Goal: Book appointment/travel/reservation: Book appointment/travel/reservation

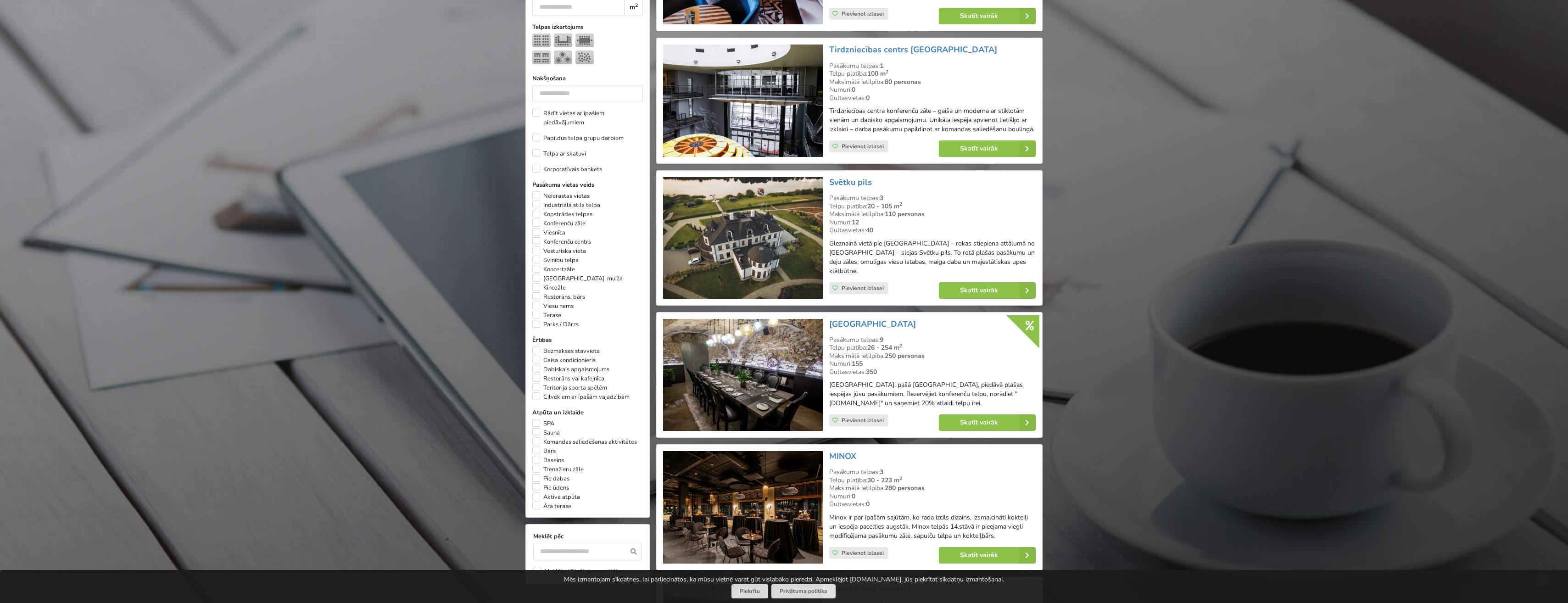
scroll to position [459, 0]
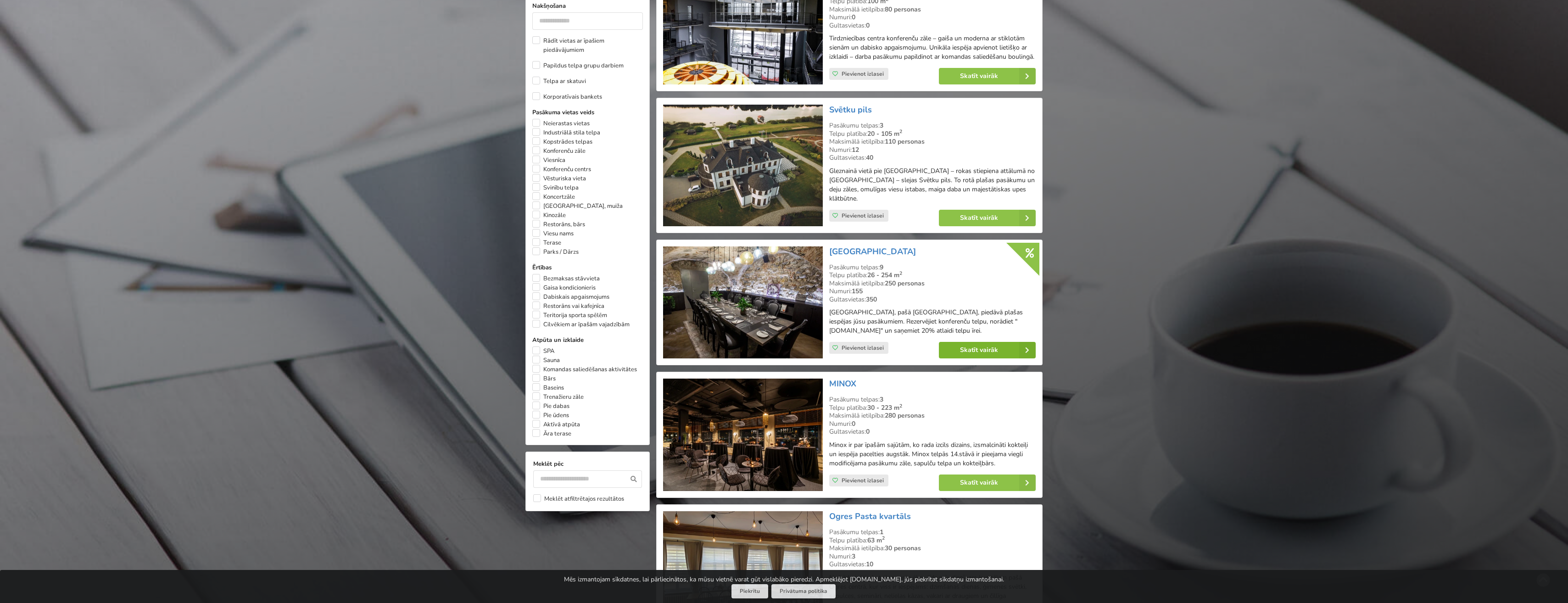
click at [985, 349] on link "Skatīt vairāk" at bounding box center [987, 350] width 97 height 17
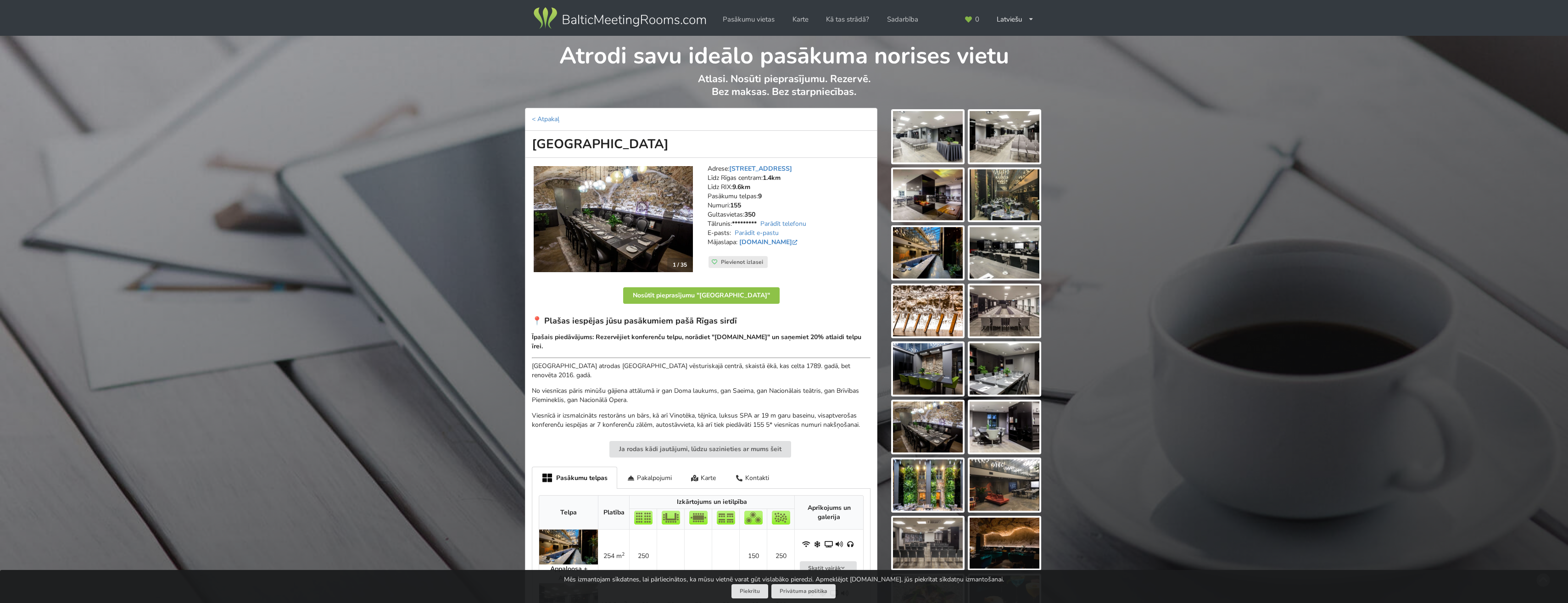
click at [923, 479] on img at bounding box center [928, 485] width 70 height 51
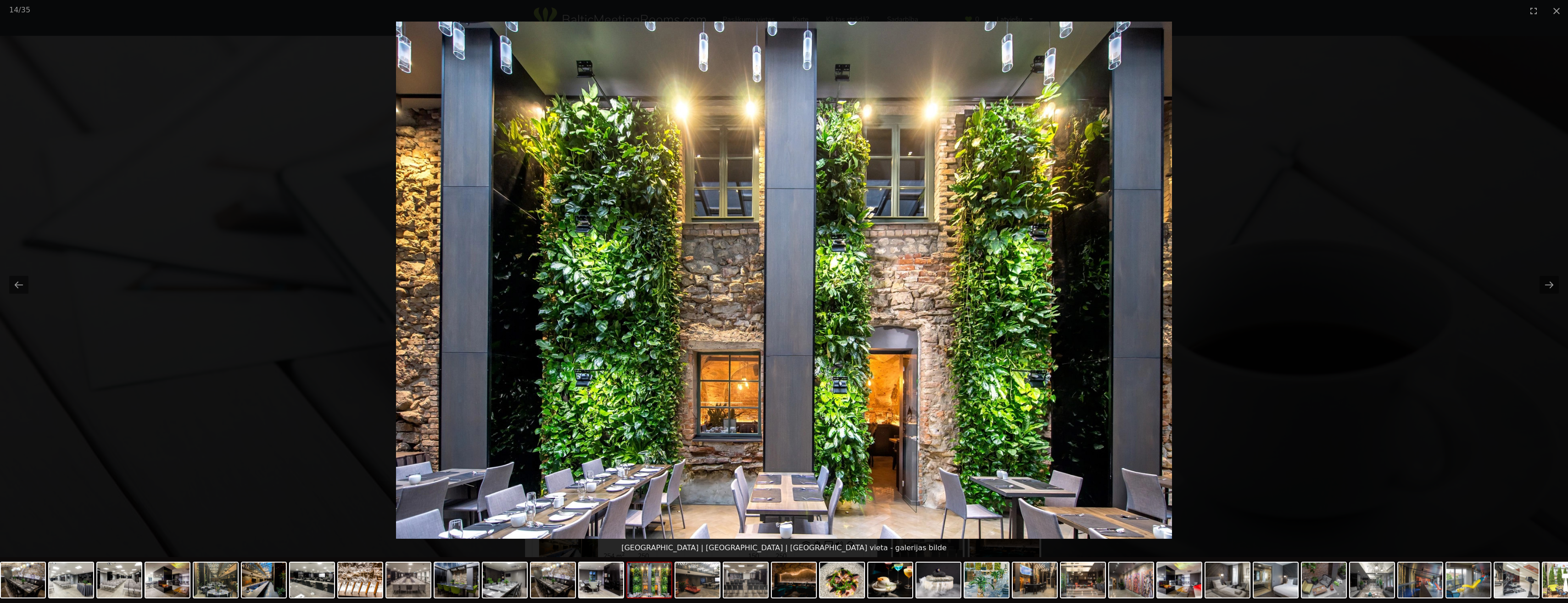
click at [1268, 314] on picture at bounding box center [784, 280] width 1568 height 517
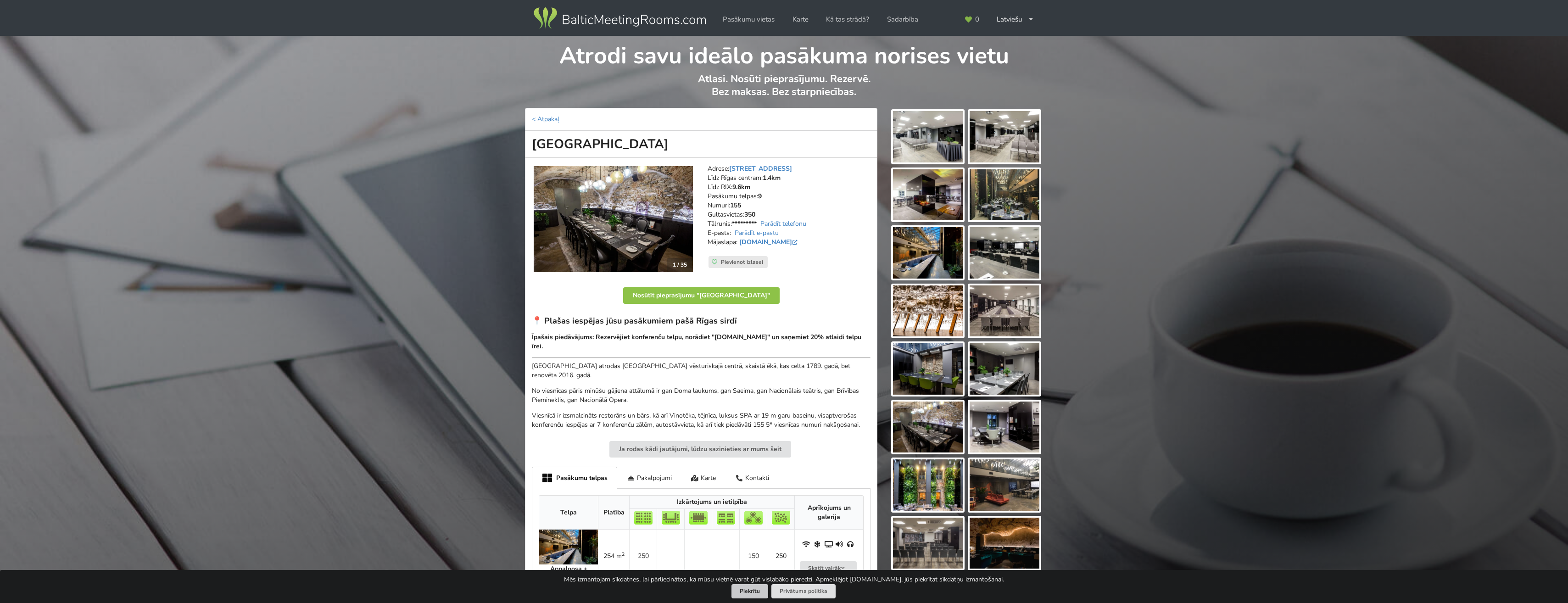
click at [742, 594] on button "Piekrītu" at bounding box center [749, 591] width 37 height 14
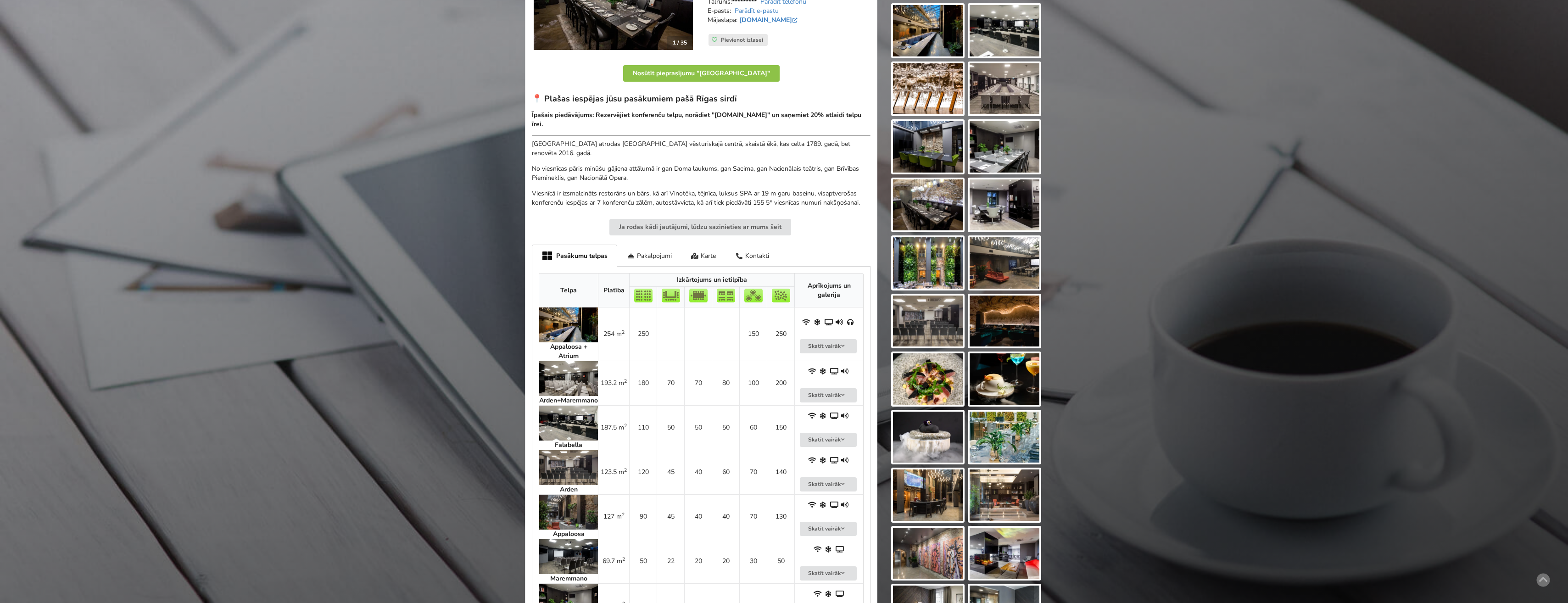
scroll to position [229, 0]
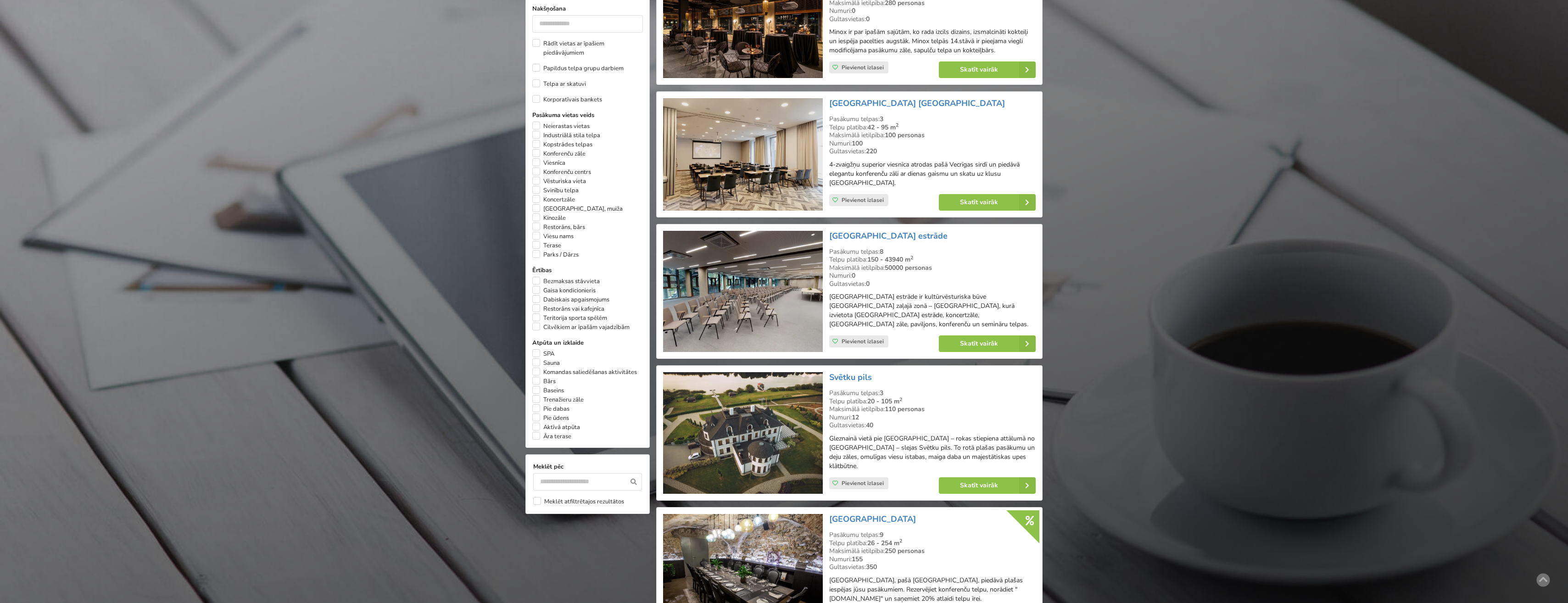
scroll to position [597, 0]
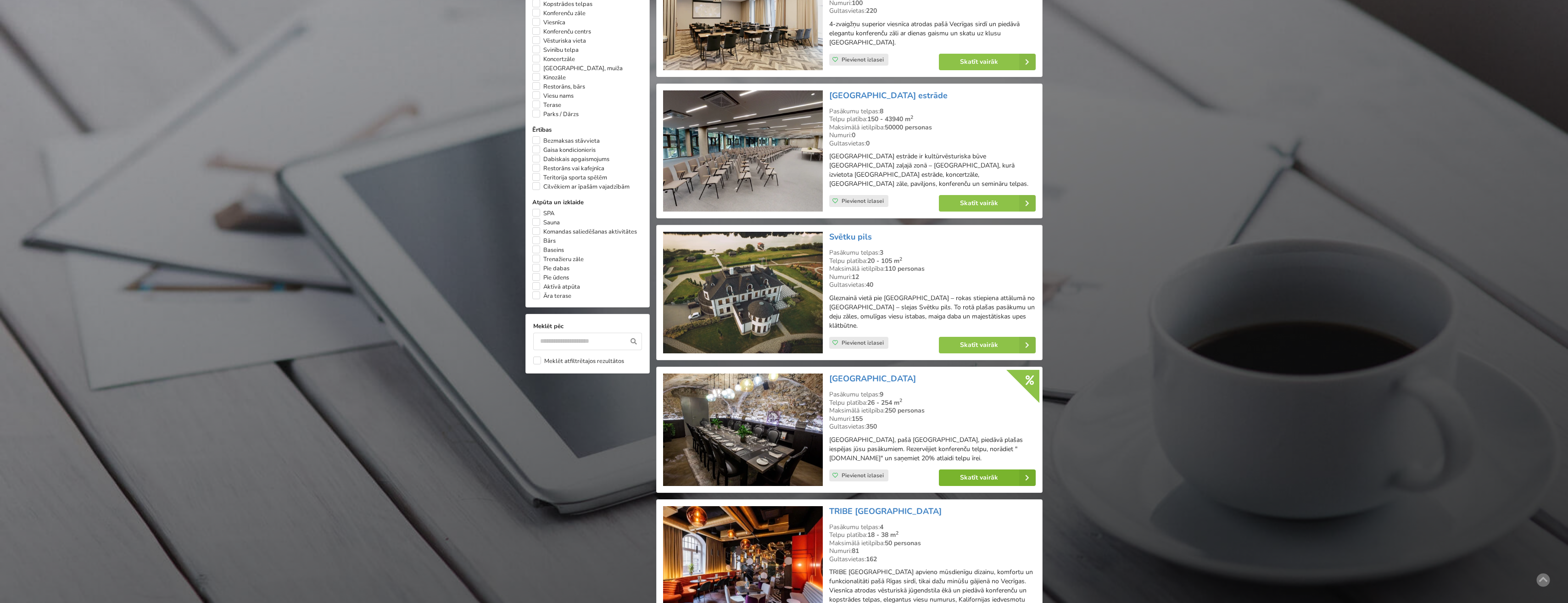
click at [974, 470] on link "Skatīt vairāk" at bounding box center [987, 478] width 97 height 17
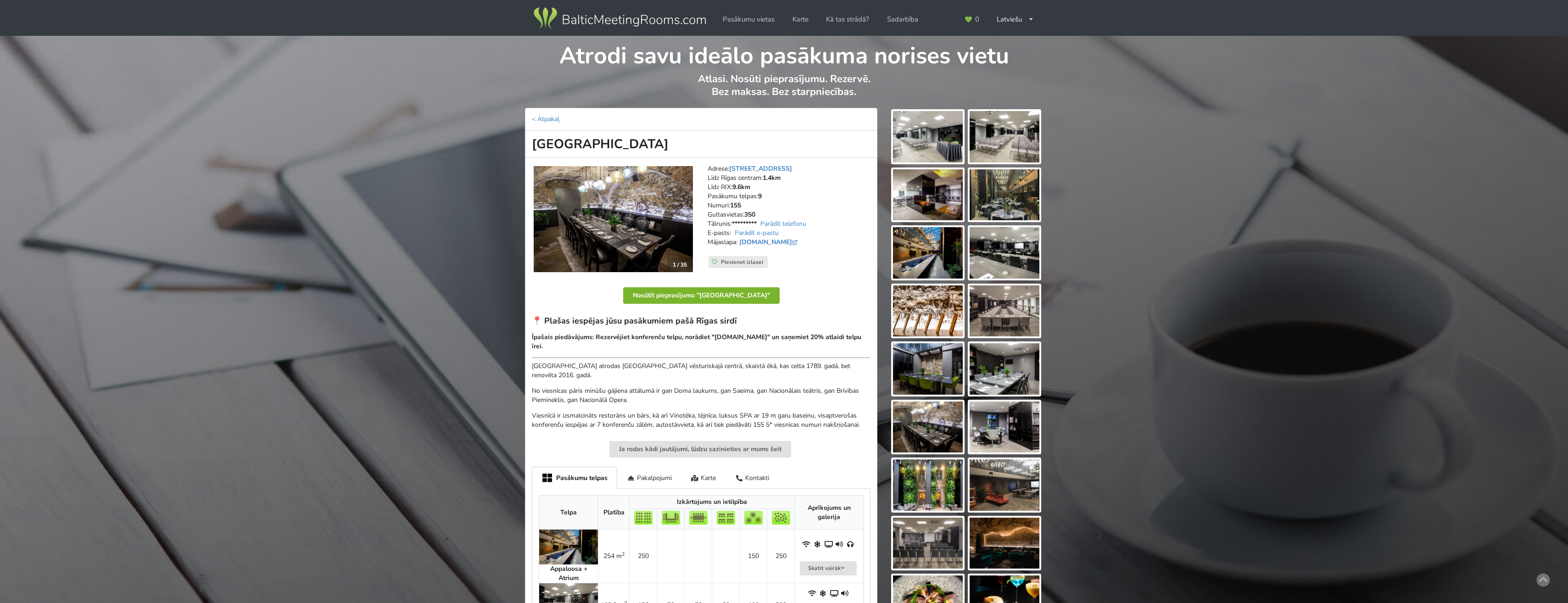
click at [675, 292] on button "Nosūtīt pieprasījumu "[GEOGRAPHIC_DATA]"" at bounding box center [701, 295] width 156 height 17
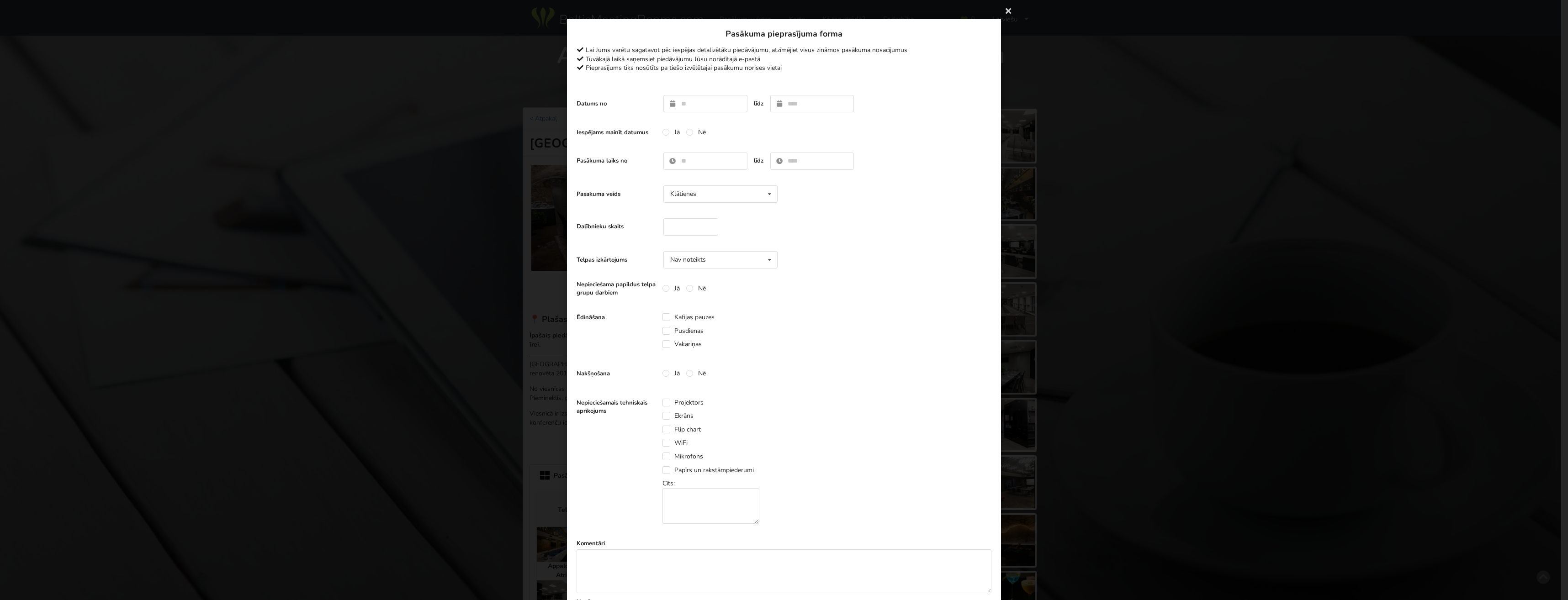
scroll to position [201, 0]
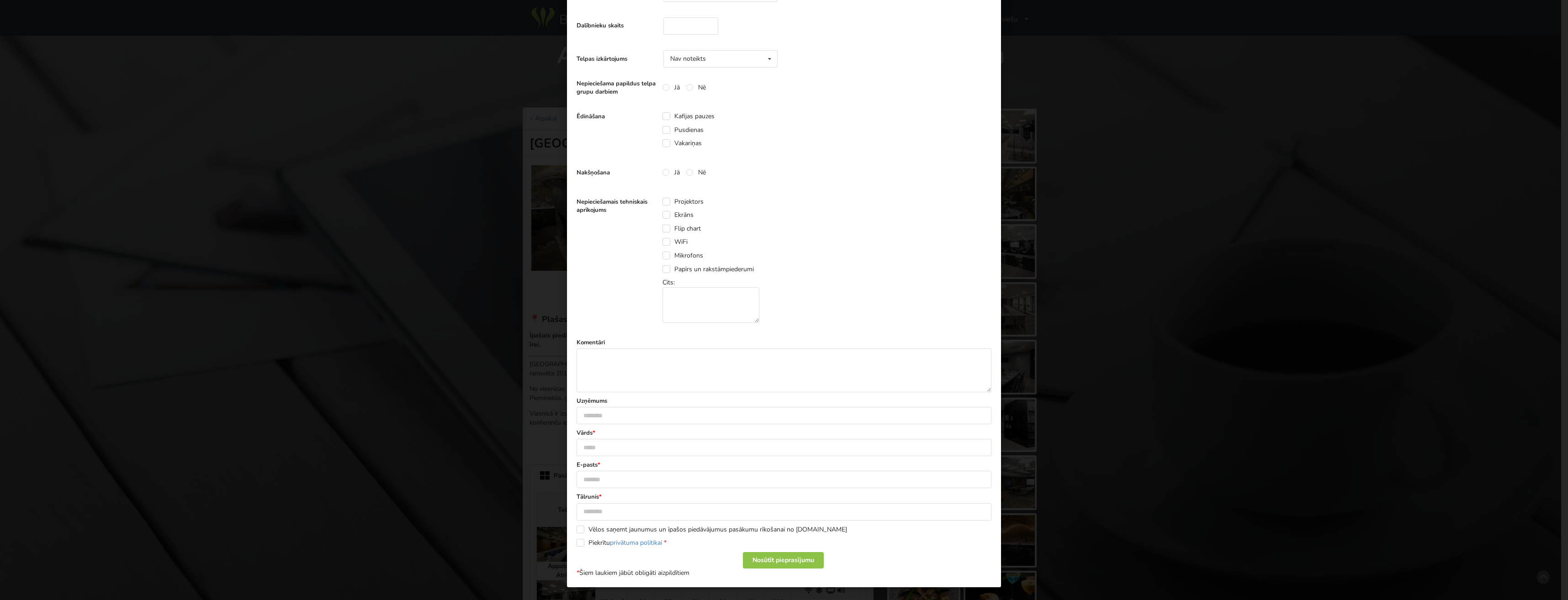
click at [1150, 139] on div "Paldies, Jūsu pieprasījums nosūtīts pa tiešo pasākuma vietai! Tuvākajā laikā sa…" at bounding box center [784, 300] width 1568 height 600
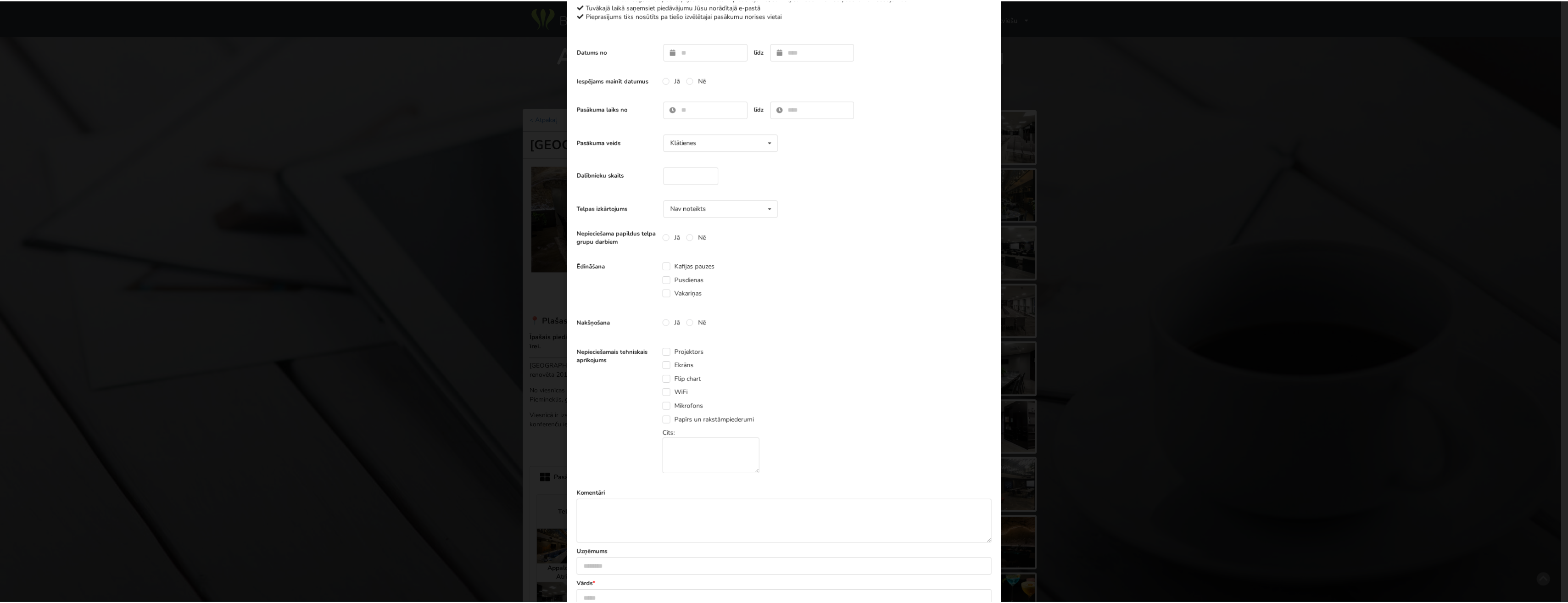
scroll to position [0, 0]
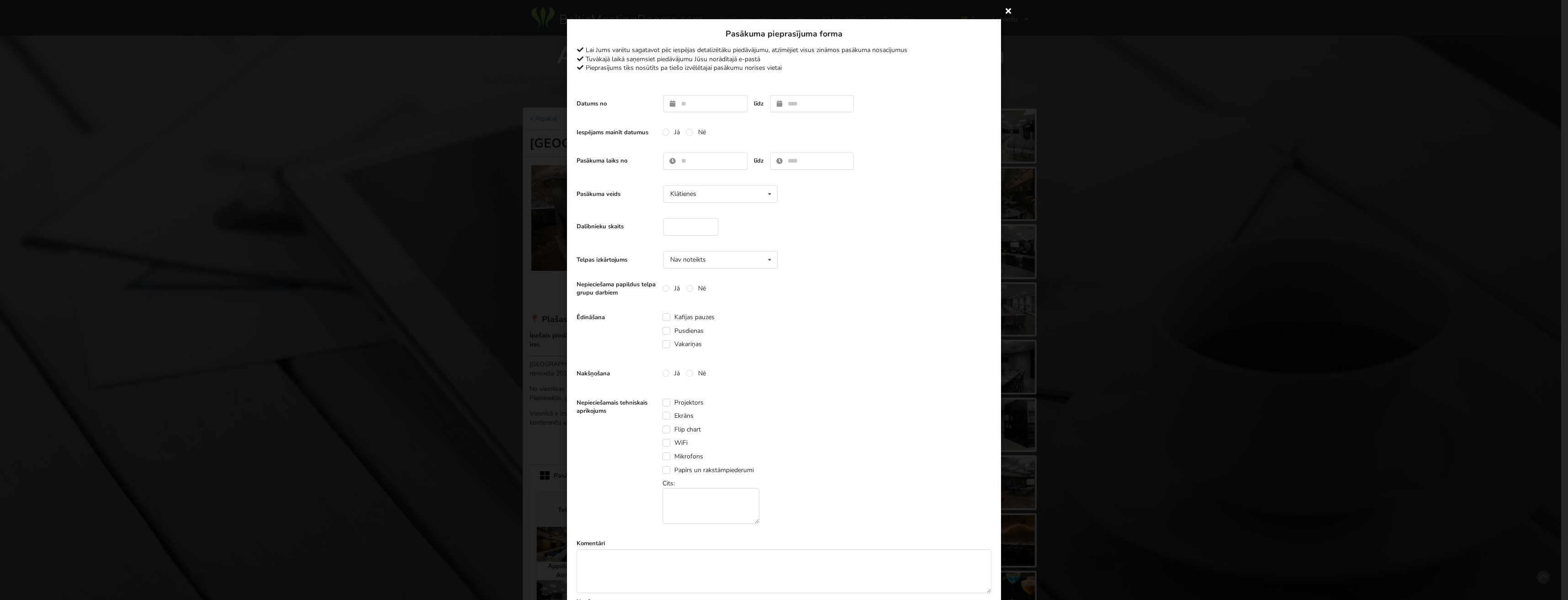
click at [1007, 9] on icon at bounding box center [1009, 10] width 15 height 15
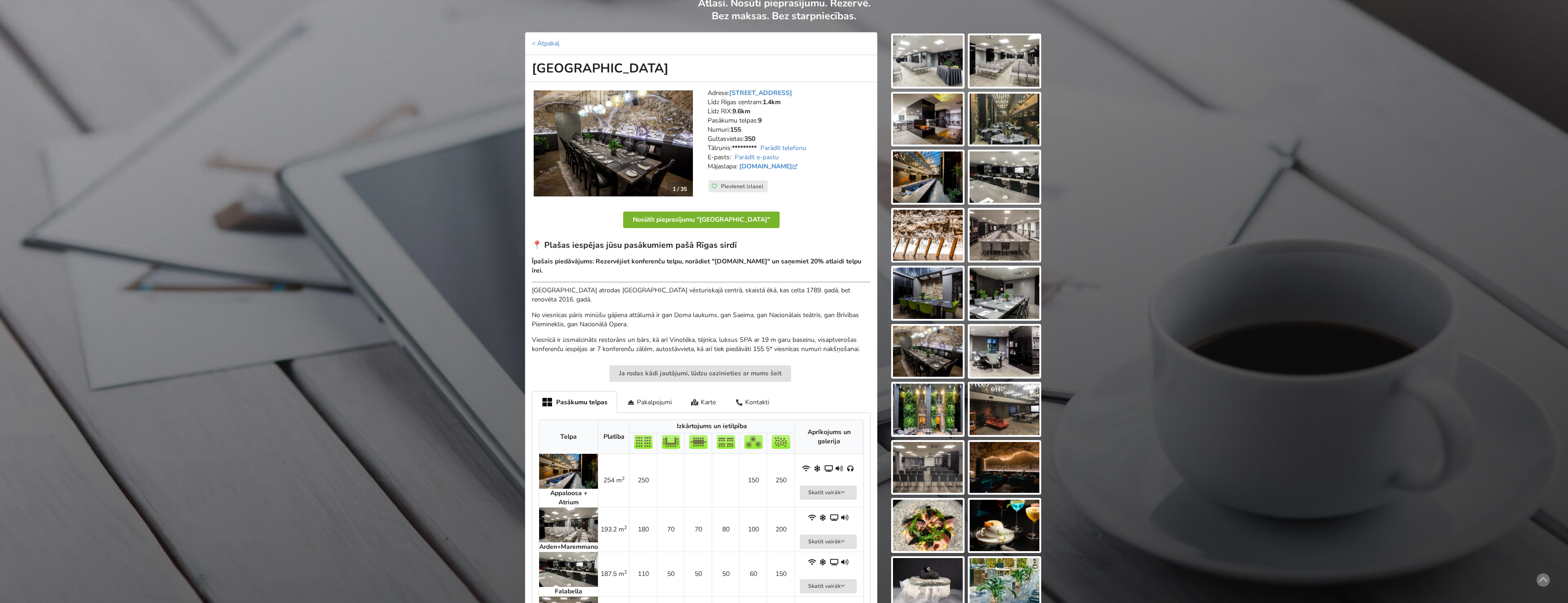
scroll to position [229, 0]
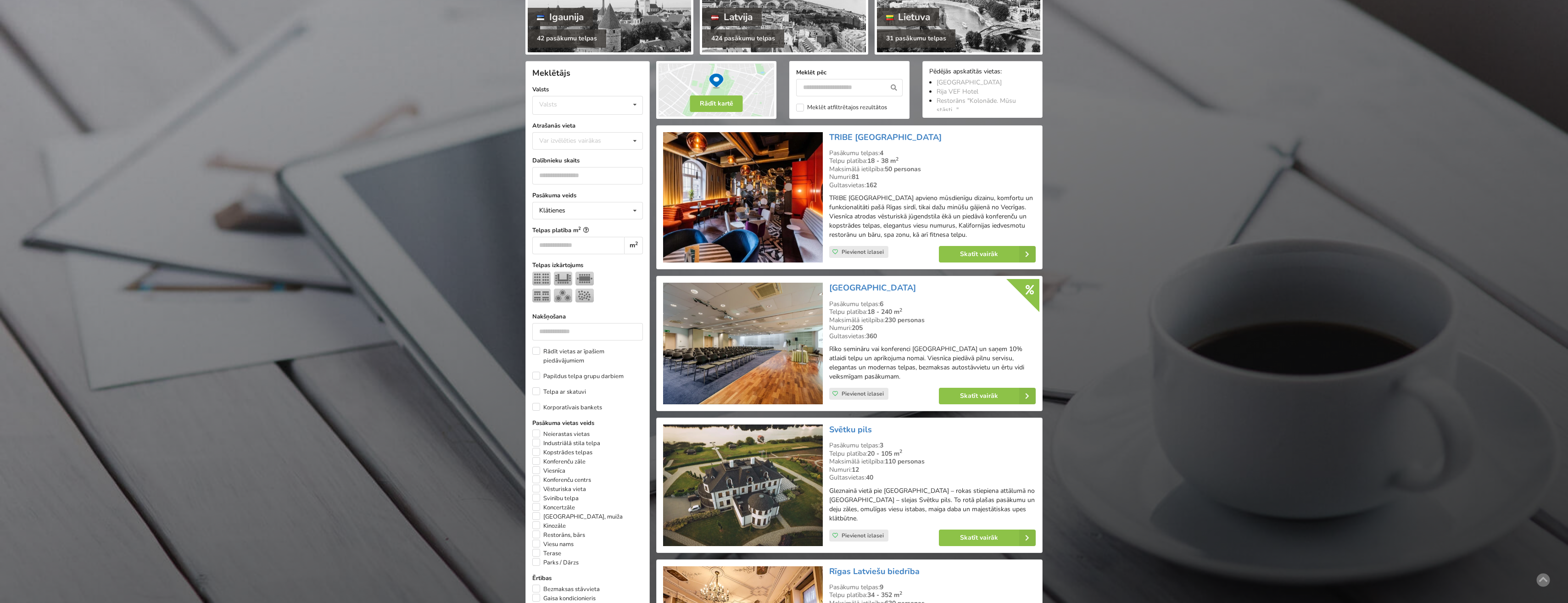
scroll to position [138, 0]
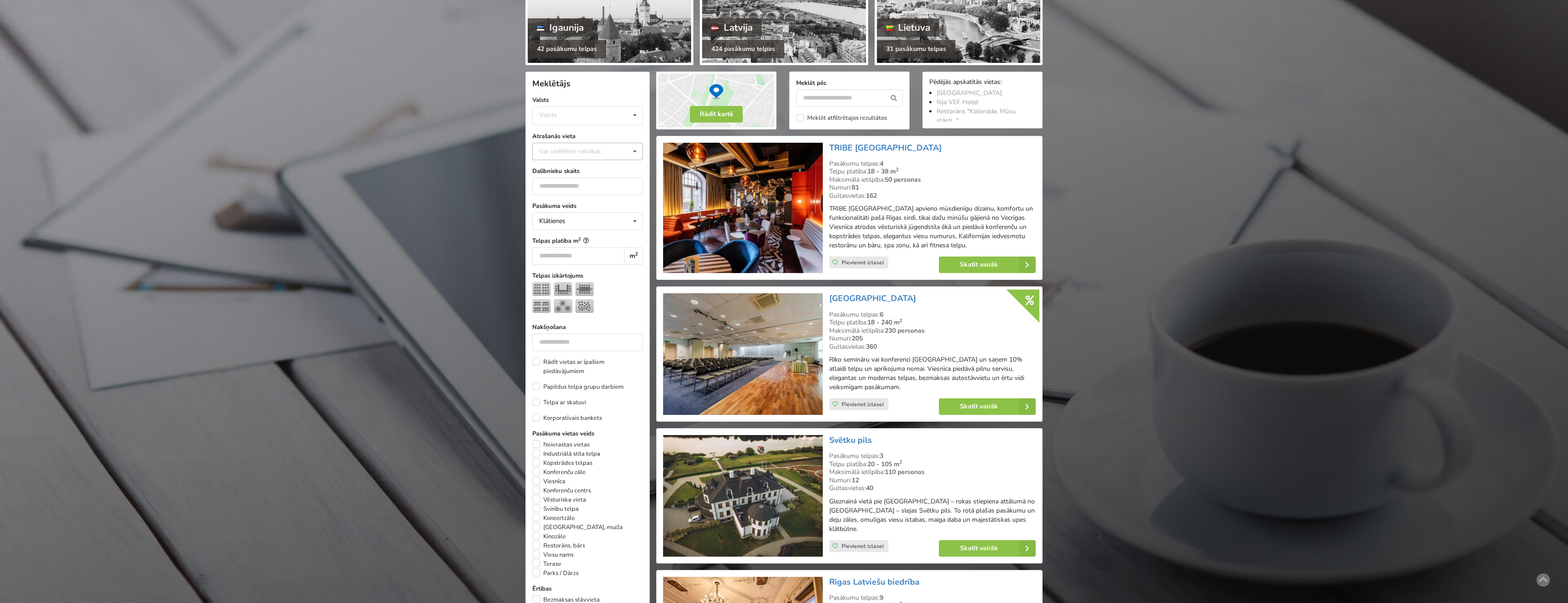
click at [572, 154] on div "Var izvēlēties vairākas" at bounding box center [579, 151] width 85 height 10
click at [550, 268] on div "[GEOGRAPHIC_DATA]" at bounding box center [587, 270] width 109 height 17
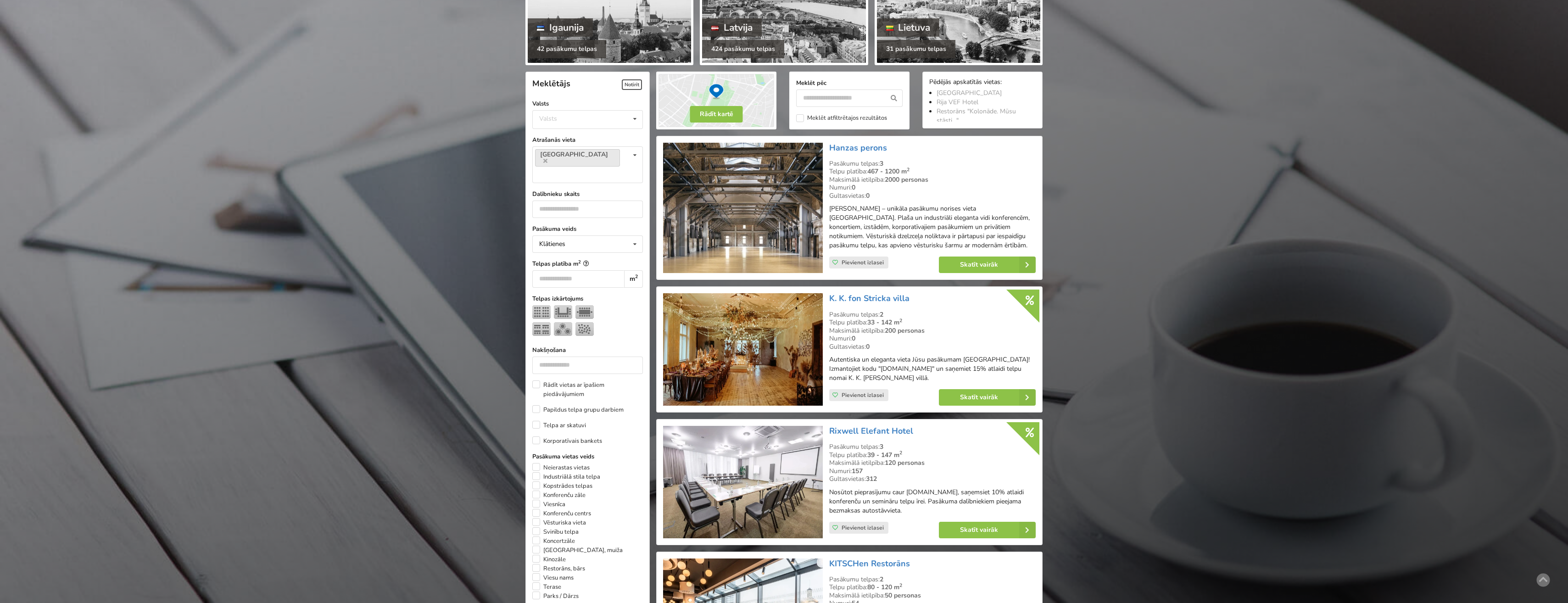
scroll to position [206, 0]
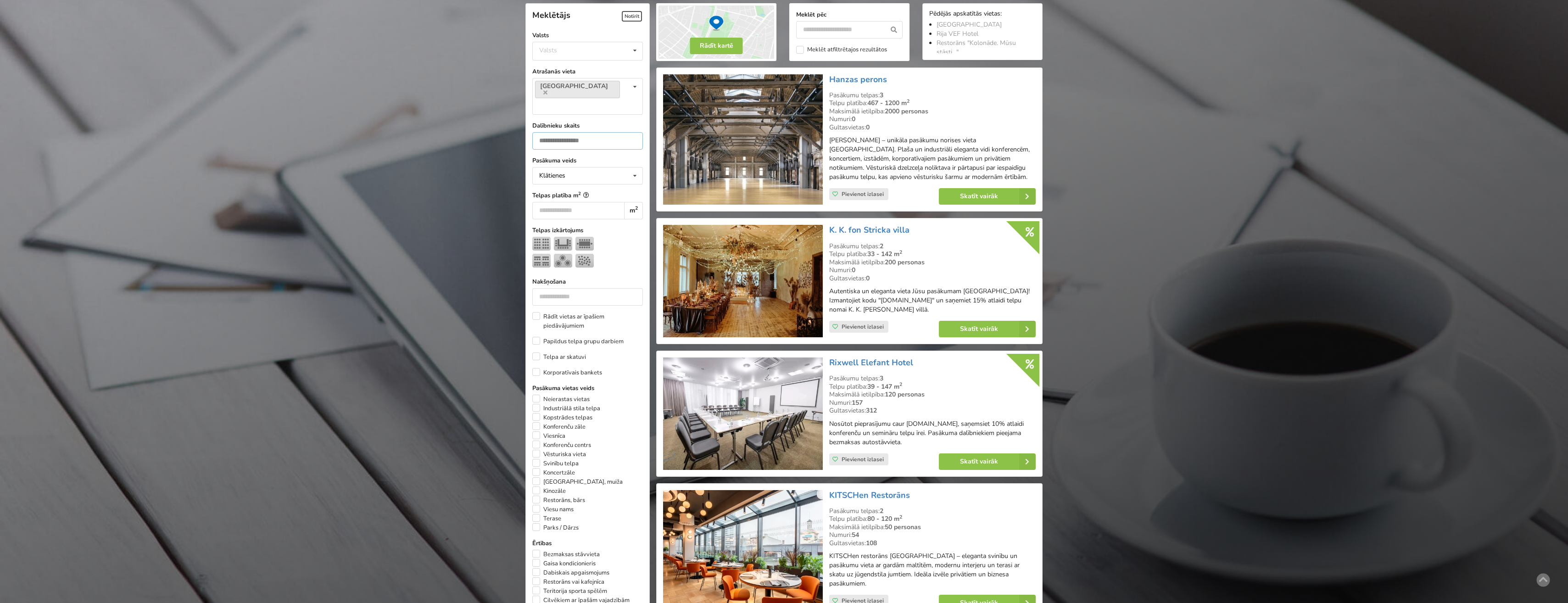
click at [569, 132] on input "number" at bounding box center [587, 141] width 111 height 18
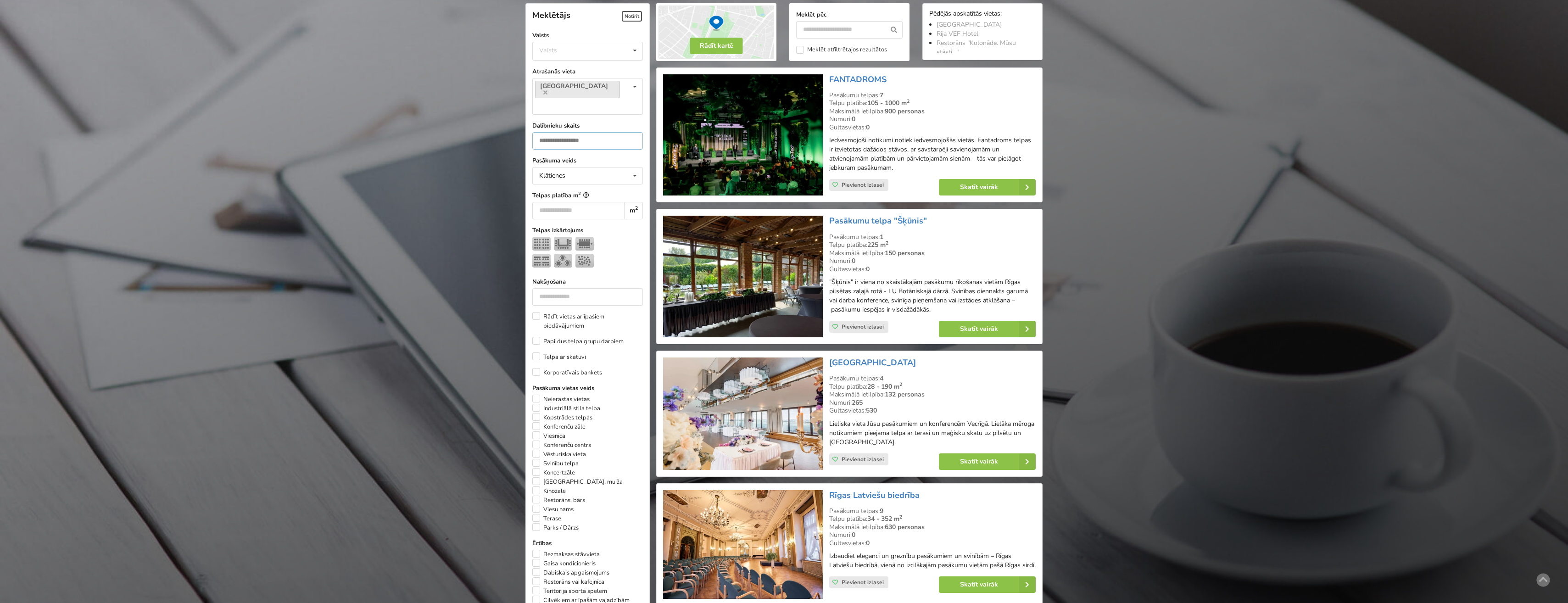
type input "**"
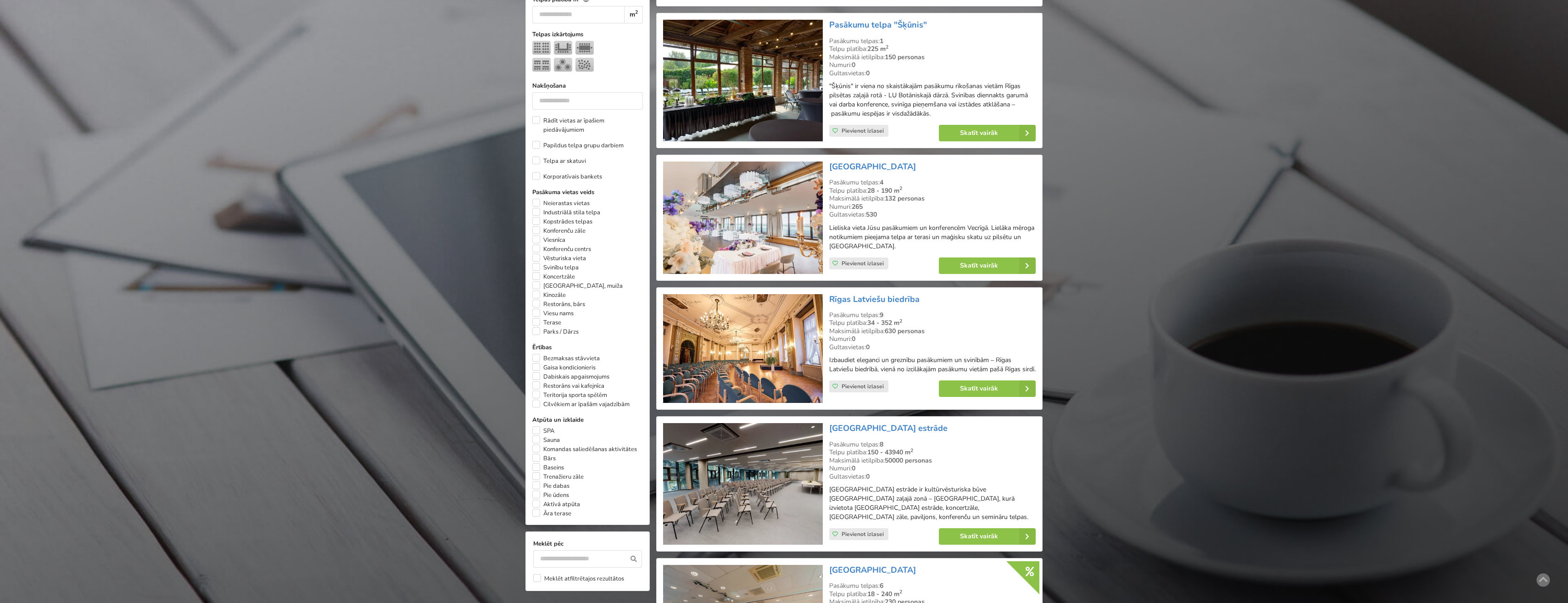
scroll to position [435, 0]
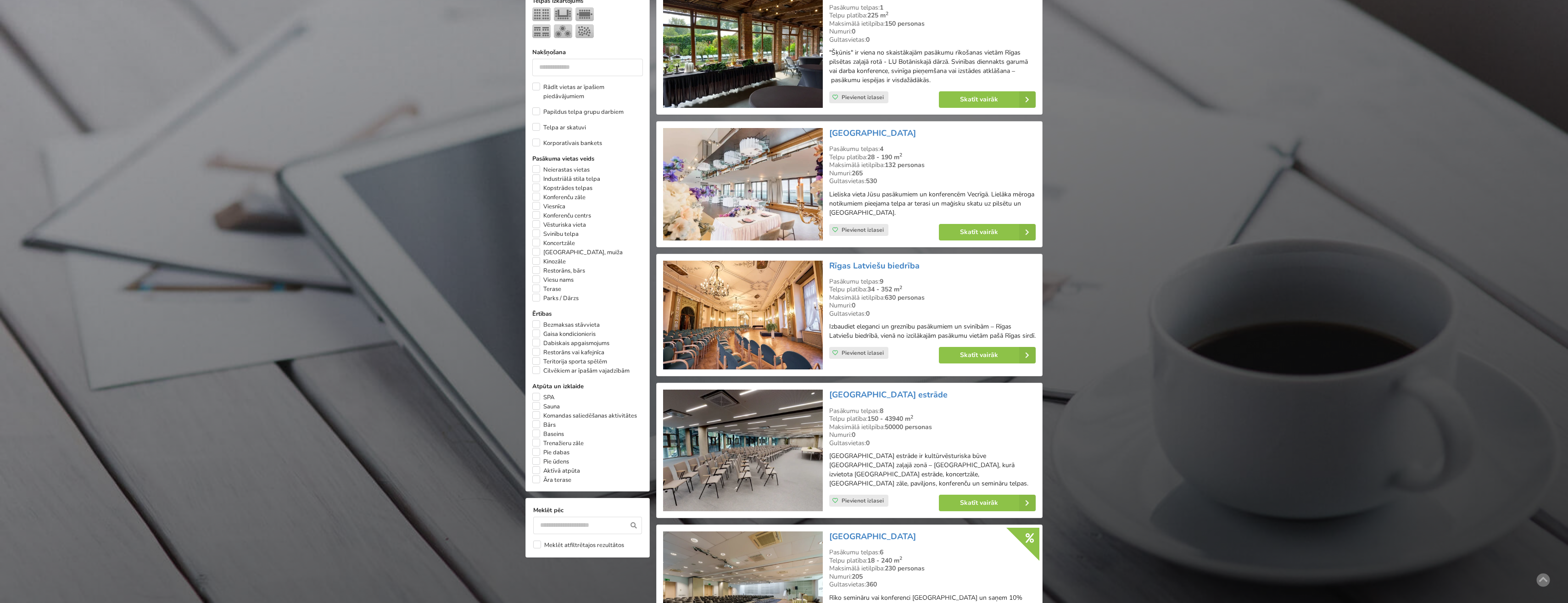
click at [768, 163] on img at bounding box center [743, 184] width 159 height 113
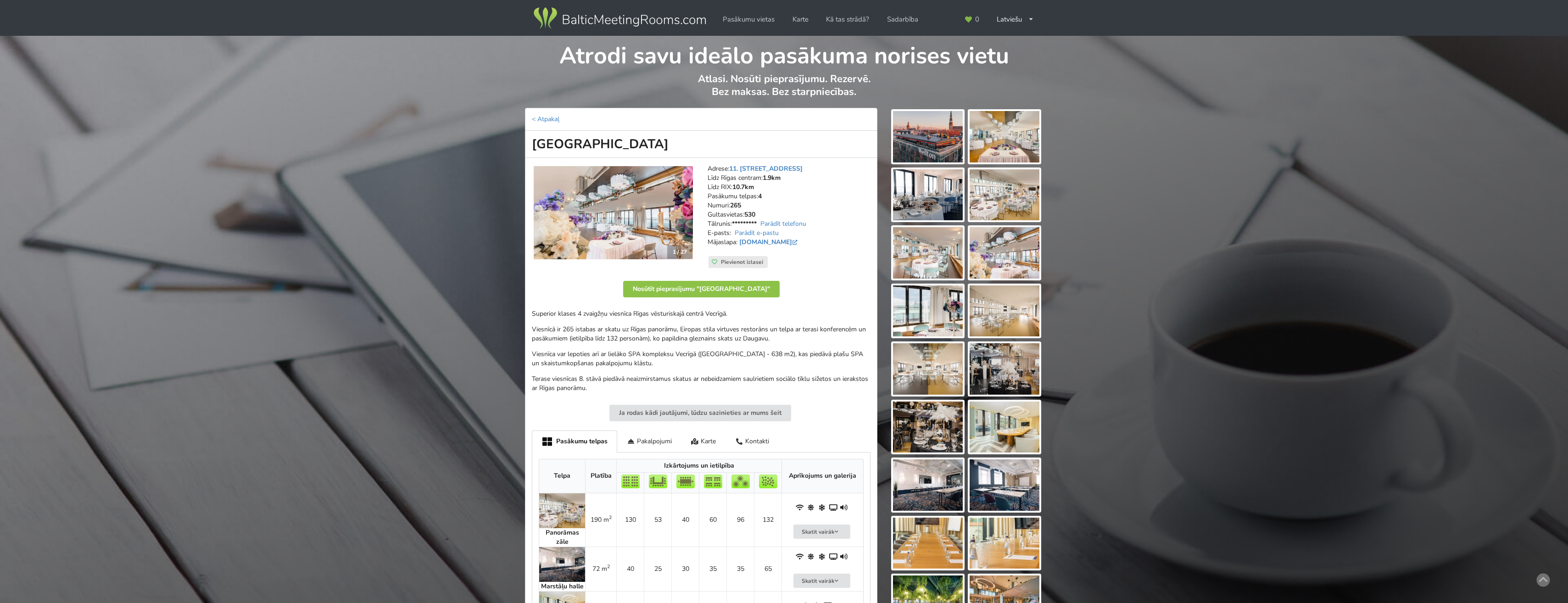
click at [935, 135] on img at bounding box center [928, 137] width 70 height 51
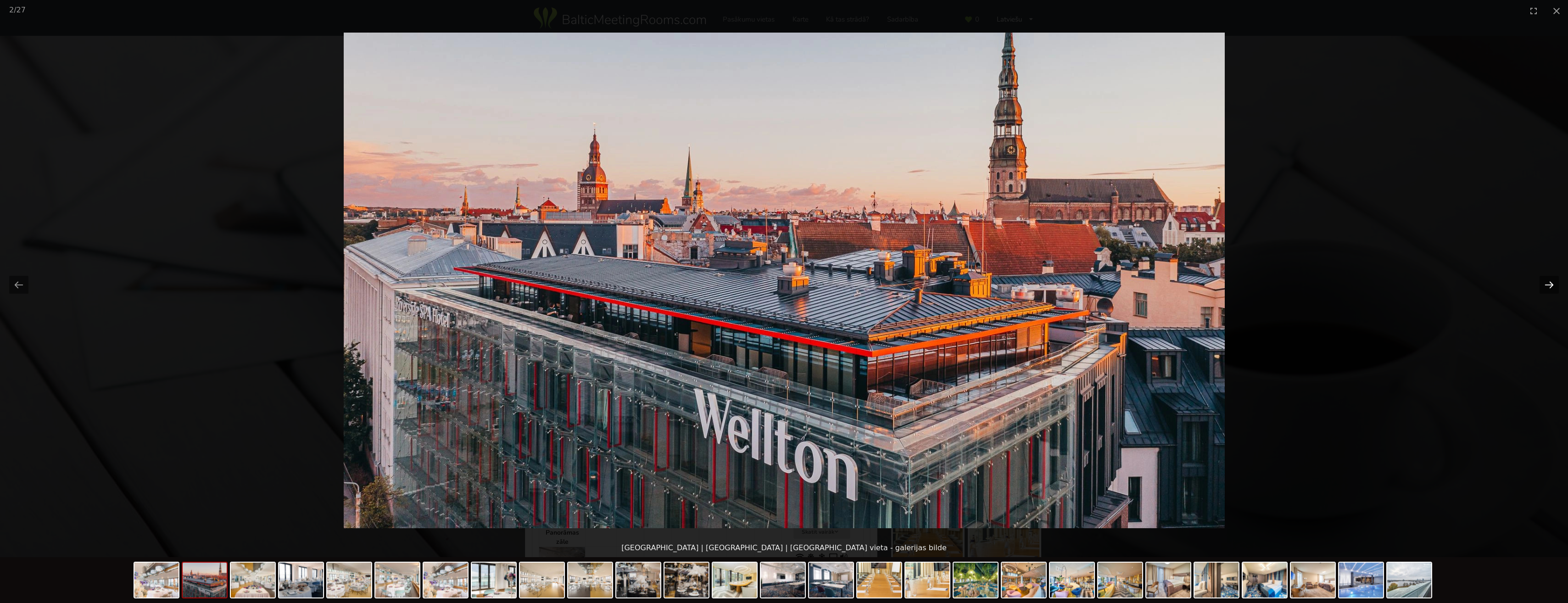
click at [1549, 283] on button "Next slide" at bounding box center [1549, 284] width 20 height 18
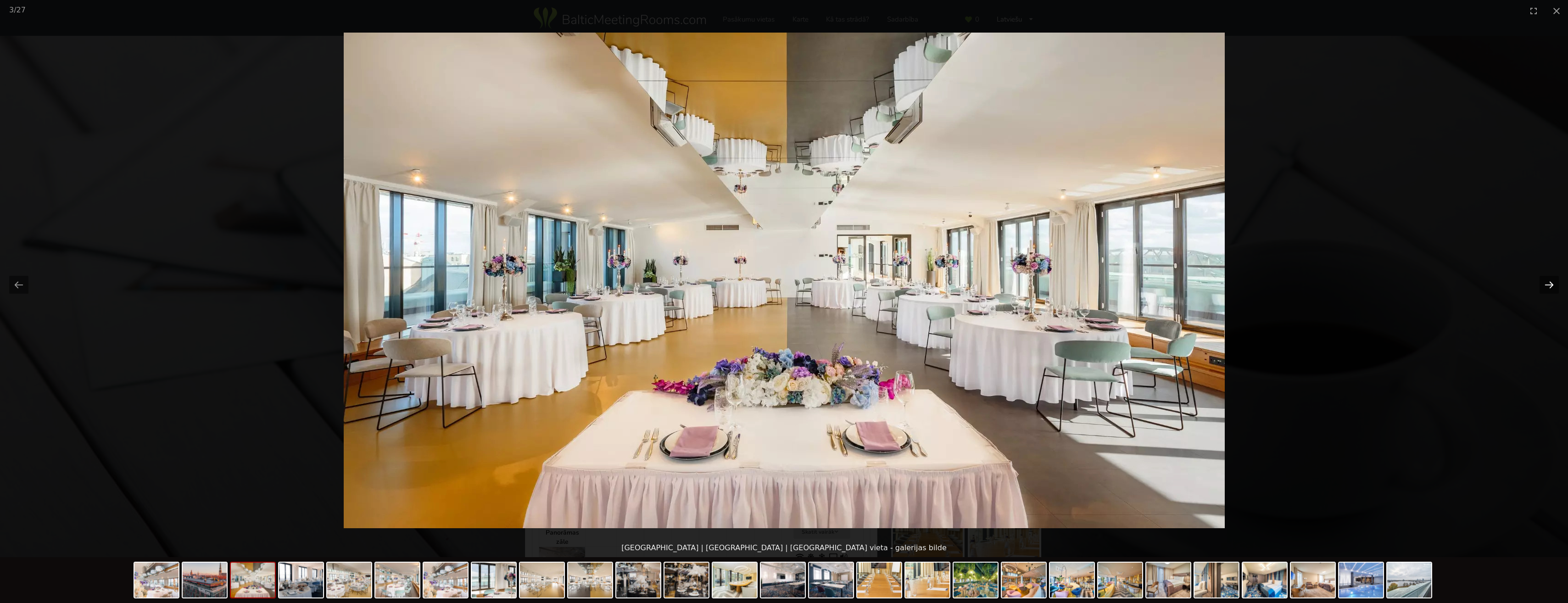
click at [1547, 281] on button "Next slide" at bounding box center [1549, 284] width 20 height 18
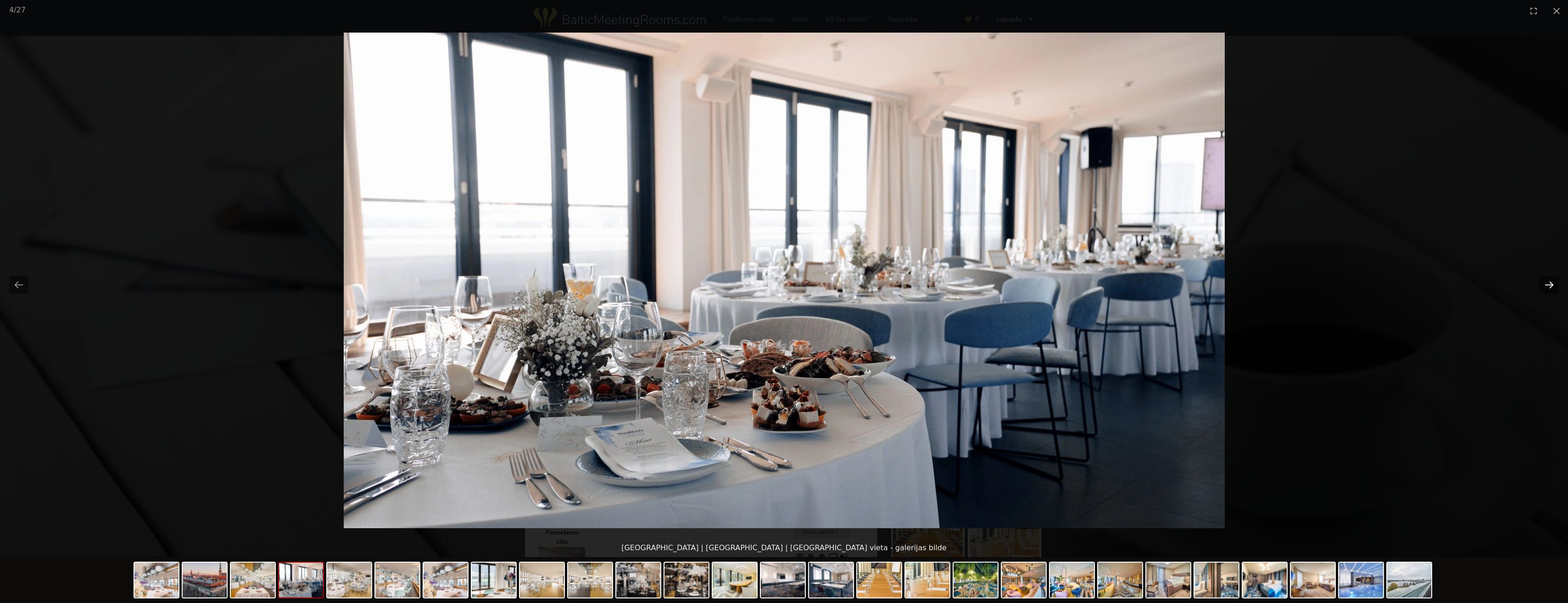
click at [1547, 281] on button "Next slide" at bounding box center [1549, 284] width 20 height 18
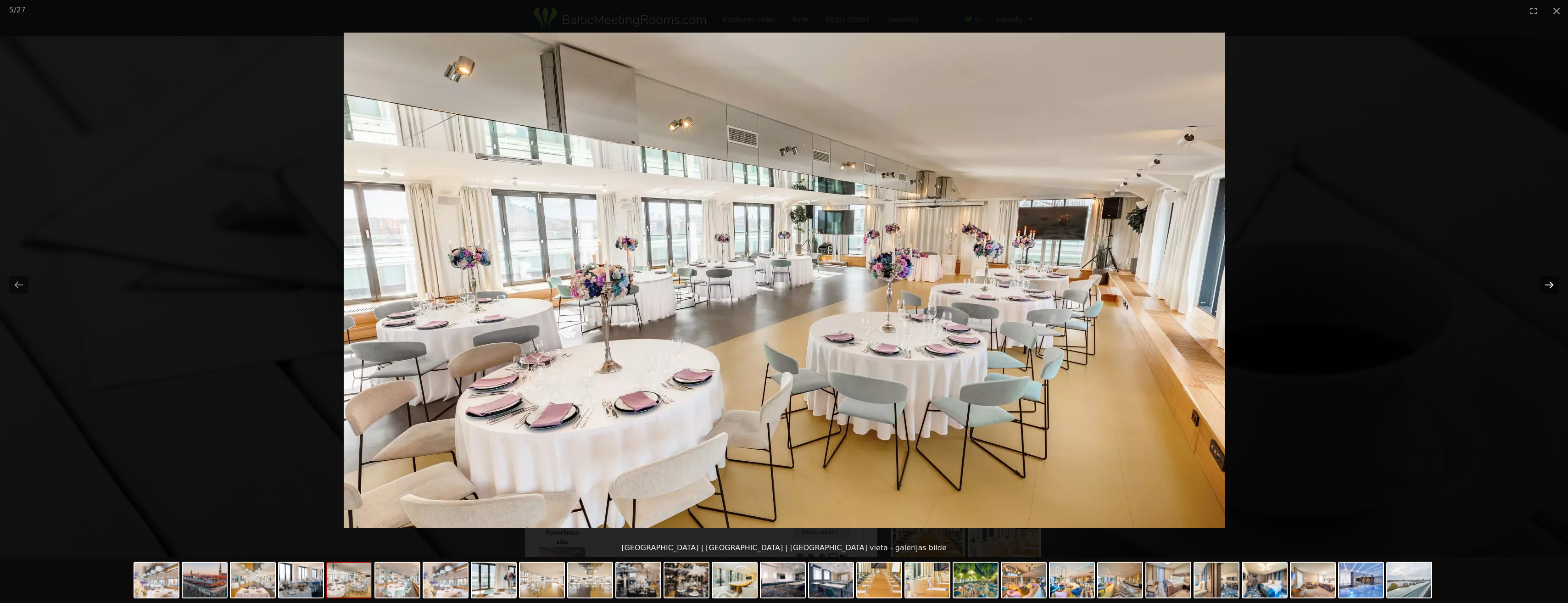
click at [1547, 281] on button "Next slide" at bounding box center [1549, 284] width 20 height 18
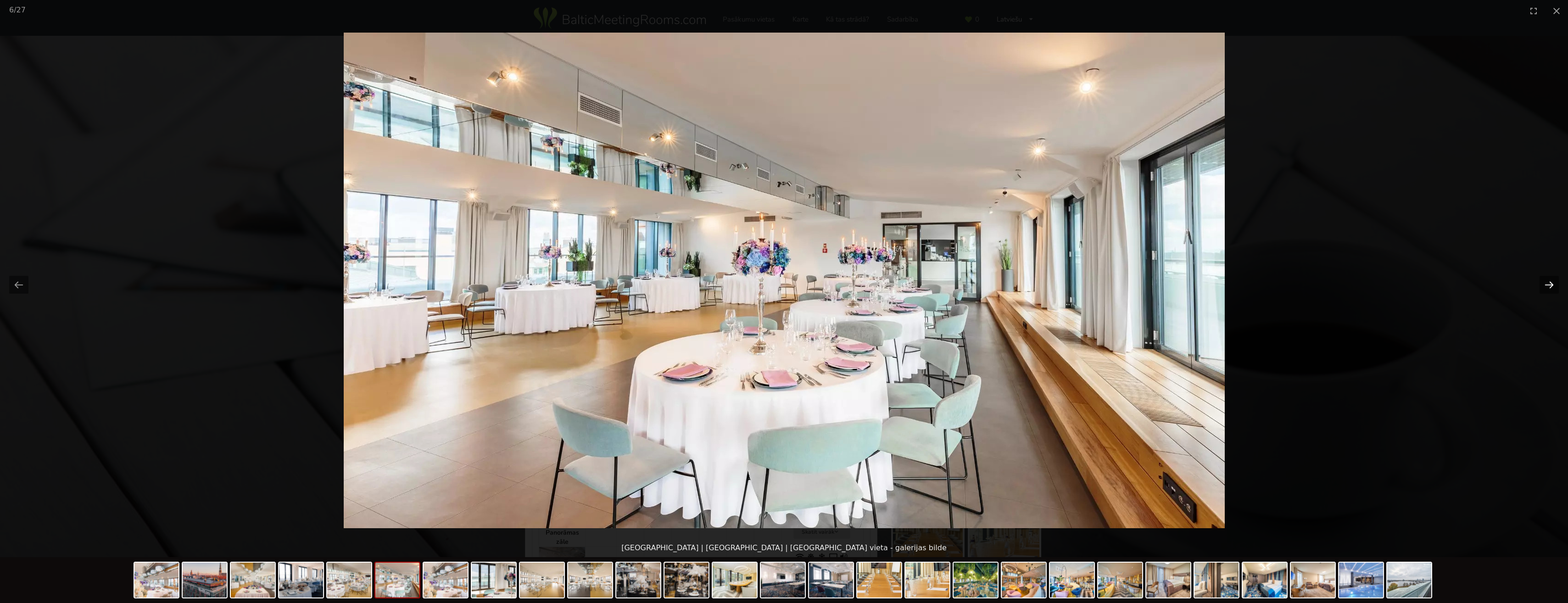
click at [1547, 281] on button "Next slide" at bounding box center [1549, 284] width 20 height 18
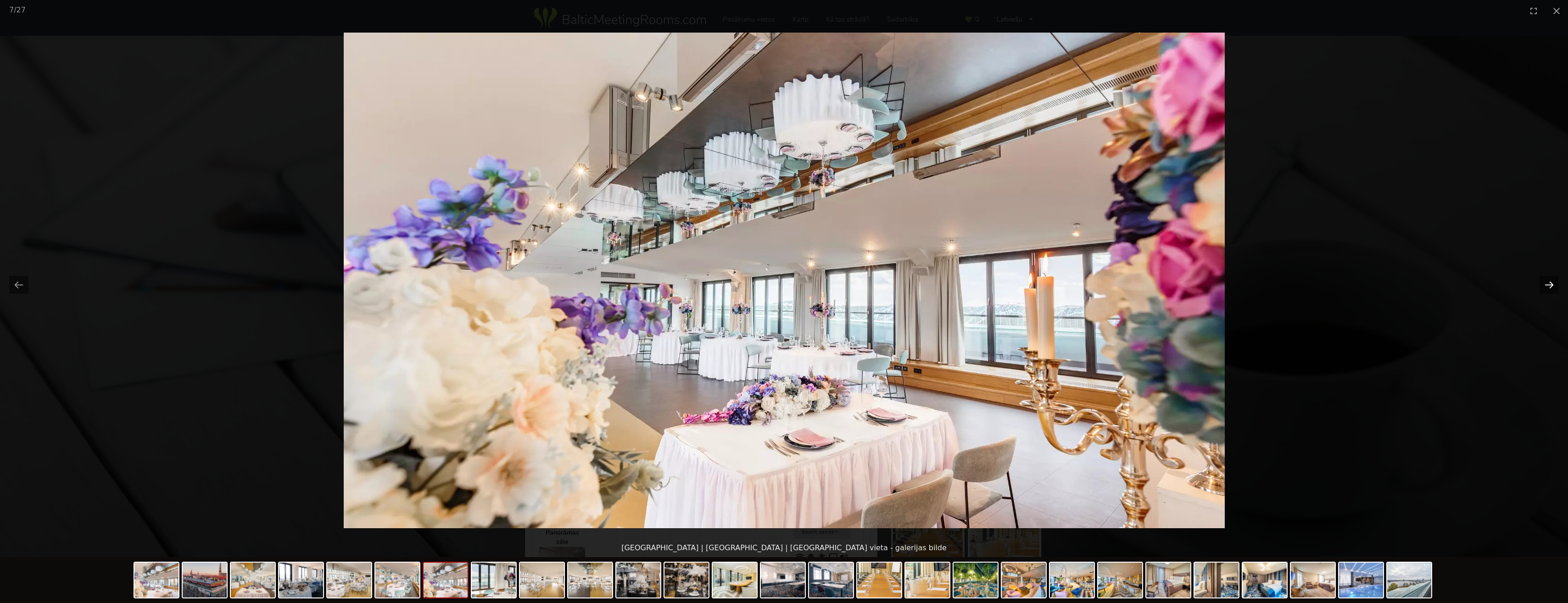
click at [1547, 281] on button "Next slide" at bounding box center [1549, 284] width 20 height 18
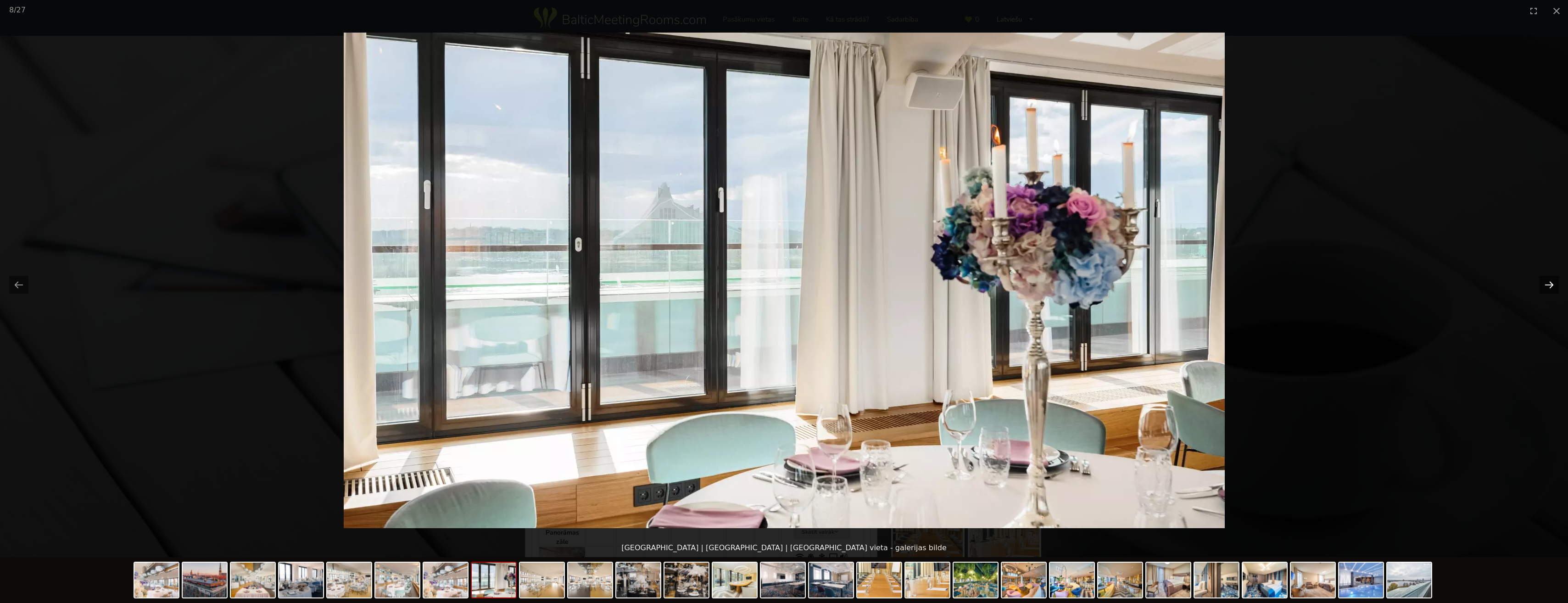
click at [1547, 281] on button "Next slide" at bounding box center [1549, 284] width 20 height 18
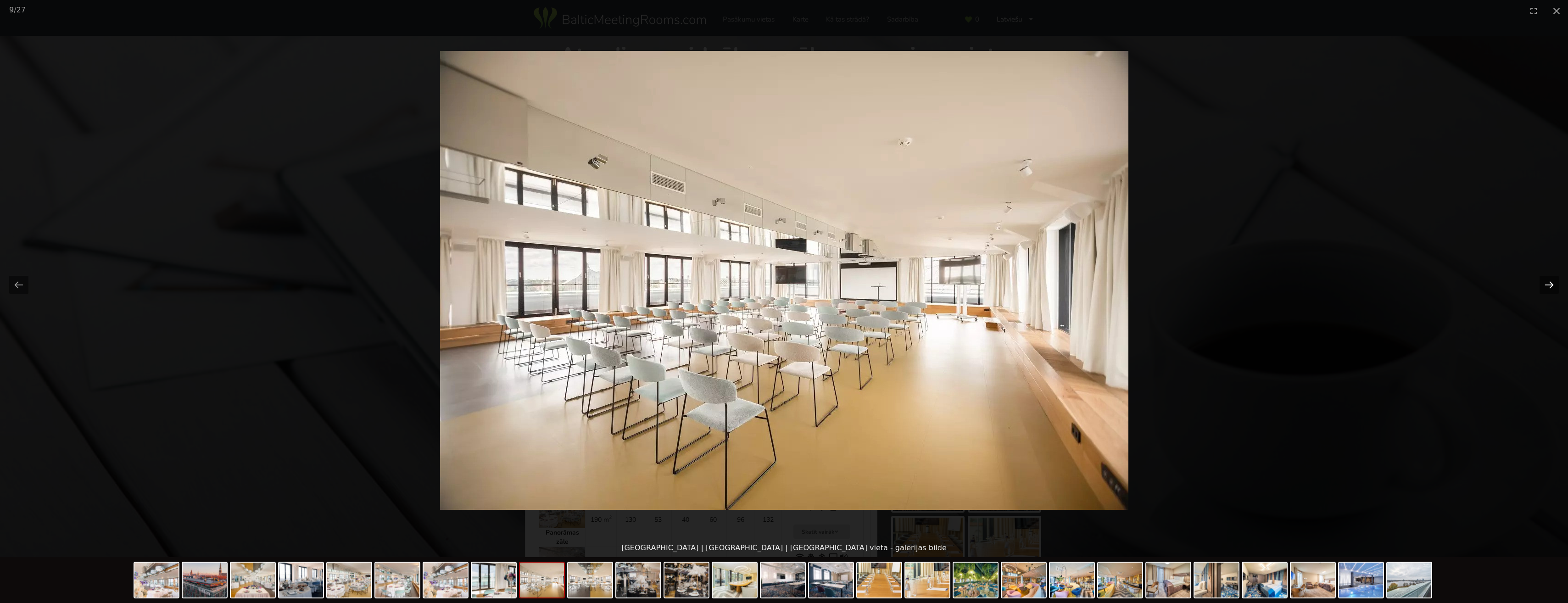
click at [1546, 281] on button "Next slide" at bounding box center [1549, 284] width 20 height 18
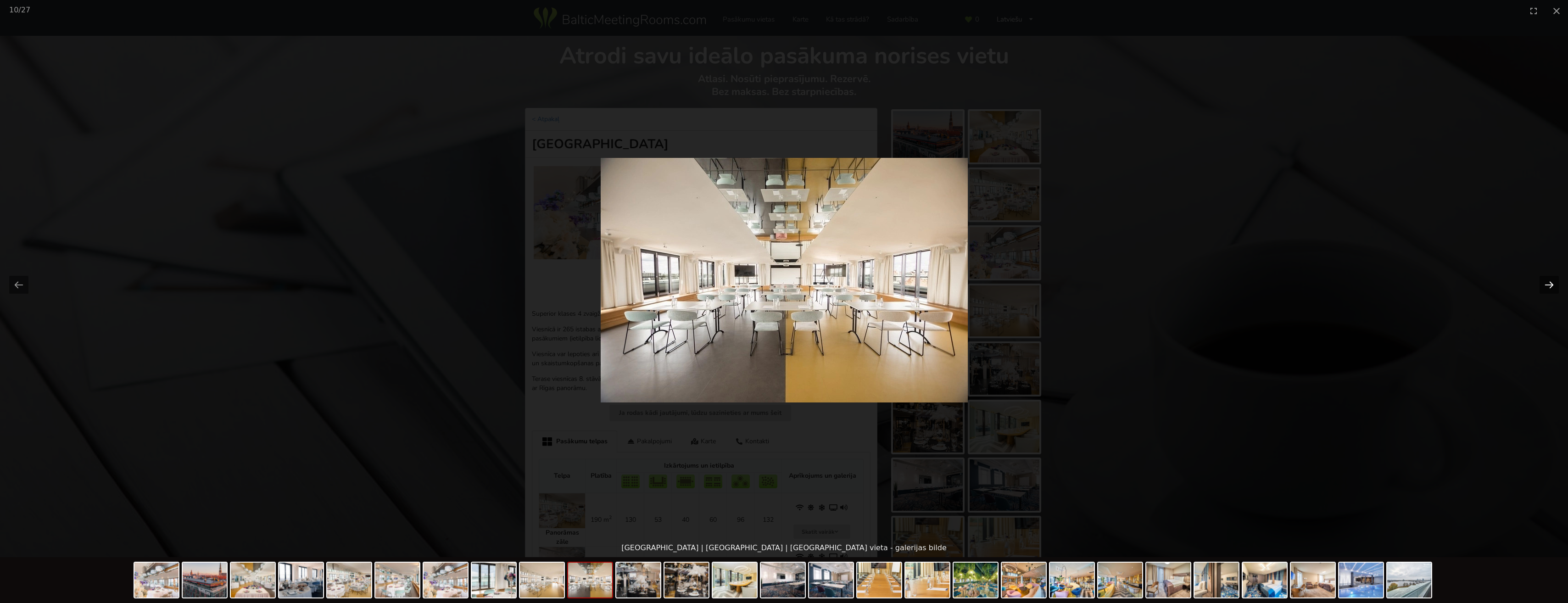
click at [1546, 281] on button "Next slide" at bounding box center [1549, 284] width 20 height 18
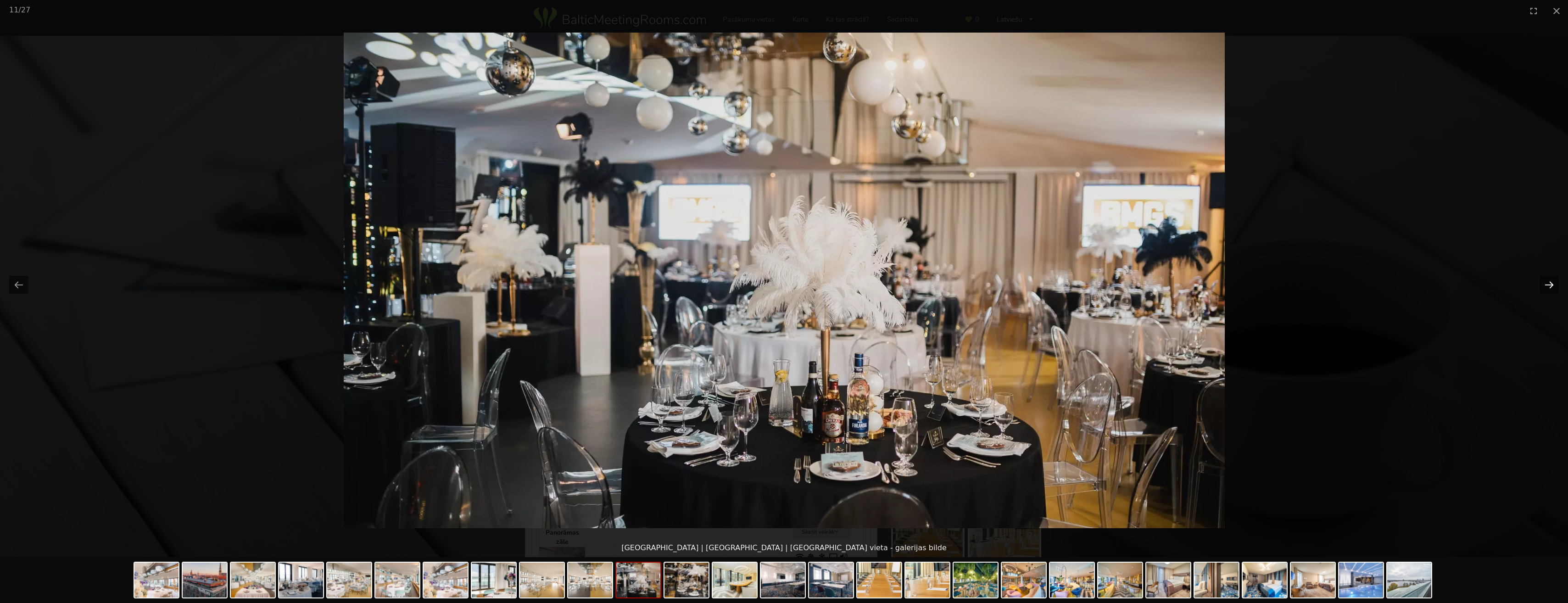
click at [1546, 281] on button "Next slide" at bounding box center [1549, 284] width 20 height 18
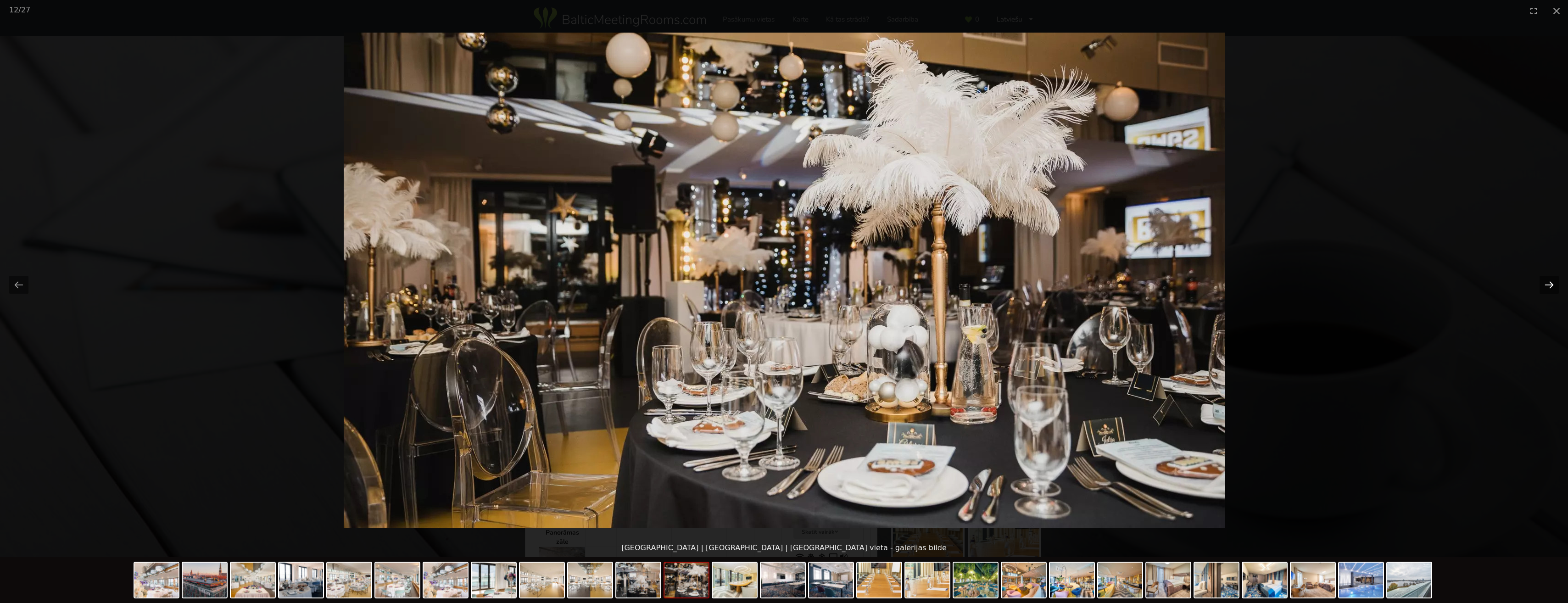
click at [1546, 281] on button "Next slide" at bounding box center [1549, 284] width 20 height 18
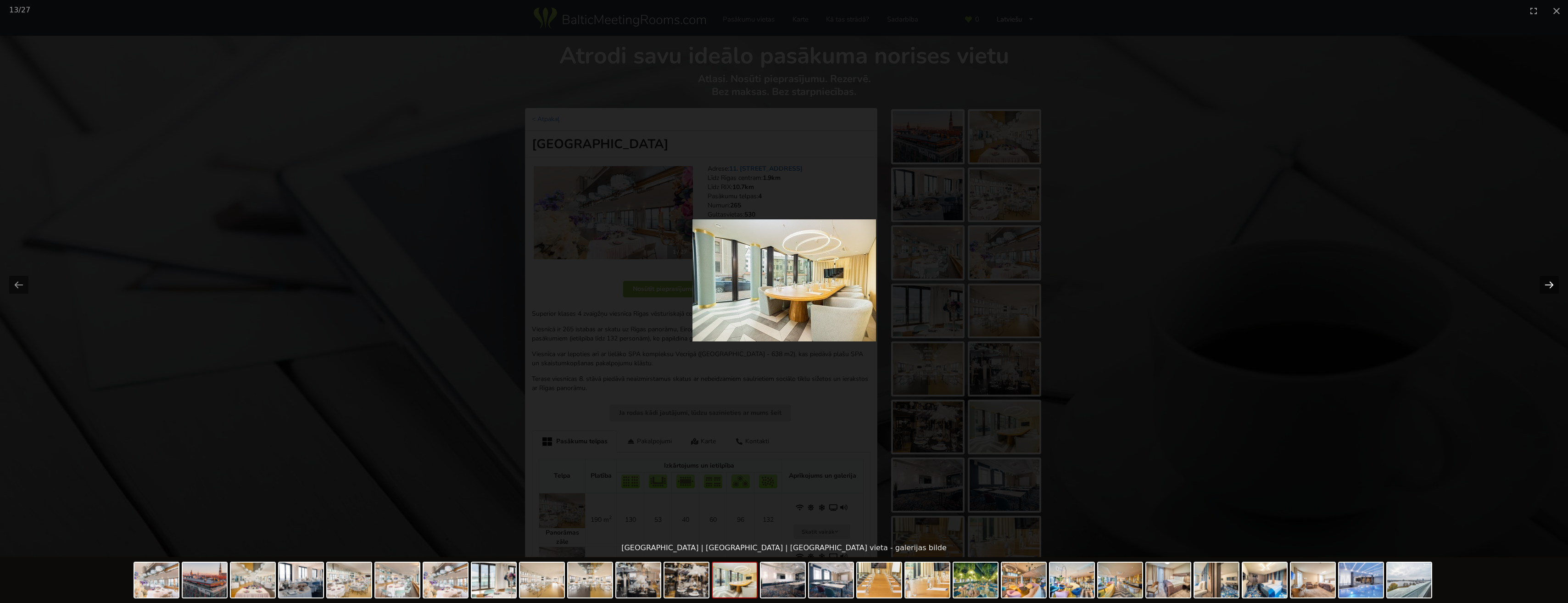
click at [1546, 281] on button "Next slide" at bounding box center [1549, 284] width 20 height 18
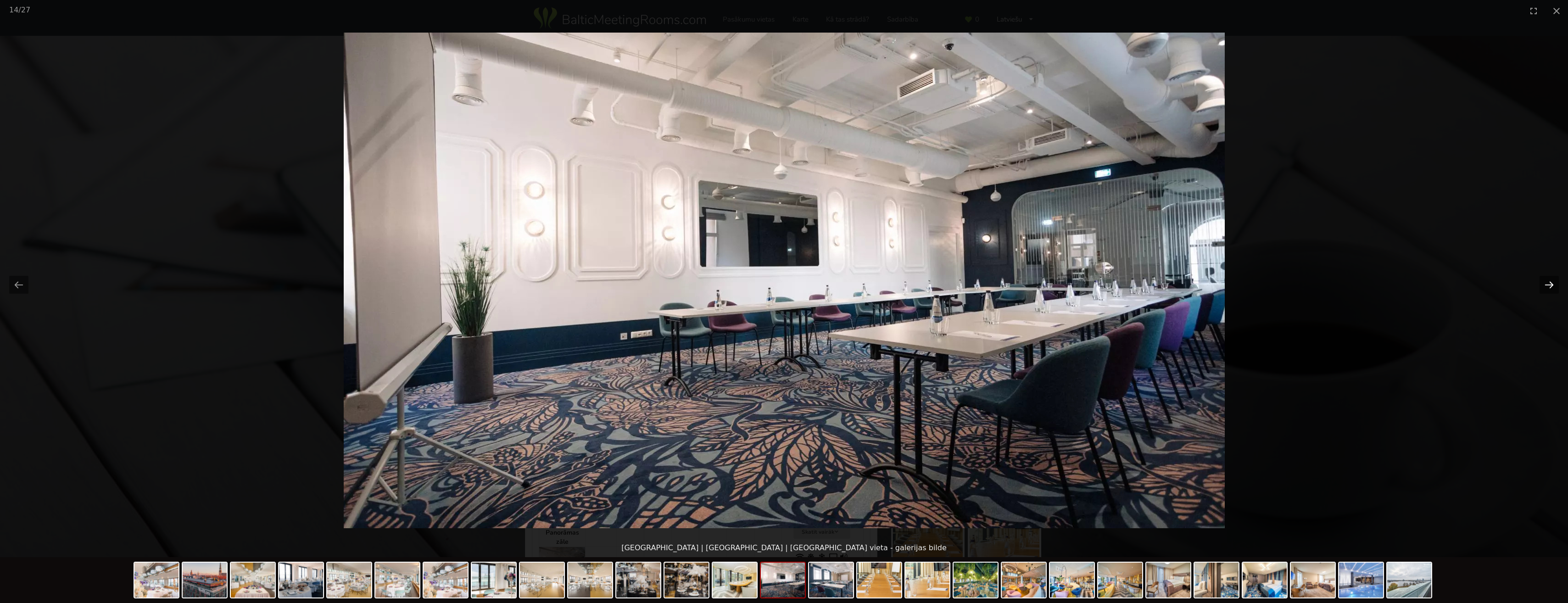
click at [1546, 281] on button "Next slide" at bounding box center [1549, 284] width 20 height 18
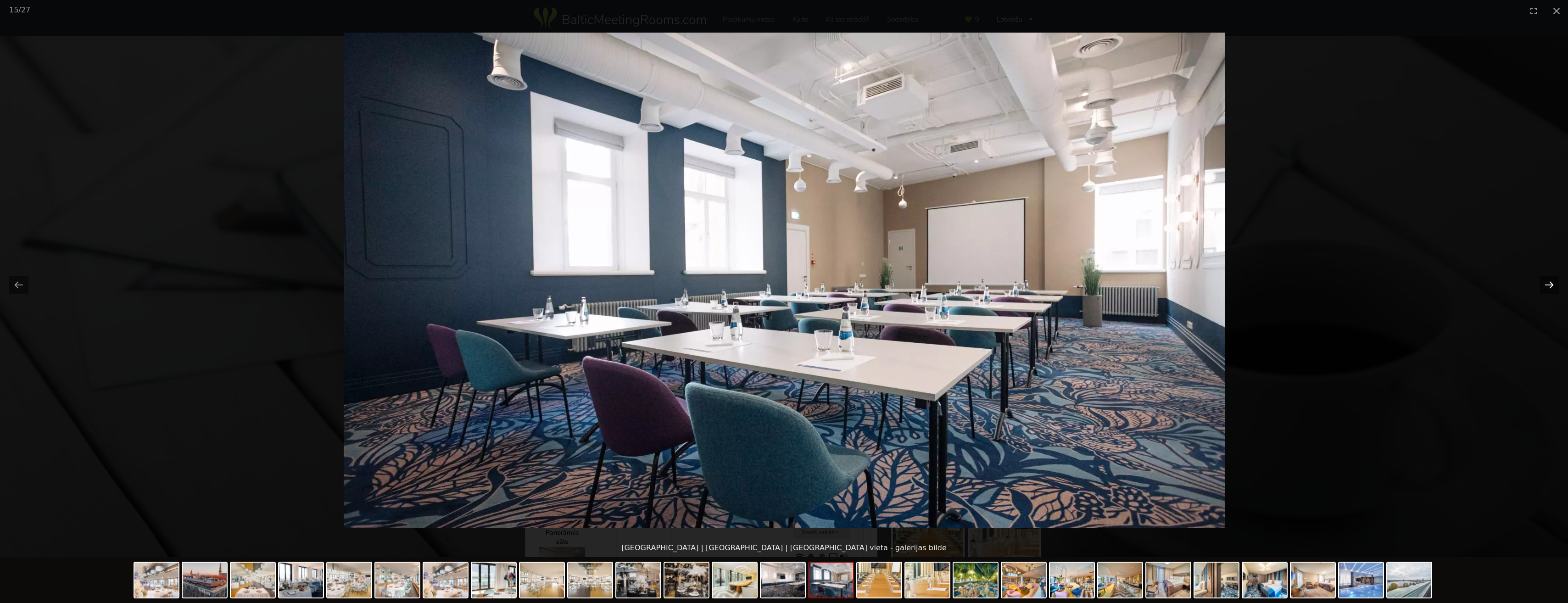
click at [1546, 281] on button "Next slide" at bounding box center [1549, 284] width 20 height 18
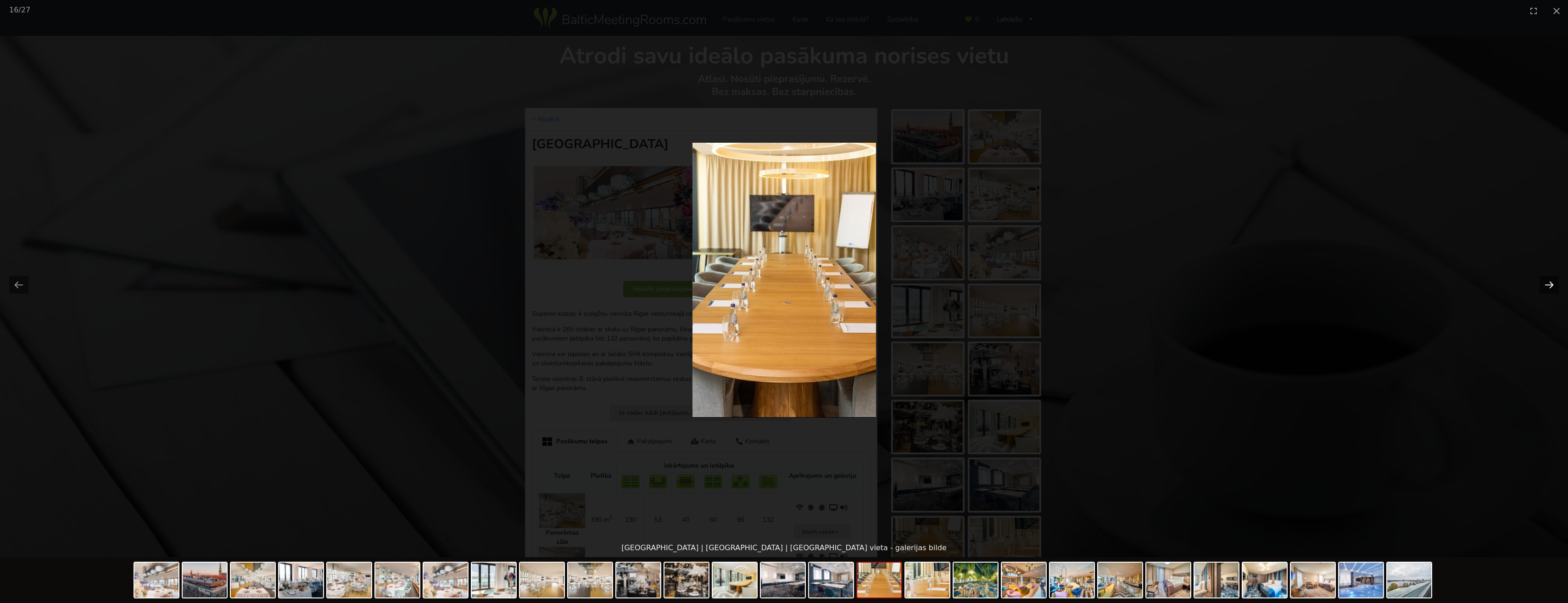
click at [1546, 281] on button "Next slide" at bounding box center [1549, 284] width 20 height 18
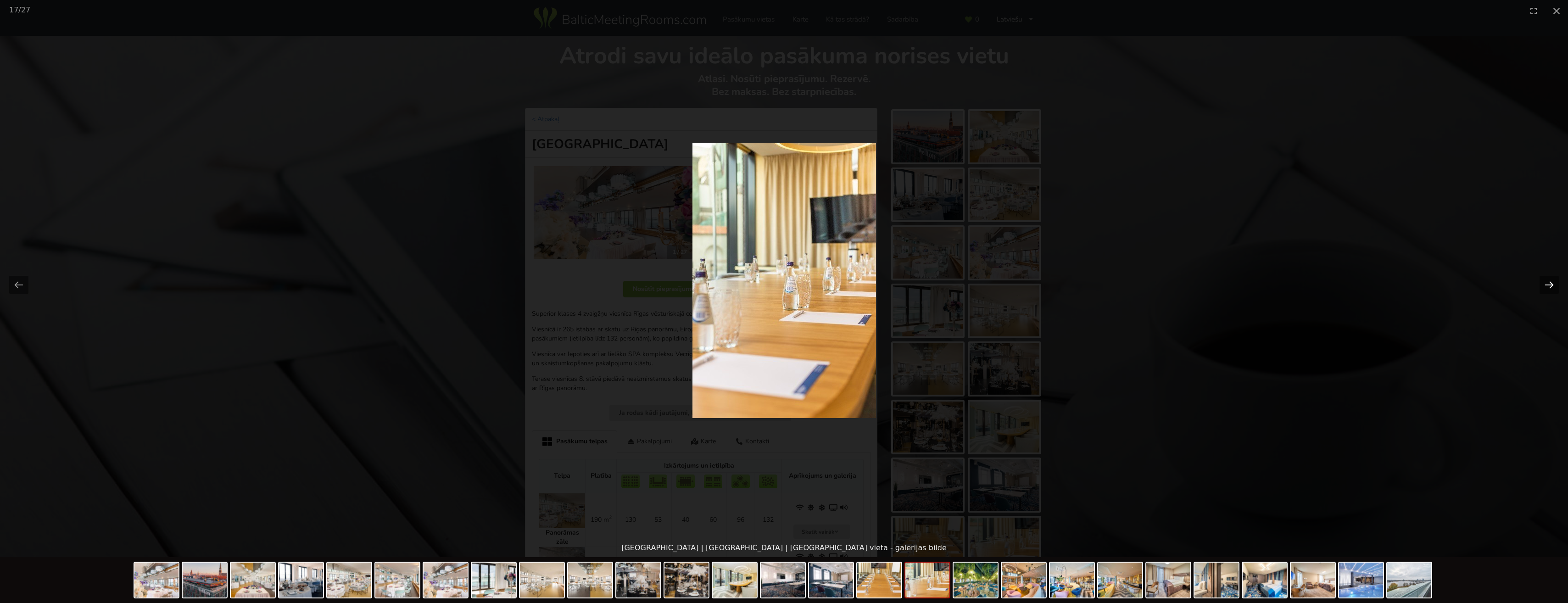
click at [1546, 281] on button "Next slide" at bounding box center [1549, 284] width 20 height 18
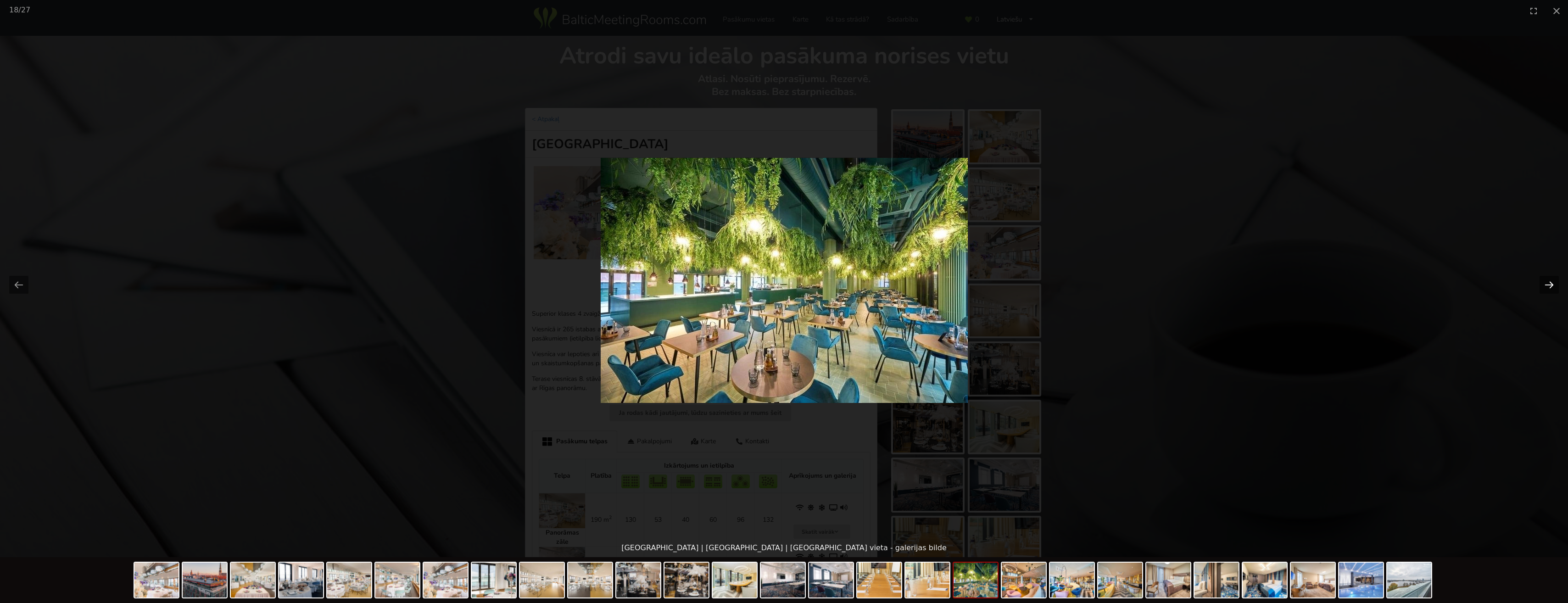
click at [1546, 281] on button "Next slide" at bounding box center [1549, 284] width 20 height 18
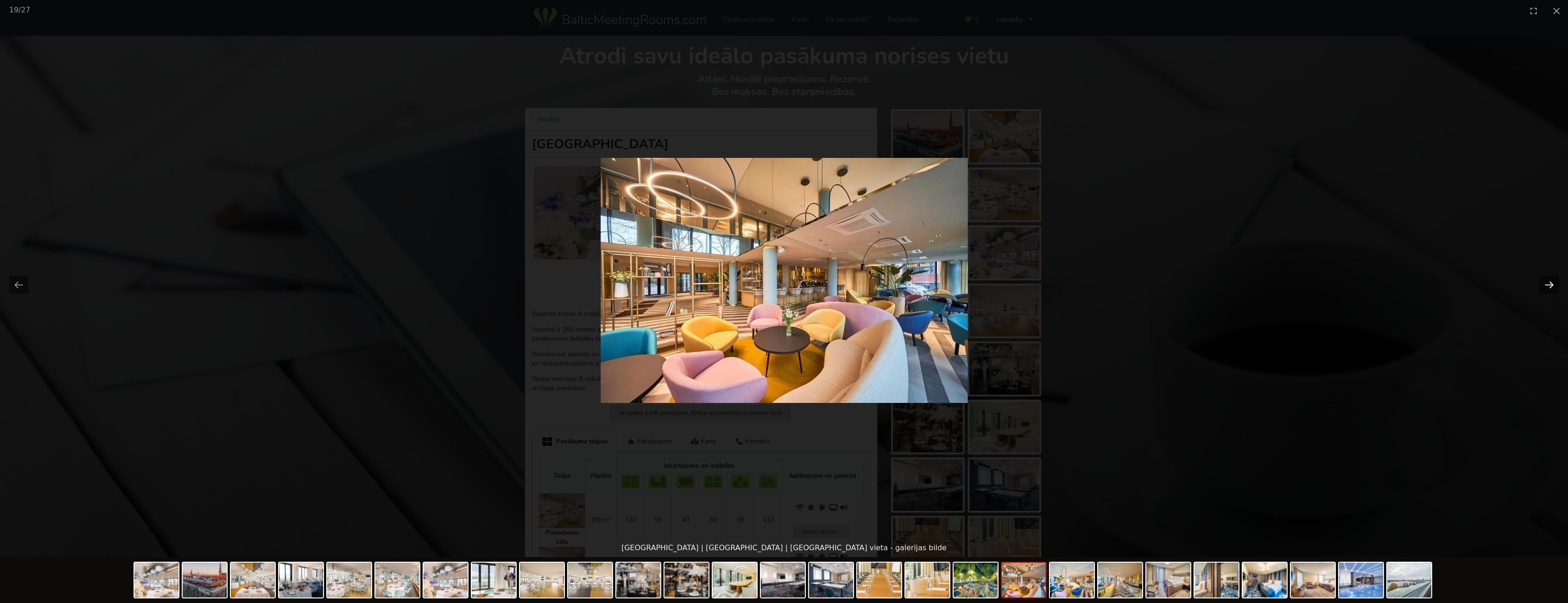
click at [1546, 281] on button "Next slide" at bounding box center [1549, 284] width 20 height 18
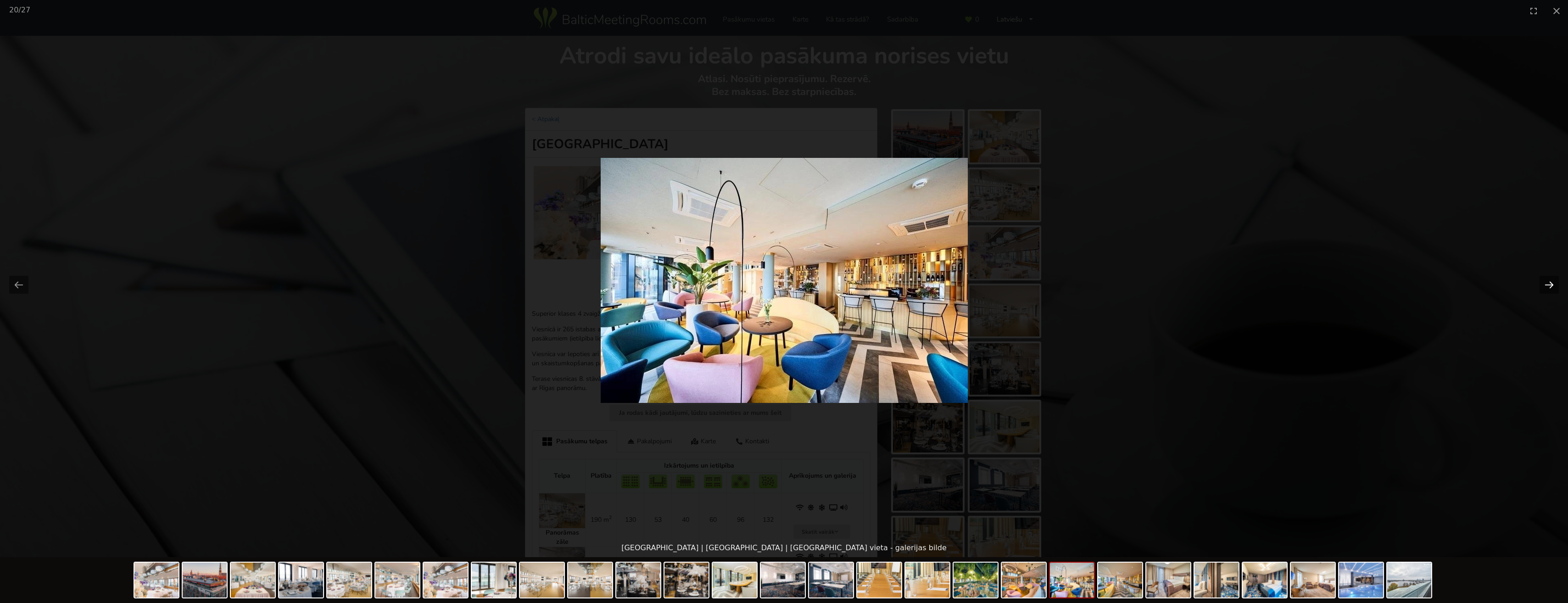
click at [1546, 281] on button "Next slide" at bounding box center [1549, 284] width 20 height 18
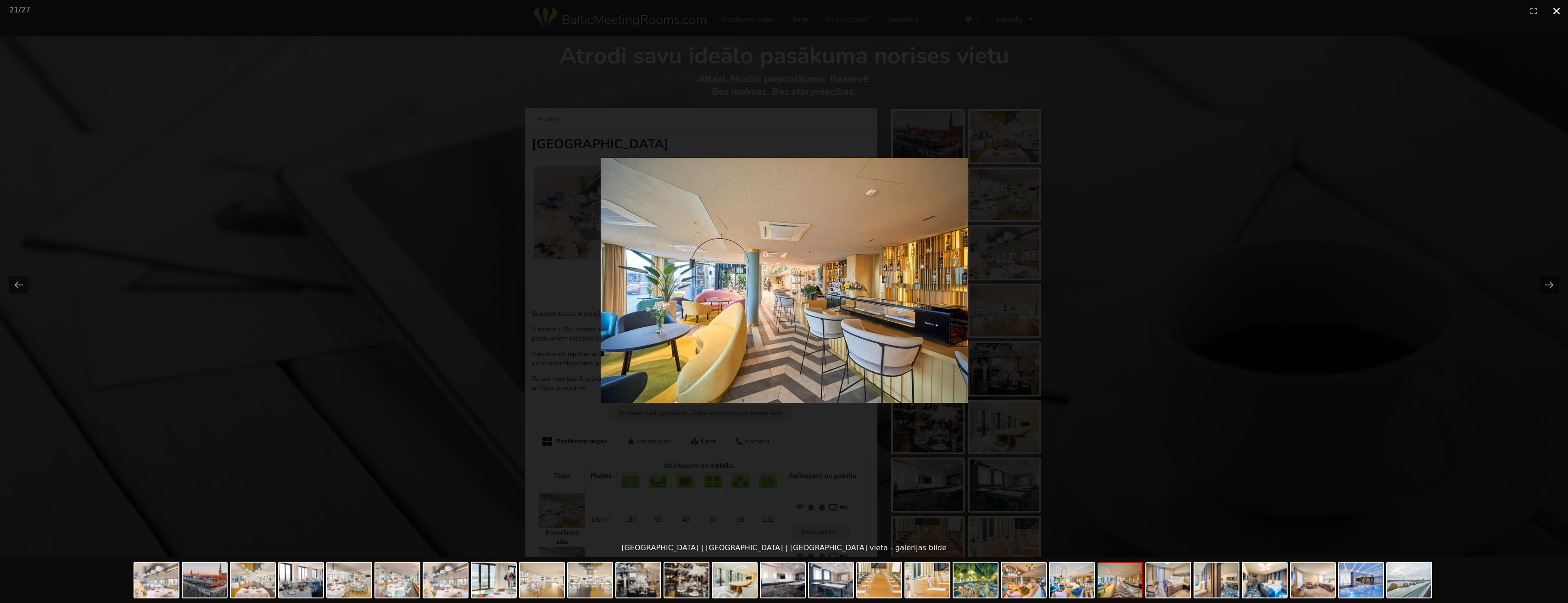
click at [1559, 10] on button "Close gallery" at bounding box center [1556, 10] width 23 height 21
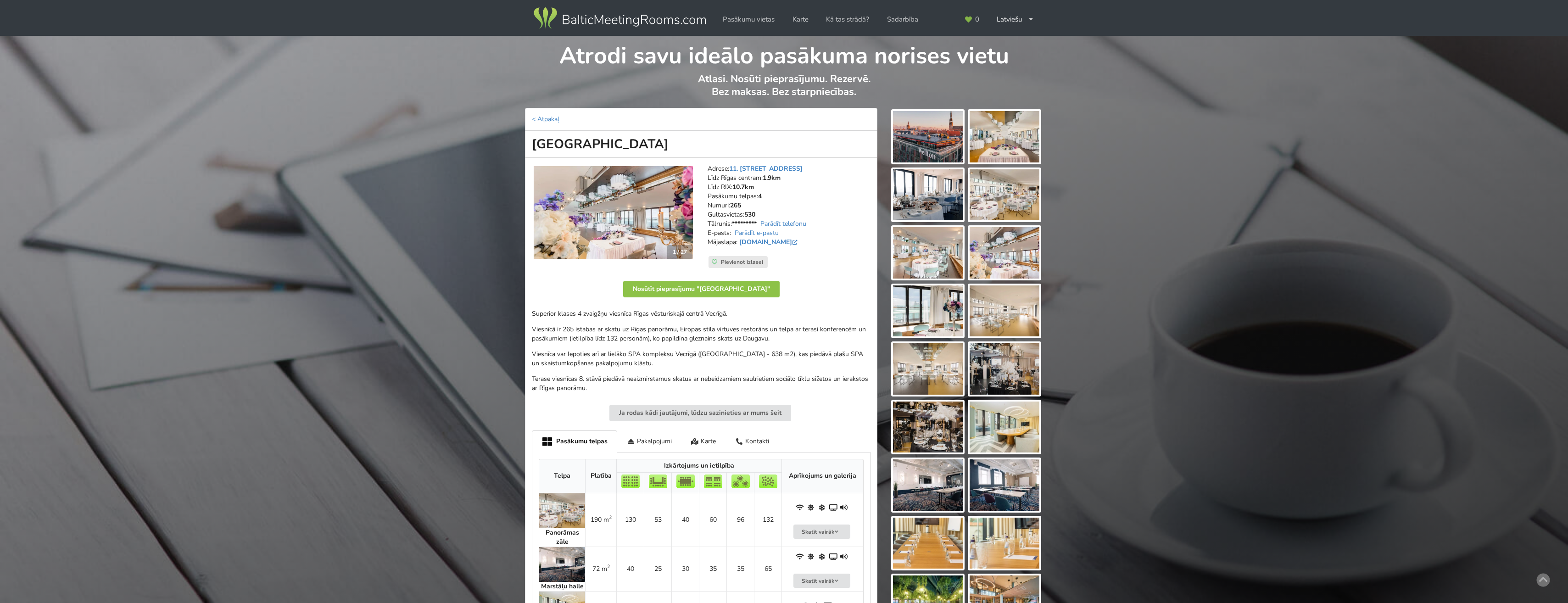
click at [1062, 78] on div "Atrodi savu ideālo pasākuma norises vietu Atlasi. Nosūti pieprasījumu. Rezervē.…" at bounding box center [784, 72] width 1568 height 72
click at [1123, 148] on div "Atrodi savu ideālo pasākuma norises vietu Atlasi. Nosūti pieprasījumu. Rezervē.…" at bounding box center [784, 453] width 1568 height 833
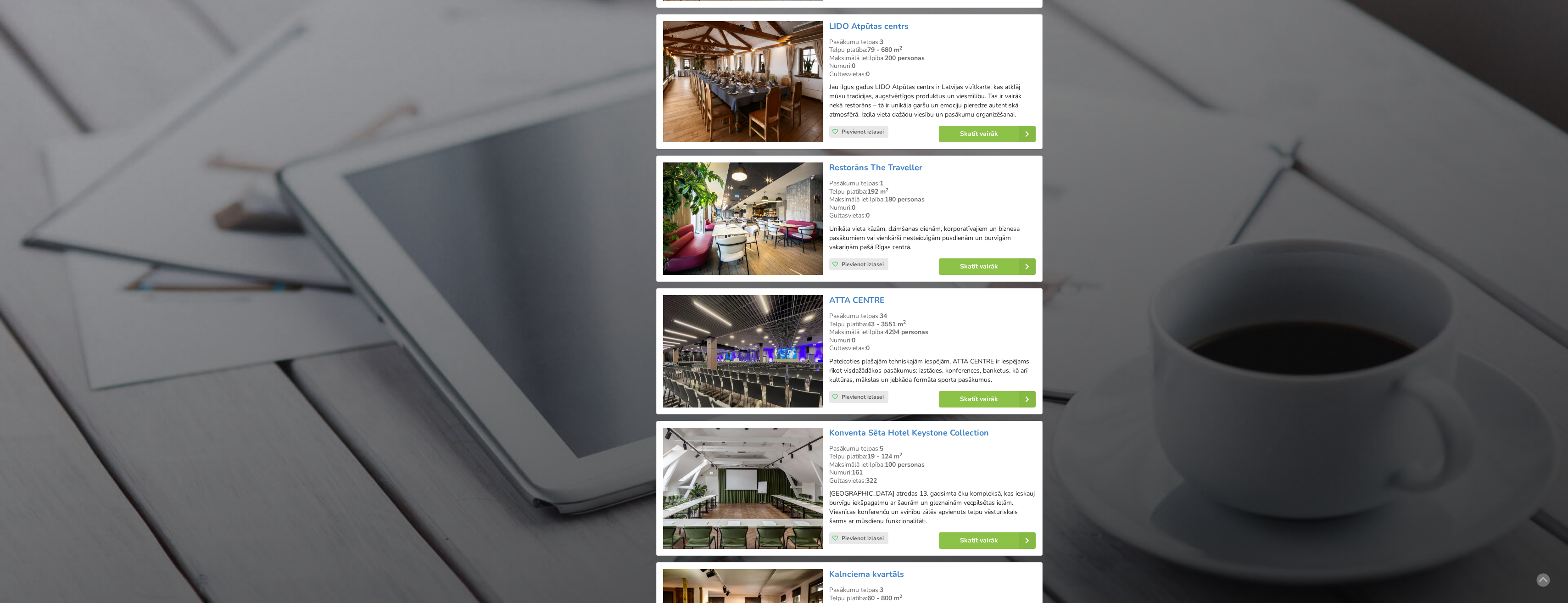
scroll to position [1629, 0]
click at [972, 258] on link "Skatīt vairāk" at bounding box center [987, 266] width 97 height 17
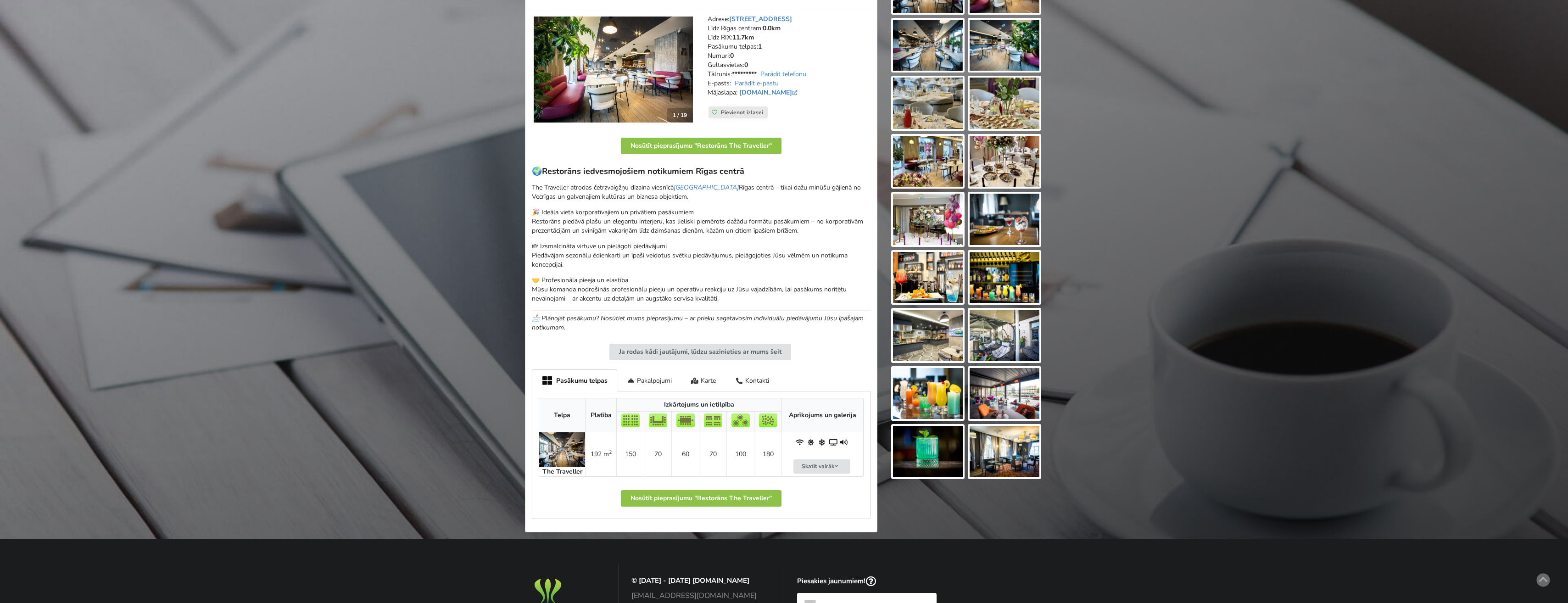
scroll to position [183, 0]
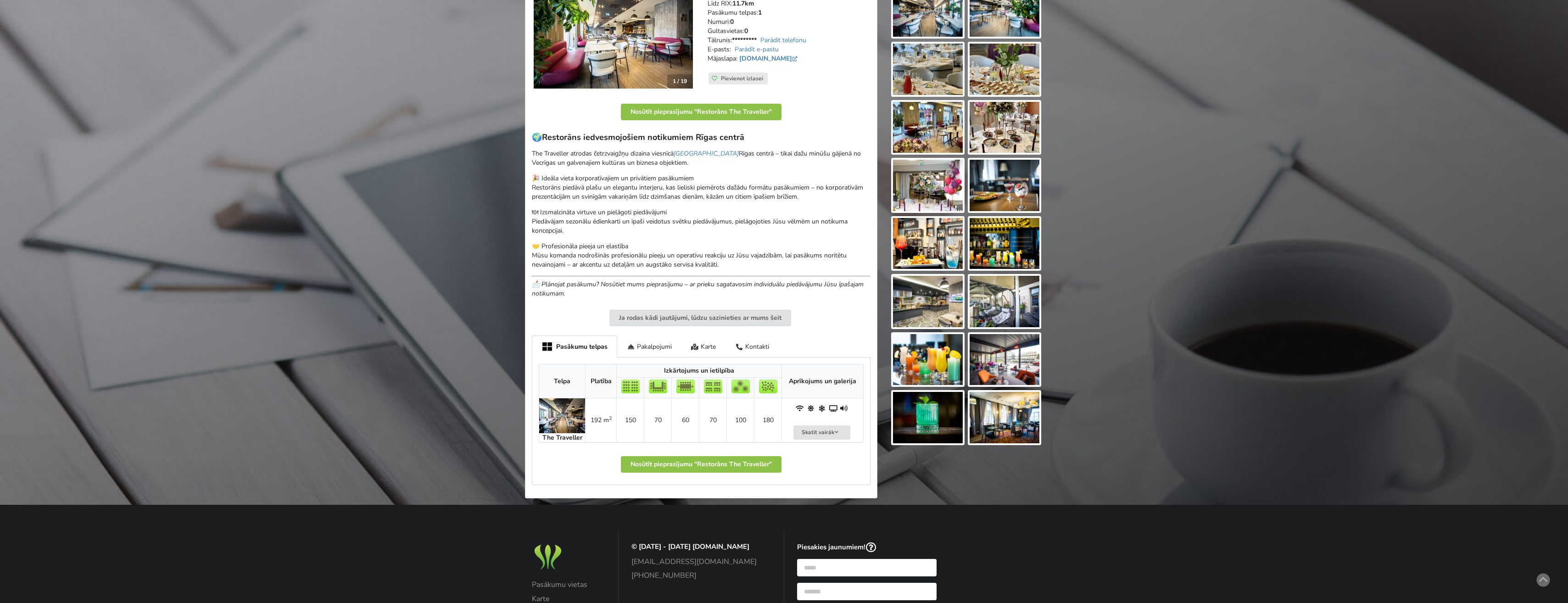
click at [561, 408] on img at bounding box center [562, 416] width 46 height 35
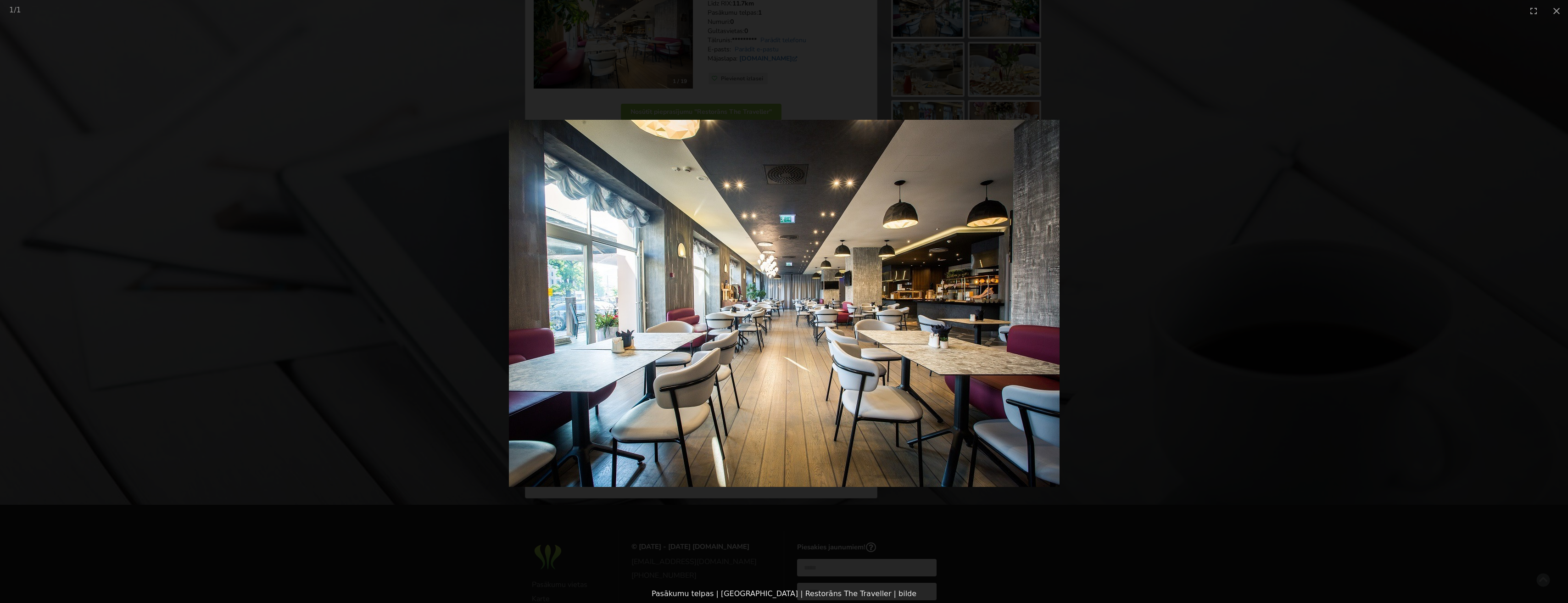
click at [1134, 339] on picture at bounding box center [784, 303] width 1568 height 563
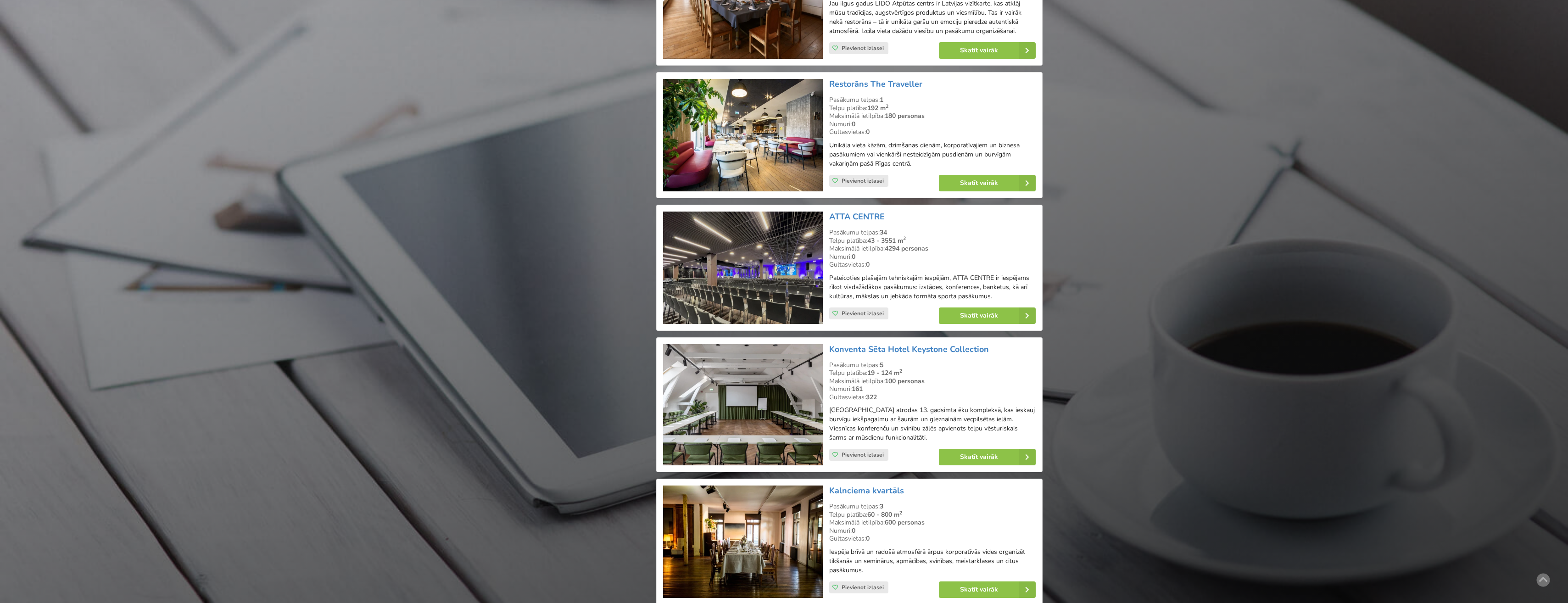
scroll to position [1859, 0]
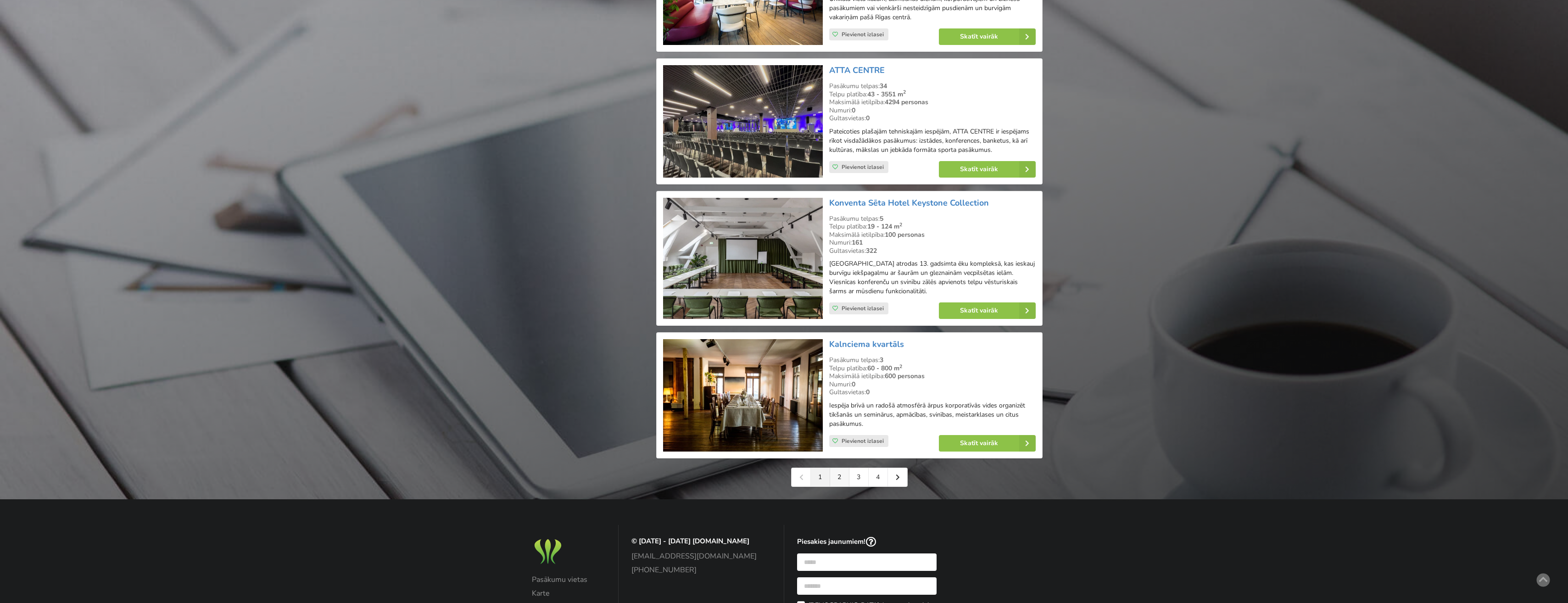
click at [833, 468] on link "2" at bounding box center [840, 478] width 20 height 18
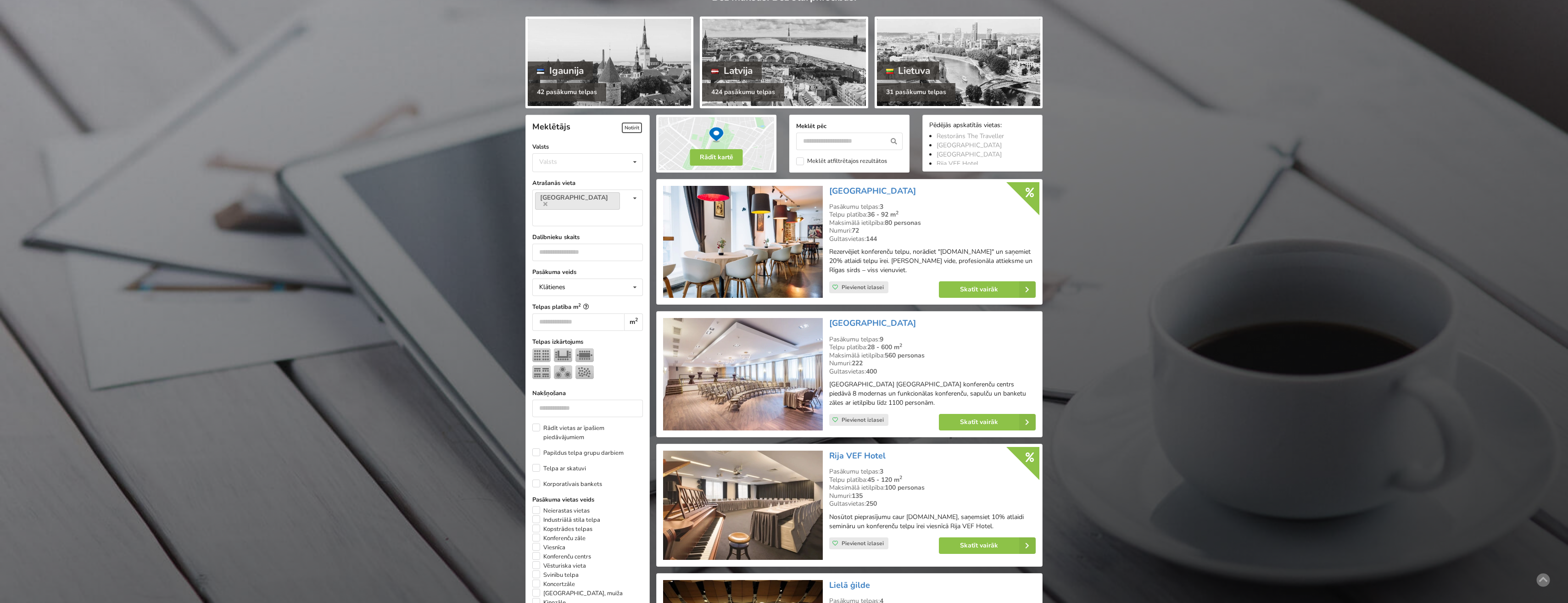
scroll to position [92, 0]
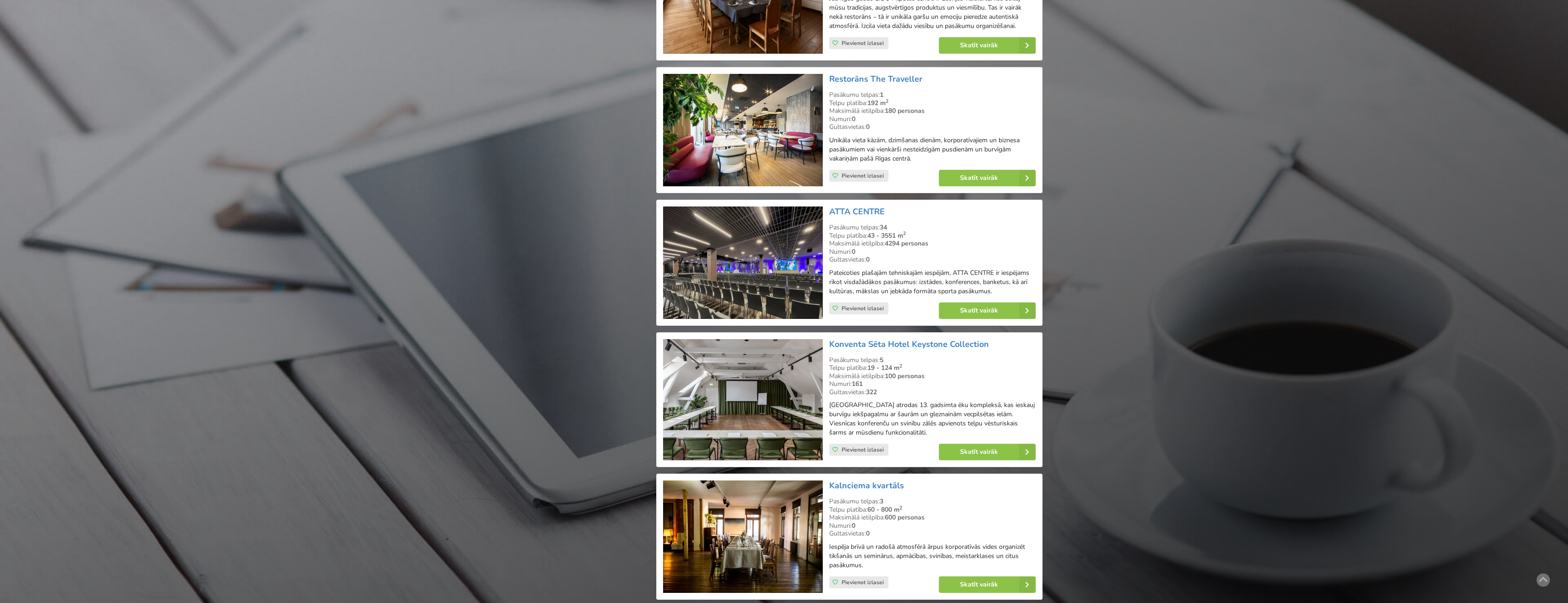
scroll to position [1950, 0]
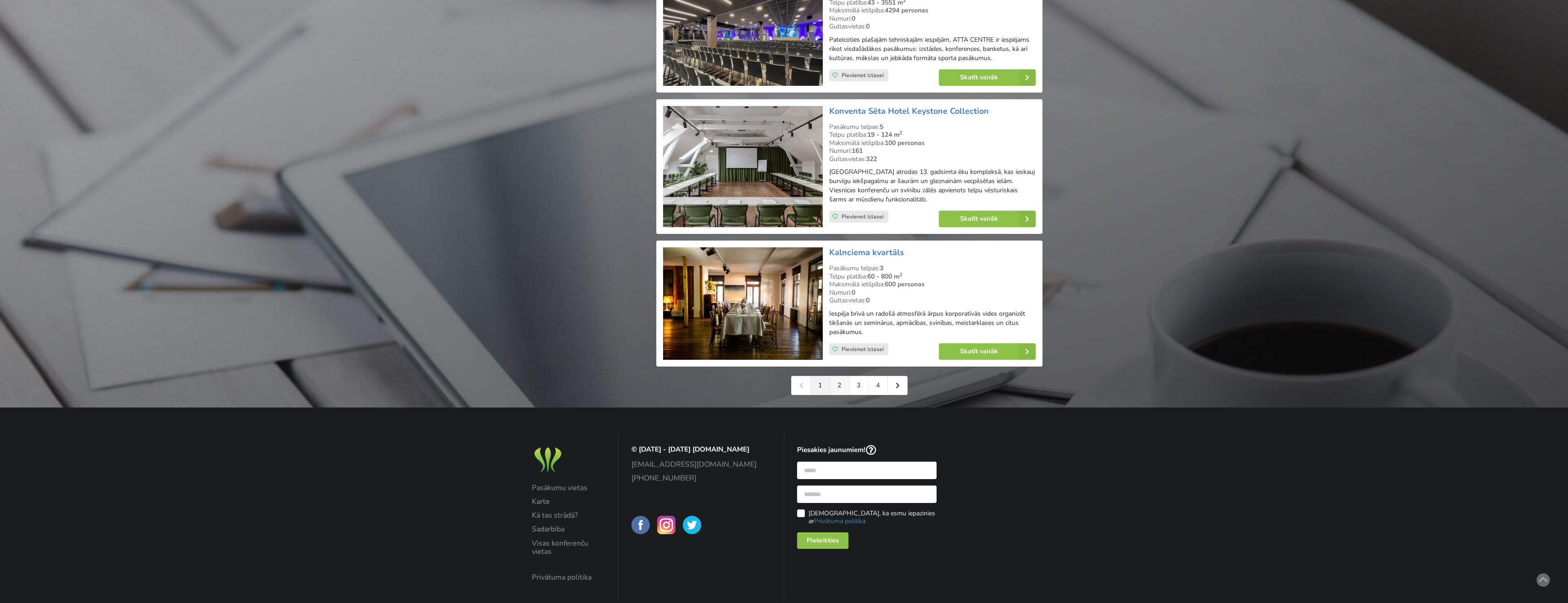
click at [839, 376] on link "2" at bounding box center [840, 385] width 20 height 18
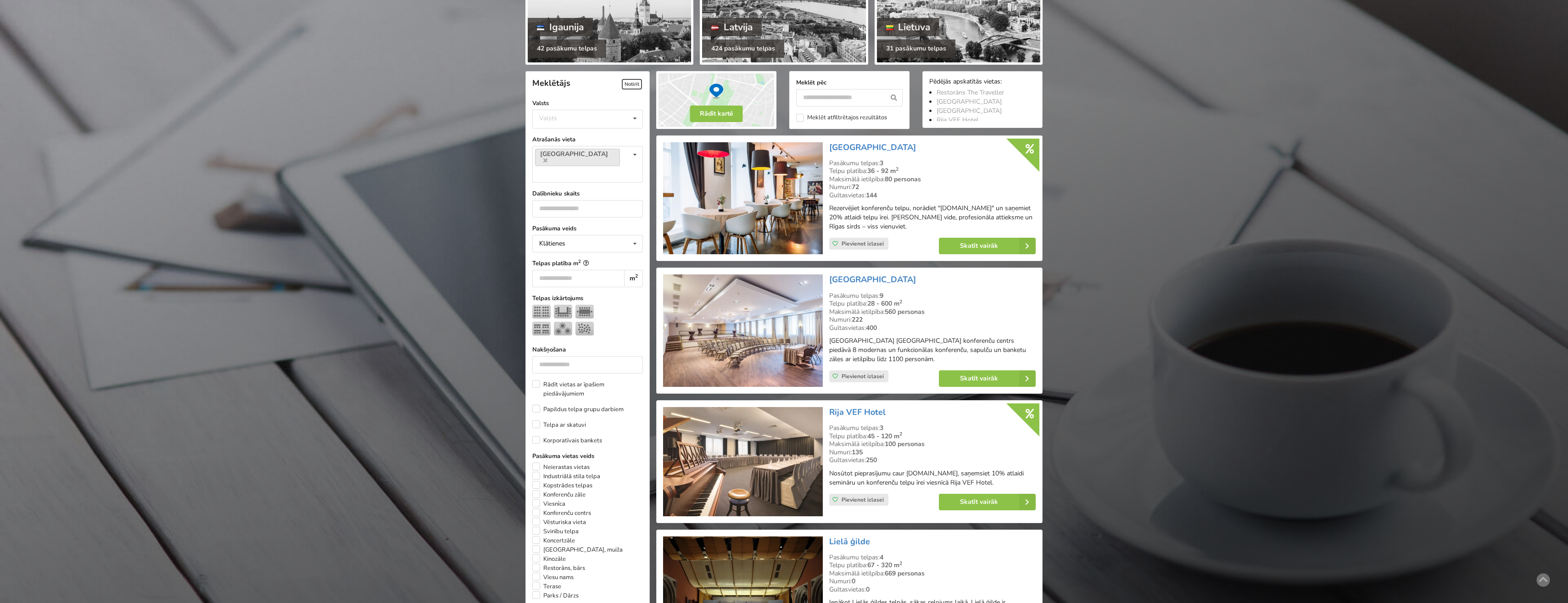
scroll to position [138, 0]
click at [966, 245] on link "Skatīt vairāk" at bounding box center [987, 246] width 97 height 17
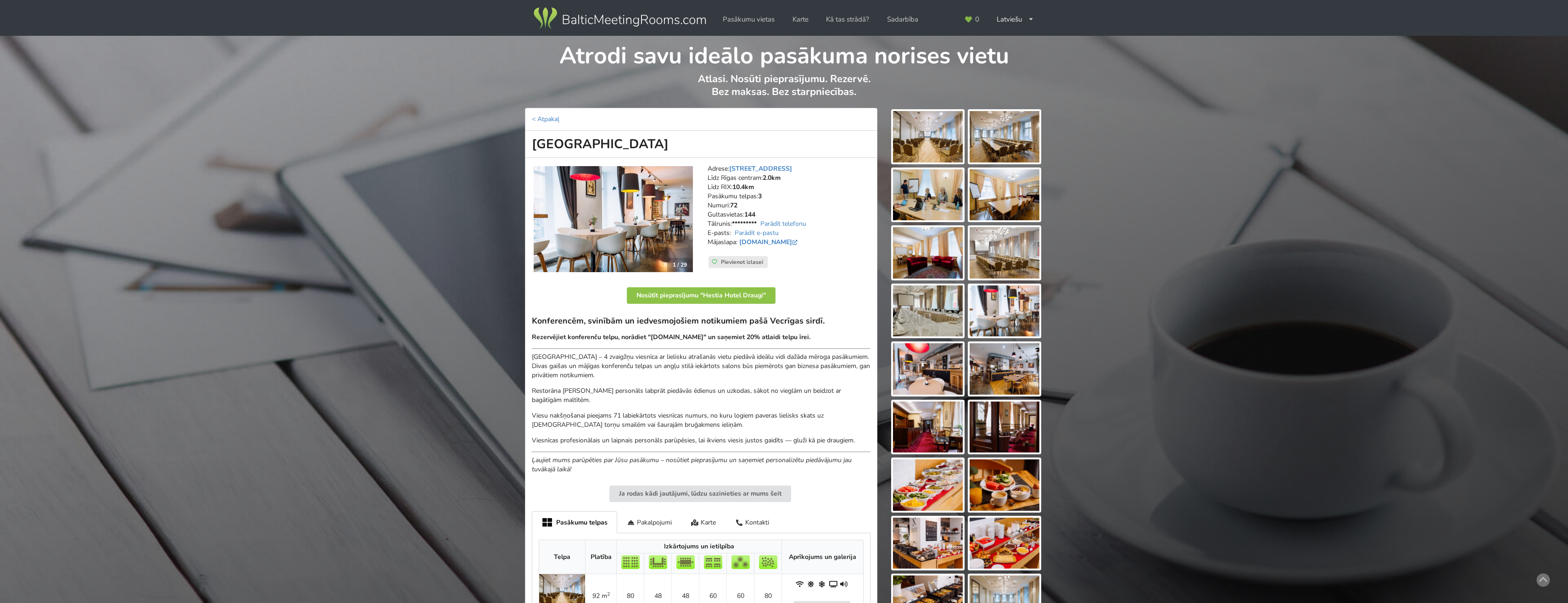
click at [921, 125] on img at bounding box center [928, 137] width 70 height 51
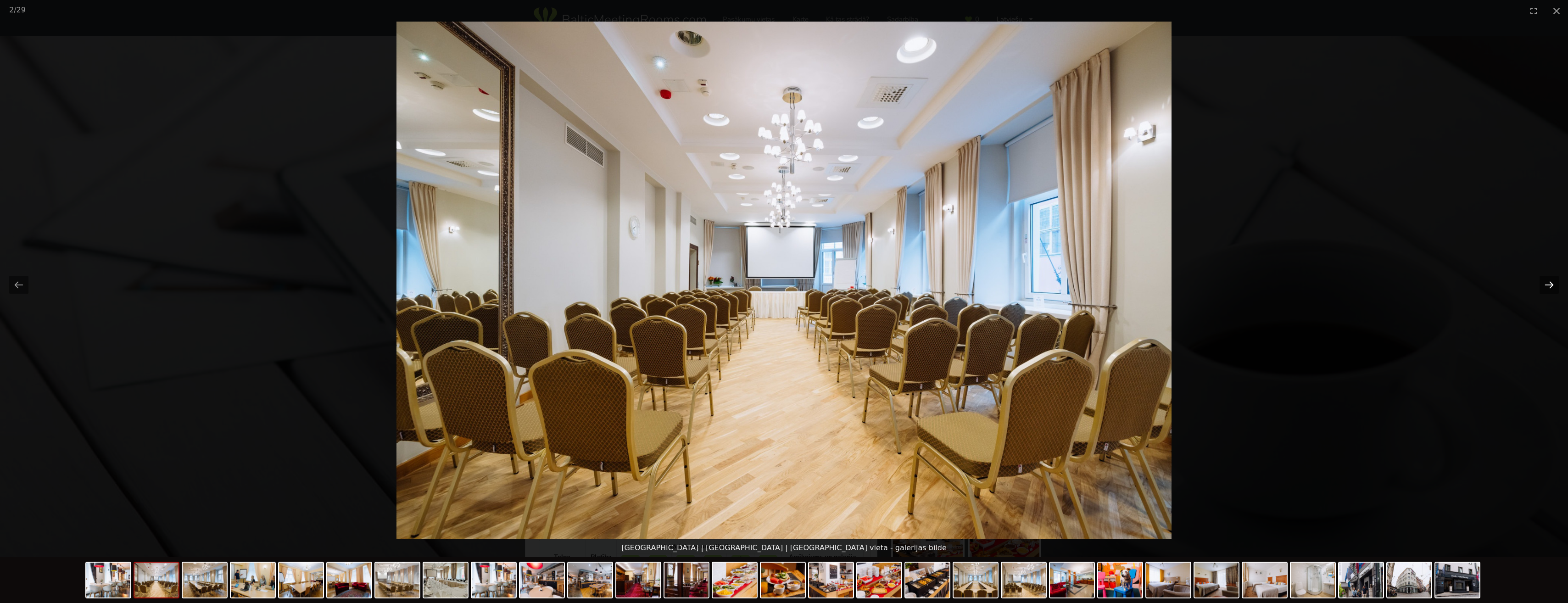
click at [1547, 283] on button "Next slide" at bounding box center [1549, 284] width 20 height 18
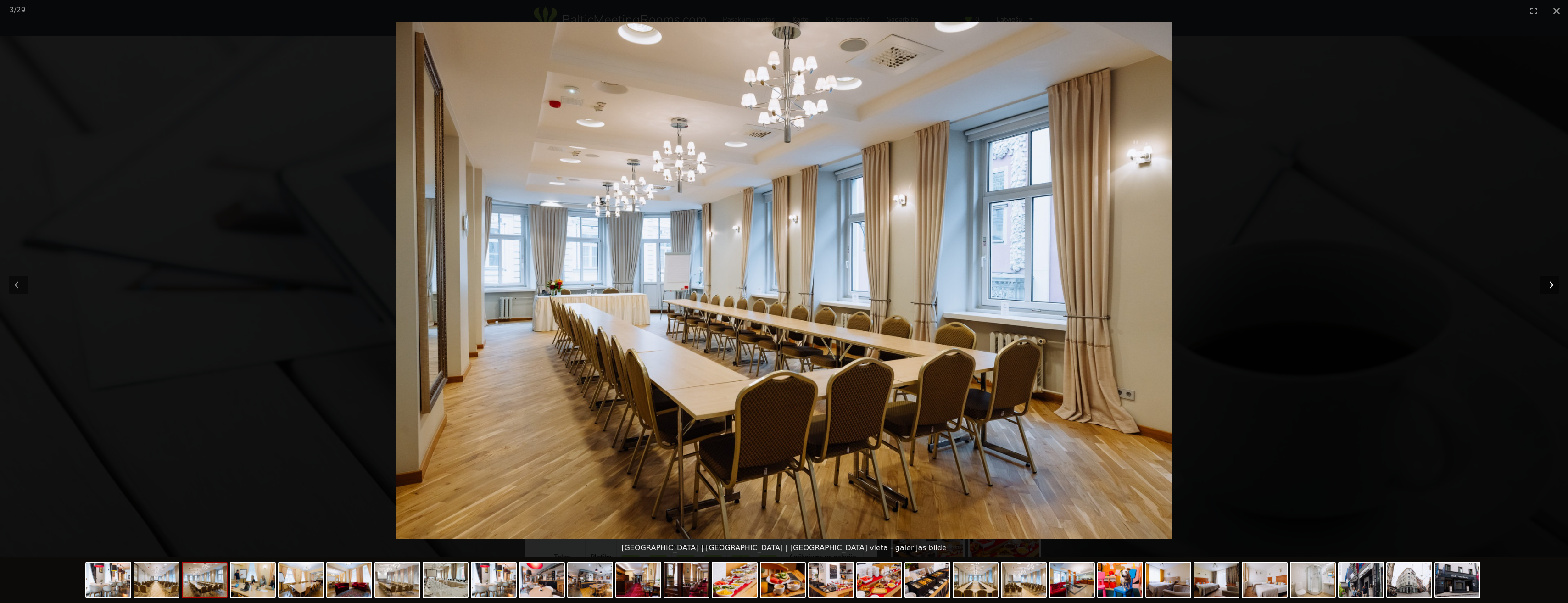
click at [1547, 283] on button "Next slide" at bounding box center [1549, 284] width 20 height 18
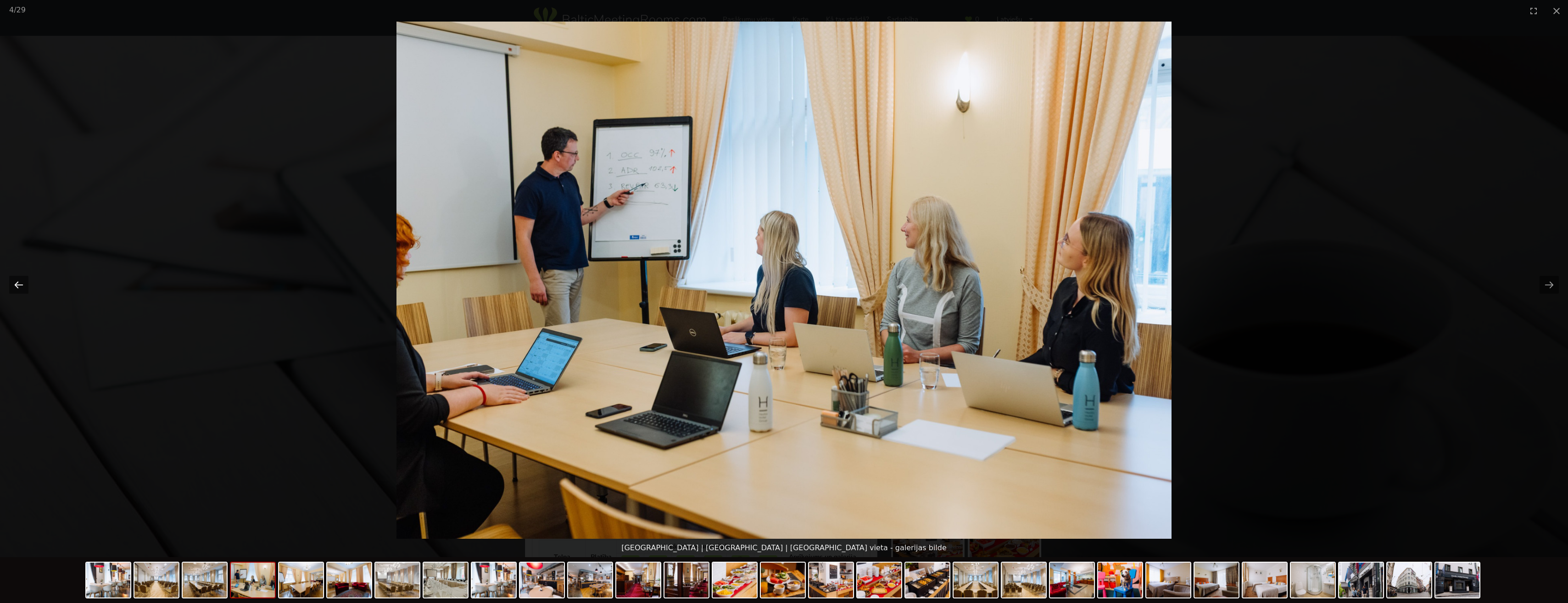
click at [14, 285] on button "Previous slide" at bounding box center [19, 284] width 20 height 18
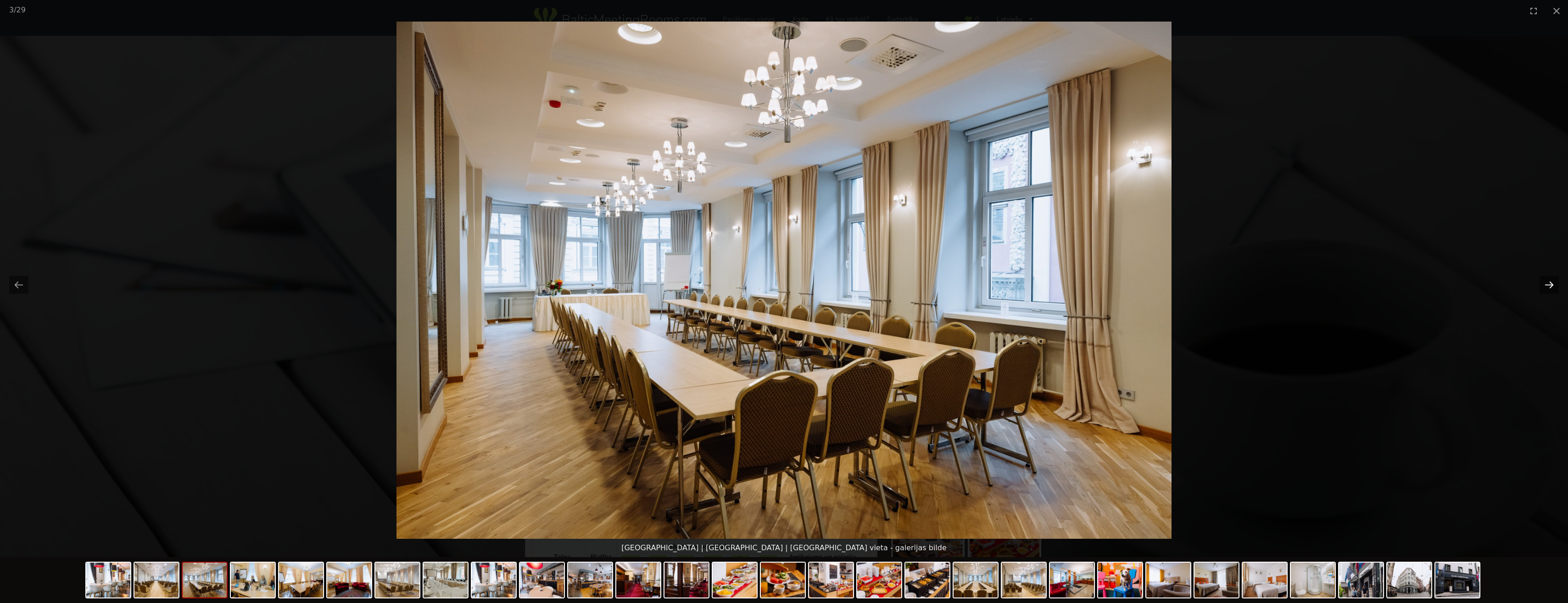
click at [1542, 289] on button "Next slide" at bounding box center [1549, 284] width 20 height 18
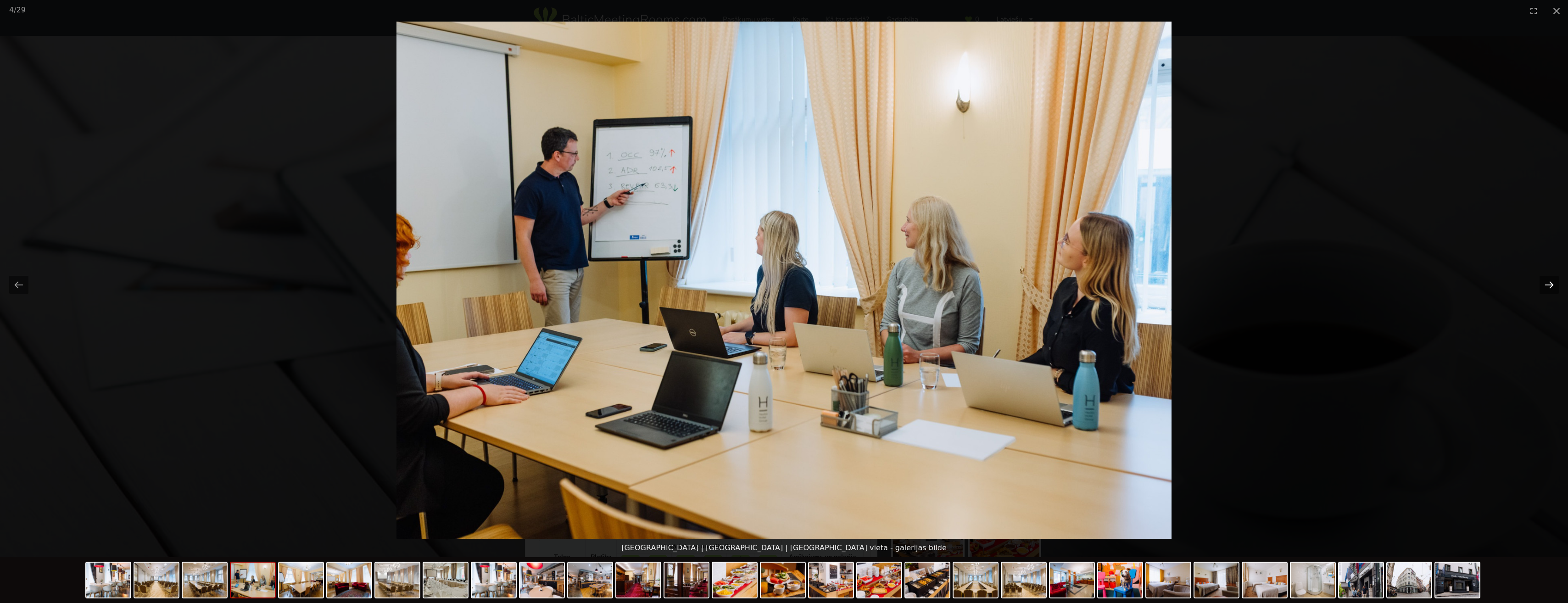
click at [1542, 289] on button "Next slide" at bounding box center [1549, 284] width 20 height 18
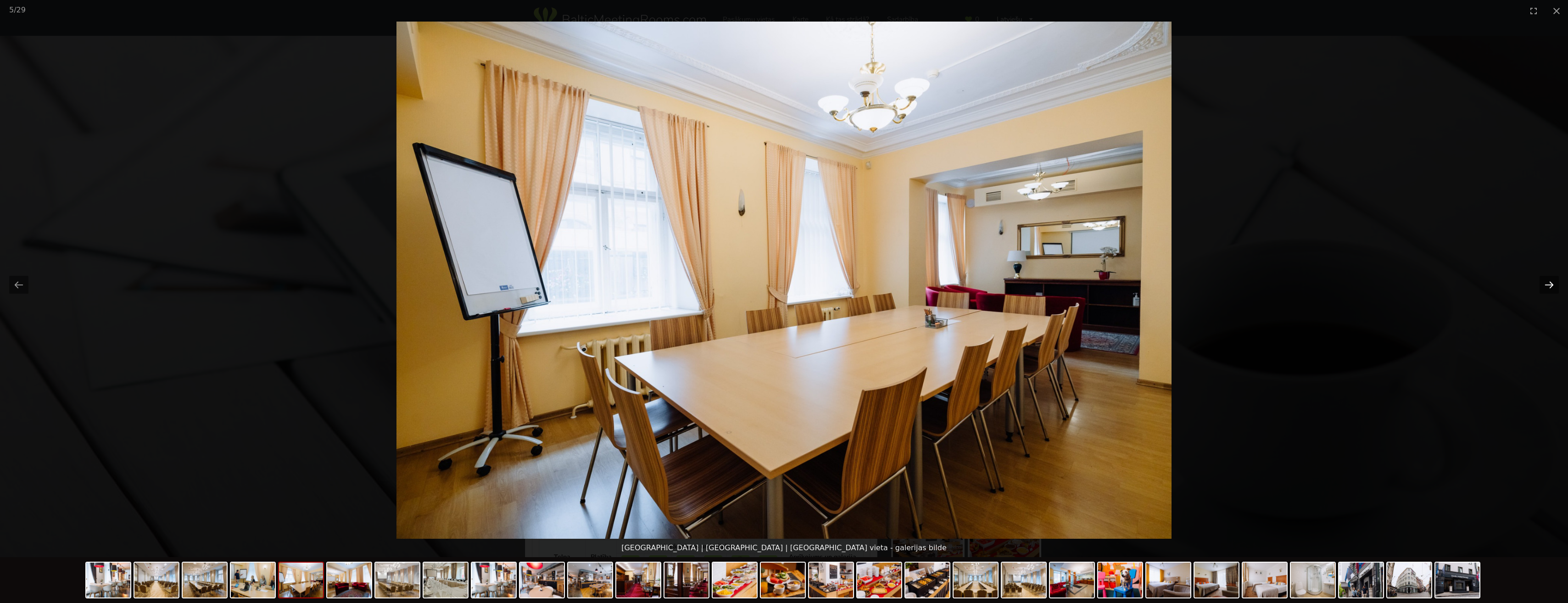
click at [1542, 289] on button "Next slide" at bounding box center [1549, 284] width 20 height 18
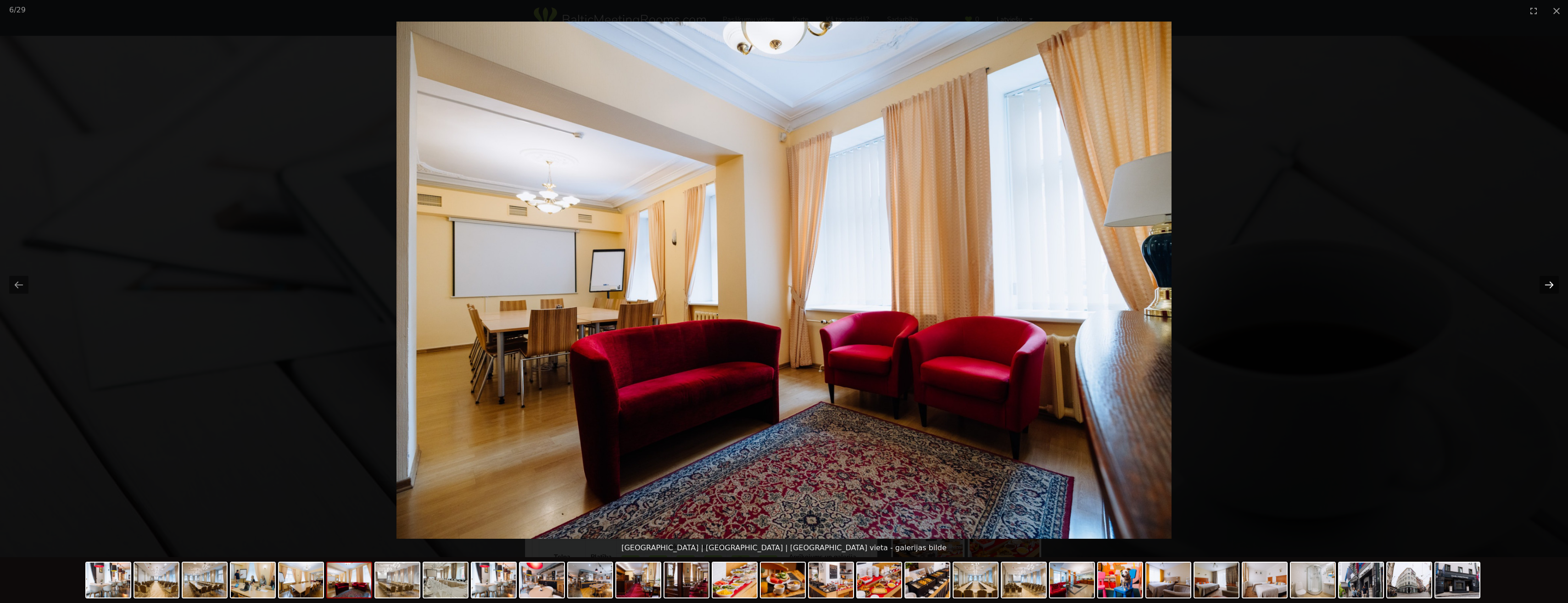
click at [1542, 289] on button "Next slide" at bounding box center [1549, 284] width 20 height 18
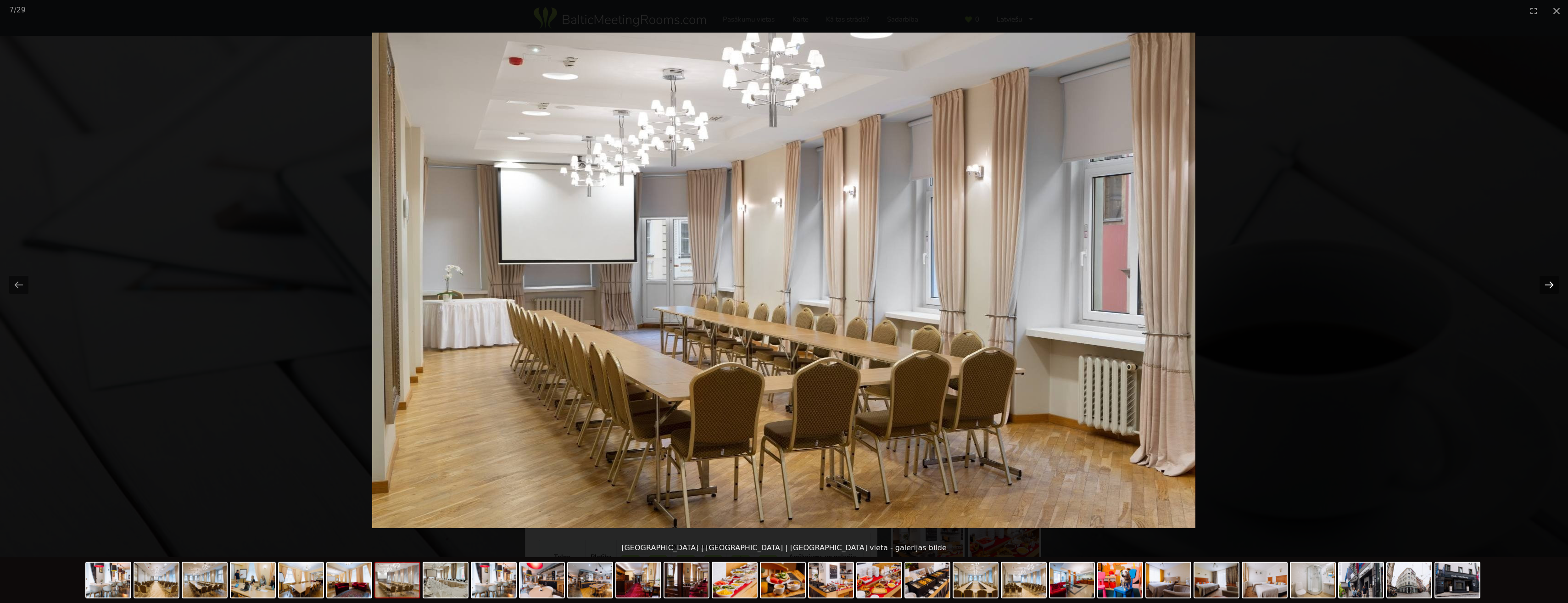
click at [1542, 289] on button "Next slide" at bounding box center [1549, 284] width 20 height 18
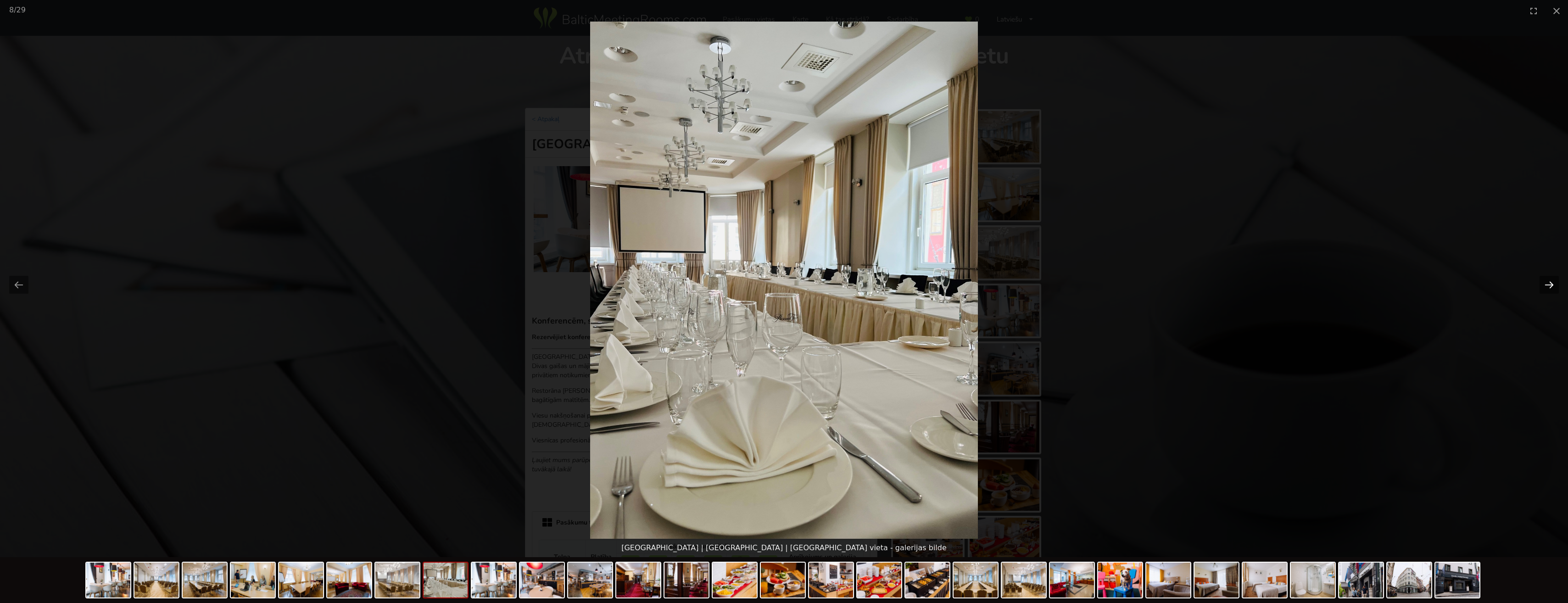
click at [1542, 289] on button "Next slide" at bounding box center [1549, 284] width 20 height 18
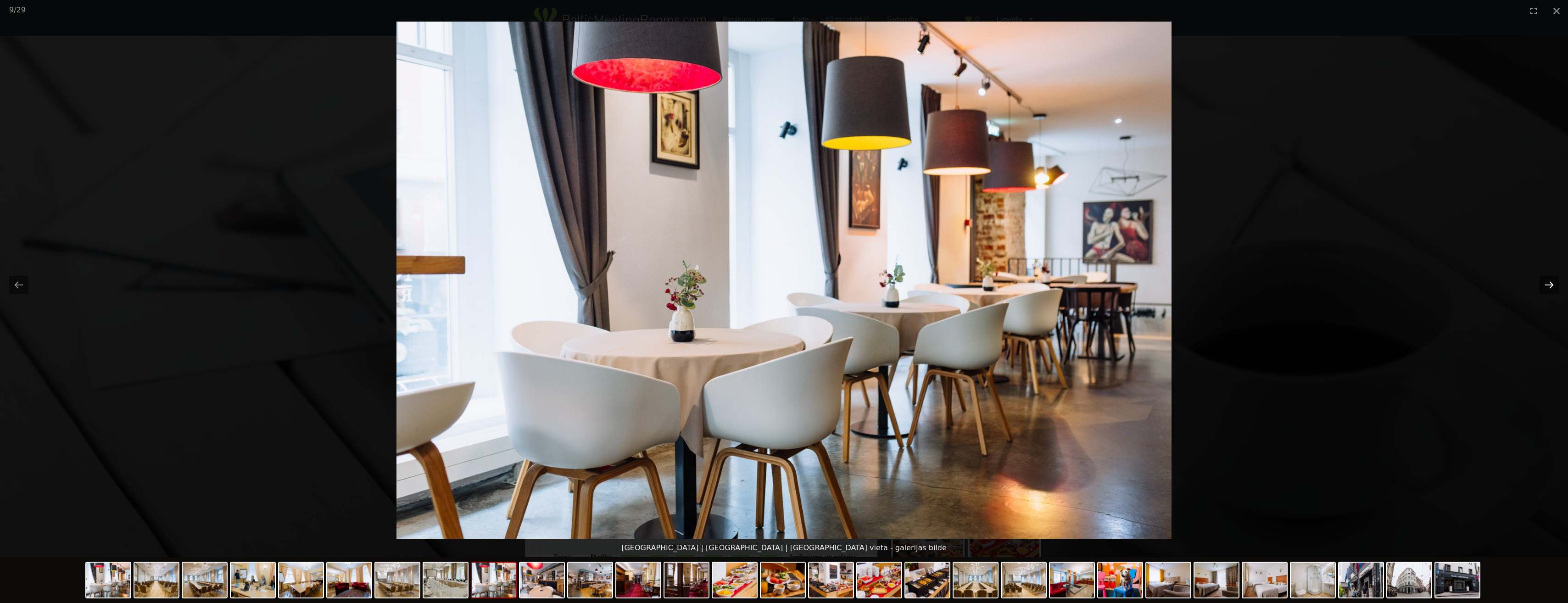
click at [1542, 289] on button "Next slide" at bounding box center [1549, 284] width 20 height 18
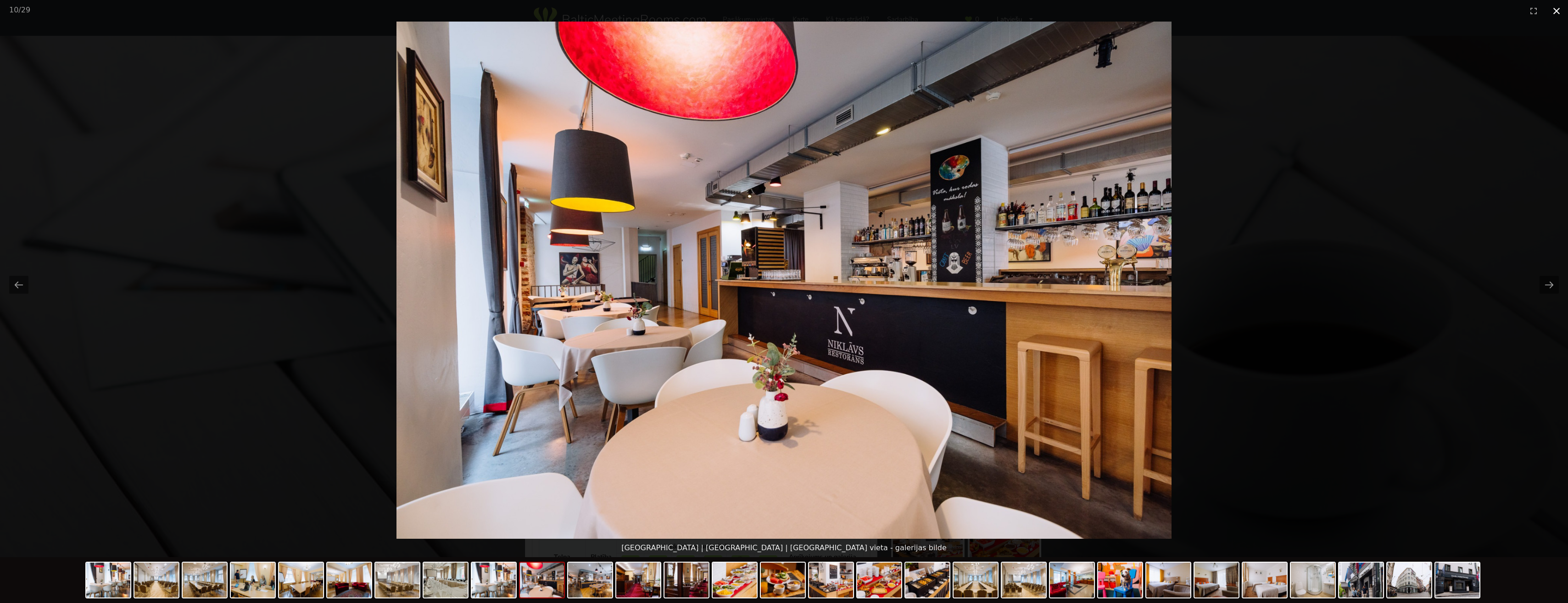
click at [1552, 10] on button "Close gallery" at bounding box center [1556, 10] width 23 height 21
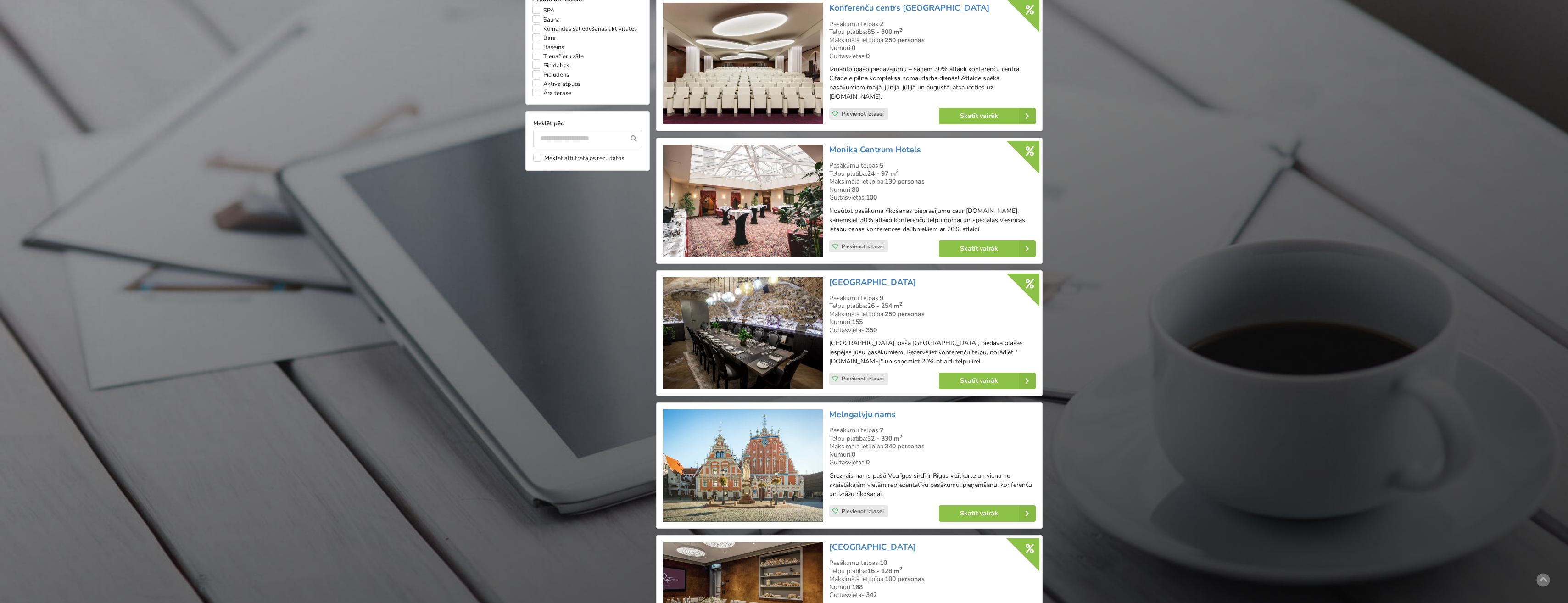
scroll to position [826, 0]
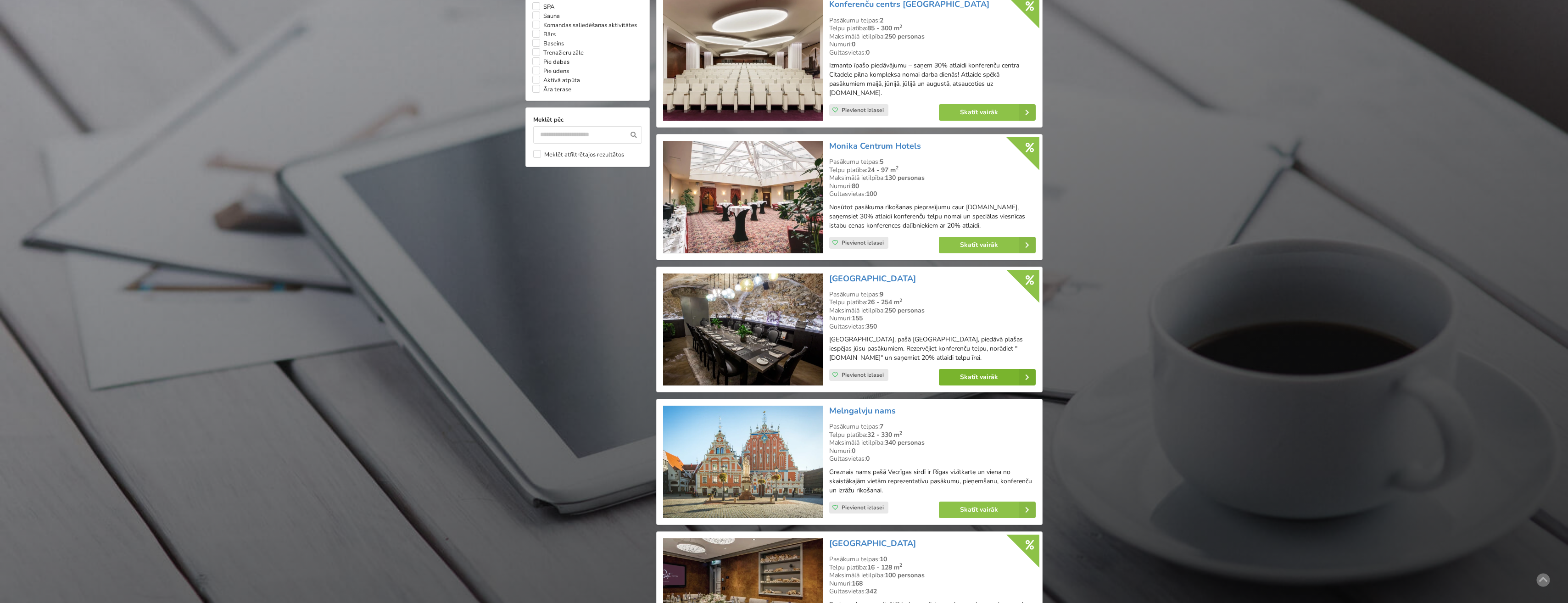
click at [976, 385] on link "Skatīt vairāk" at bounding box center [987, 377] width 97 height 17
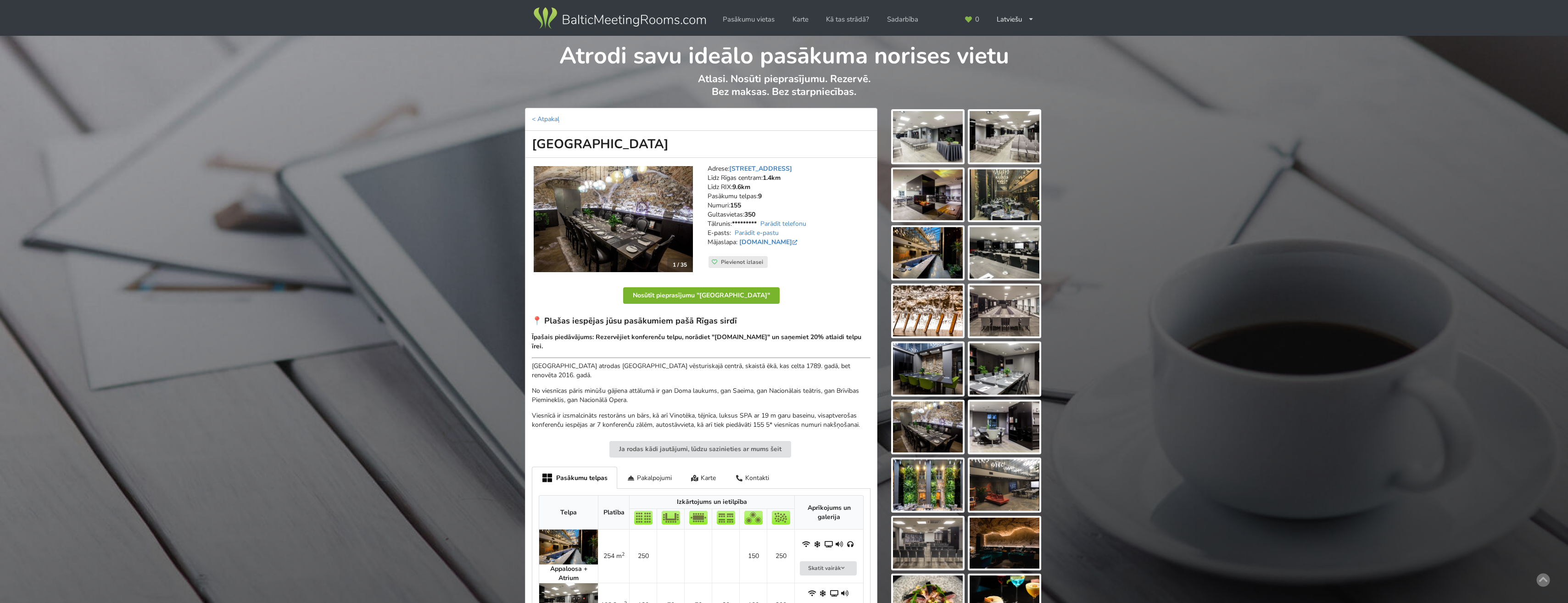
click at [711, 294] on button "Nosūtīt pieprasījumu "[GEOGRAPHIC_DATA]"" at bounding box center [701, 295] width 156 height 17
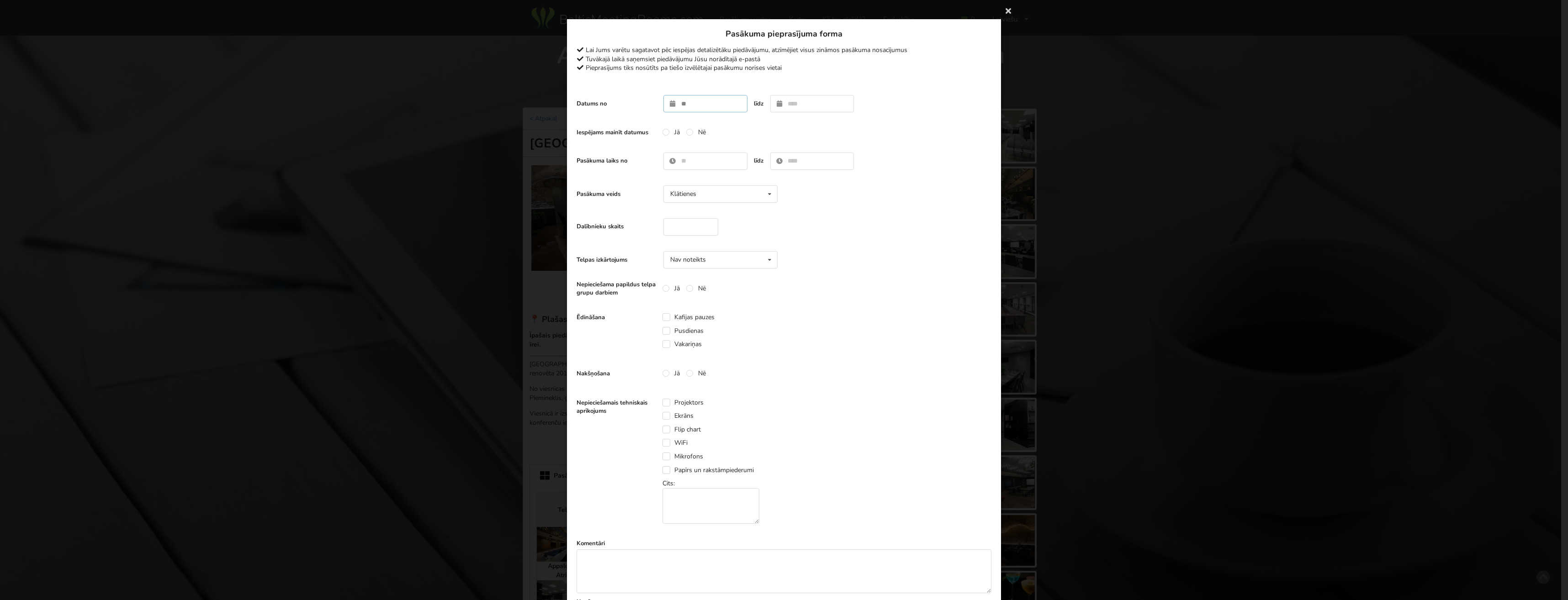
click at [704, 102] on input "text" at bounding box center [705, 103] width 84 height 18
click at [847, 233] on div "Dalībnieku skaits" at bounding box center [784, 227] width 415 height 27
click at [685, 100] on input "text" at bounding box center [705, 103] width 84 height 18
type input "**********"
click at [873, 125] on icon at bounding box center [877, 125] width 8 height 7
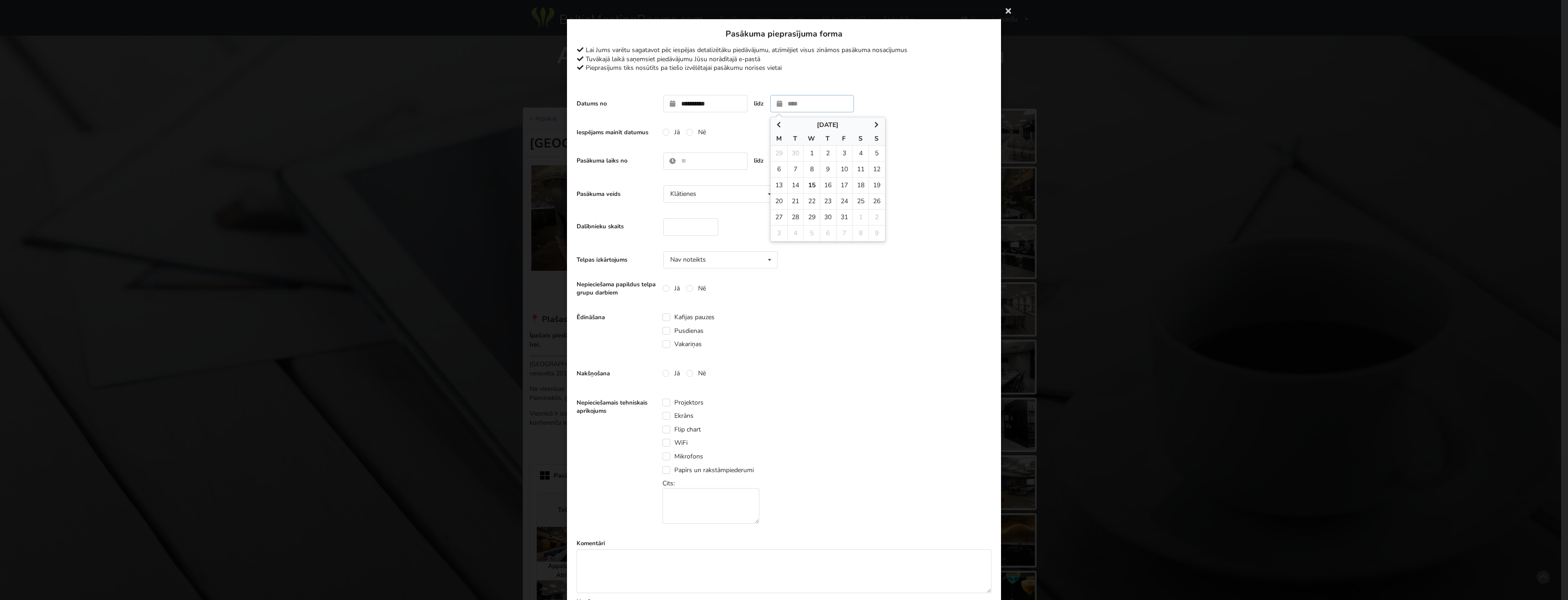
click at [869, 125] on span at bounding box center [877, 125] width 16 height 9
click at [874, 125] on icon at bounding box center [877, 125] width 8 height 7
click at [875, 124] on icon at bounding box center [877, 125] width 8 height 7
click at [875, 120] on span at bounding box center [877, 125] width 16 height 9
click at [873, 124] on icon at bounding box center [877, 125] width 8 height 7
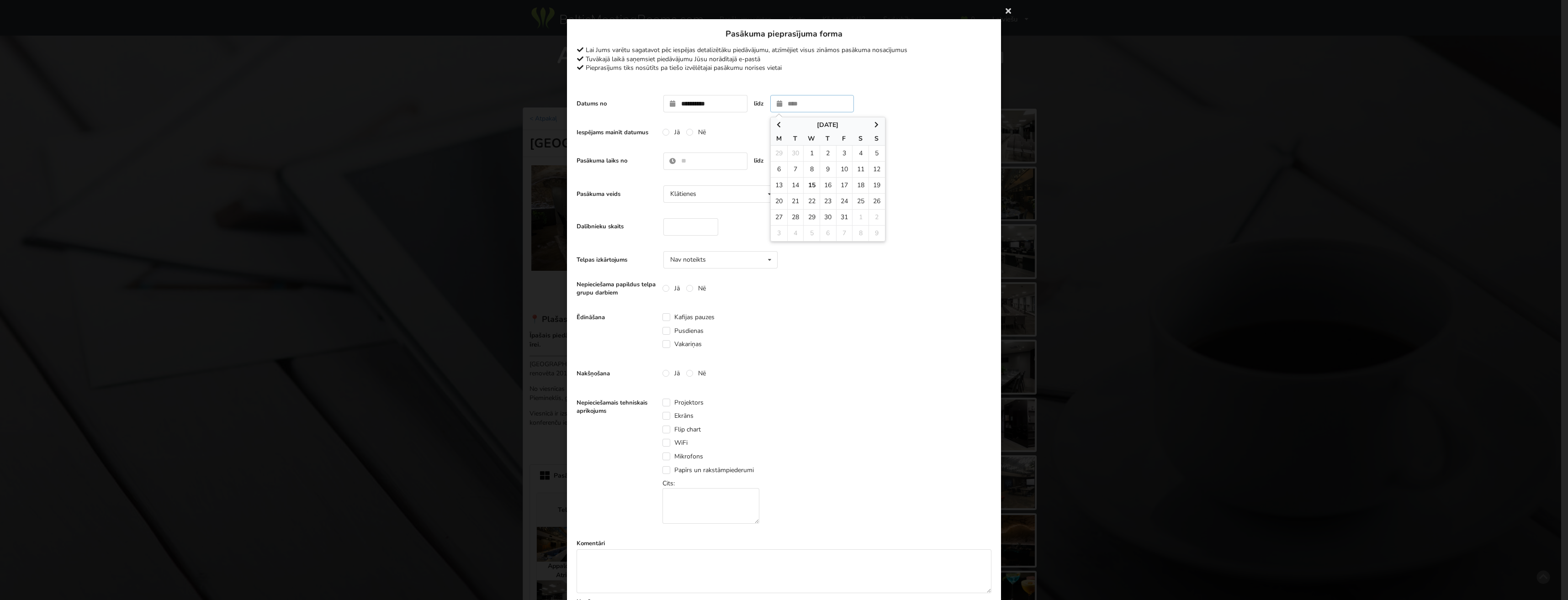
click at [798, 105] on input "text" at bounding box center [812, 103] width 84 height 18
click at [809, 214] on td "26" at bounding box center [811, 217] width 16 height 16
type input "**********"
click at [694, 164] on input "text" at bounding box center [705, 161] width 84 height 18
type input "*****"
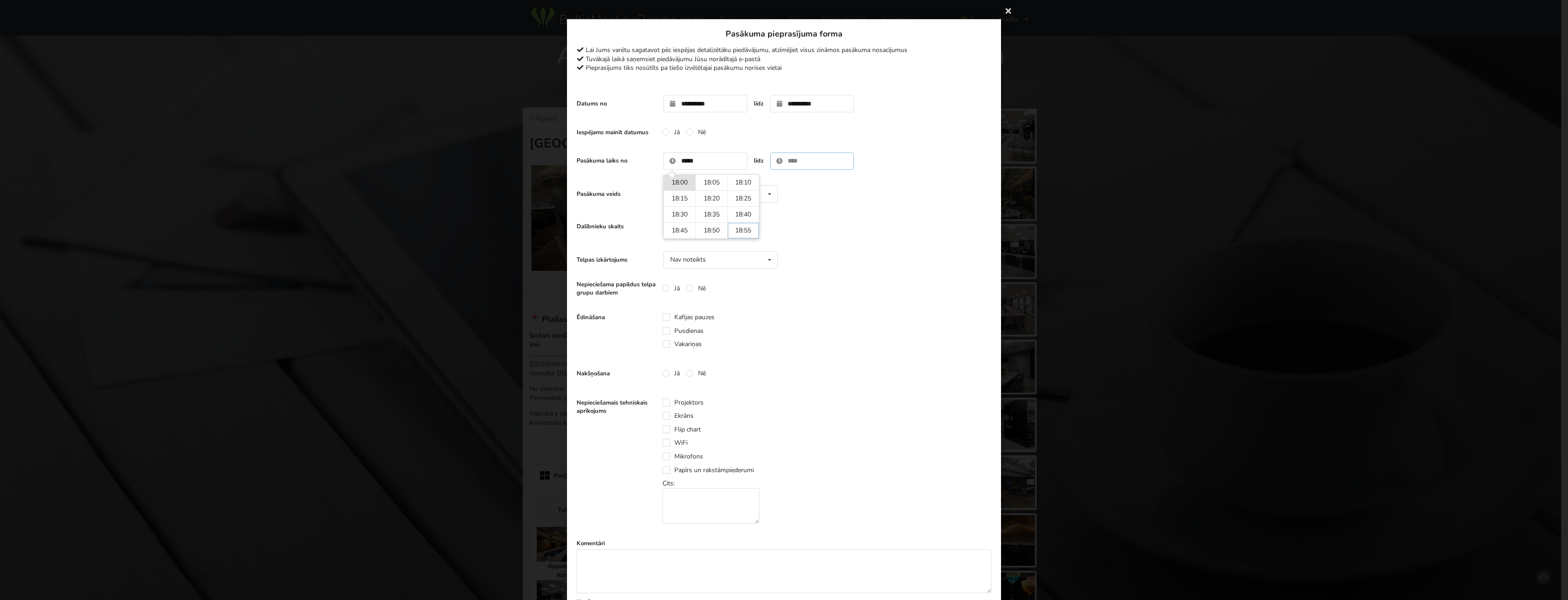
click at [799, 166] on input "text" at bounding box center [812, 161] width 84 height 18
type input "*****"
click at [875, 288] on div "Nepieciešama papildus telpa grupu darbiem Jā Nē" at bounding box center [784, 288] width 415 height 18
click at [709, 195] on div "Klātienes Klātienes Tiešsaistes Klātienes ar tiešraidi" at bounding box center [721, 194] width 114 height 18
click at [708, 195] on div "Klātienes Klātienes Tiešsaistes Klātienes ar tiešraidi" at bounding box center [721, 194] width 114 height 18
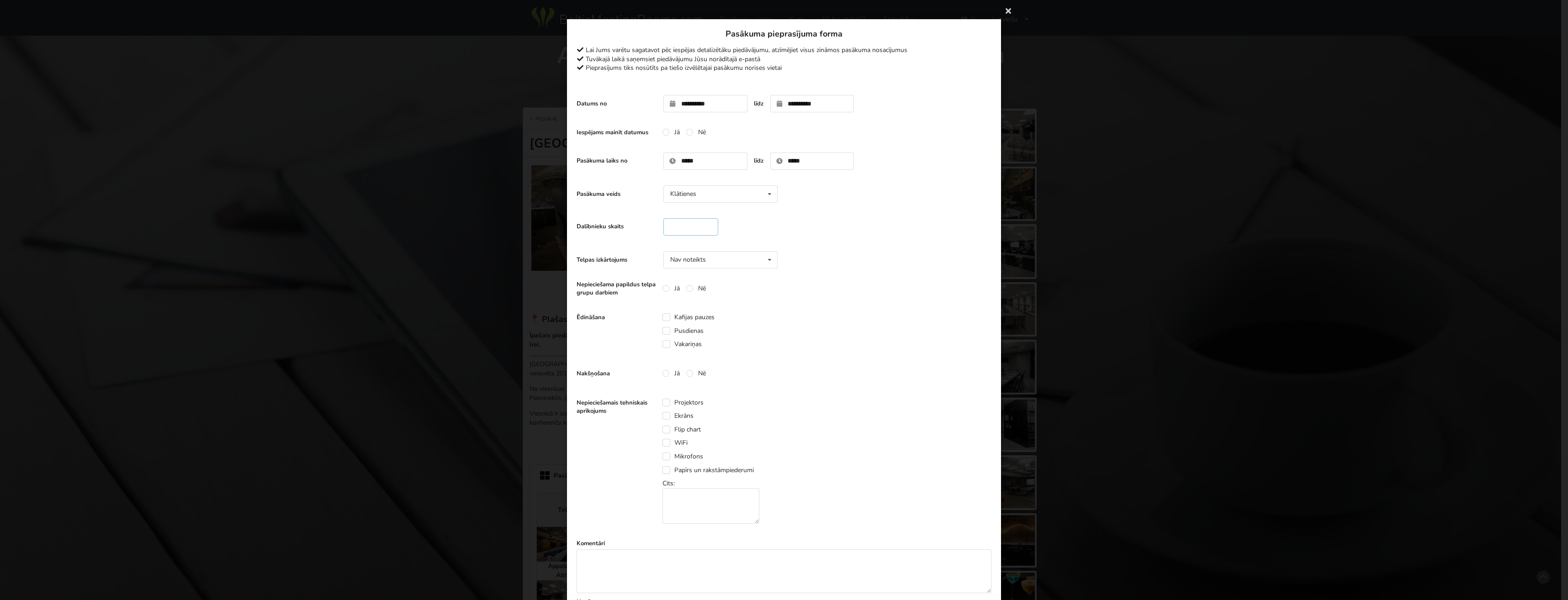
click at [686, 228] on input "number" at bounding box center [691, 227] width 55 height 18
type input "**"
click at [814, 253] on div "Telpas izkārtojums Nav noteikts Nav noteikts Teātris U-Veids Sapulce Klase" at bounding box center [784, 260] width 415 height 27
click at [766, 261] on icon at bounding box center [769, 260] width 13 height 17
click at [681, 361] on img at bounding box center [680, 361] width 17 height 13
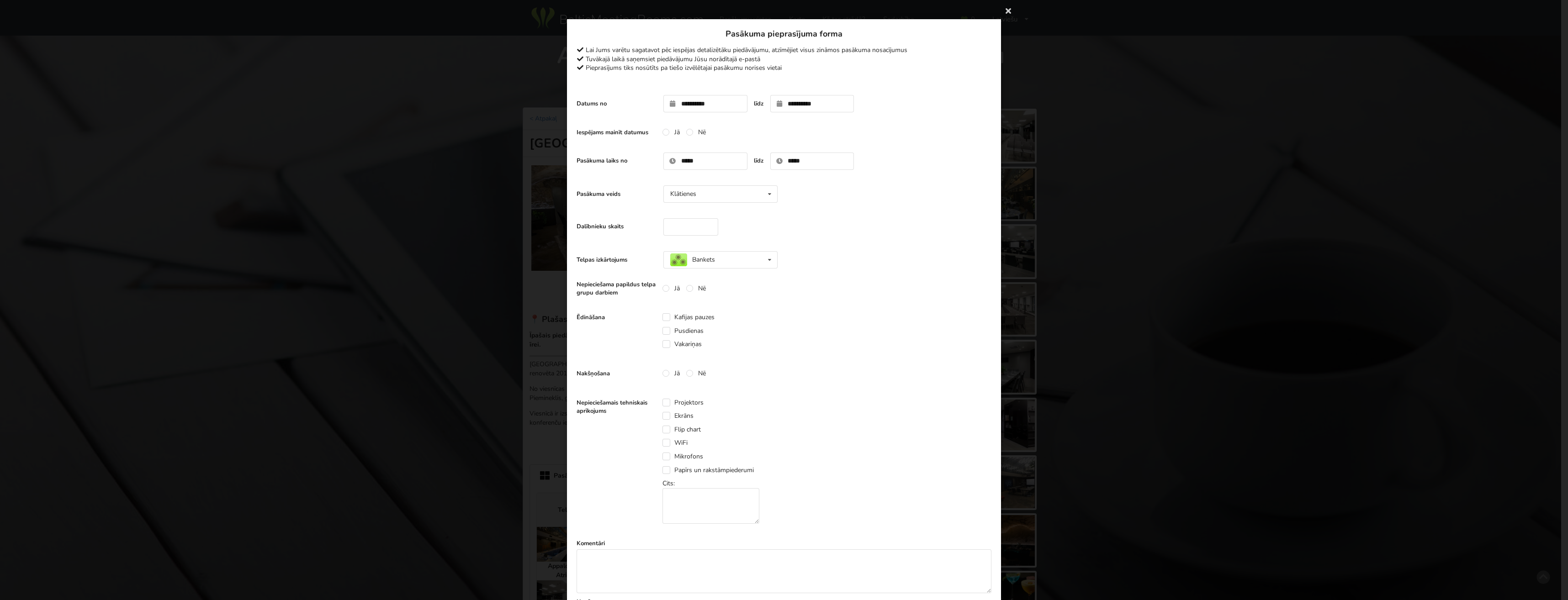
click at [839, 321] on div "Ēdināšana Kafijas pauzes Pusdienas Vakariņas" at bounding box center [784, 330] width 415 height 54
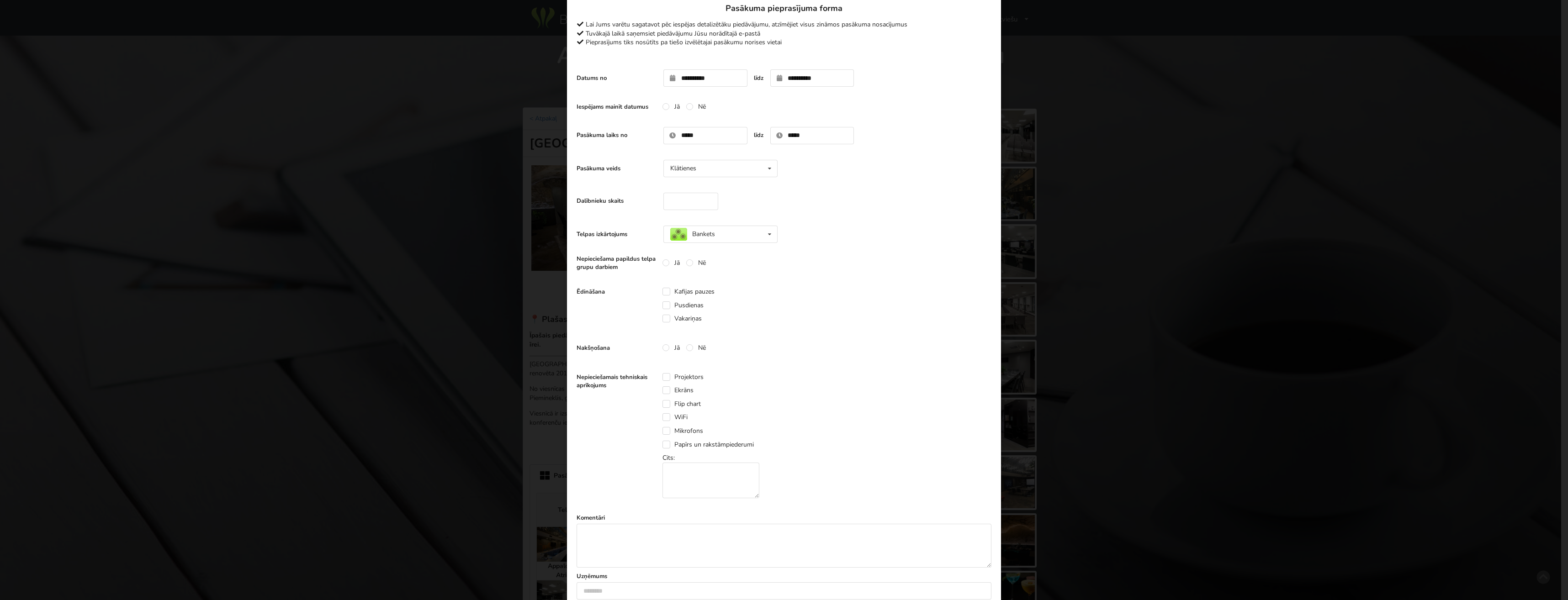
scroll to position [46, 0]
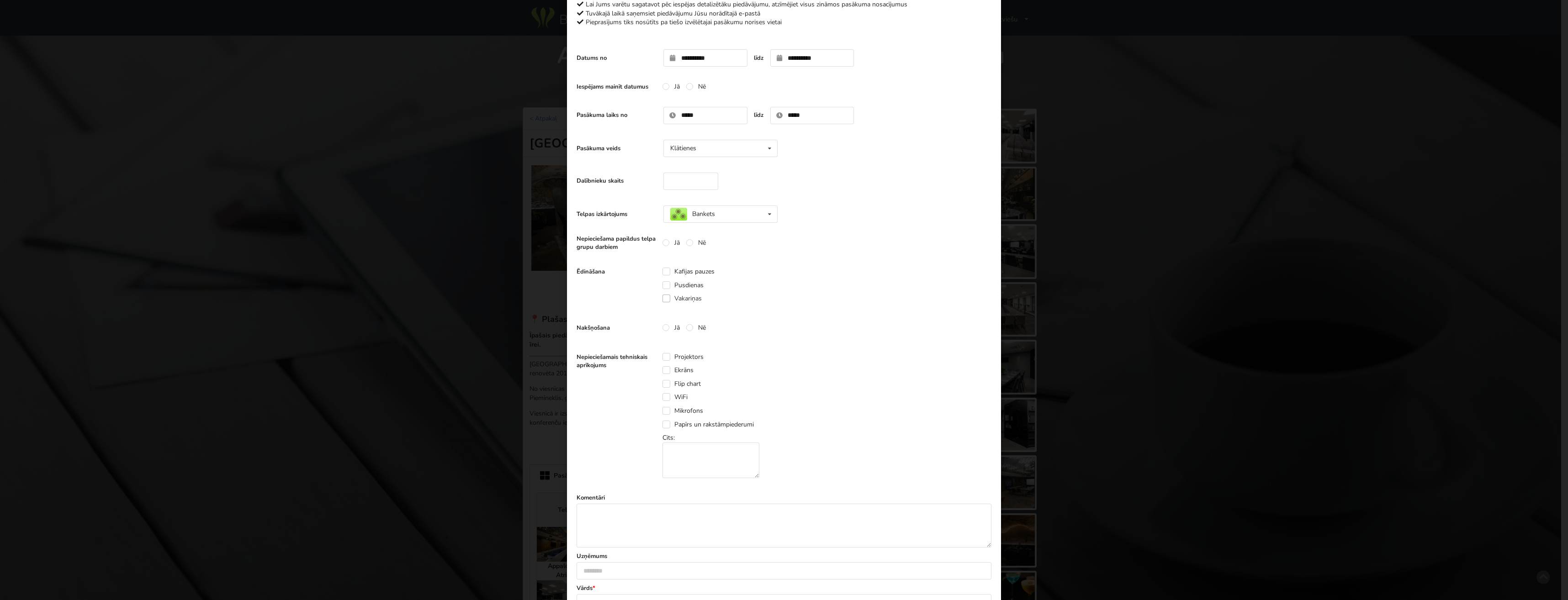
click at [662, 297] on label "Vakariņas" at bounding box center [682, 298] width 40 height 8
click at [686, 326] on label "Nē" at bounding box center [696, 327] width 19 height 8
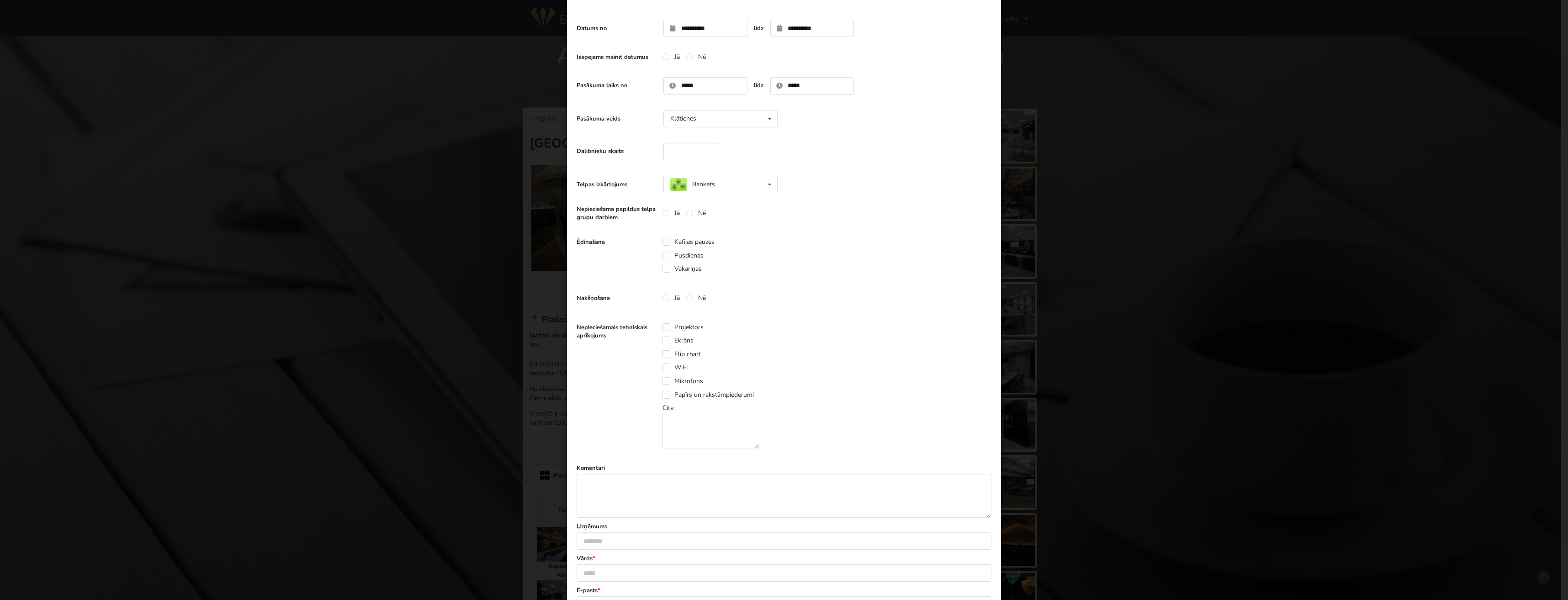
scroll to position [91, 0]
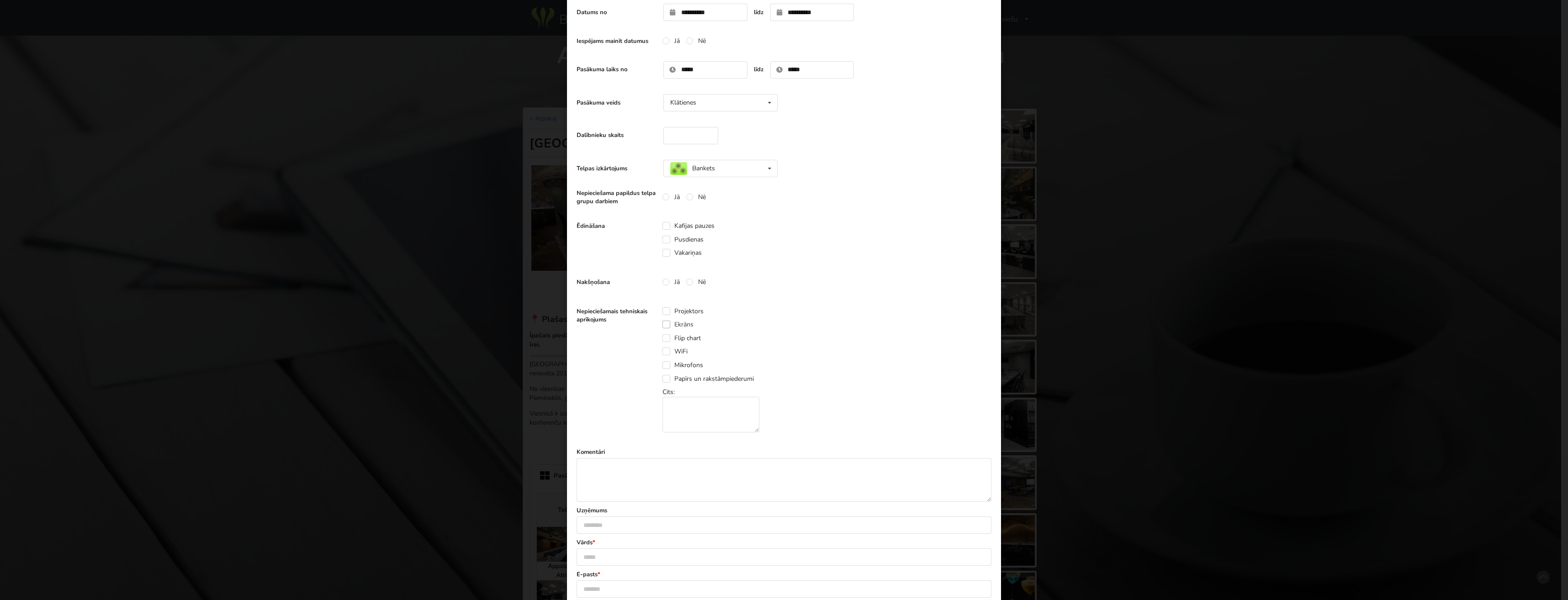
click at [662, 324] on label "Ekrāns" at bounding box center [677, 324] width 31 height 8
click at [666, 311] on label "Projektors" at bounding box center [683, 311] width 41 height 8
click at [662, 351] on label "WiFi" at bounding box center [674, 351] width 25 height 8
click at [665, 365] on label "Mikrofons" at bounding box center [682, 365] width 41 height 8
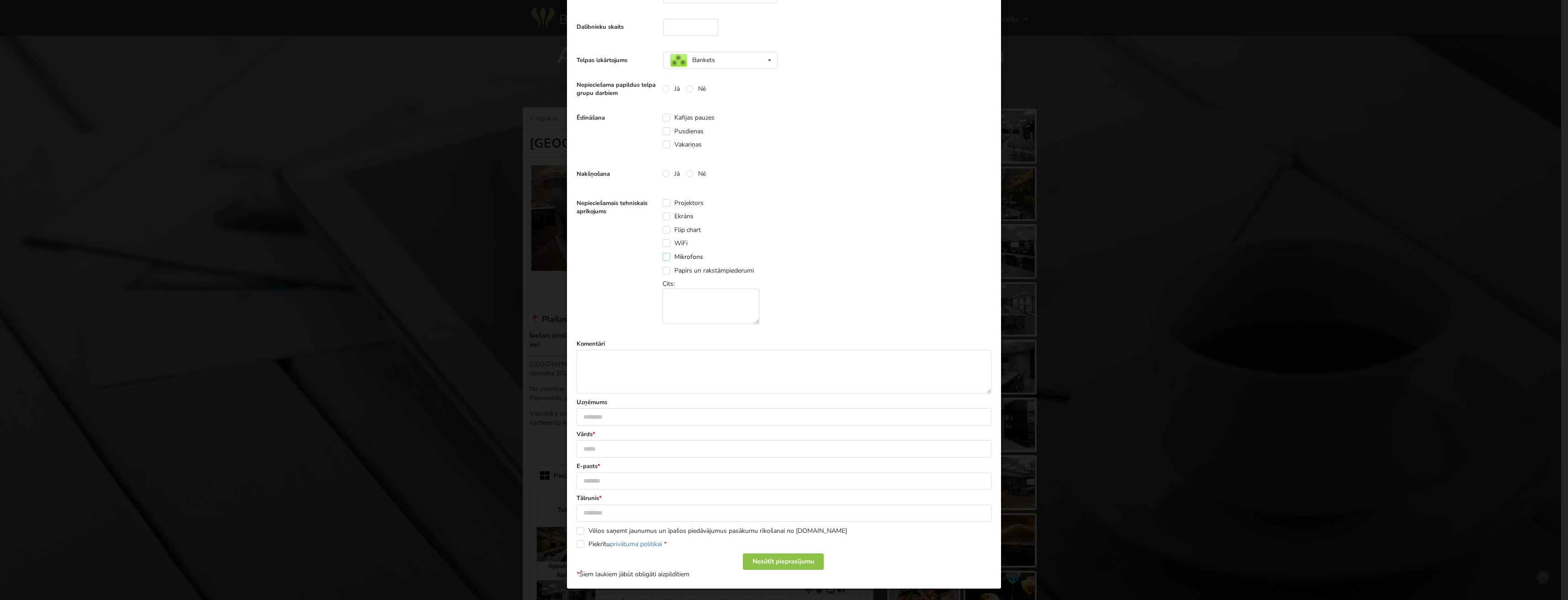
scroll to position [201, 0]
click at [608, 416] on input "text" at bounding box center [784, 416] width 415 height 18
type input "****"
type input "**********"
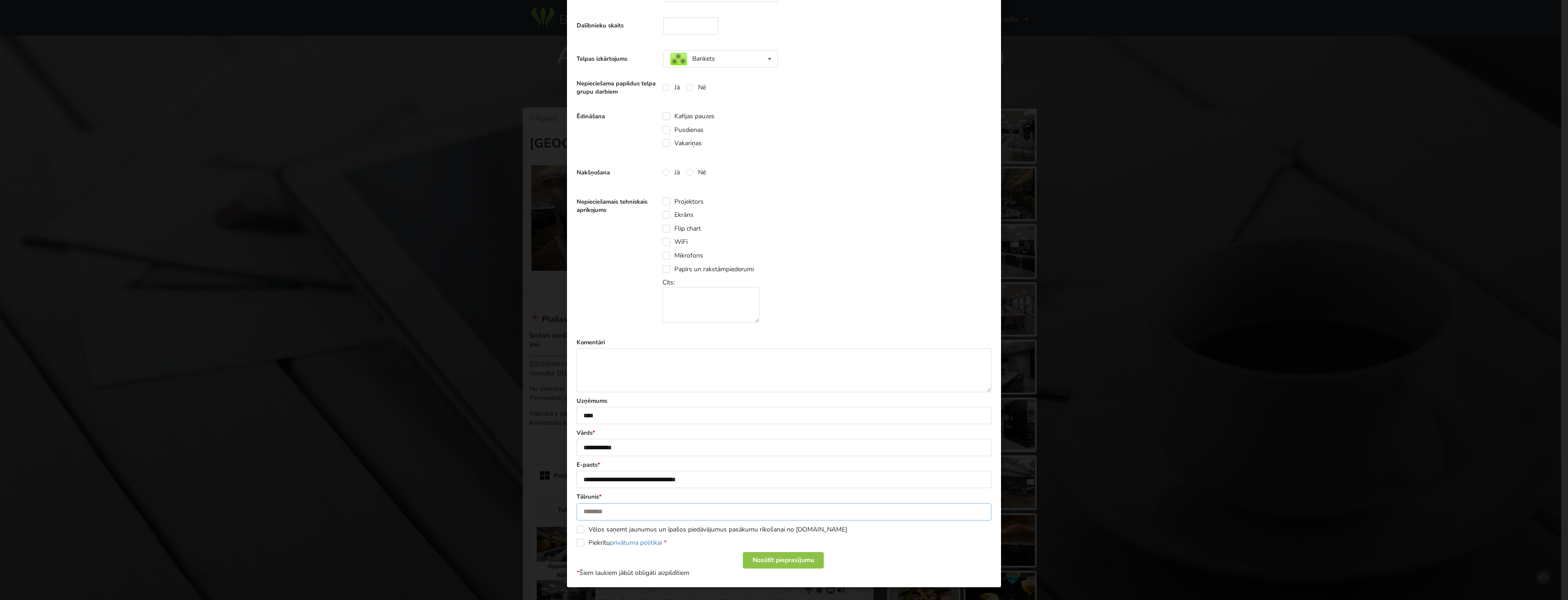
click at [625, 514] on input "text" at bounding box center [784, 512] width 415 height 18
type input "********"
click at [911, 542] on div "Piekrītu privātuma politikai *" at bounding box center [784, 543] width 415 height 9
click at [778, 559] on div "Nosūtīt pieprasījumu" at bounding box center [783, 560] width 81 height 16
click at [578, 542] on label "Piekrītu privātuma politikai *" at bounding box center [621, 543] width 90 height 8
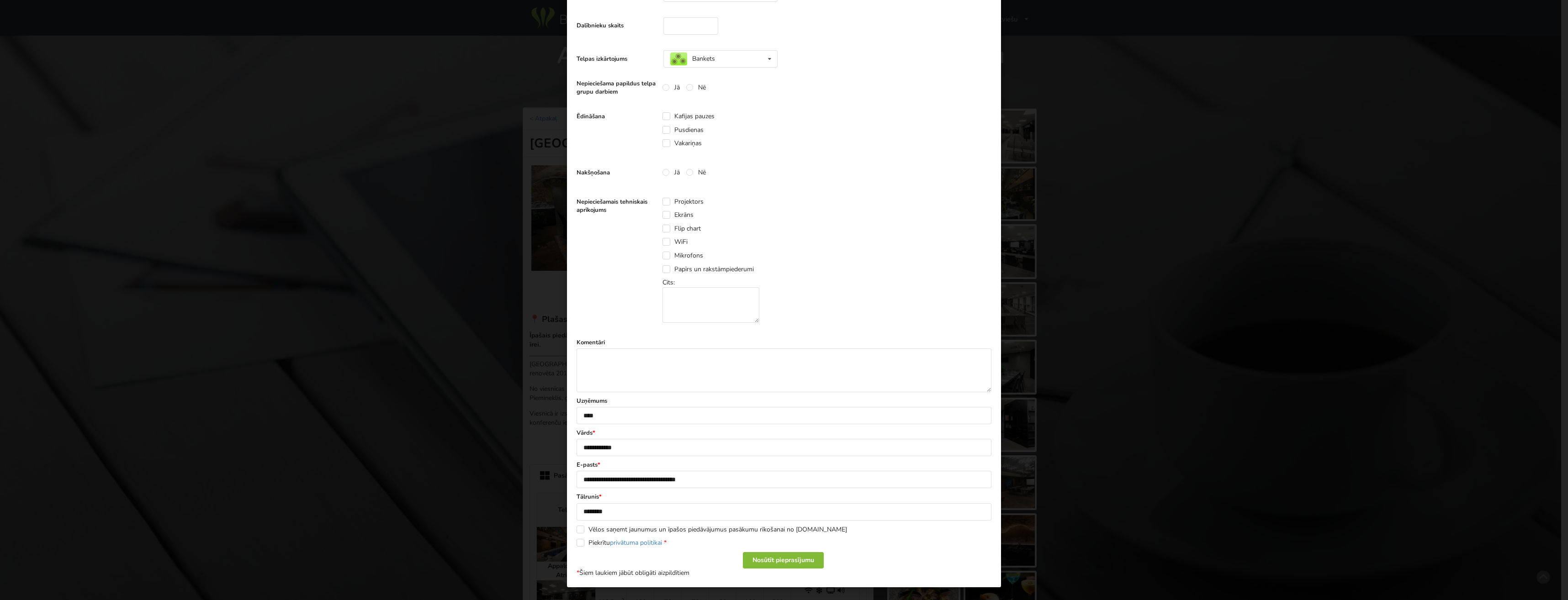
click at [793, 554] on div "Nosūtīt pieprasījumu" at bounding box center [783, 560] width 81 height 16
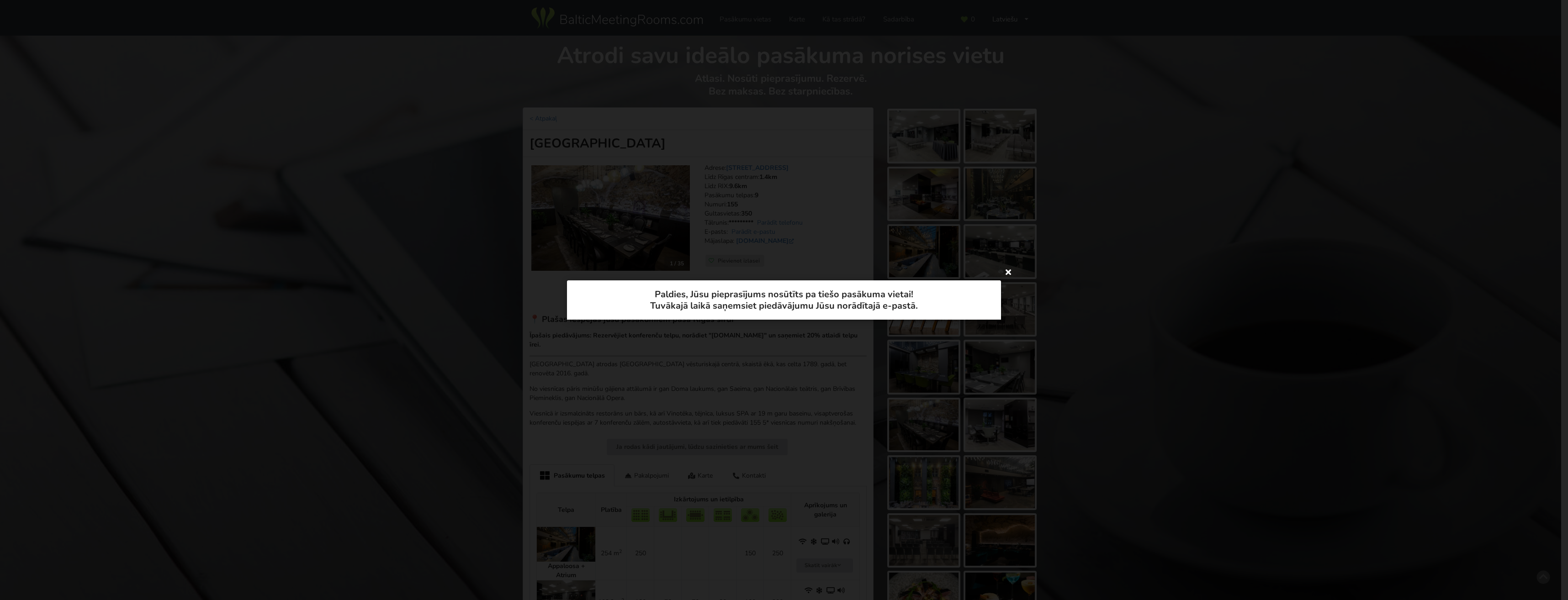
click at [1007, 268] on icon at bounding box center [1009, 272] width 15 height 15
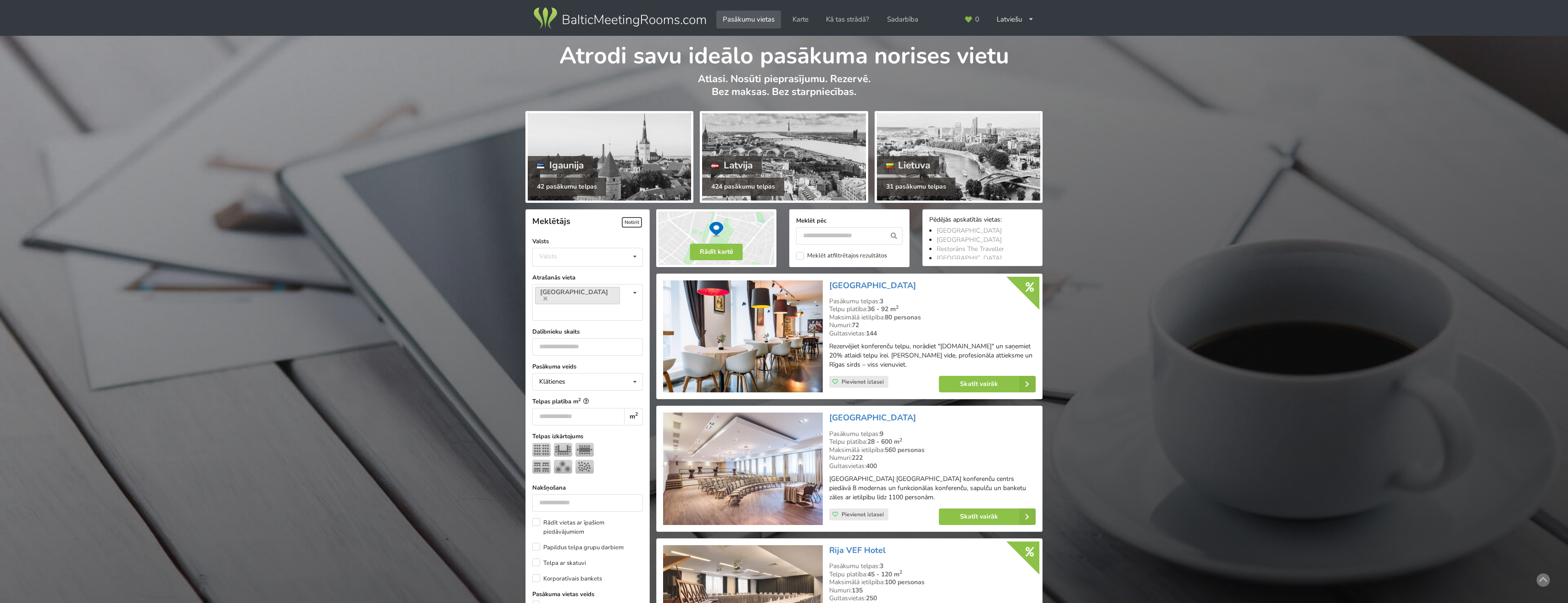
scroll to position [826, 0]
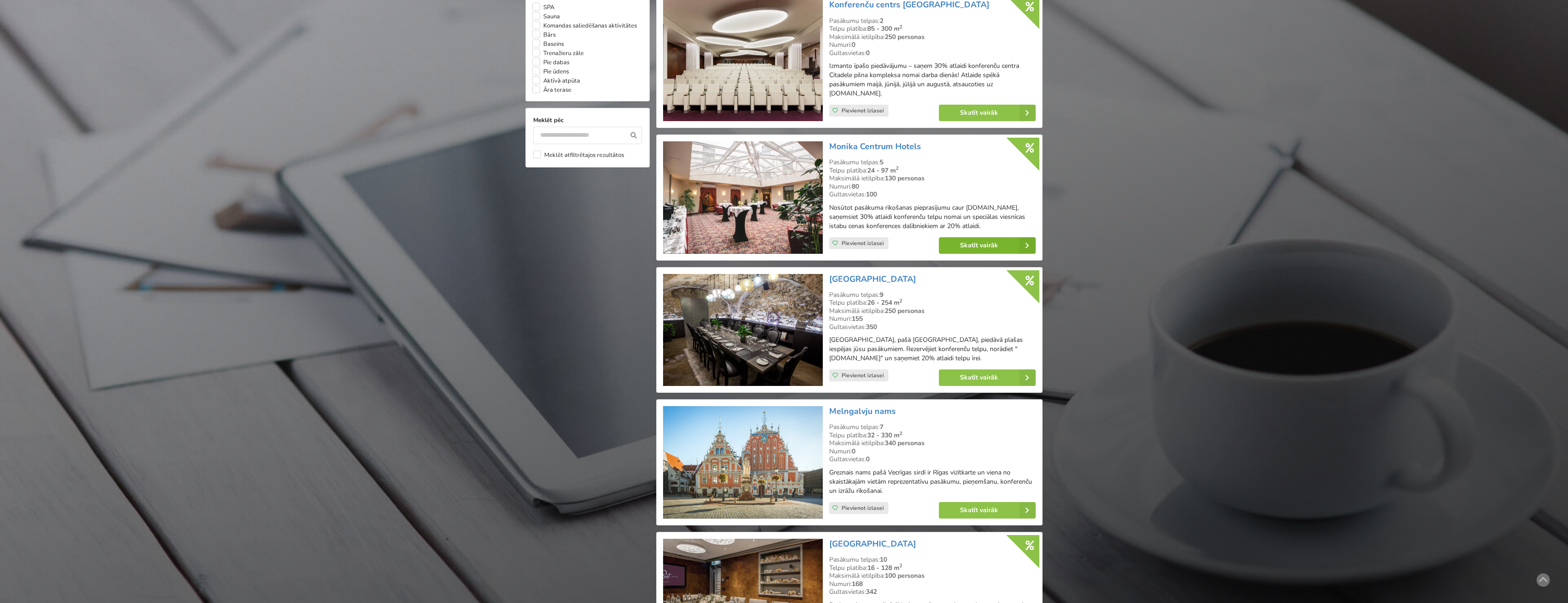
click at [978, 251] on link "Skatīt vairāk" at bounding box center [987, 245] width 97 height 17
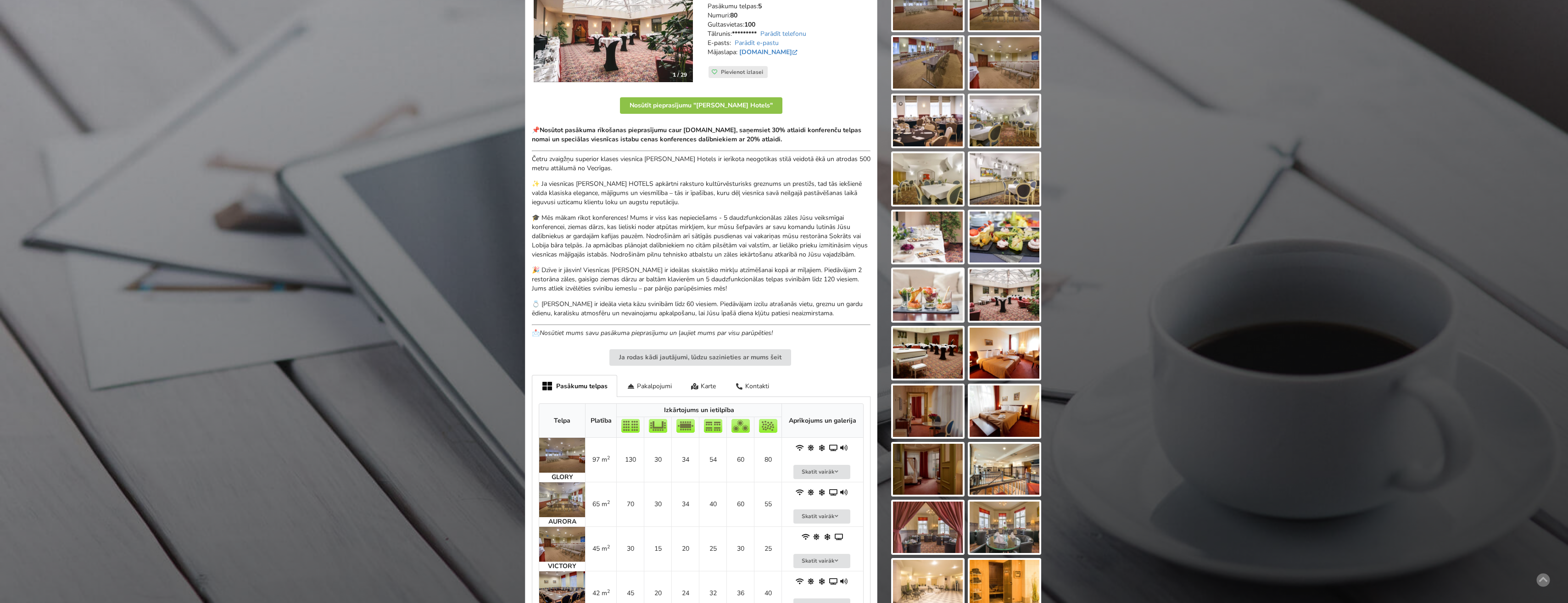
scroll to position [321, 0]
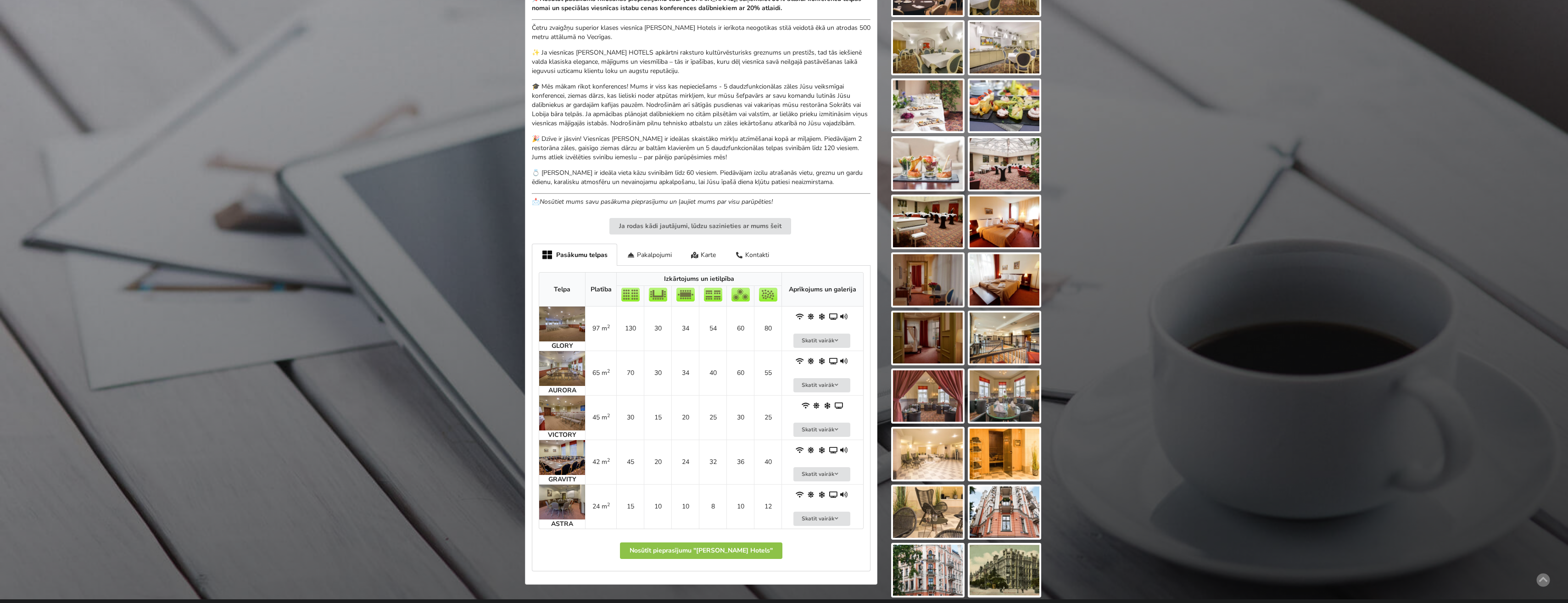
click at [559, 329] on img at bounding box center [562, 324] width 46 height 35
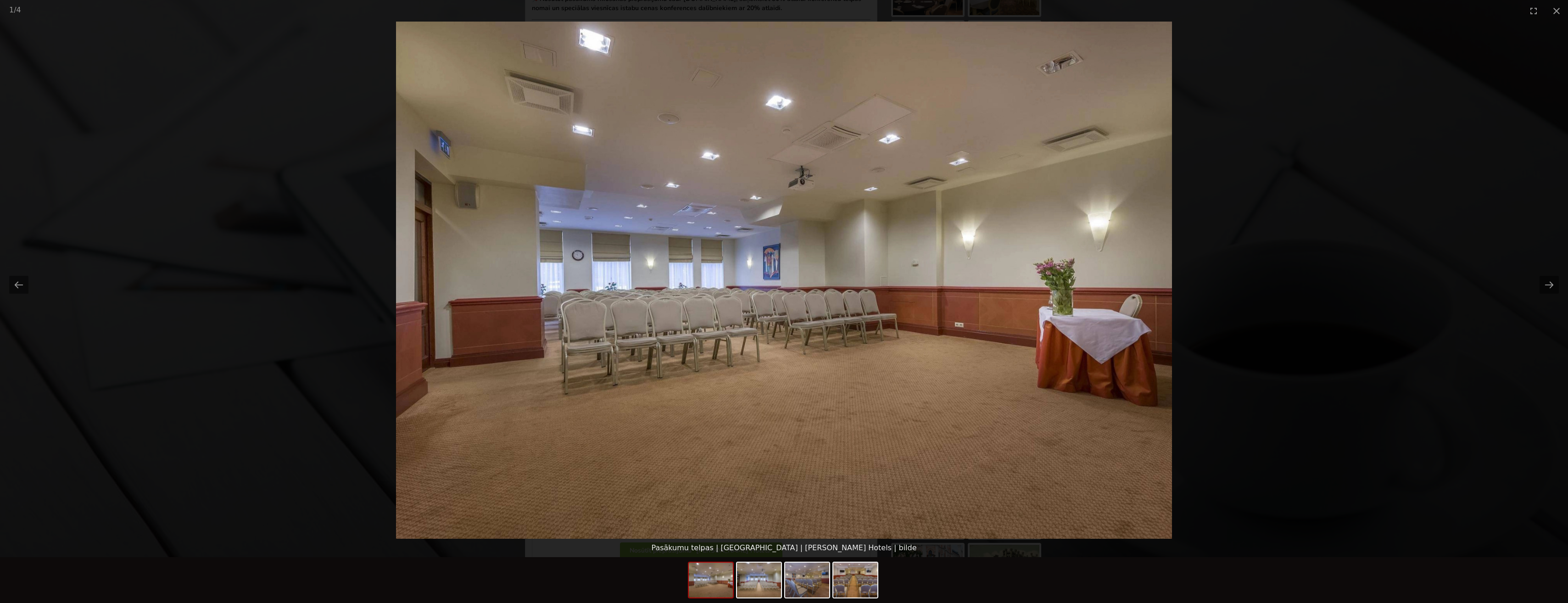
scroll to position [0, 0]
click at [1276, 368] on picture at bounding box center [784, 280] width 1568 height 517
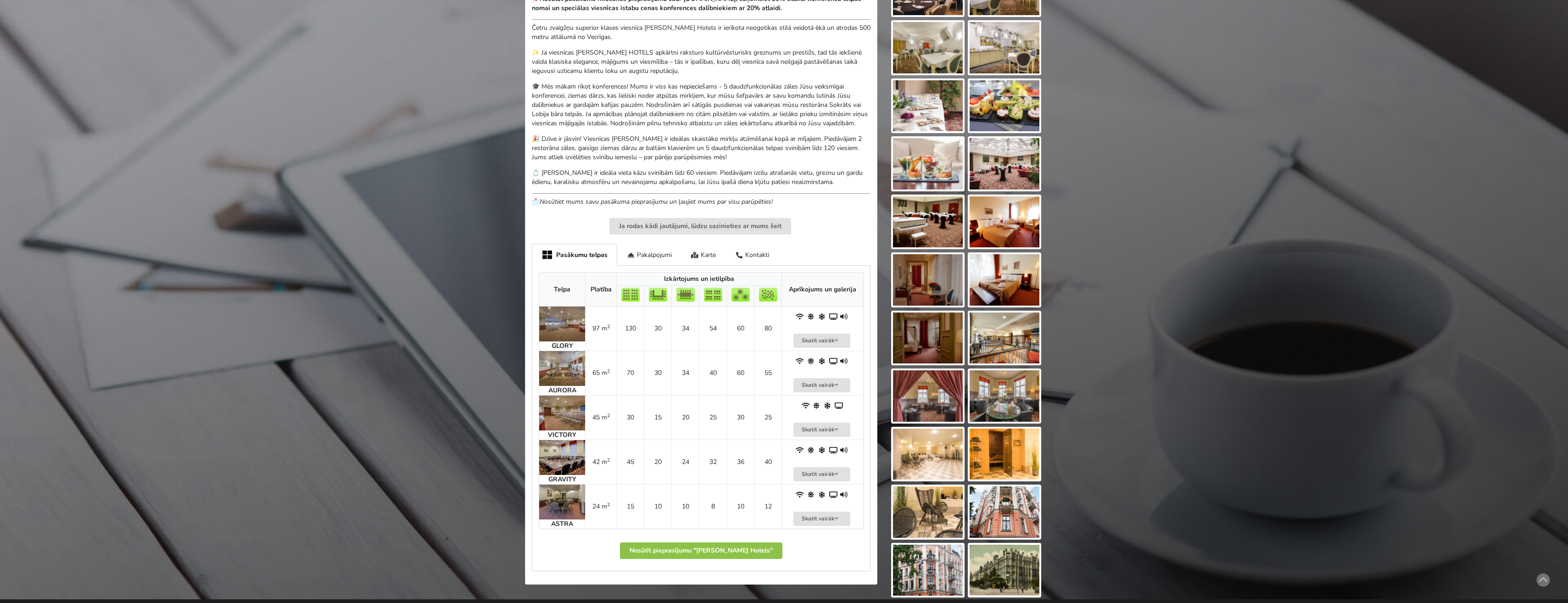
click at [565, 369] on img at bounding box center [562, 368] width 46 height 35
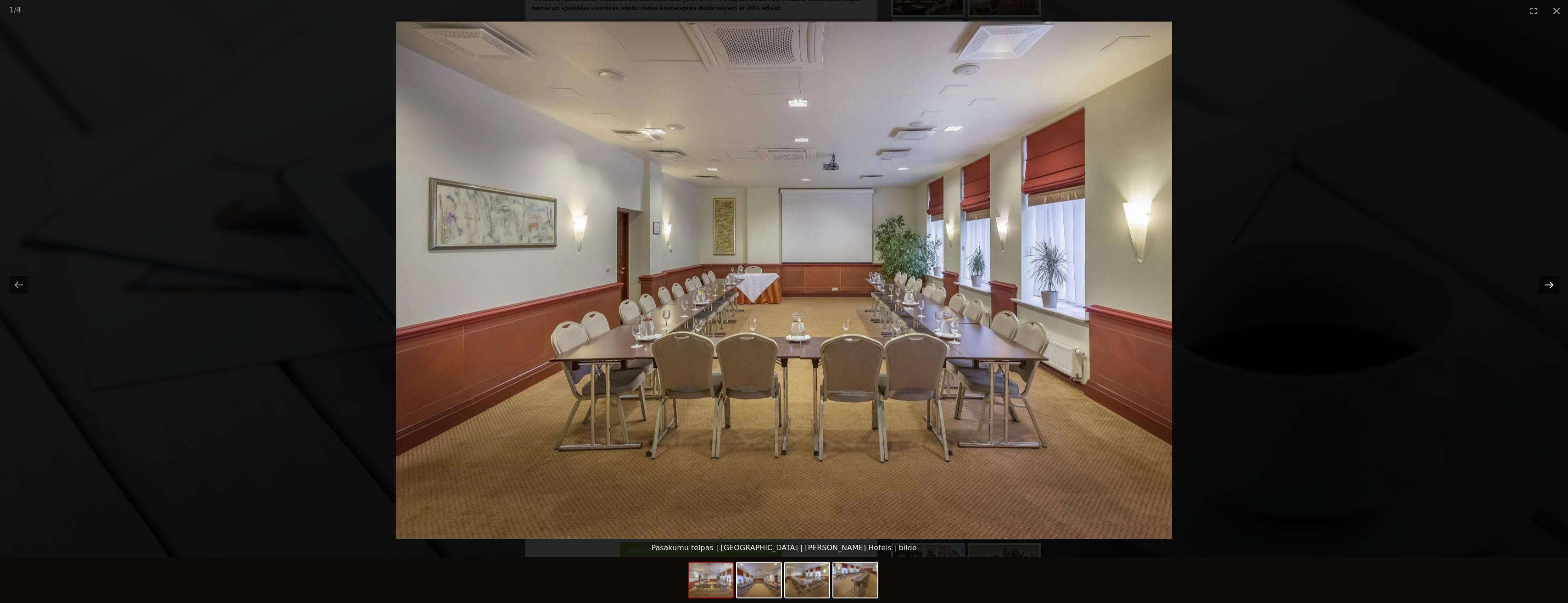
click at [1555, 286] on button "Next slide" at bounding box center [1549, 284] width 20 height 18
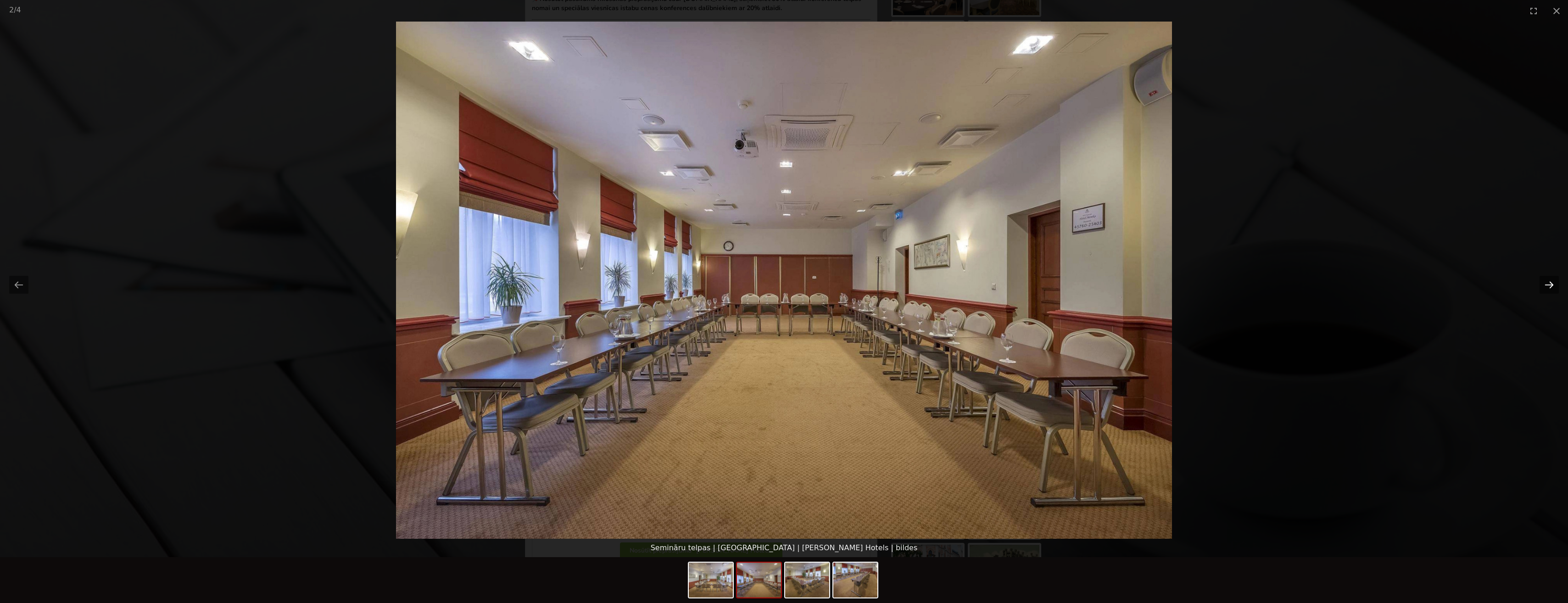
click at [1554, 285] on button "Next slide" at bounding box center [1549, 284] width 20 height 18
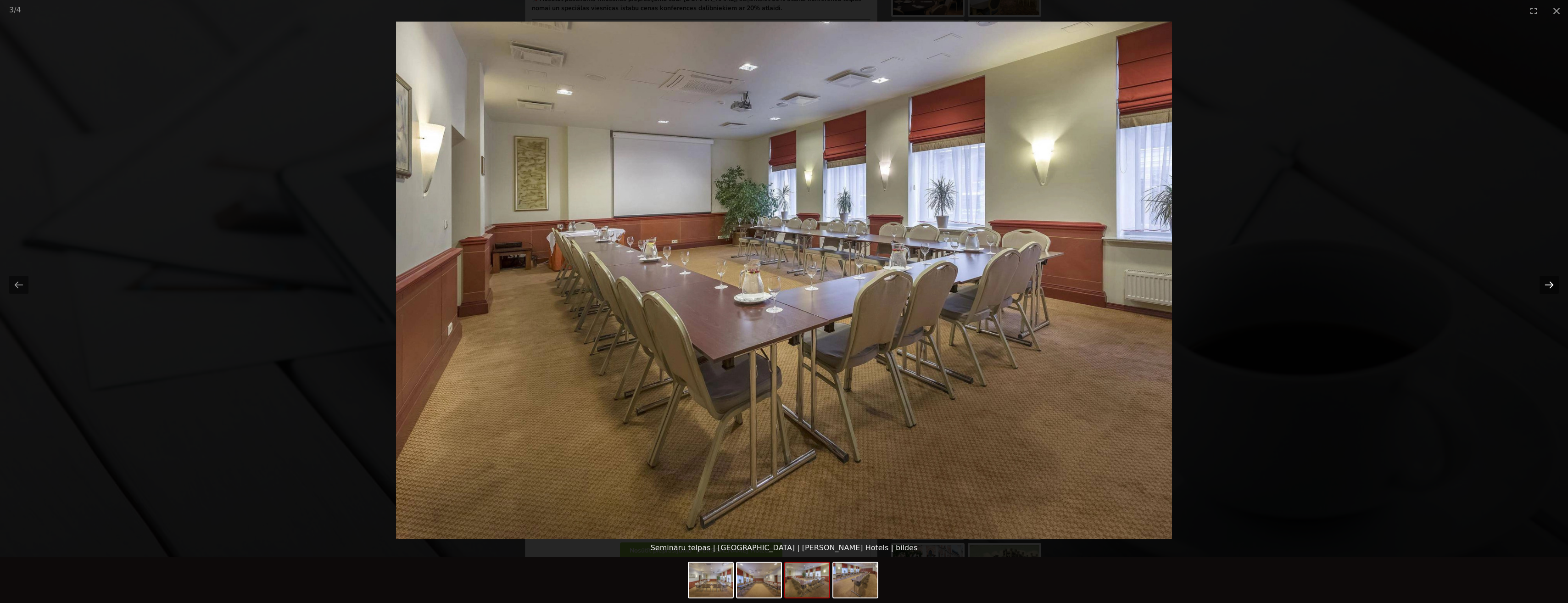
click at [1551, 284] on button "Next slide" at bounding box center [1549, 284] width 20 height 18
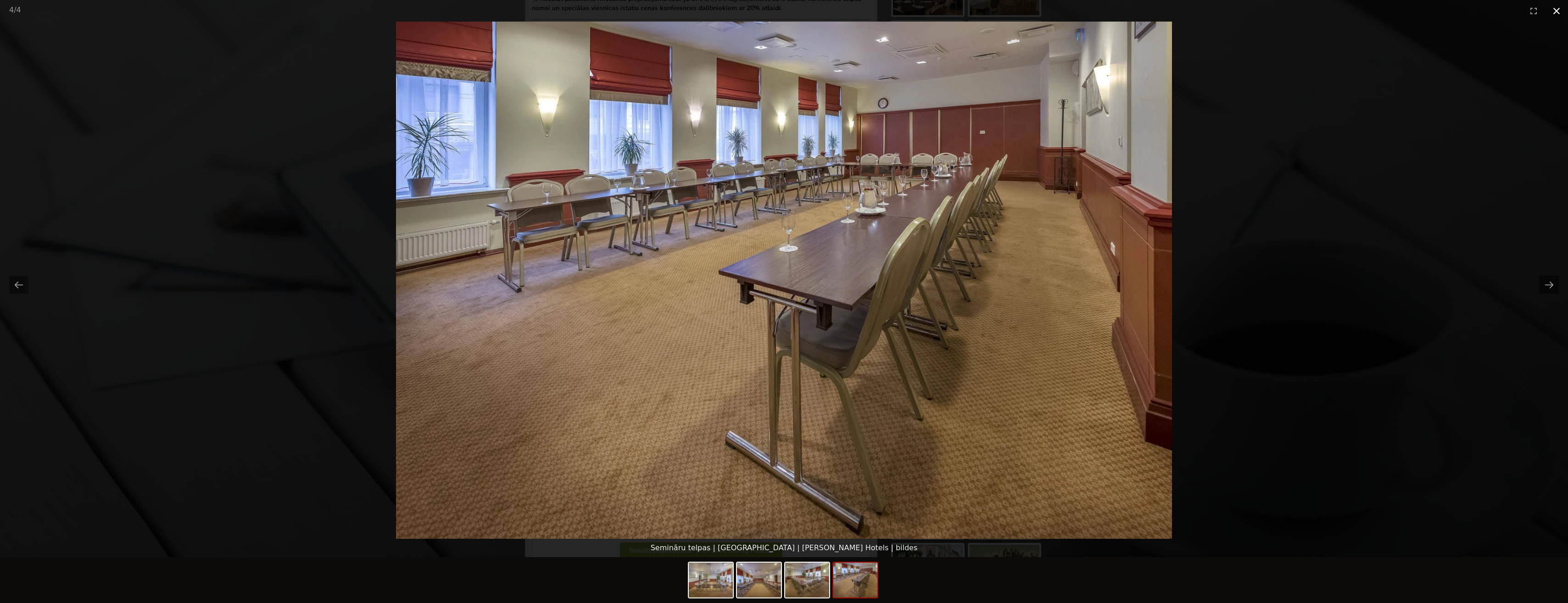
click at [1558, 8] on button "Close gallery" at bounding box center [1556, 10] width 23 height 21
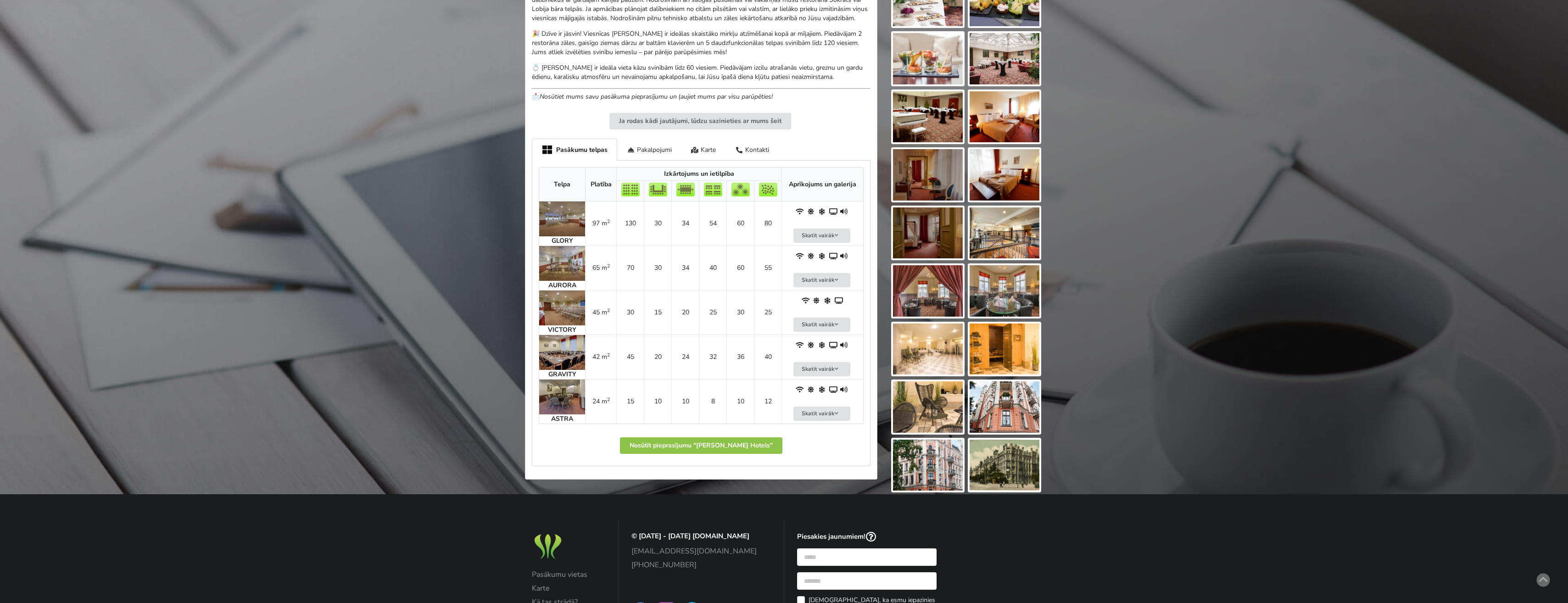
scroll to position [536, 0]
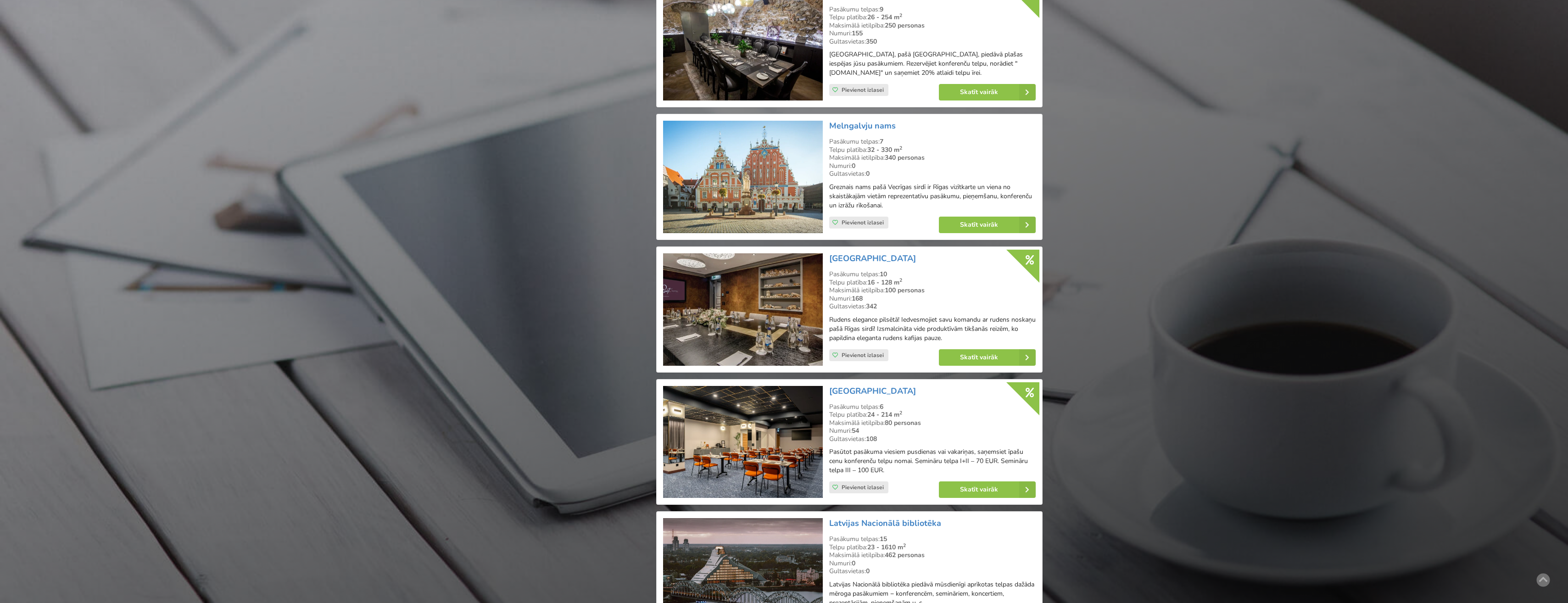
scroll to position [1147, 0]
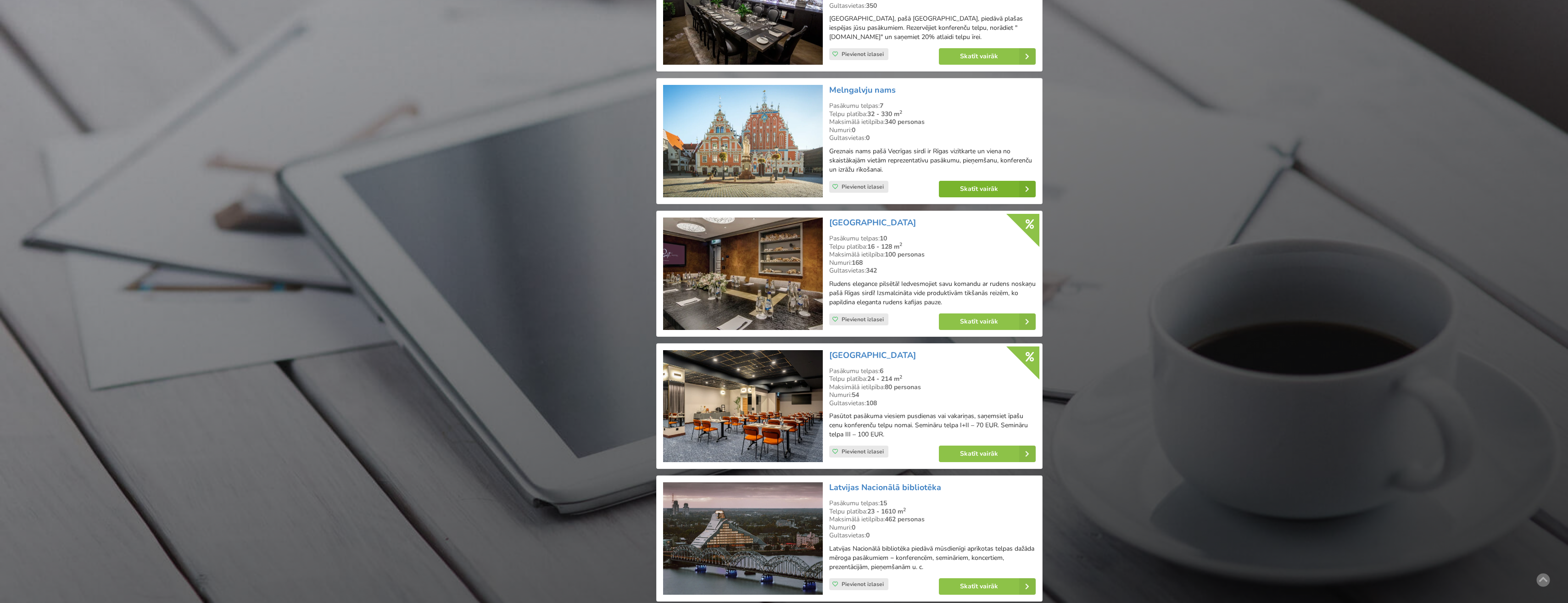
click at [979, 190] on link "Skatīt vairāk" at bounding box center [987, 189] width 97 height 17
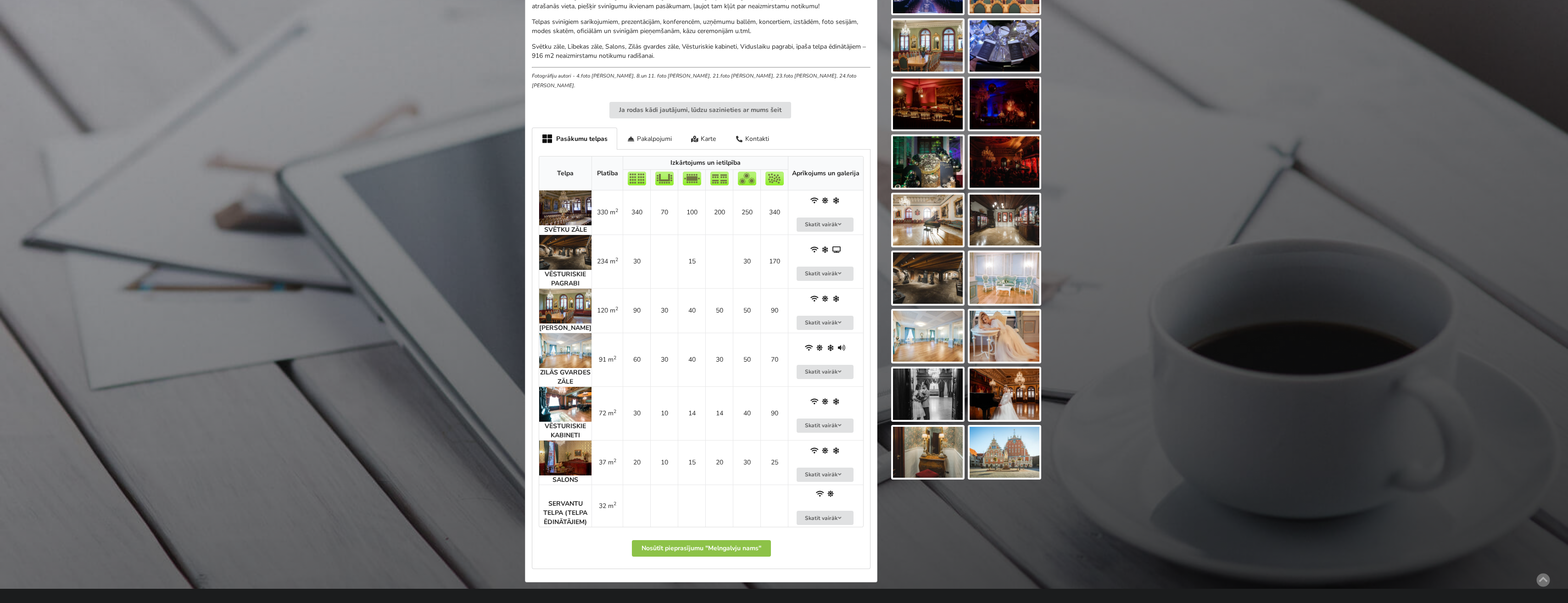
scroll to position [367, 0]
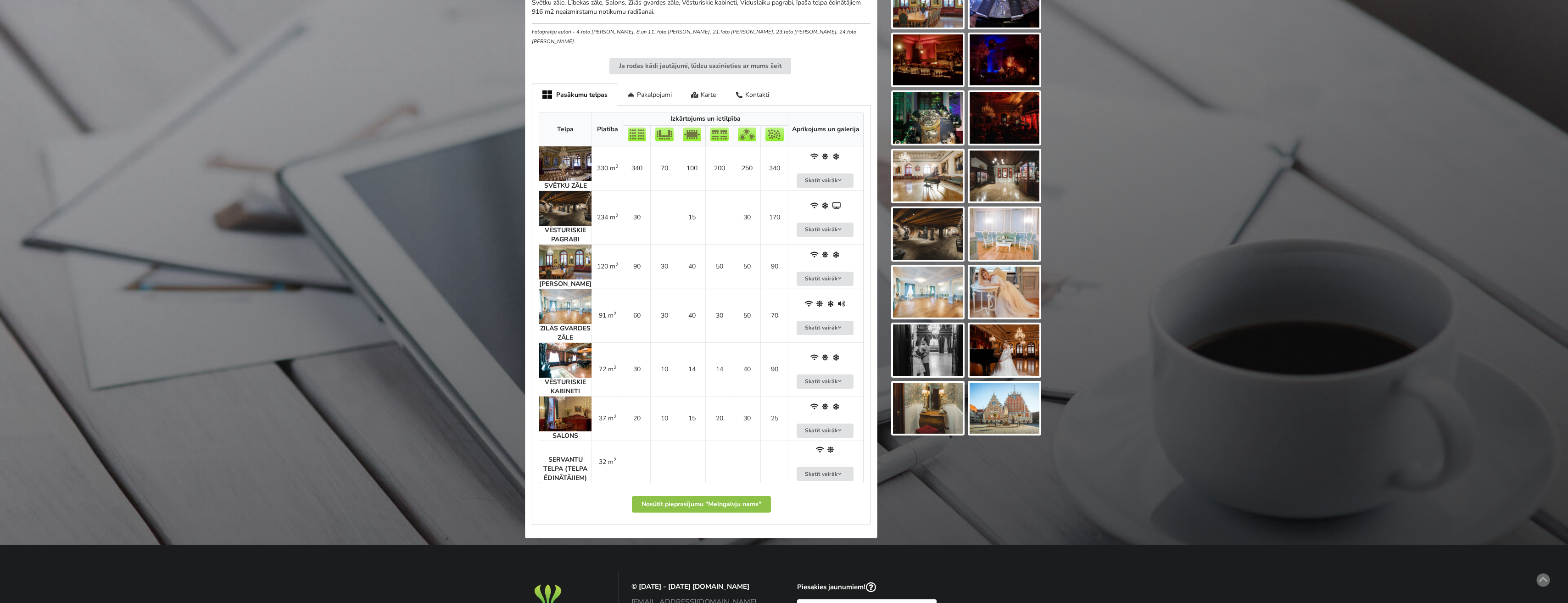
click at [554, 251] on img at bounding box center [565, 262] width 53 height 35
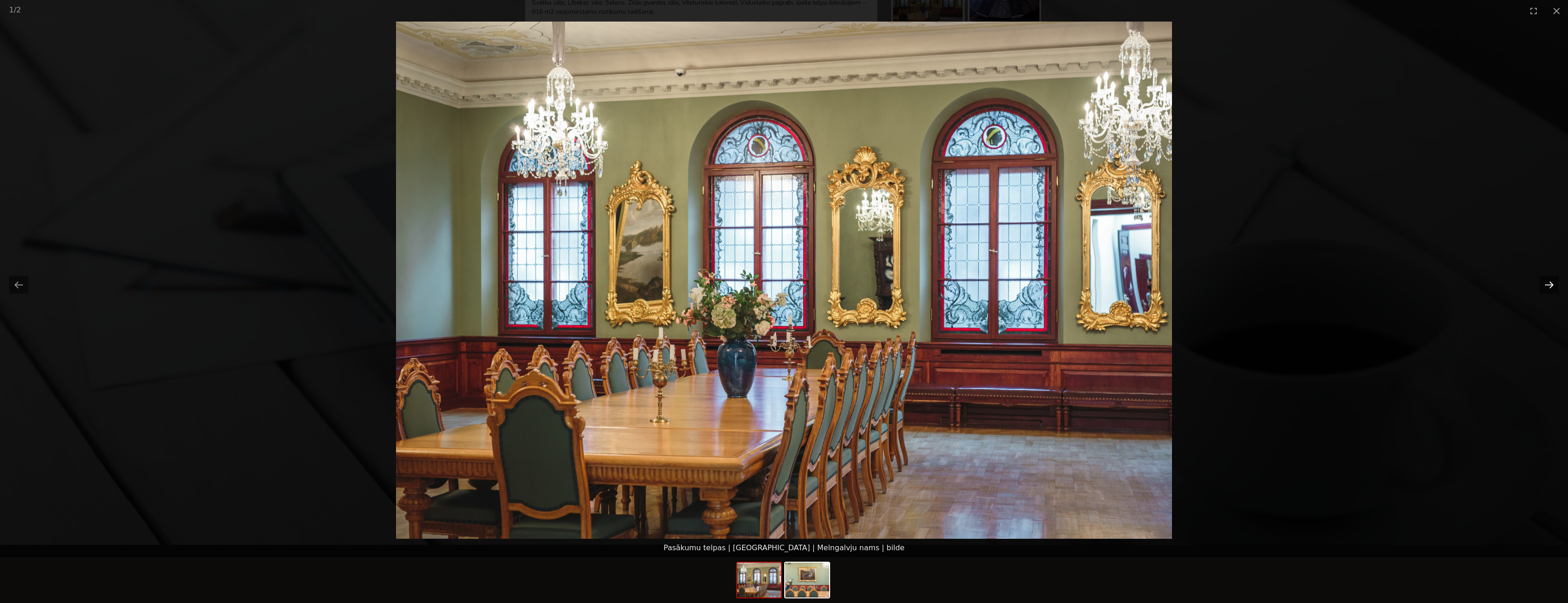
click at [1551, 287] on button "Next slide" at bounding box center [1549, 284] width 20 height 18
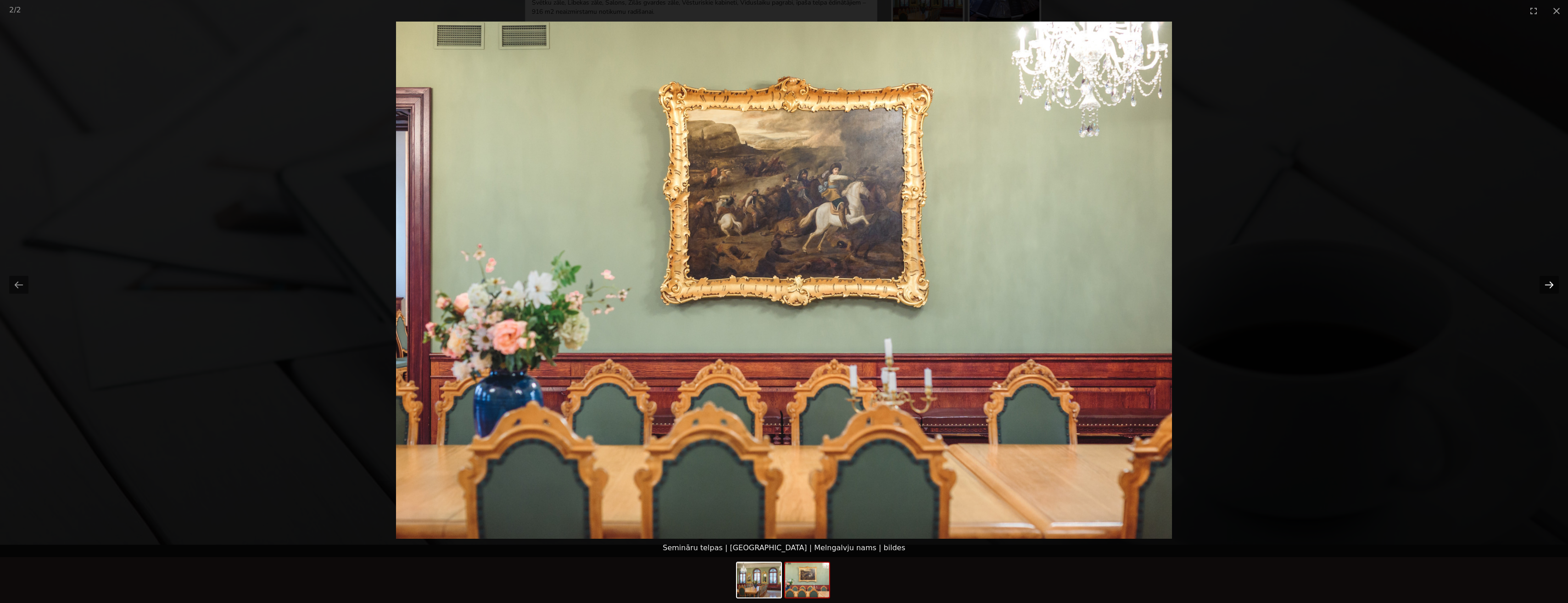
click at [1551, 287] on button "Next slide" at bounding box center [1549, 284] width 20 height 18
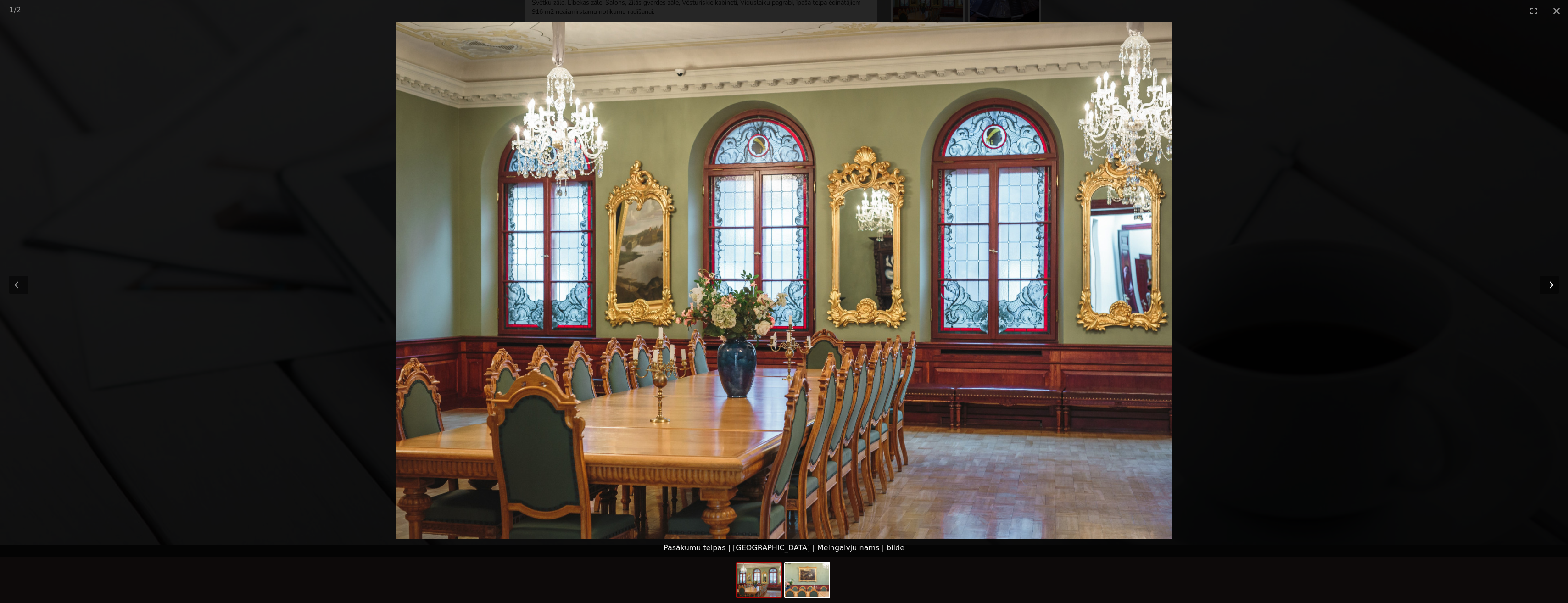
click at [1551, 287] on button "Next slide" at bounding box center [1549, 284] width 20 height 18
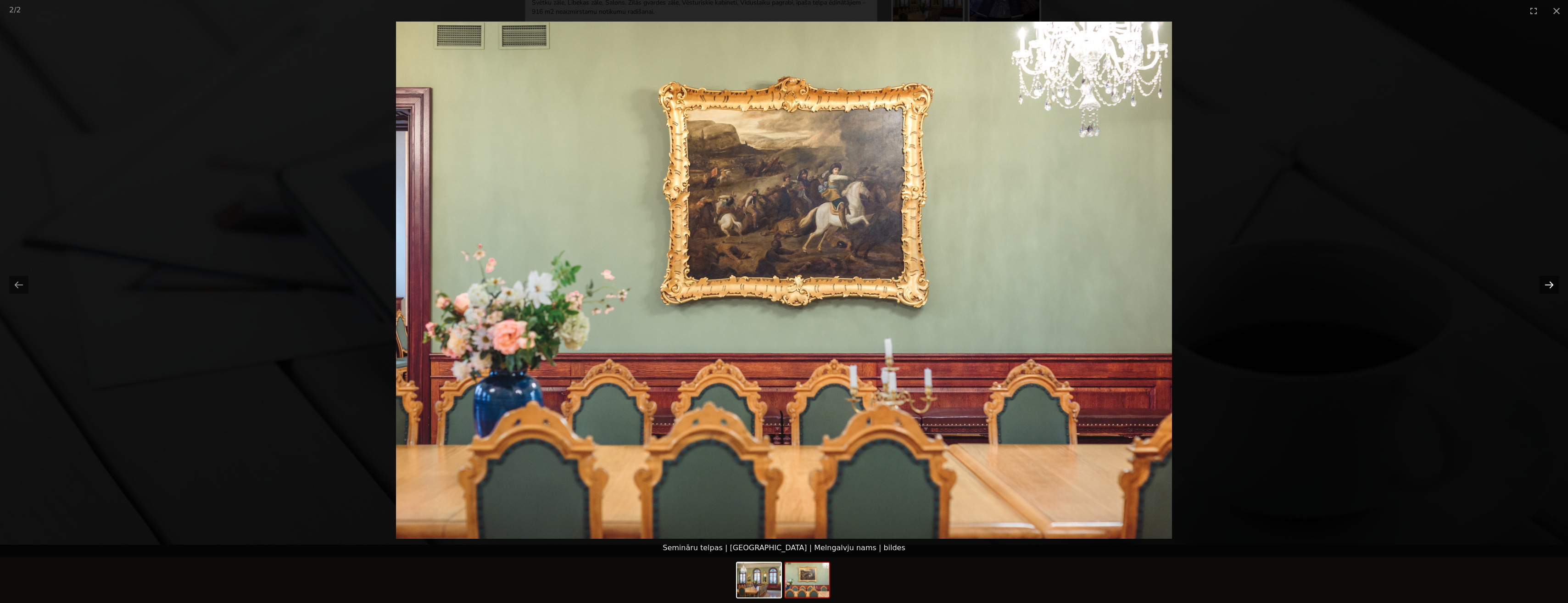
click at [1551, 287] on button "Next slide" at bounding box center [1549, 284] width 20 height 18
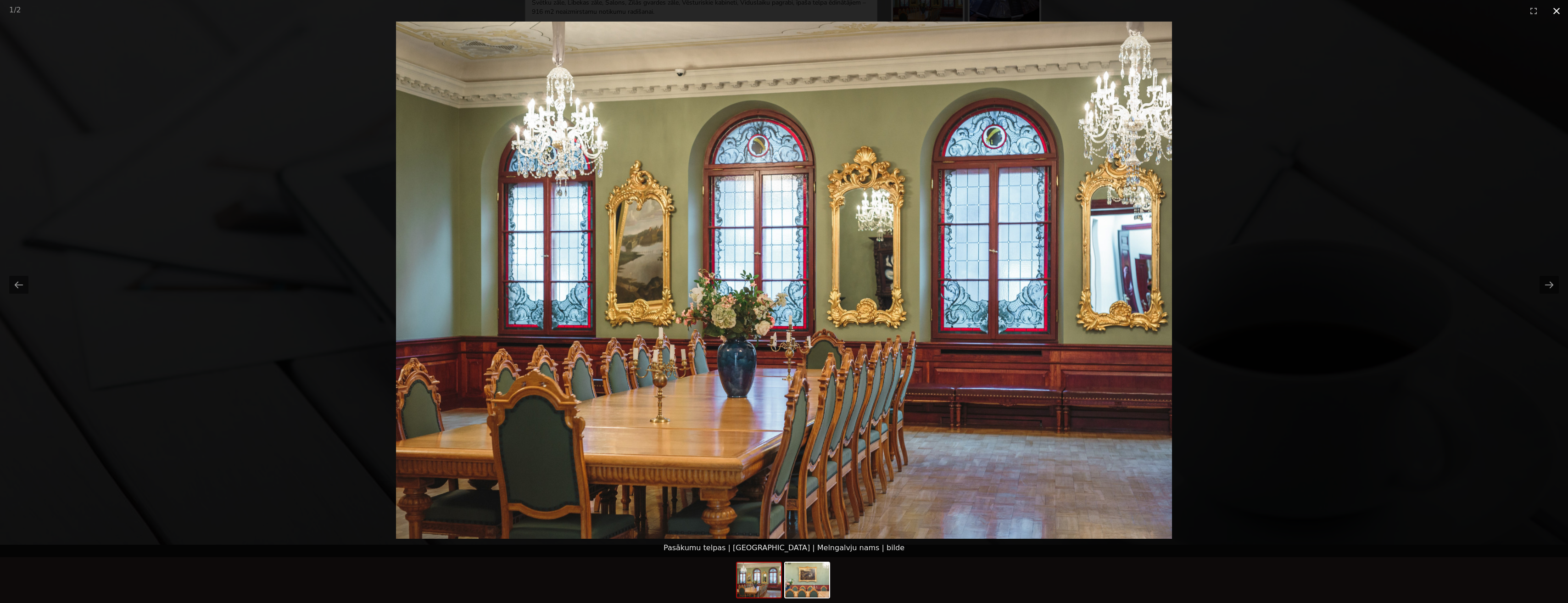
click at [1559, 9] on button "Close gallery" at bounding box center [1556, 10] width 23 height 21
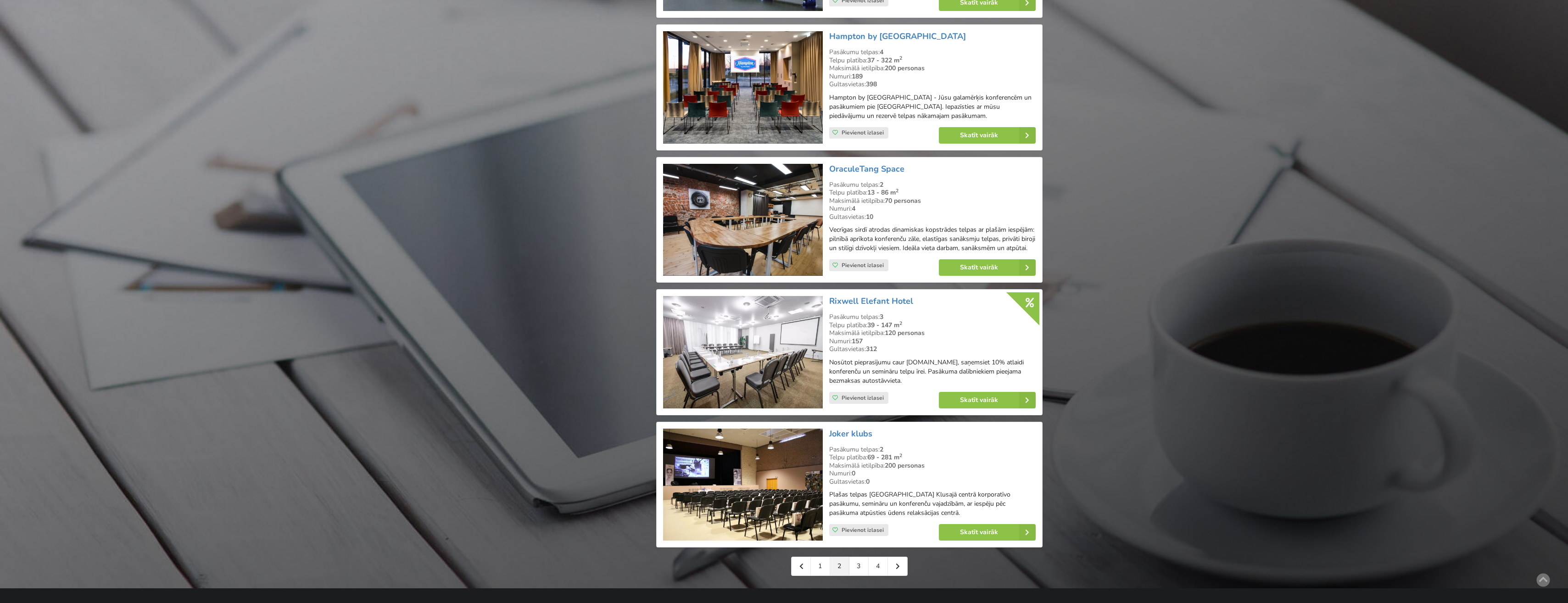
scroll to position [1744, 0]
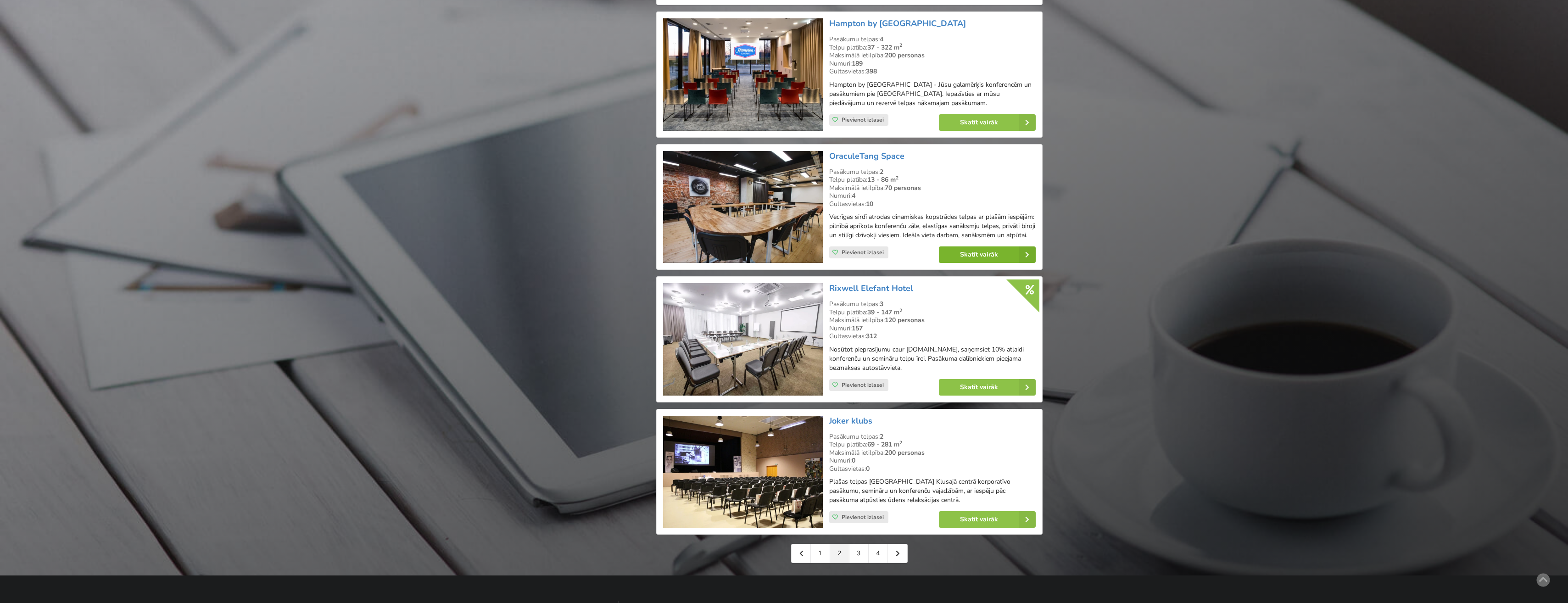
click at [976, 263] on link "Skatīt vairāk" at bounding box center [987, 254] width 97 height 17
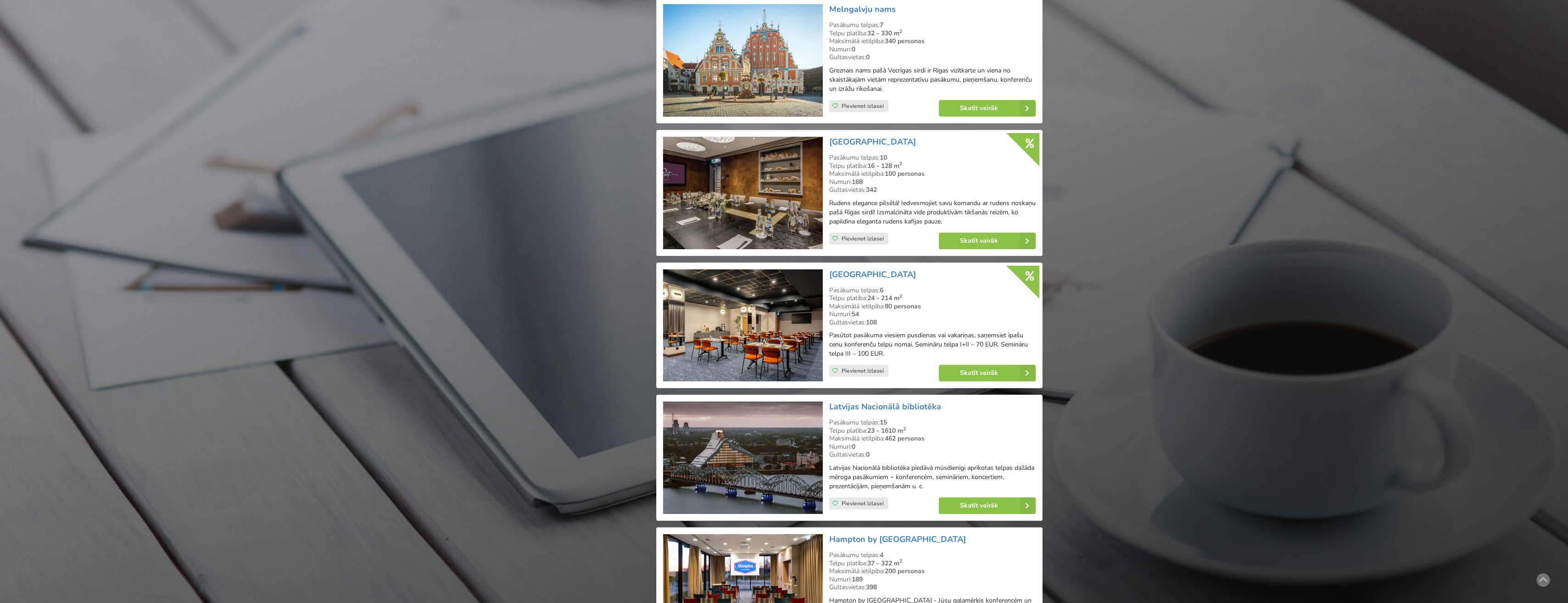
scroll to position [1101, 0]
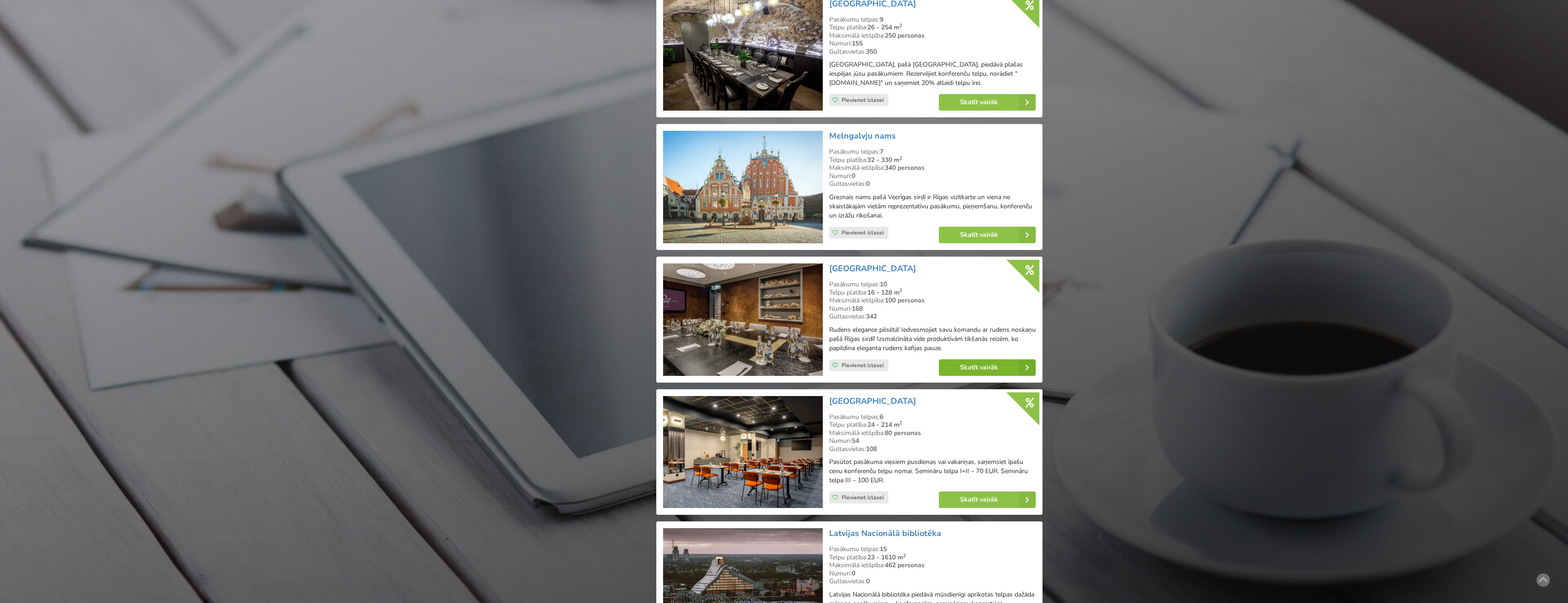
click at [976, 372] on link "Skatīt vairāk" at bounding box center [987, 368] width 97 height 17
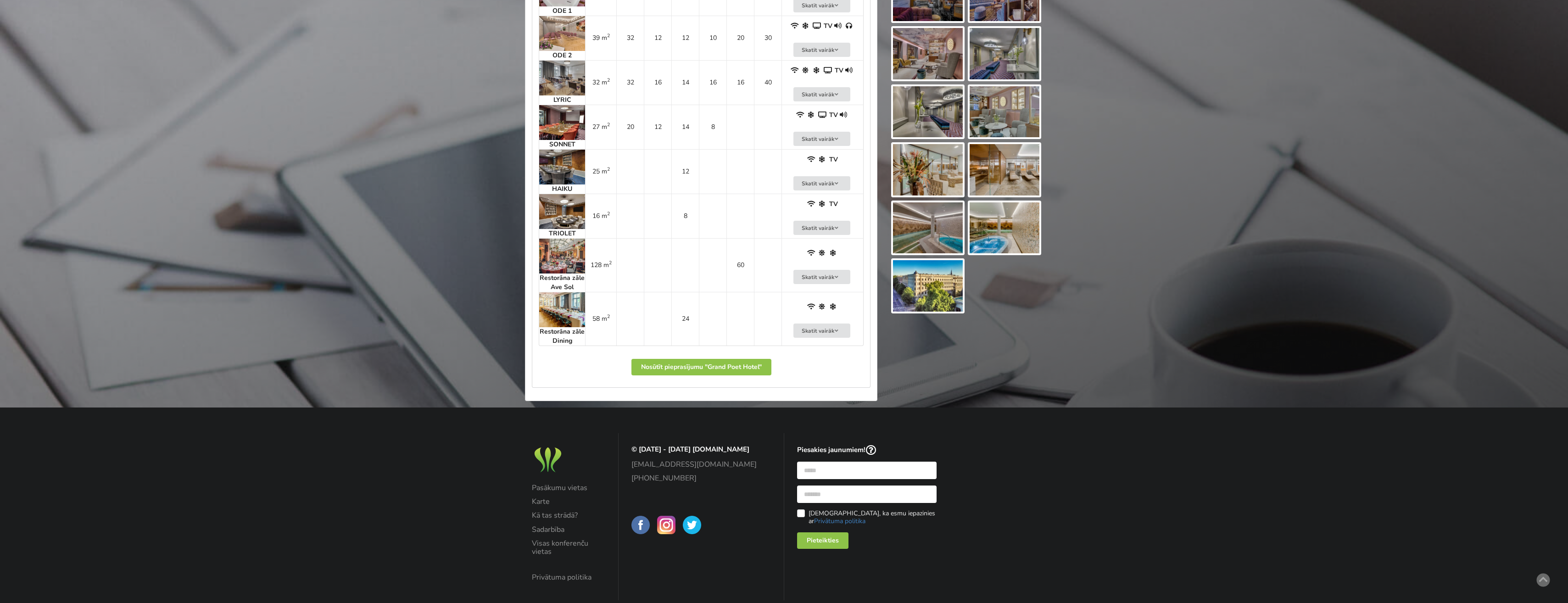
scroll to position [780, 0]
click at [558, 253] on img at bounding box center [562, 256] width 46 height 35
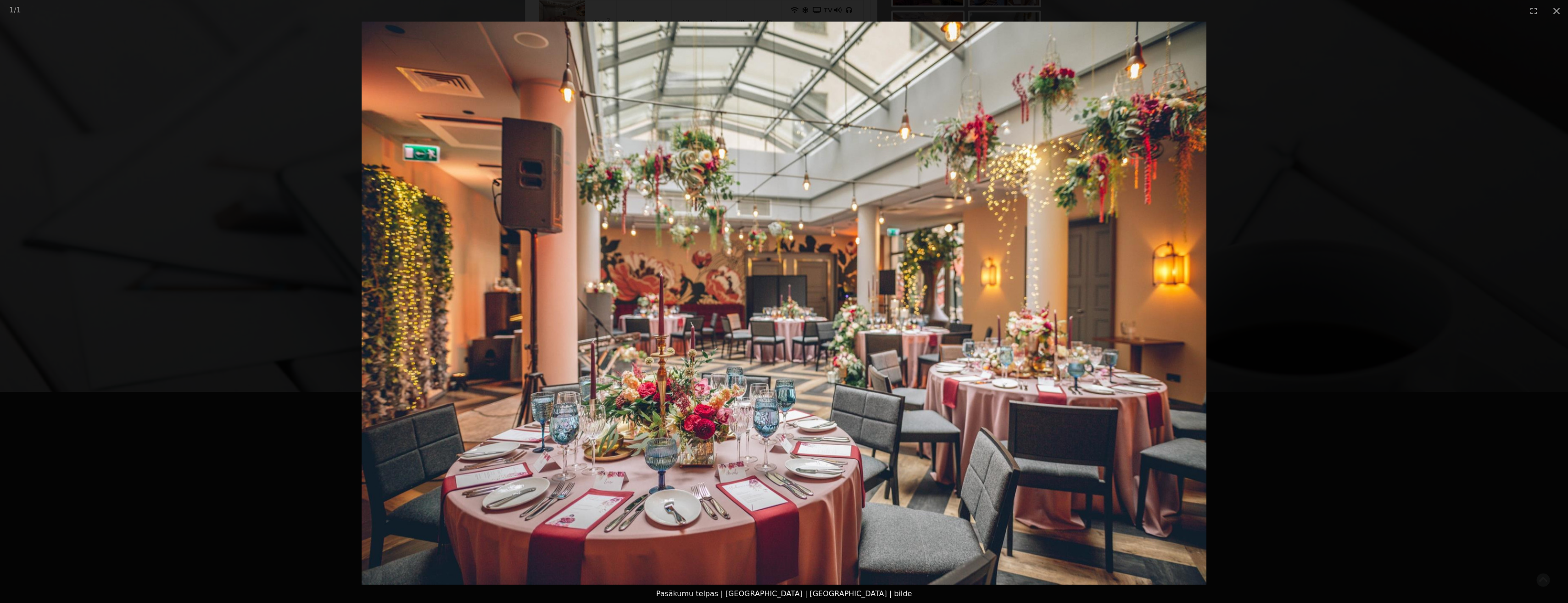
scroll to position [803, 0]
click at [1175, 288] on img at bounding box center [784, 303] width 845 height 563
click at [633, 372] on img at bounding box center [784, 303] width 845 height 563
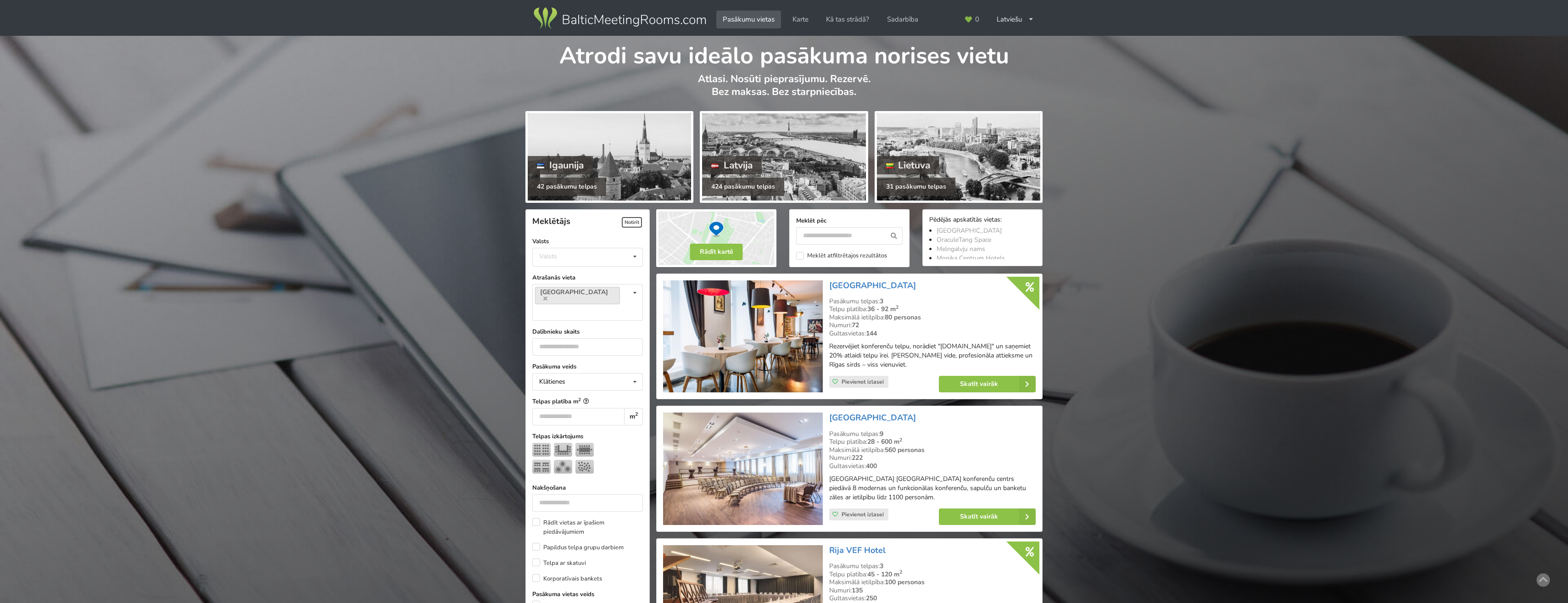
scroll to position [1101, 0]
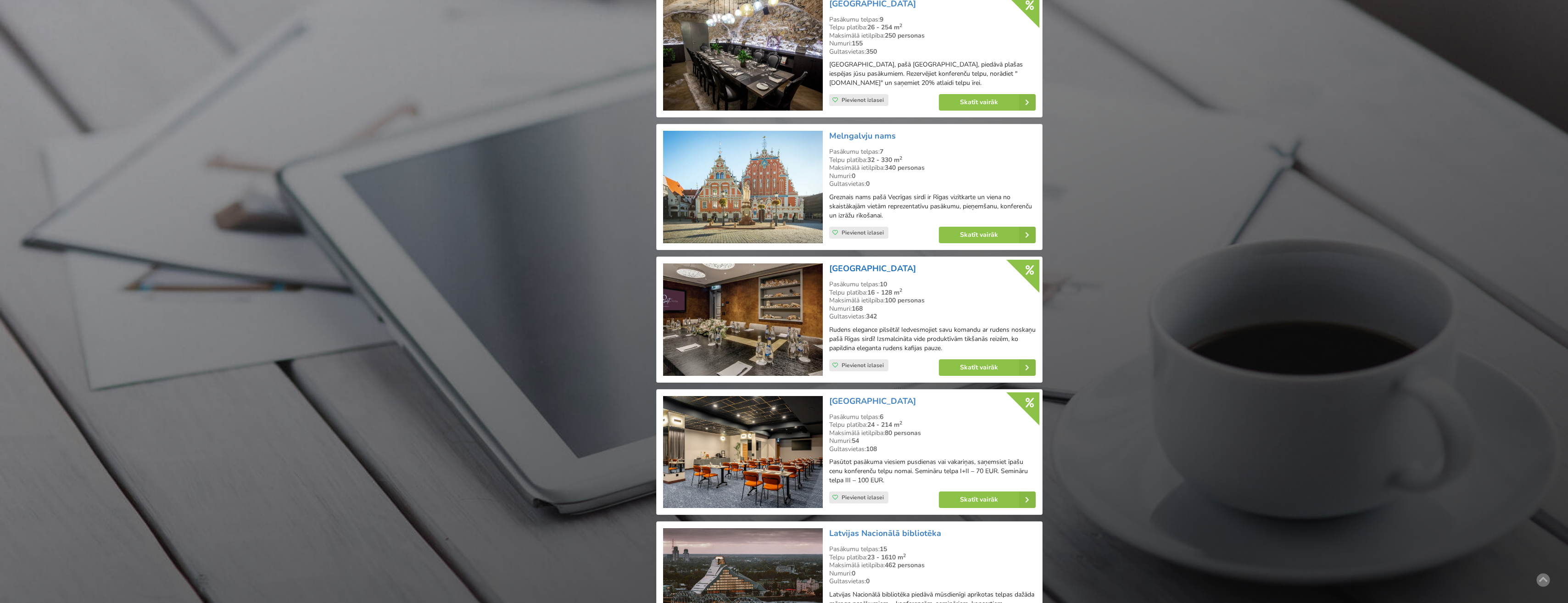
click at [861, 274] on link "[GEOGRAPHIC_DATA]" at bounding box center [872, 268] width 87 height 11
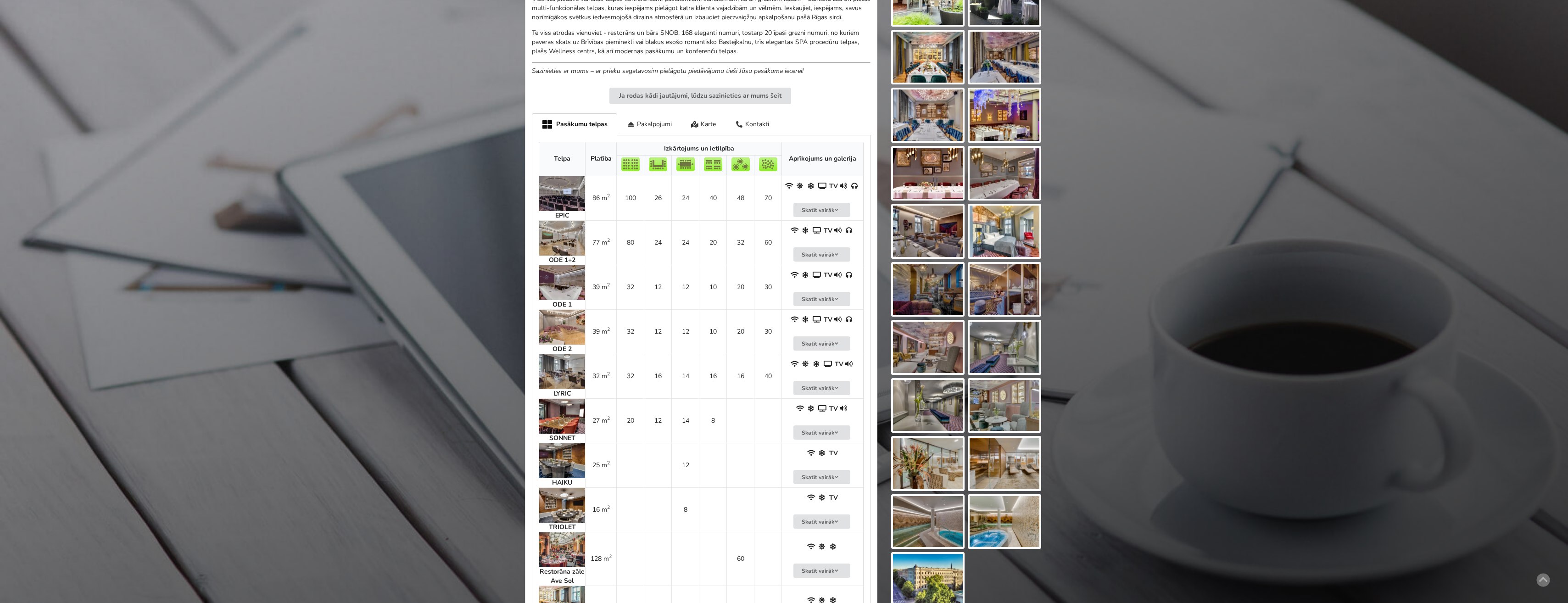
scroll to position [689, 0]
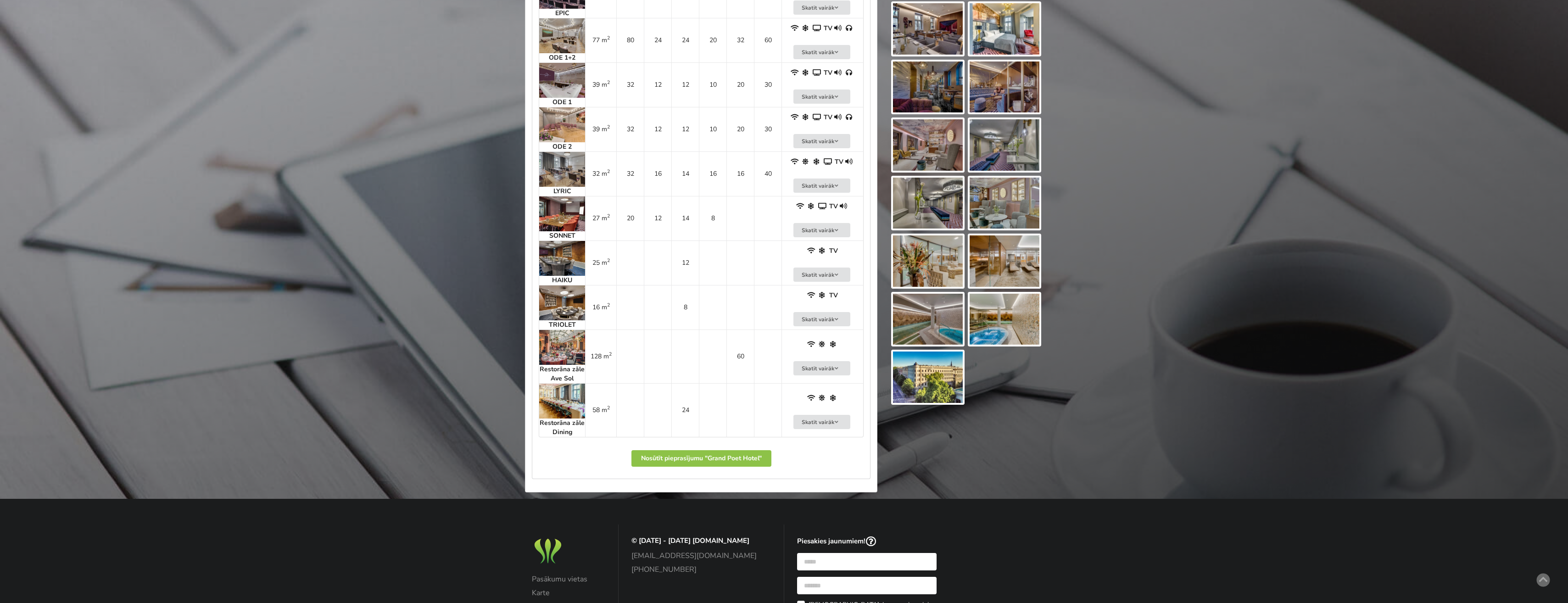
click at [933, 377] on img at bounding box center [928, 377] width 70 height 51
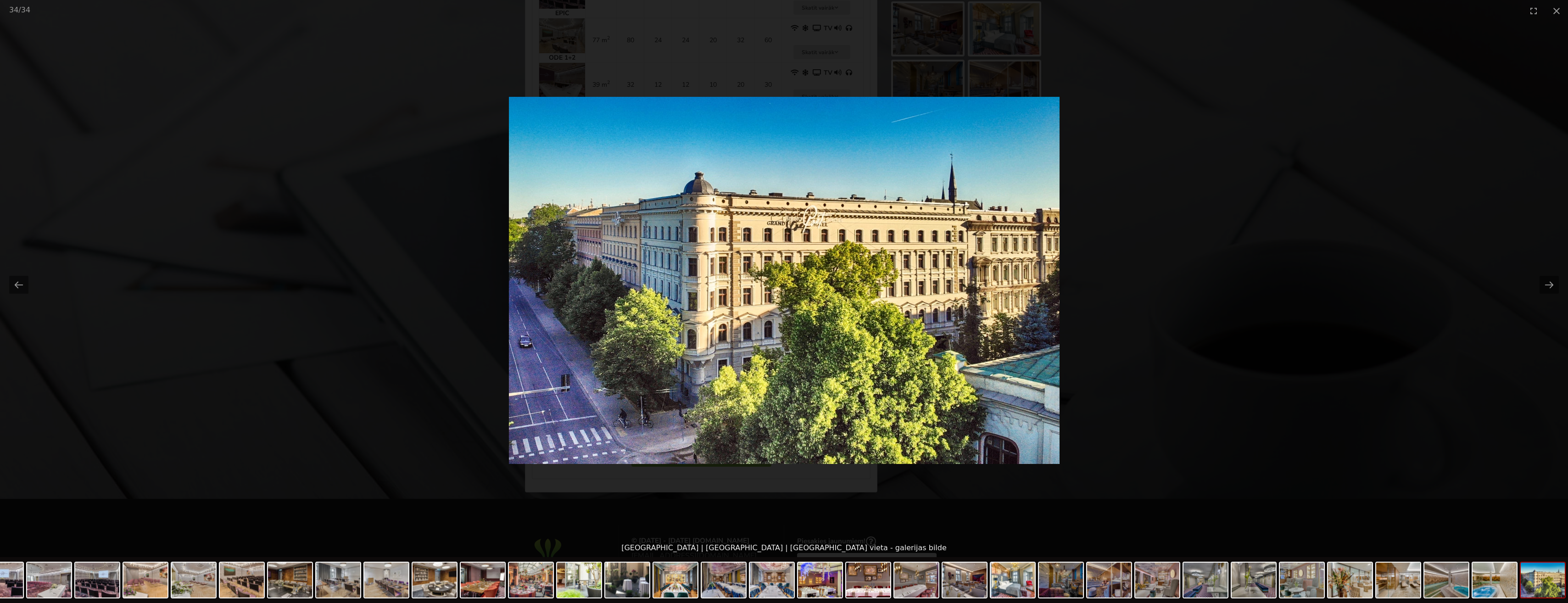
scroll to position [0, 0]
click at [1114, 399] on picture at bounding box center [784, 280] width 1568 height 517
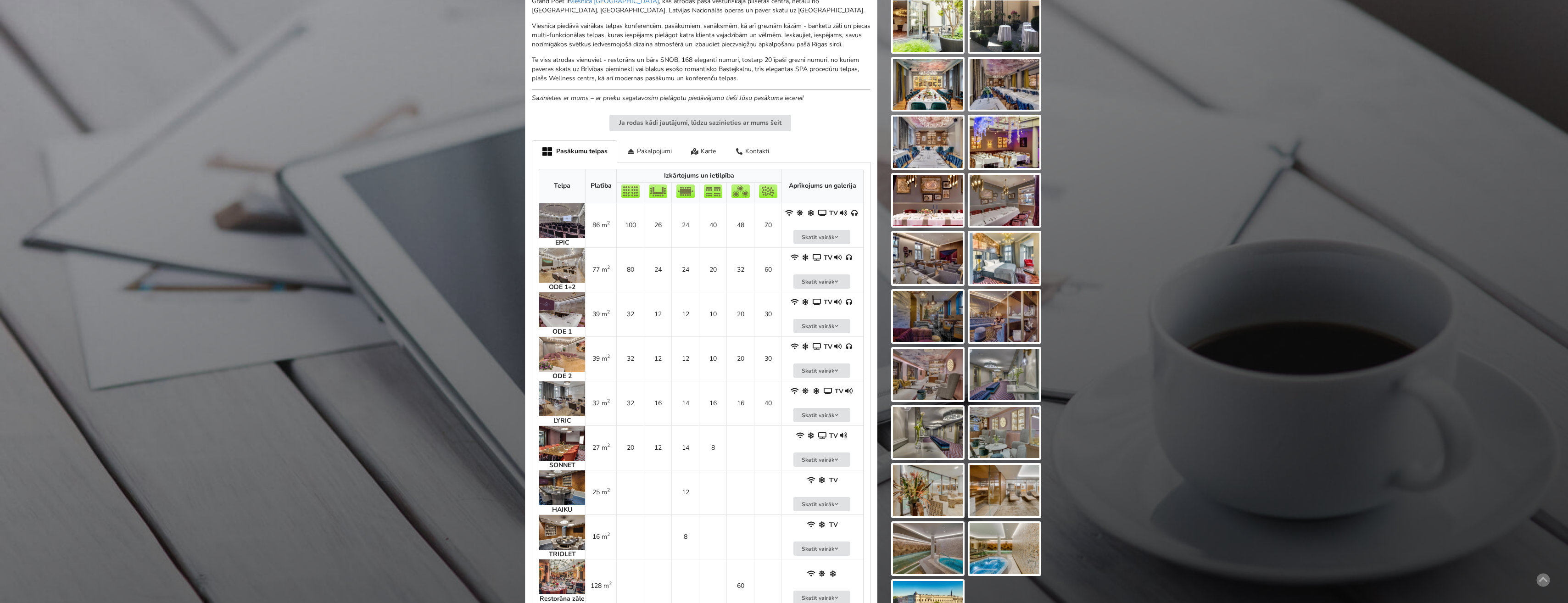
scroll to position [321, 0]
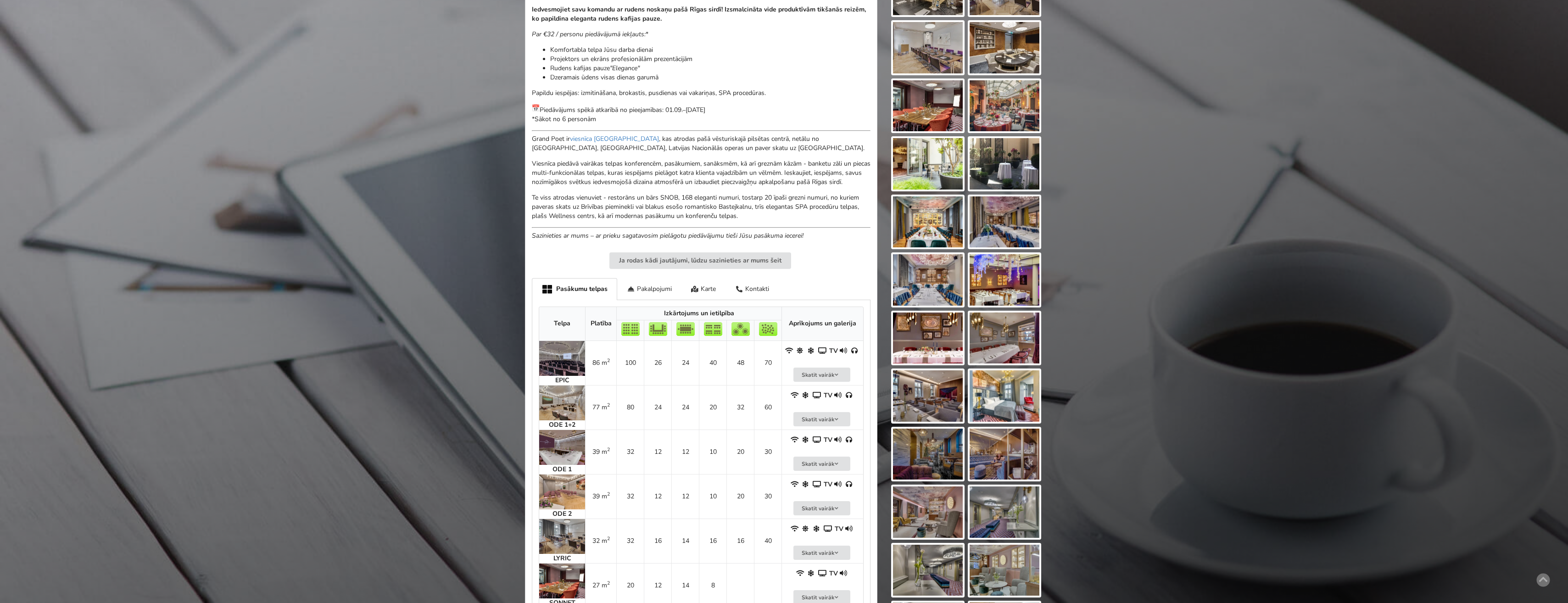
click at [927, 275] on img at bounding box center [928, 280] width 70 height 51
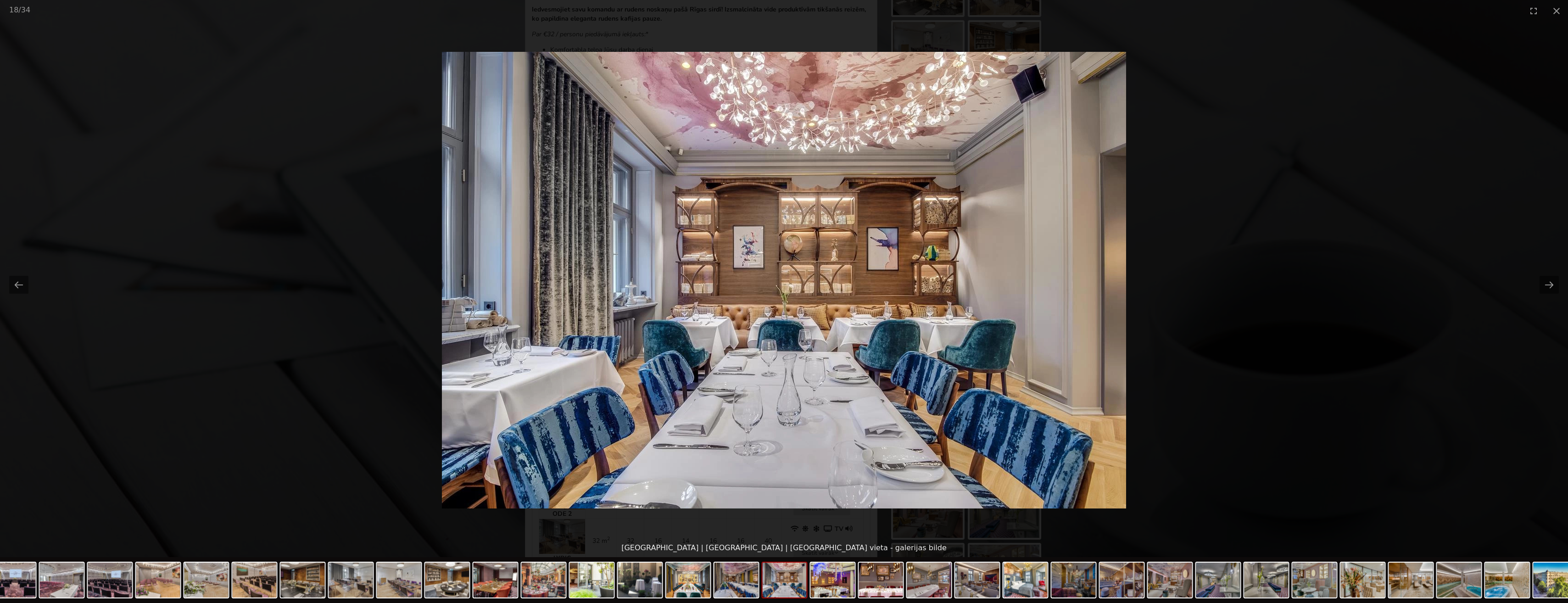
scroll to position [0, 0]
click at [1163, 312] on picture at bounding box center [784, 280] width 1568 height 517
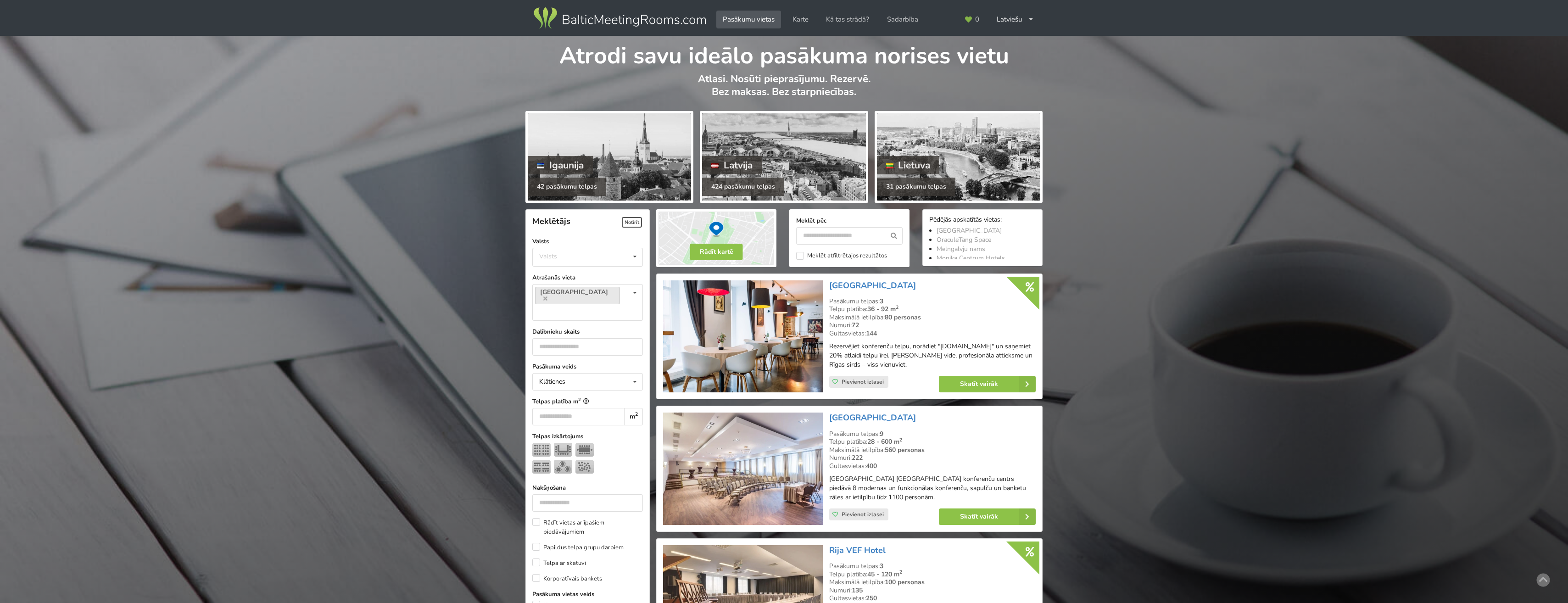
scroll to position [1101, 0]
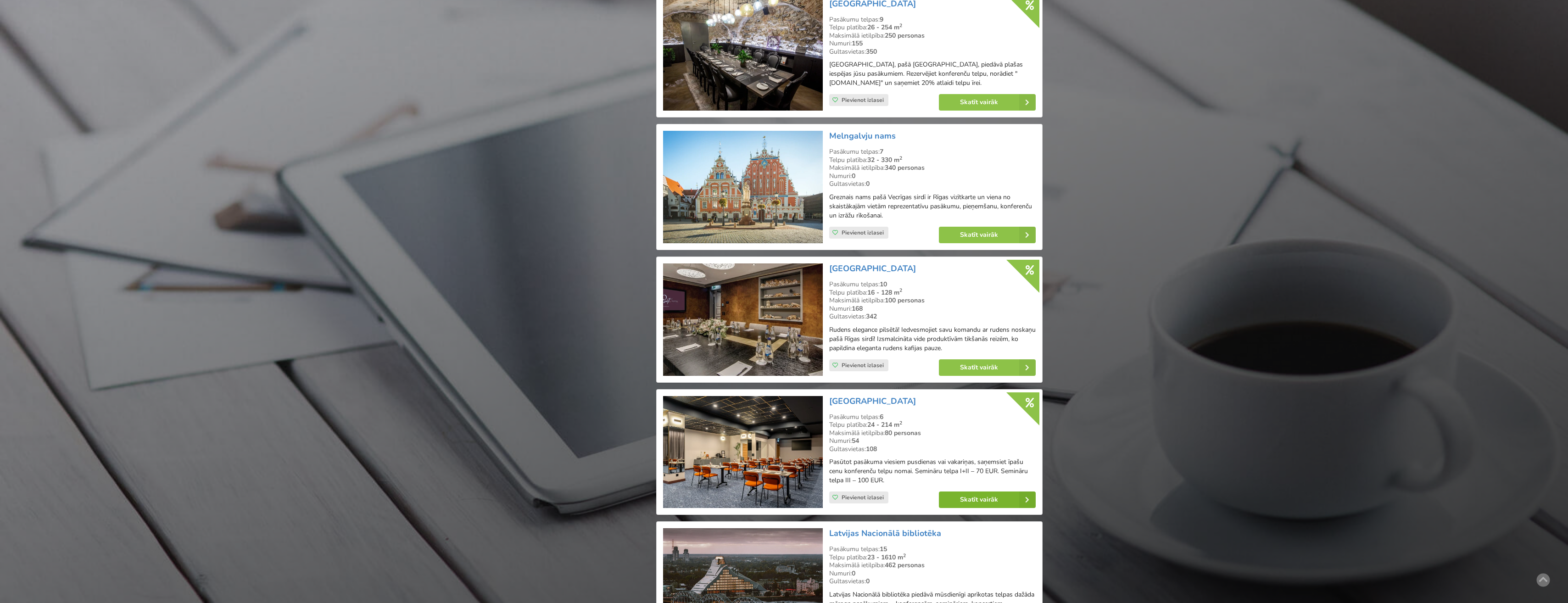
click at [986, 508] on link "Skatīt vairāk" at bounding box center [987, 500] width 97 height 17
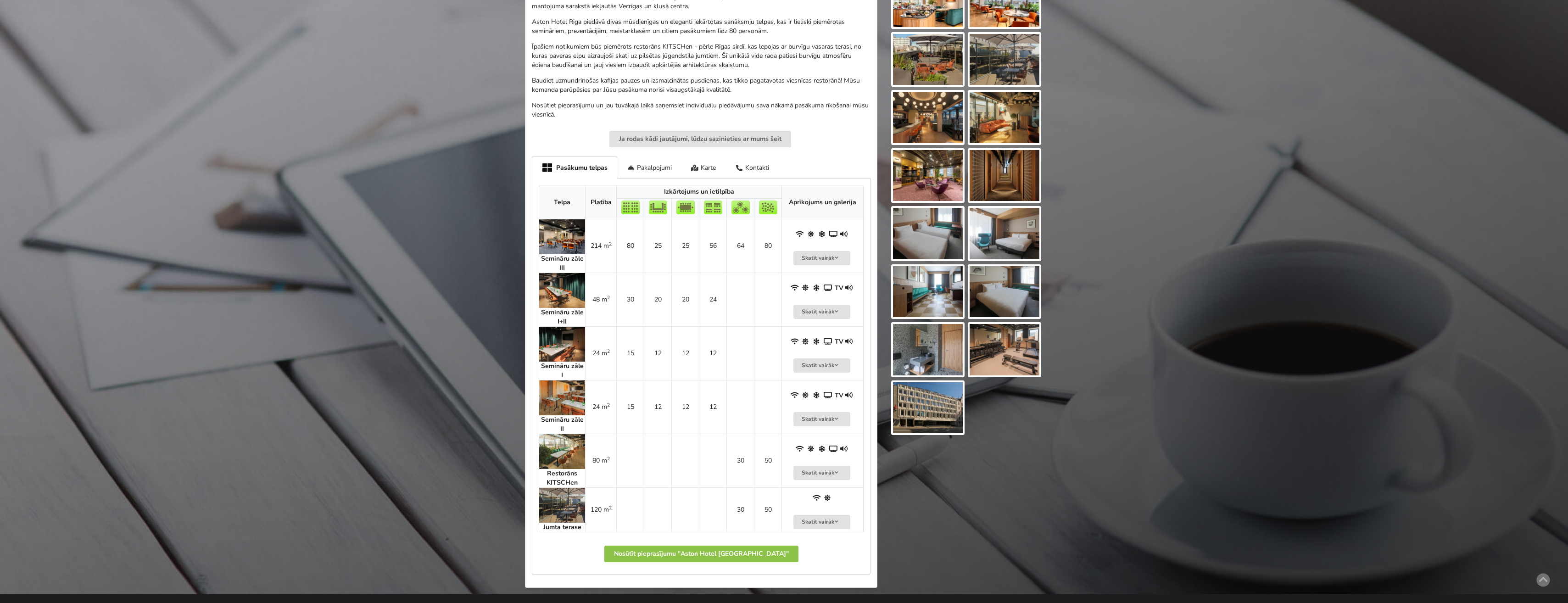
scroll to position [367, 0]
click at [555, 235] on img at bounding box center [562, 237] width 46 height 35
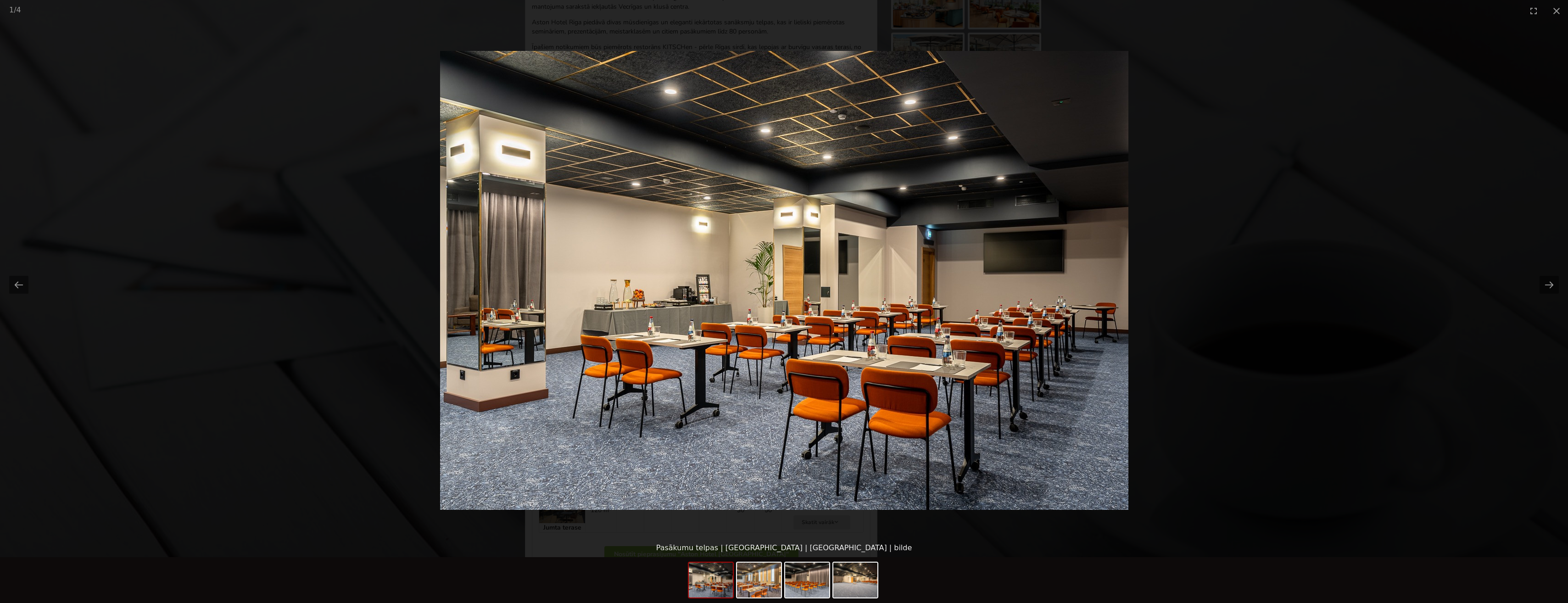
scroll to position [0, 0]
click at [1272, 357] on picture at bounding box center [784, 280] width 1568 height 517
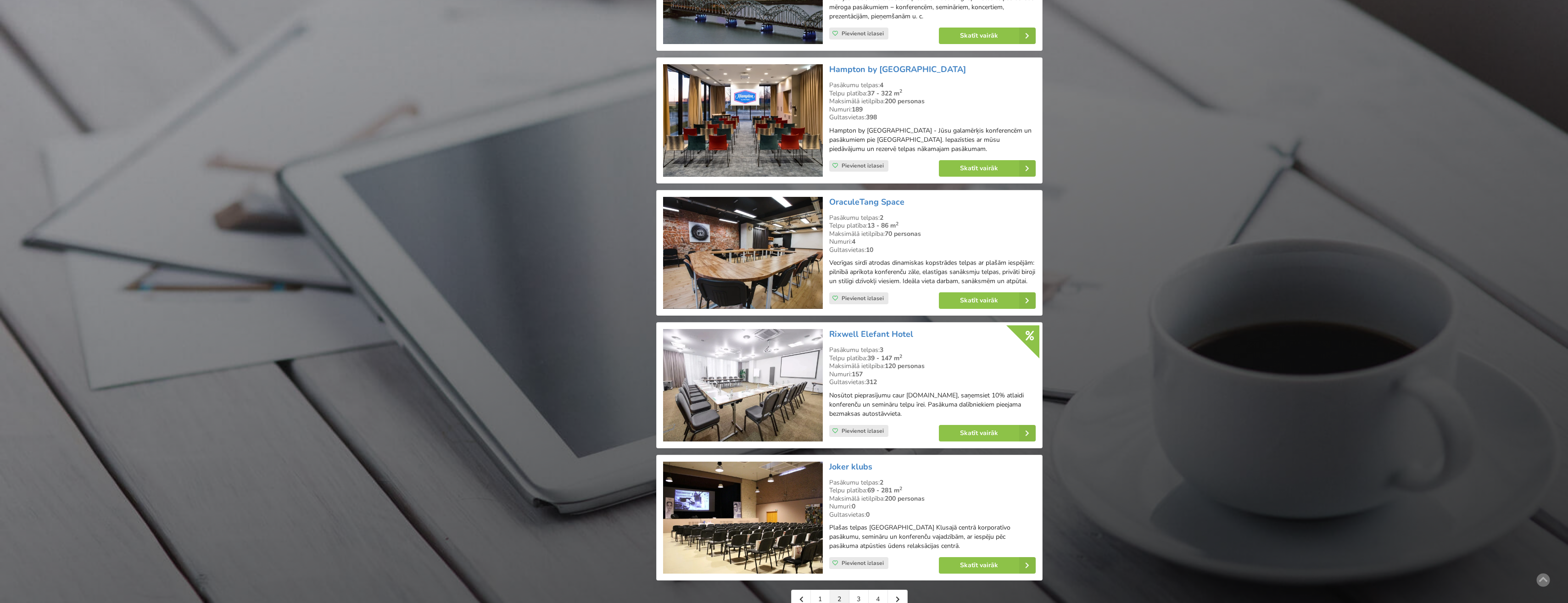
scroll to position [1953, 0]
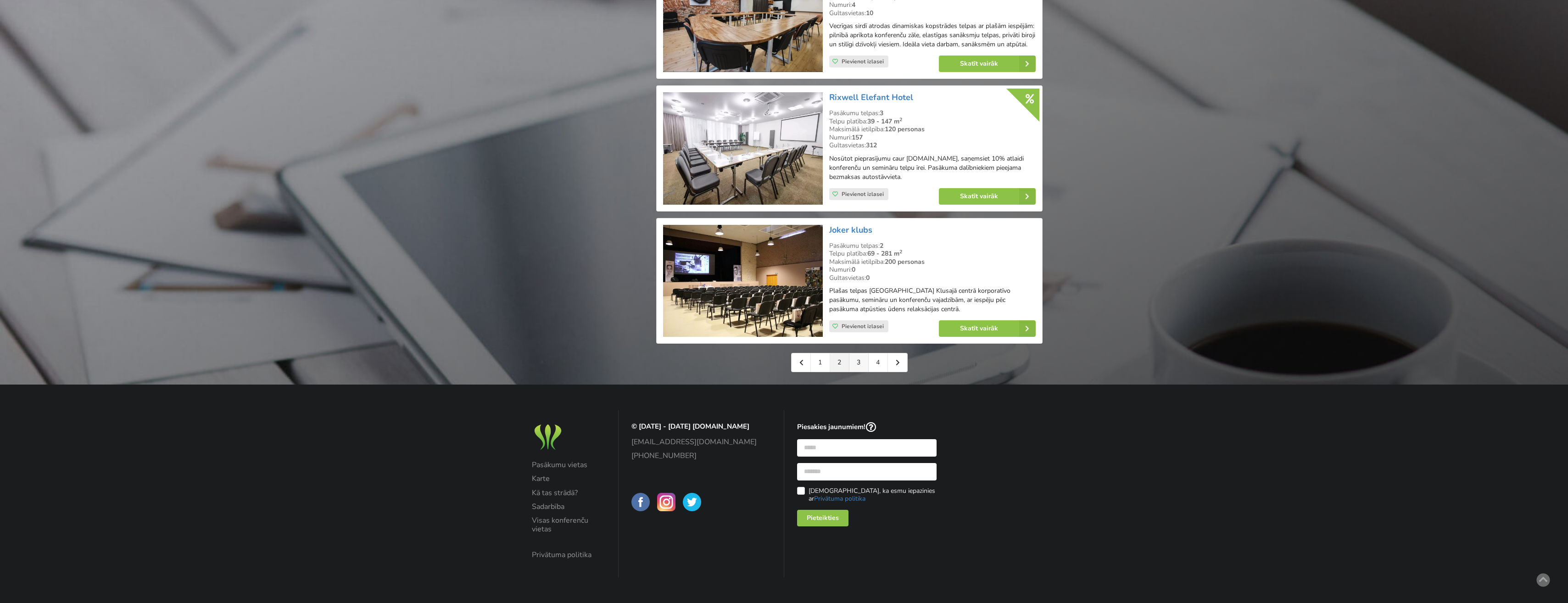
click at [858, 364] on link "3" at bounding box center [859, 363] width 20 height 18
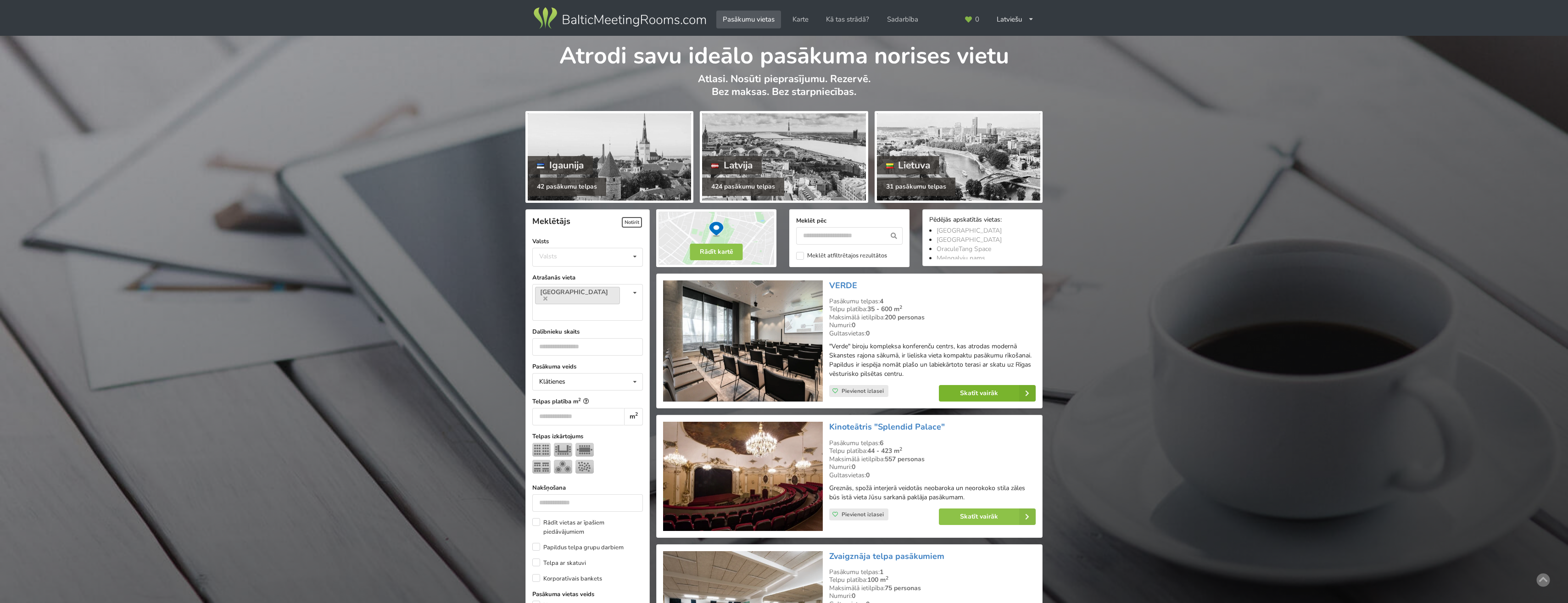
click at [976, 393] on link "Skatīt vairāk" at bounding box center [987, 393] width 97 height 17
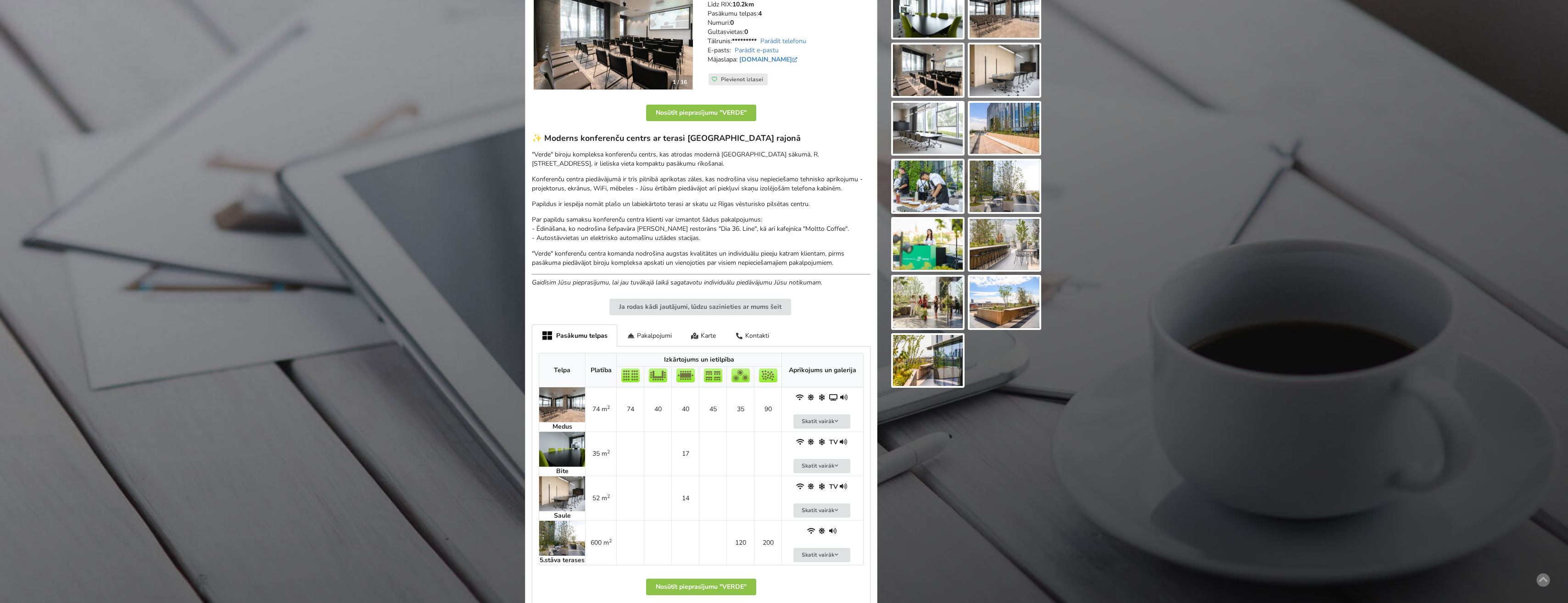
scroll to position [321, 0]
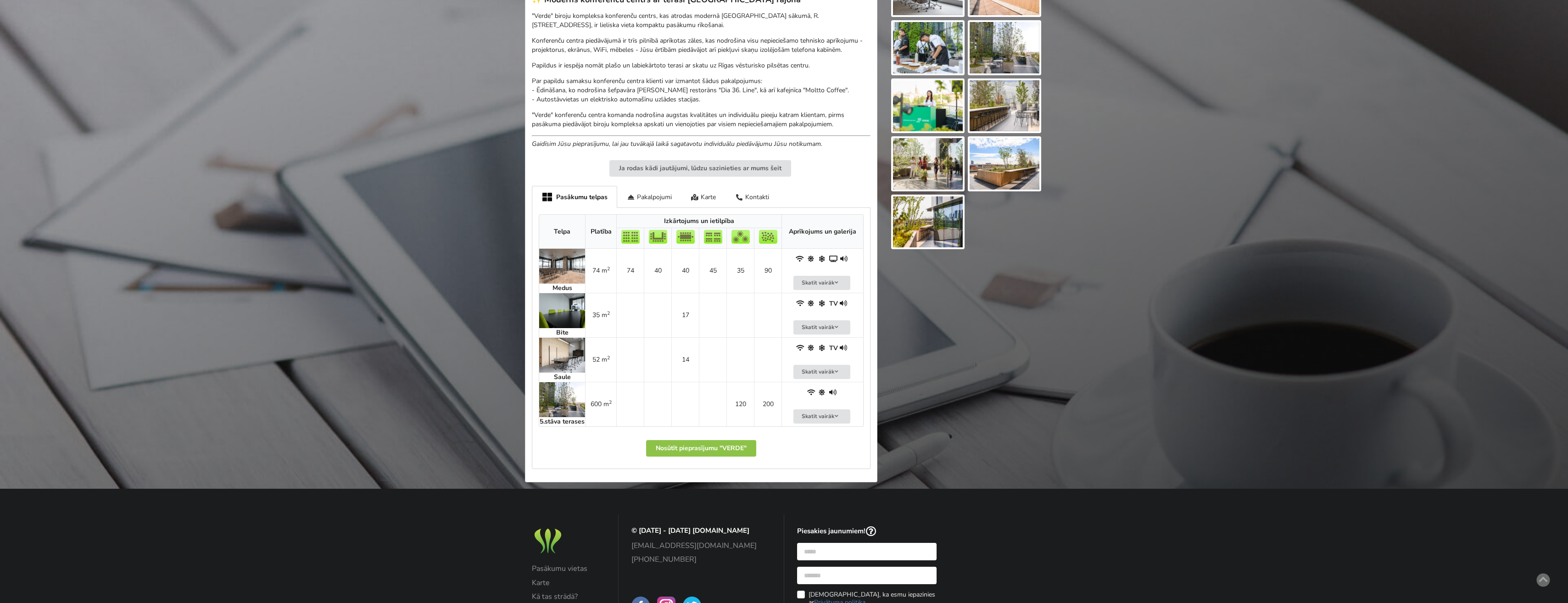
click at [554, 262] on img at bounding box center [562, 266] width 46 height 35
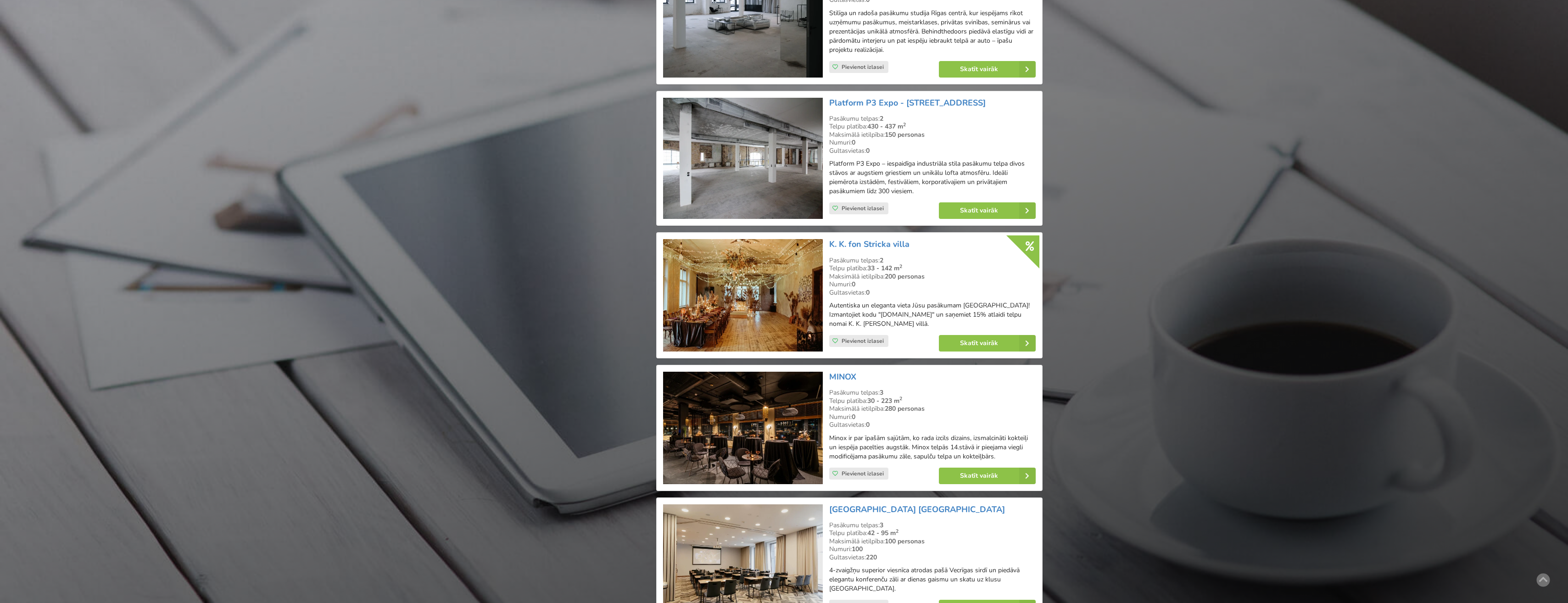
scroll to position [1240, 0]
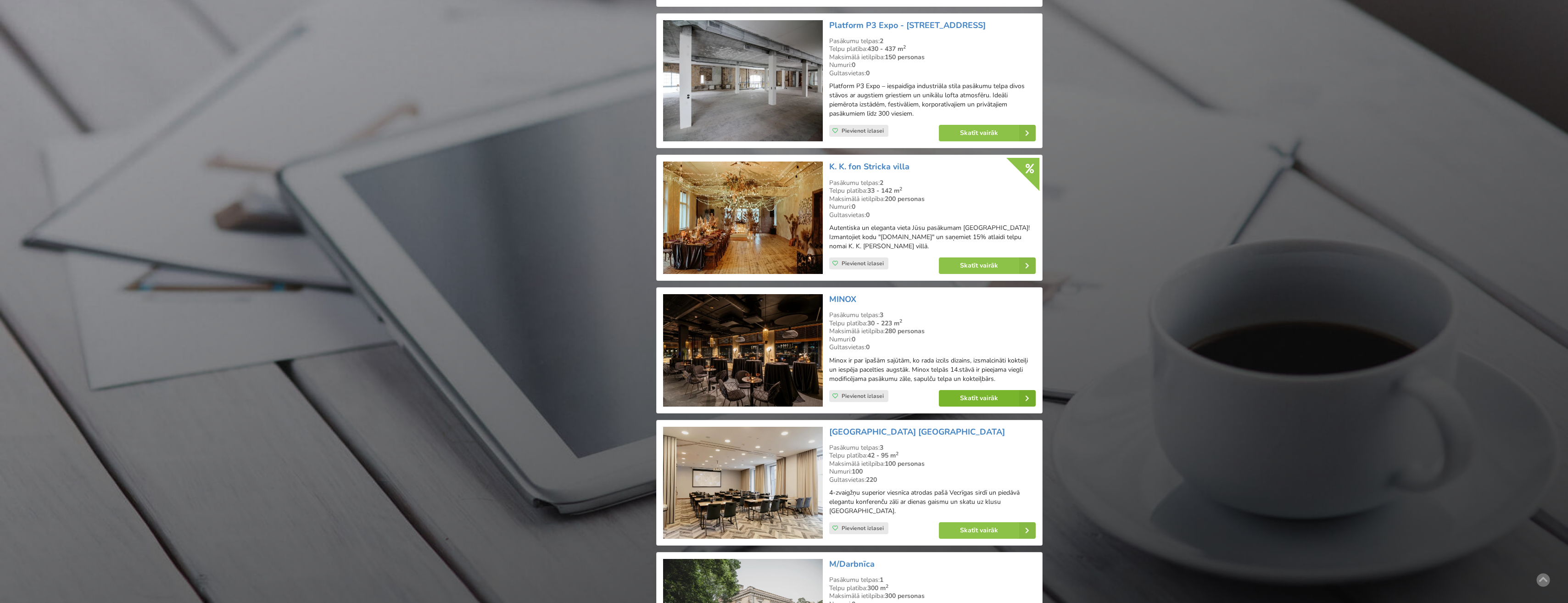
click at [975, 392] on link "Skatīt vairāk" at bounding box center [987, 398] width 97 height 17
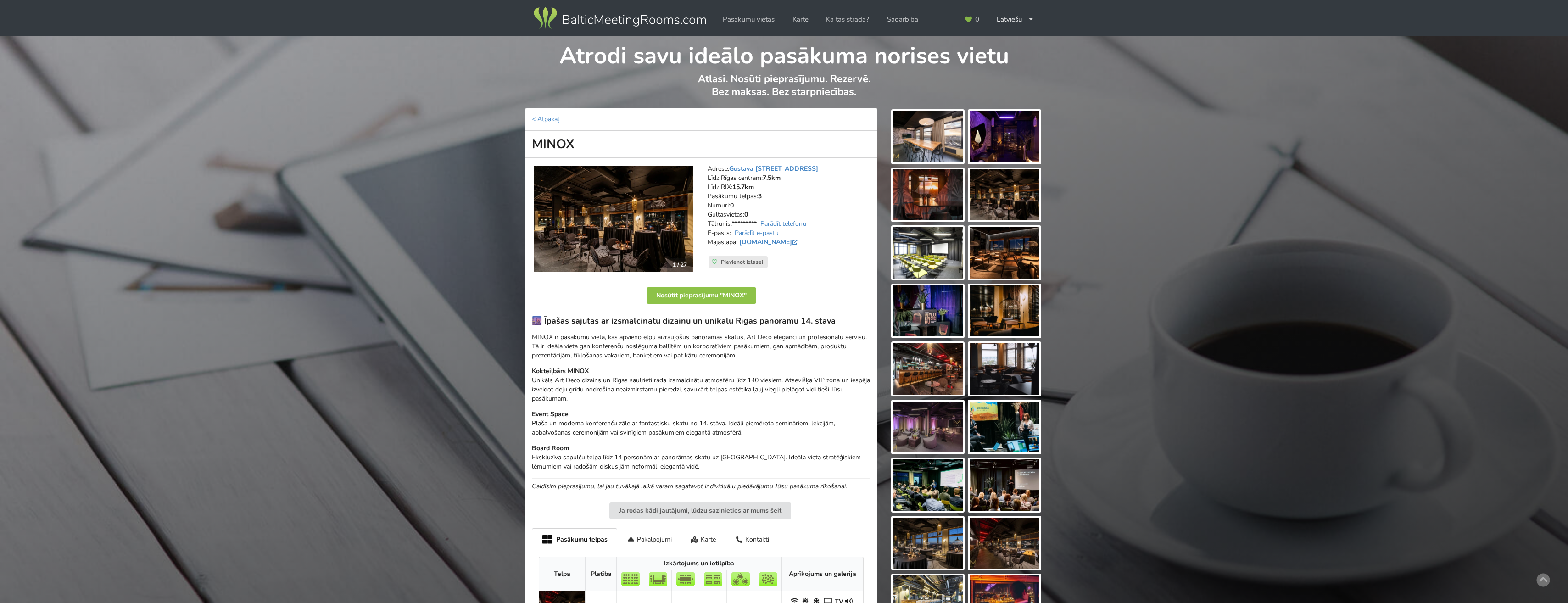
scroll to position [229, 0]
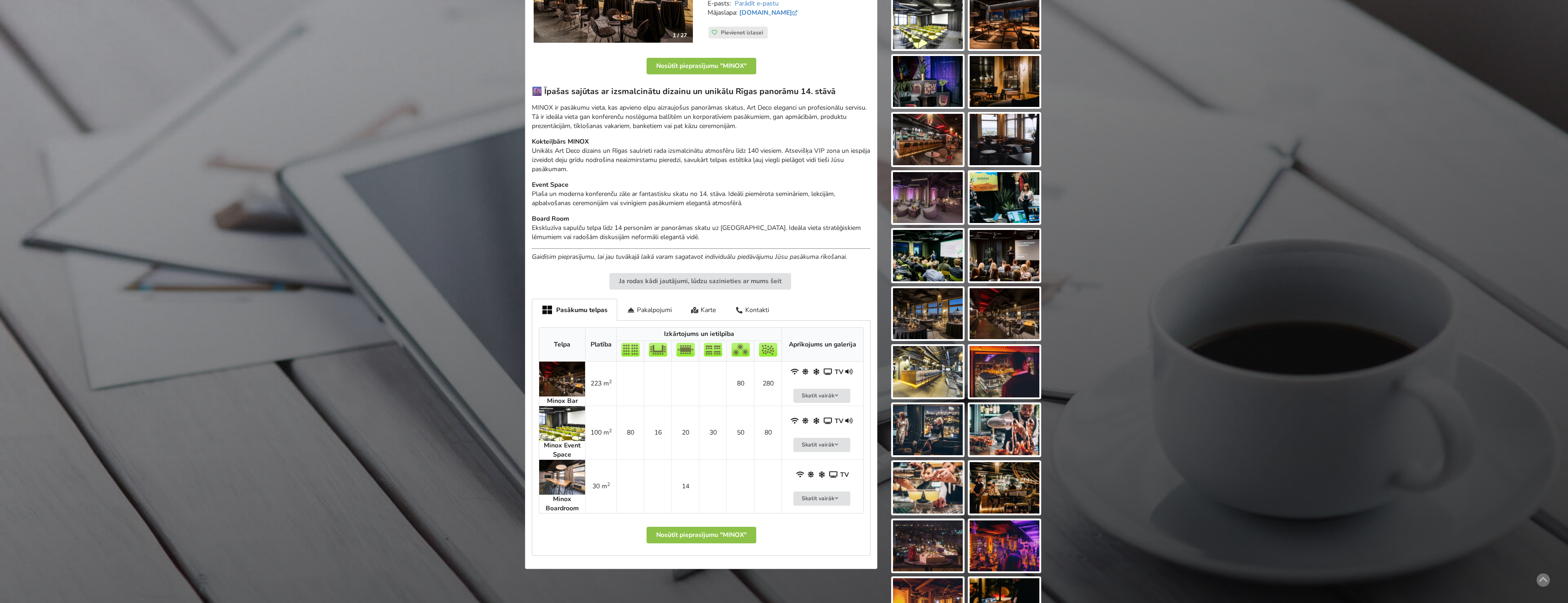
click at [551, 371] on img at bounding box center [562, 379] width 46 height 35
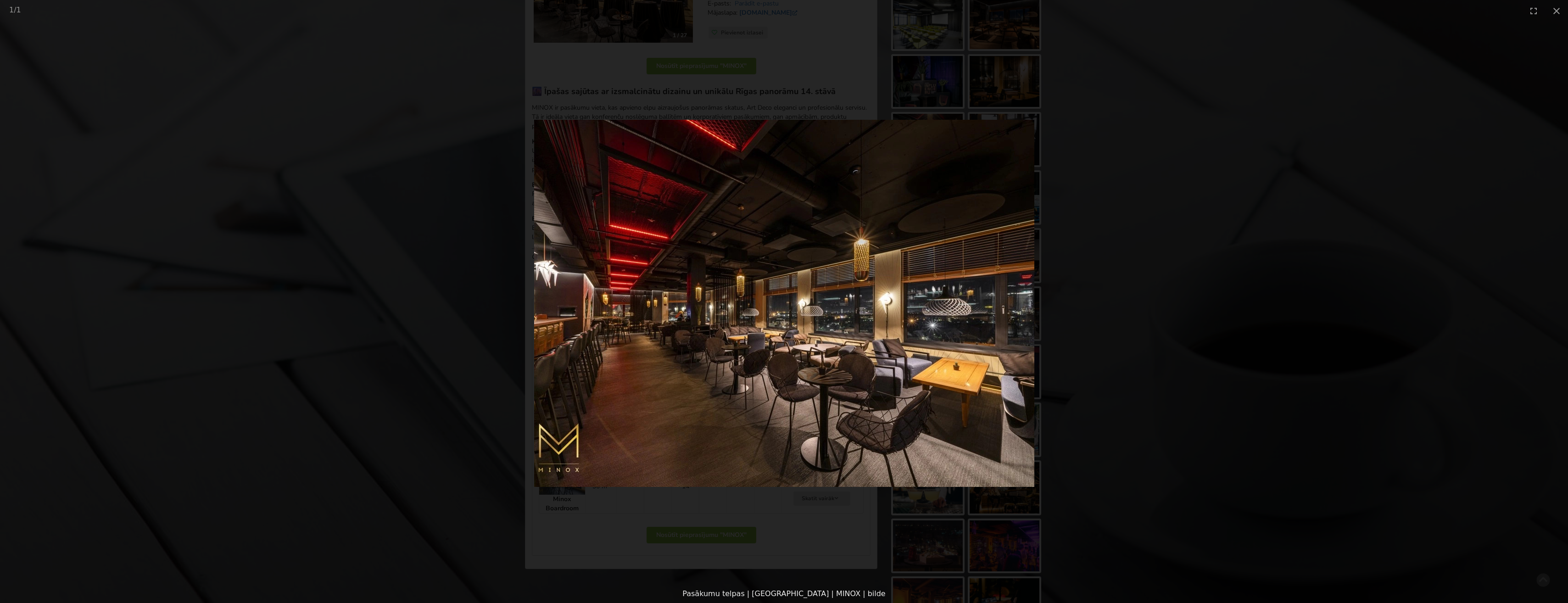
click at [1104, 395] on picture at bounding box center [784, 303] width 1568 height 563
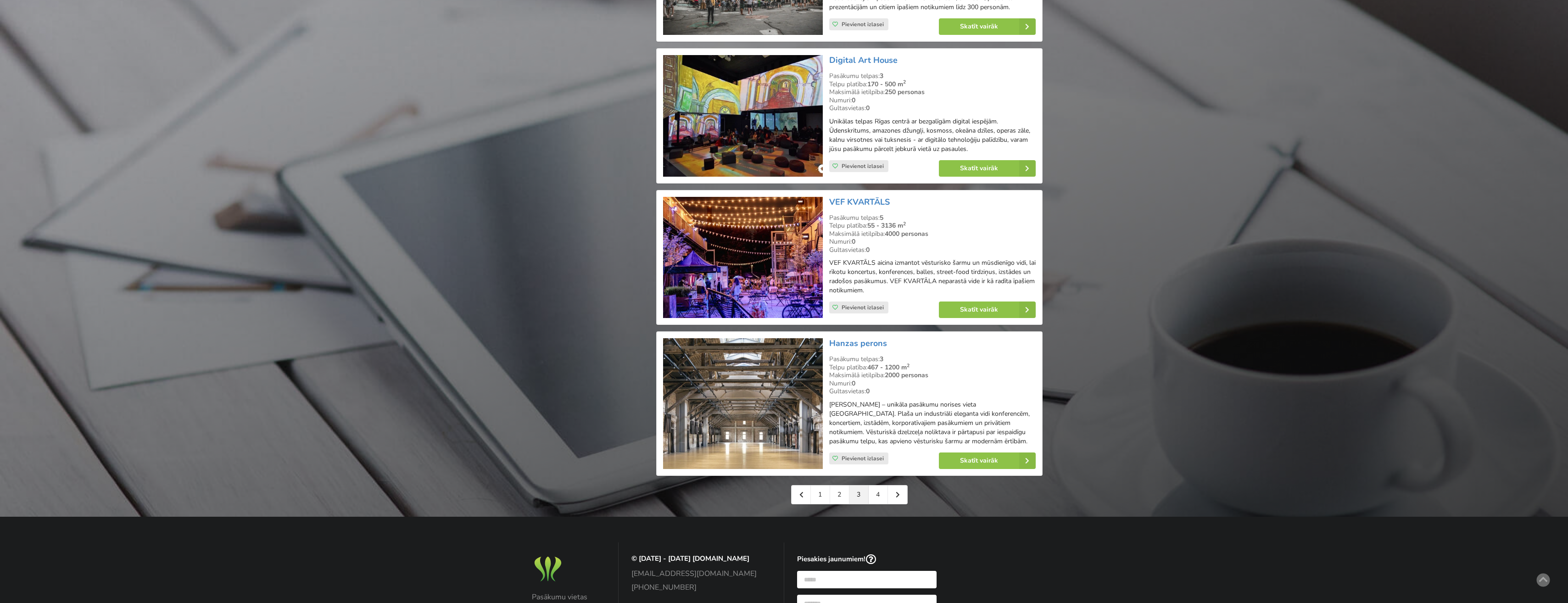
scroll to position [1882, 0]
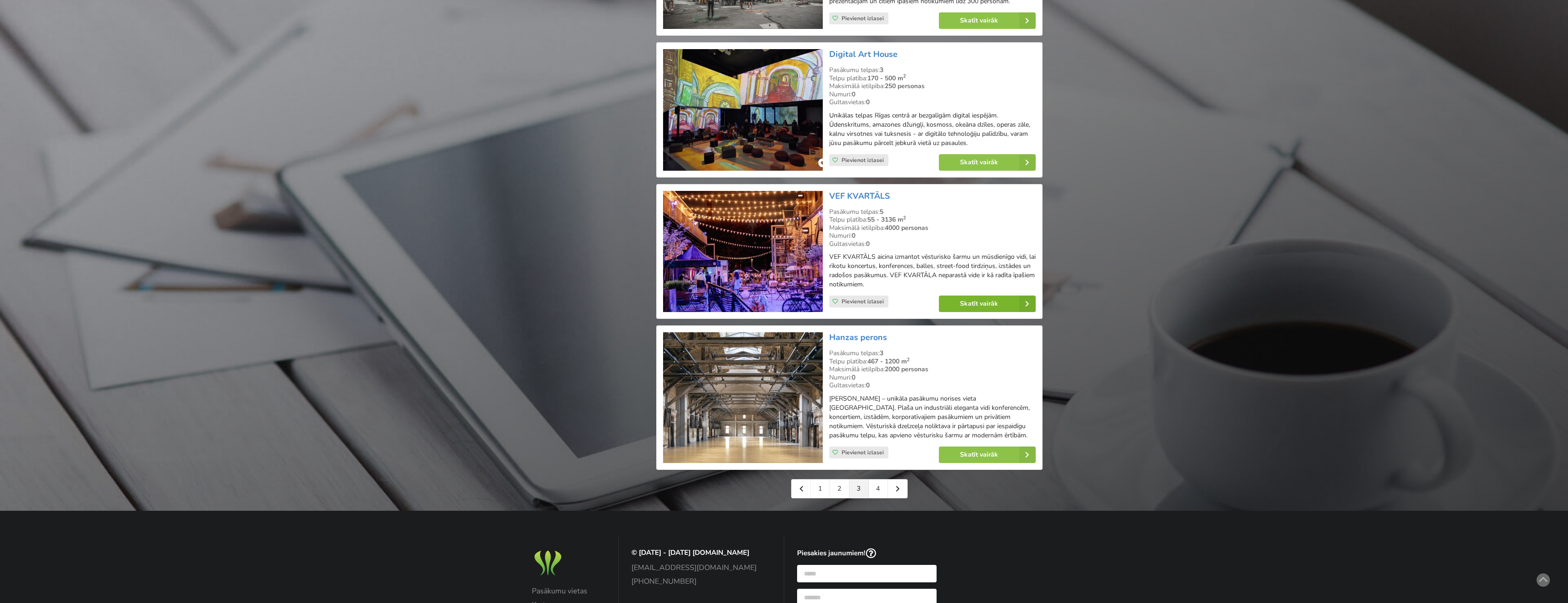
click at [968, 299] on link "Skatīt vairāk" at bounding box center [987, 303] width 97 height 17
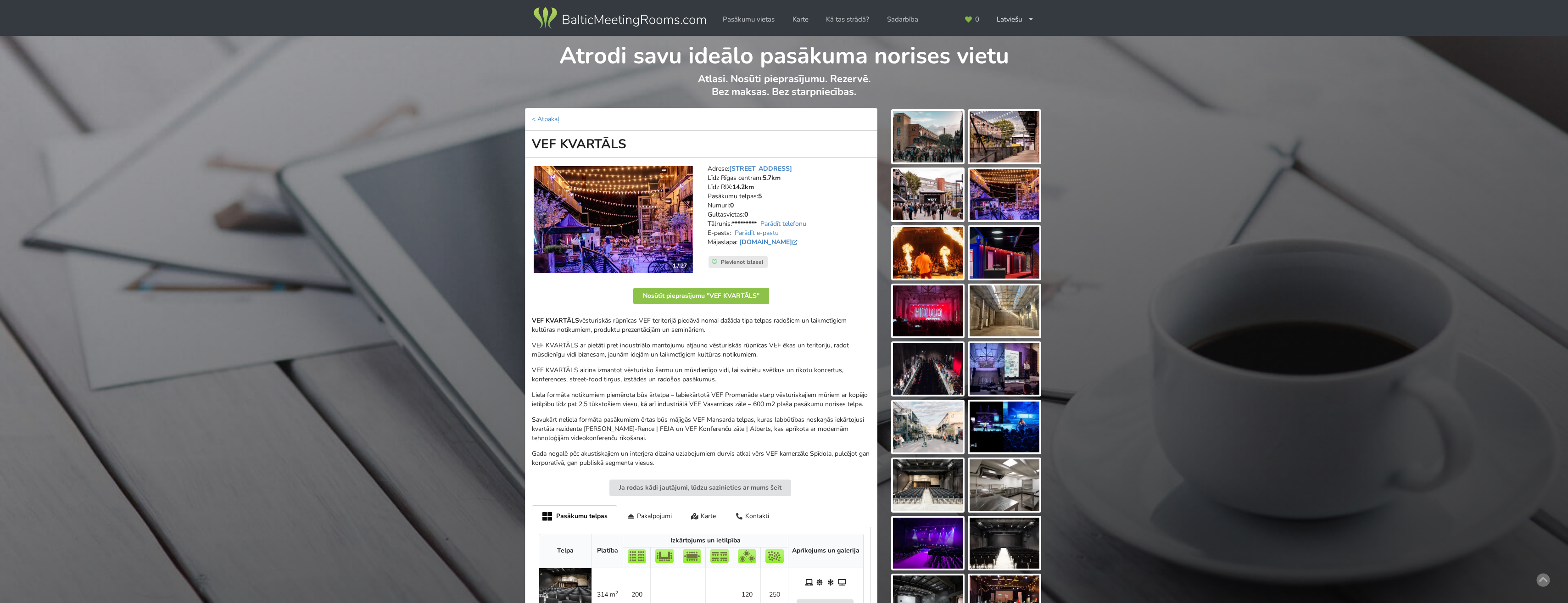
scroll to position [275, 0]
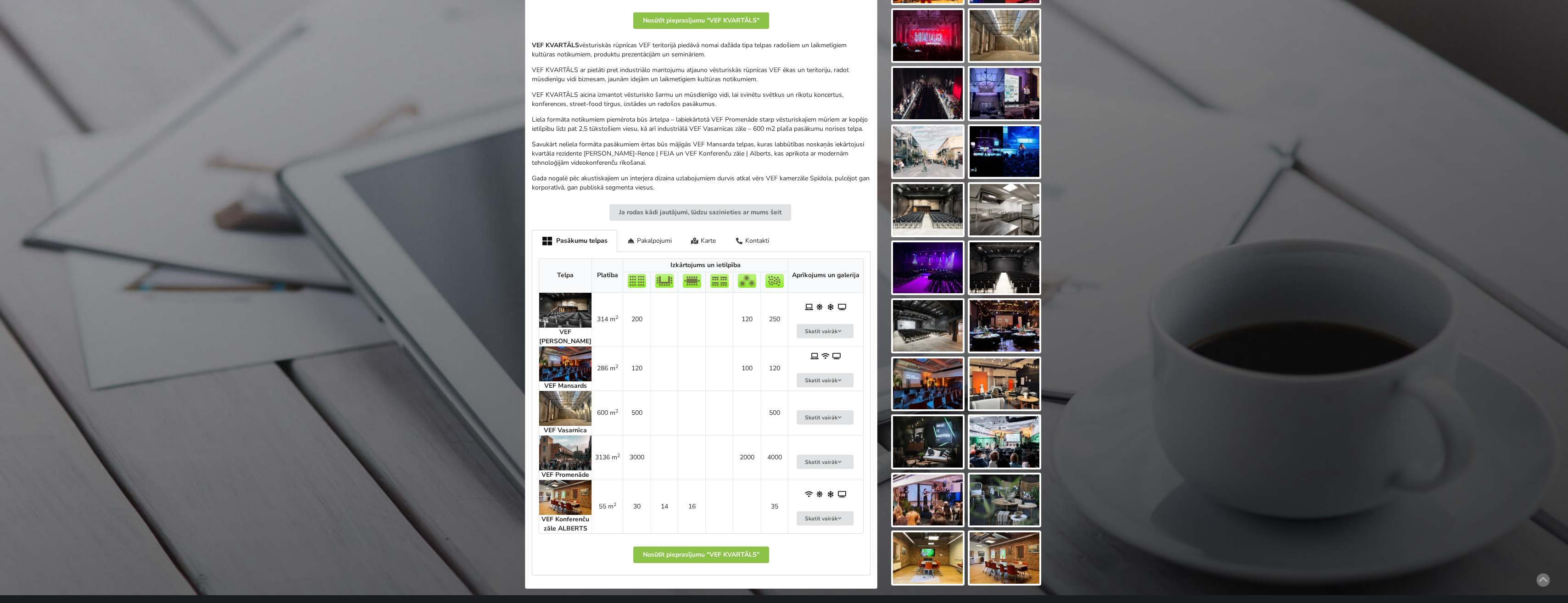
click at [556, 355] on img at bounding box center [565, 364] width 53 height 35
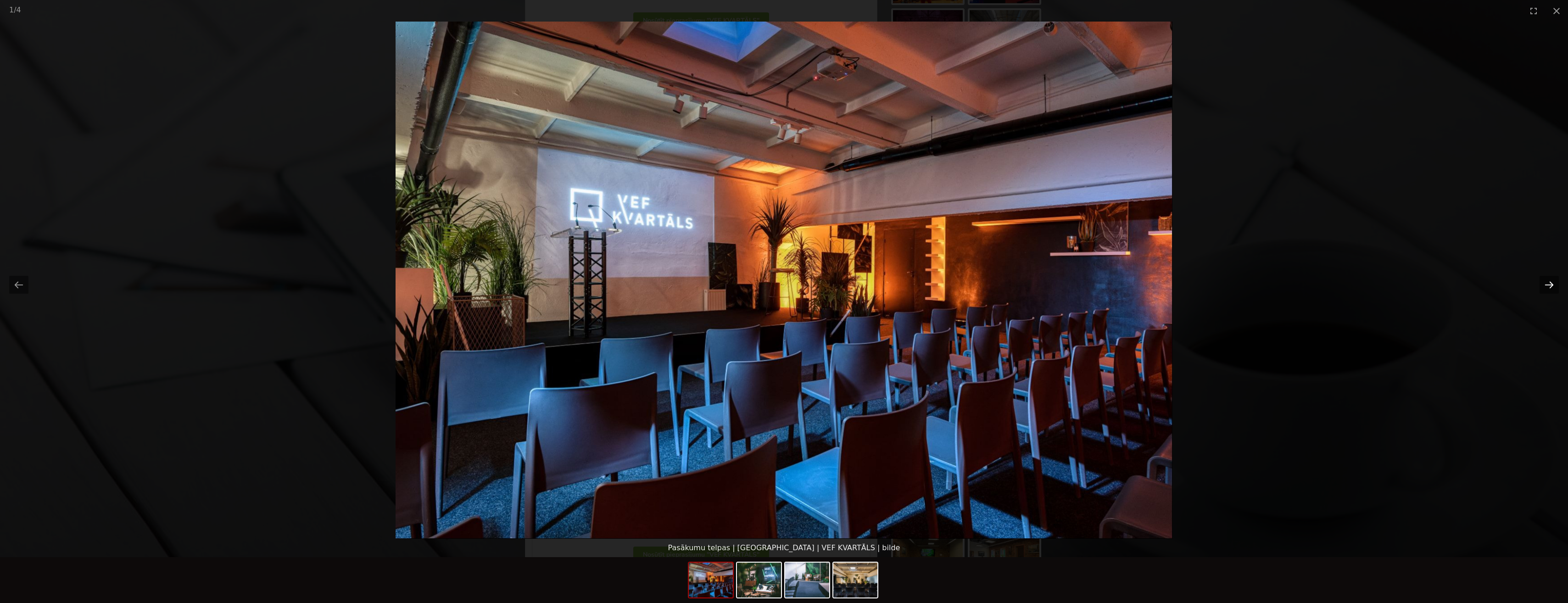
click at [1550, 290] on button "Next slide" at bounding box center [1549, 284] width 20 height 18
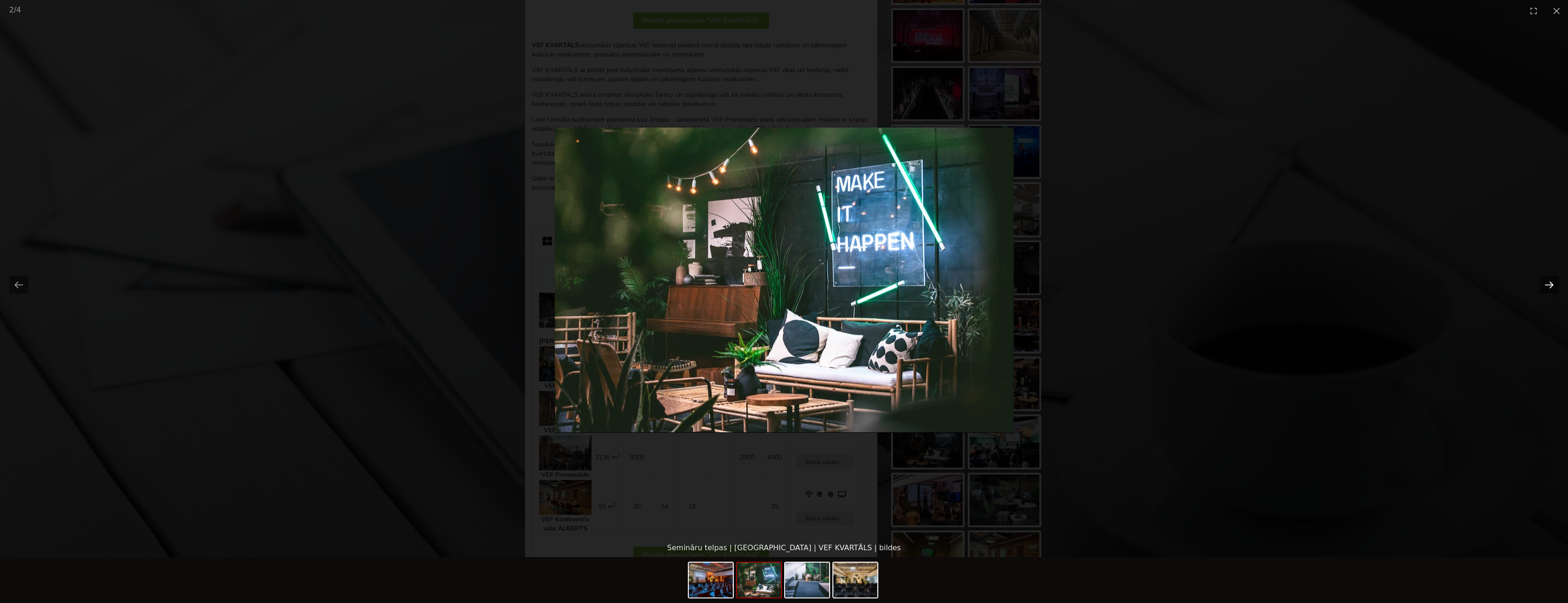
click at [1550, 290] on button "Next slide" at bounding box center [1549, 284] width 20 height 18
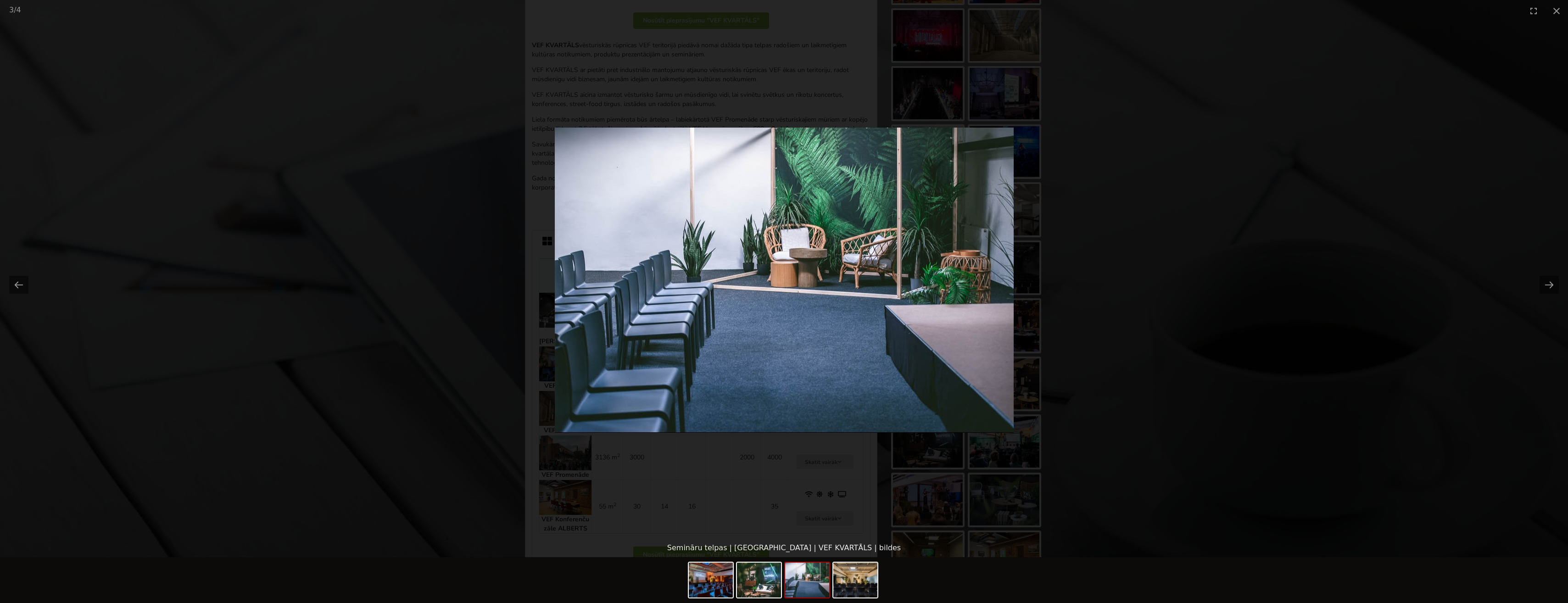
click at [1318, 253] on picture at bounding box center [784, 280] width 1568 height 517
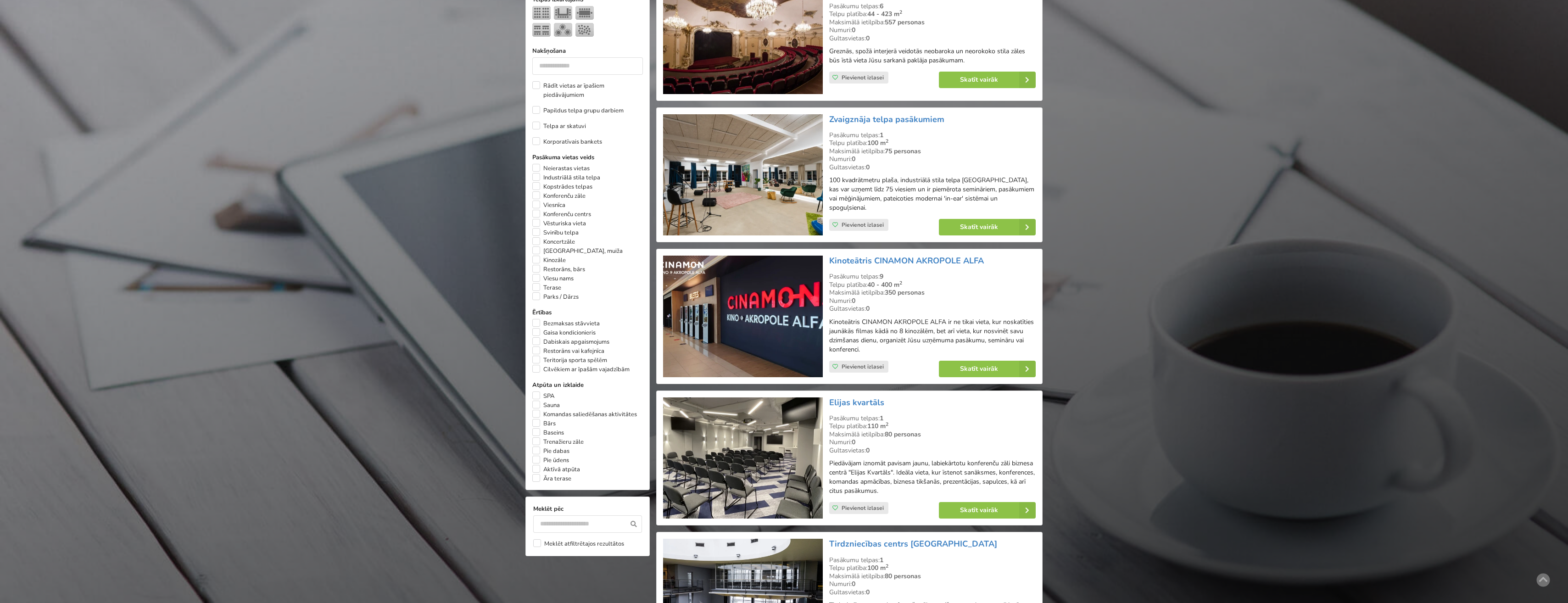
scroll to position [229, 0]
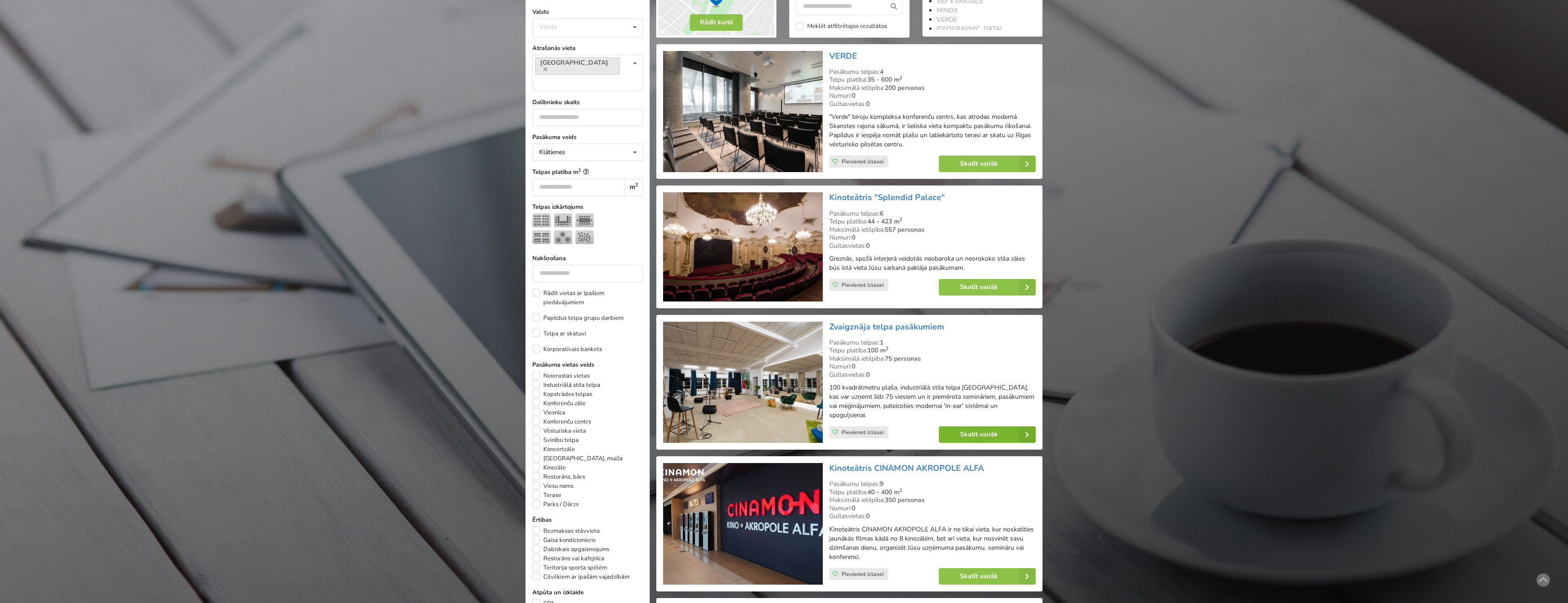
click at [981, 426] on link "Skatīt vairāk" at bounding box center [987, 434] width 97 height 17
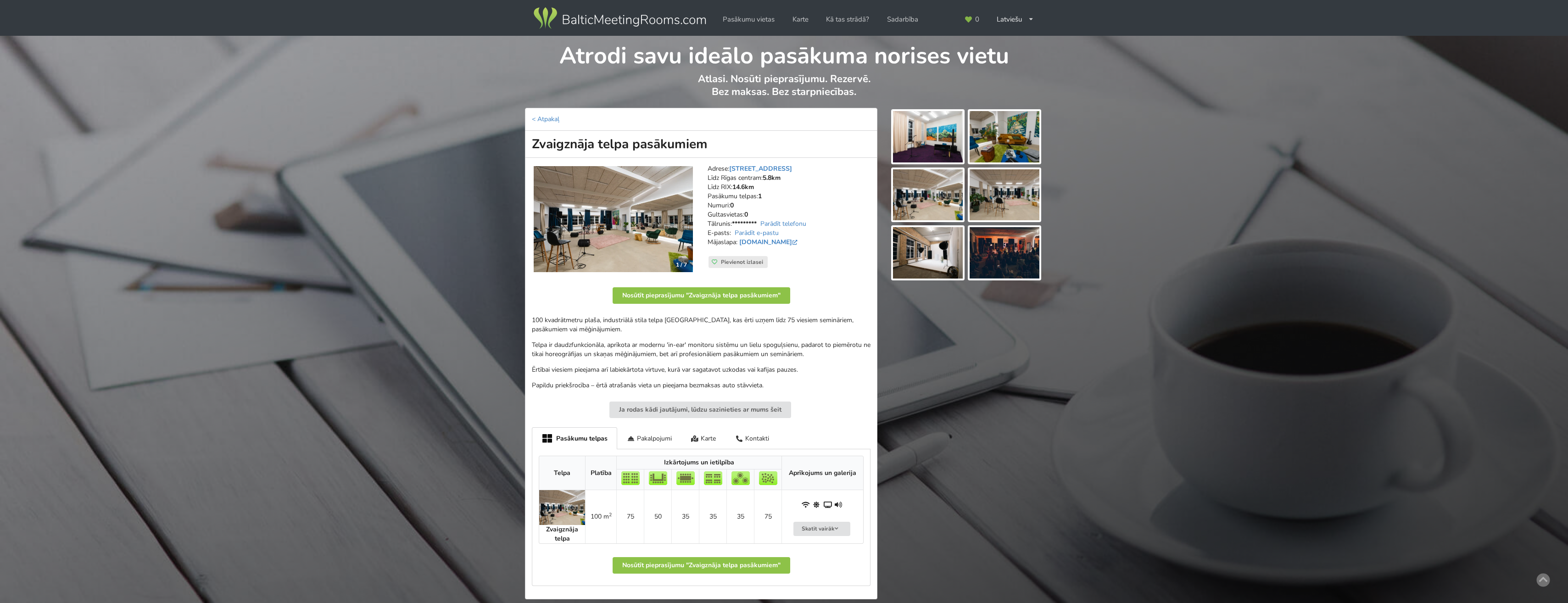
scroll to position [221, 0]
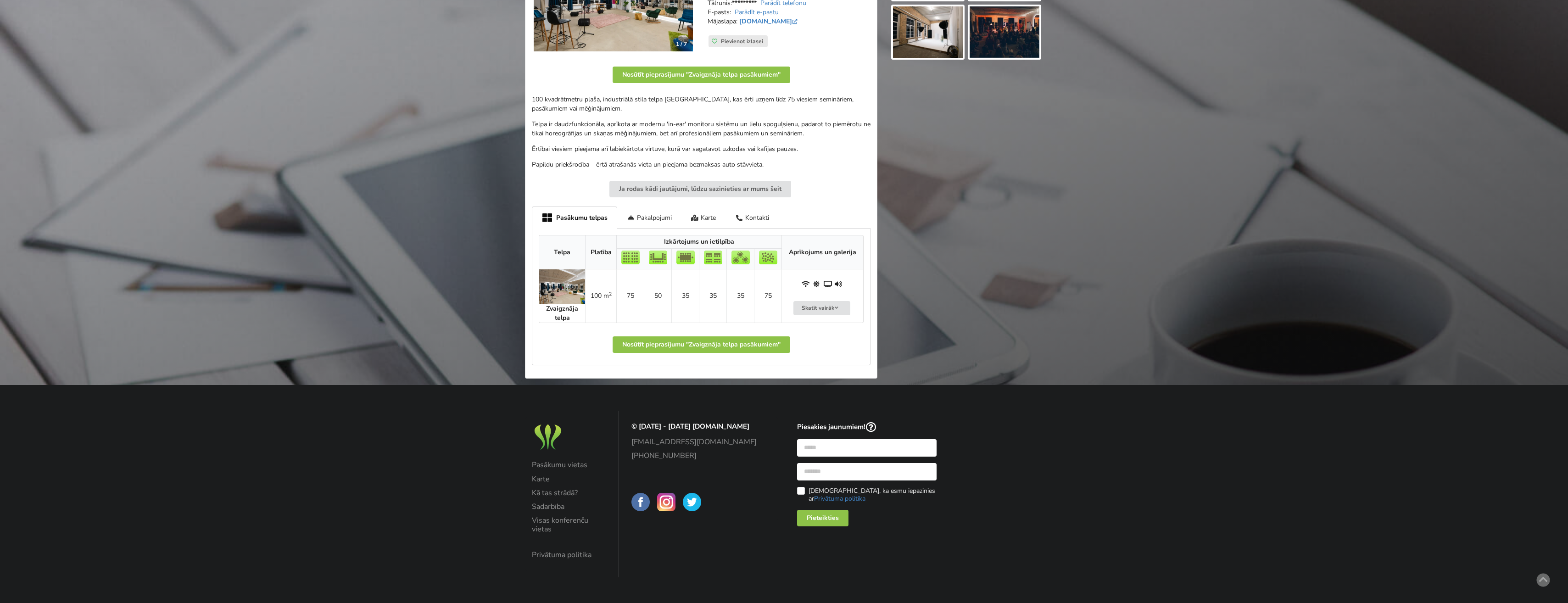
click at [558, 284] on img at bounding box center [562, 287] width 46 height 35
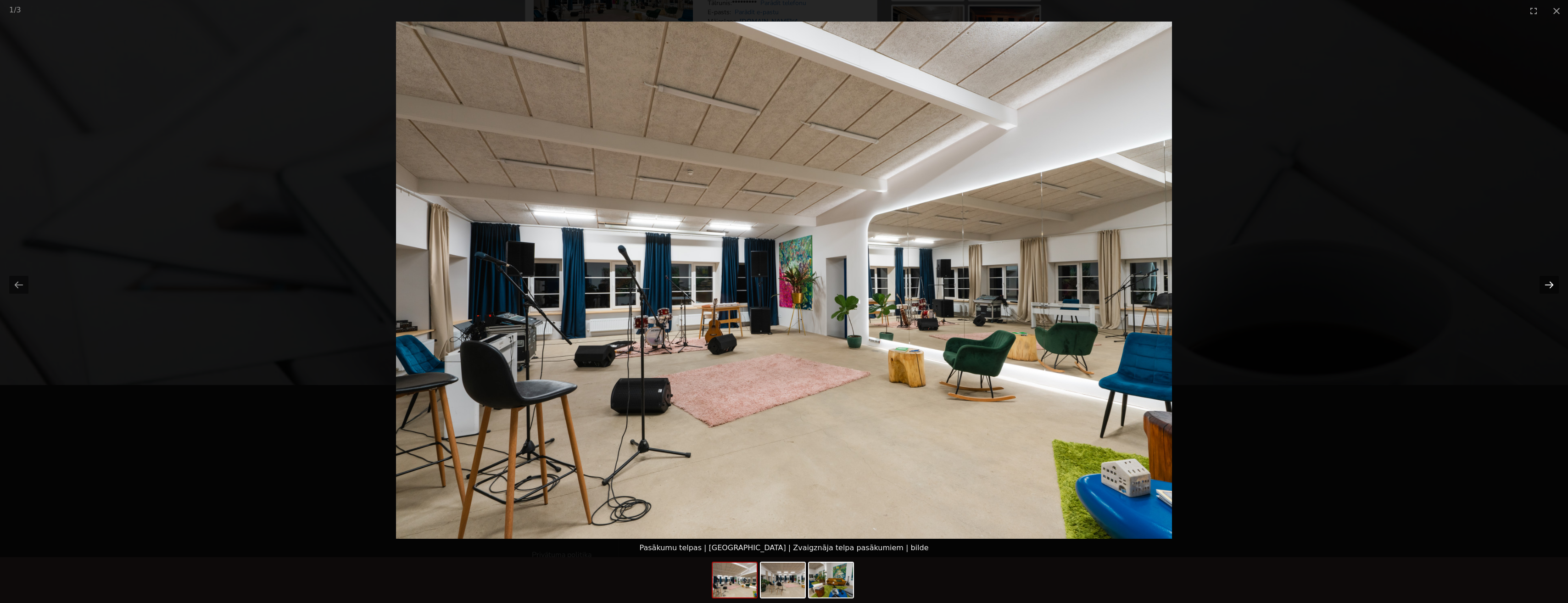
click at [1549, 286] on button "Next slide" at bounding box center [1549, 284] width 20 height 18
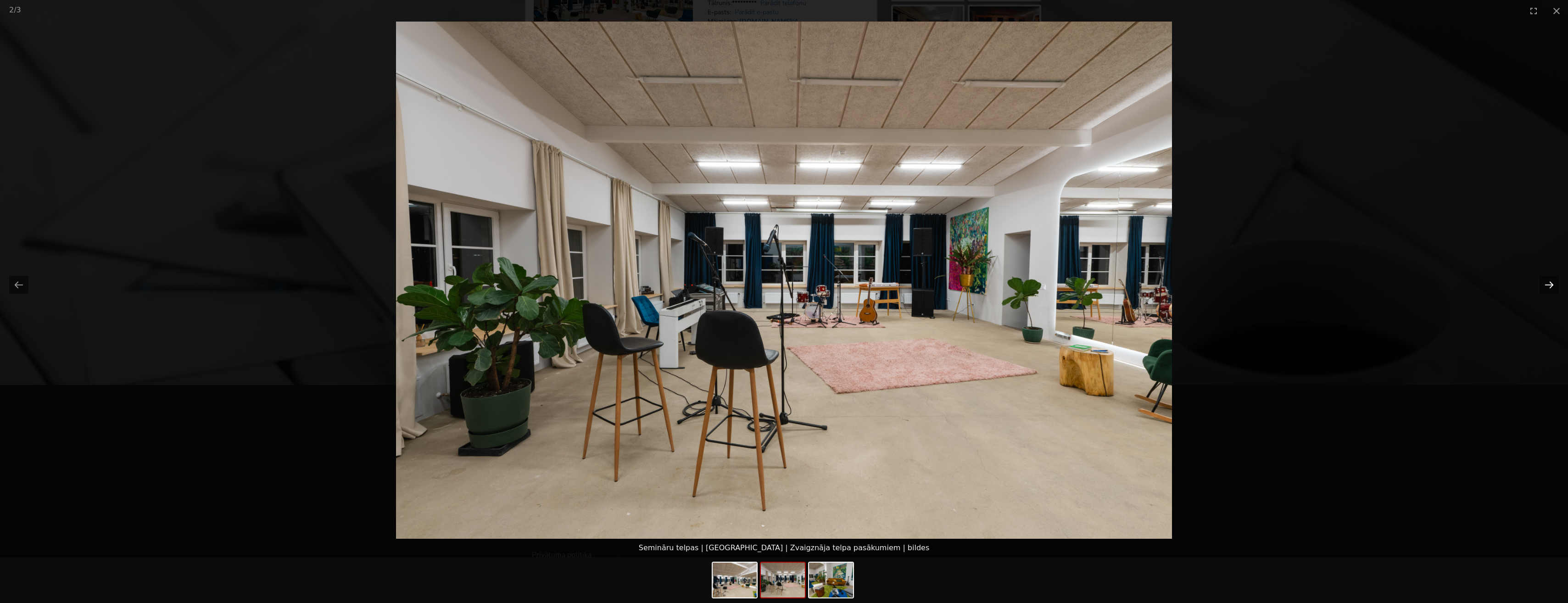
click at [1549, 286] on button "Next slide" at bounding box center [1549, 284] width 20 height 18
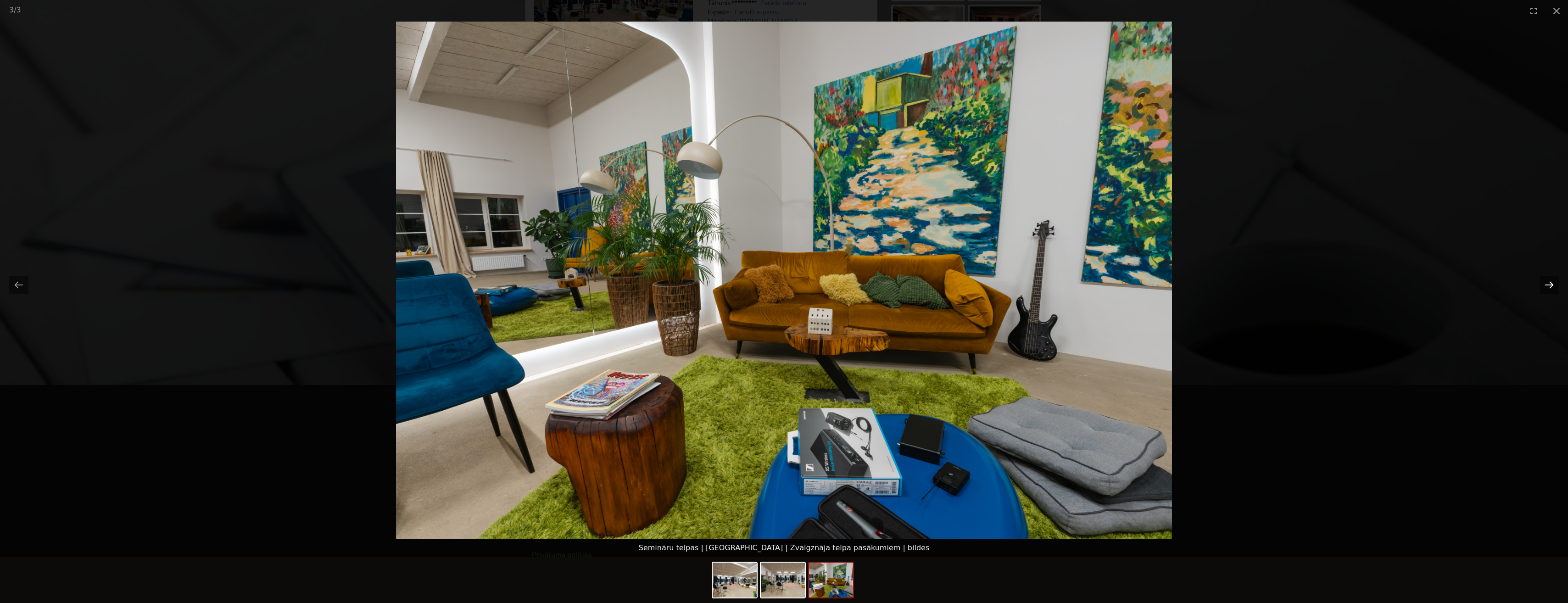
click at [1549, 286] on button "Next slide" at bounding box center [1549, 284] width 20 height 18
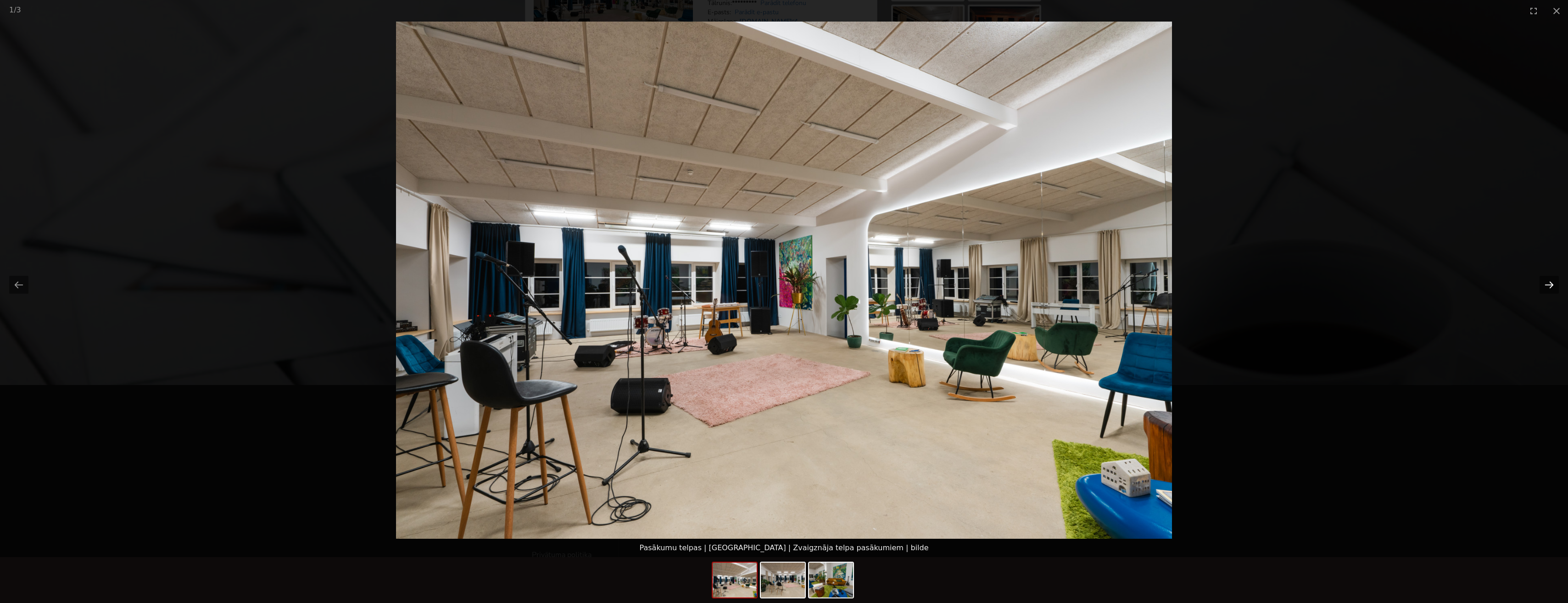
click at [1549, 286] on button "Next slide" at bounding box center [1549, 284] width 20 height 18
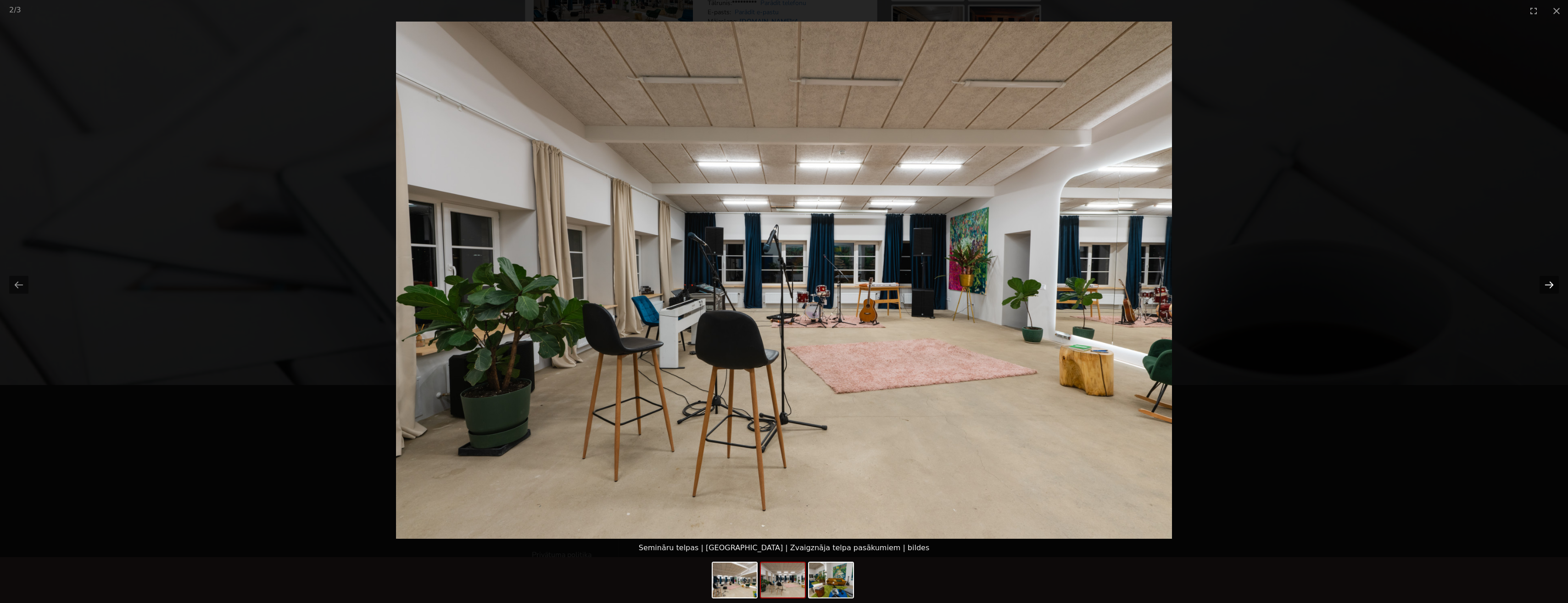
click at [1549, 286] on button "Next slide" at bounding box center [1549, 284] width 20 height 18
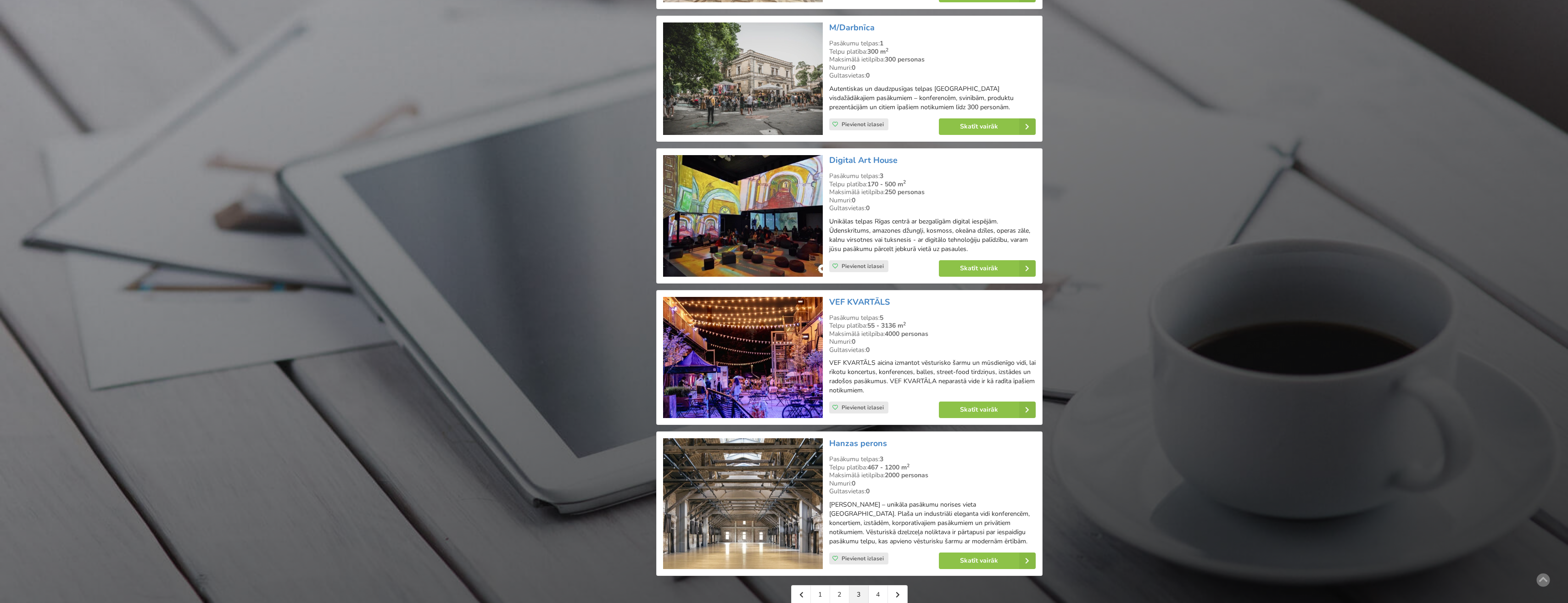
scroll to position [2008, 0]
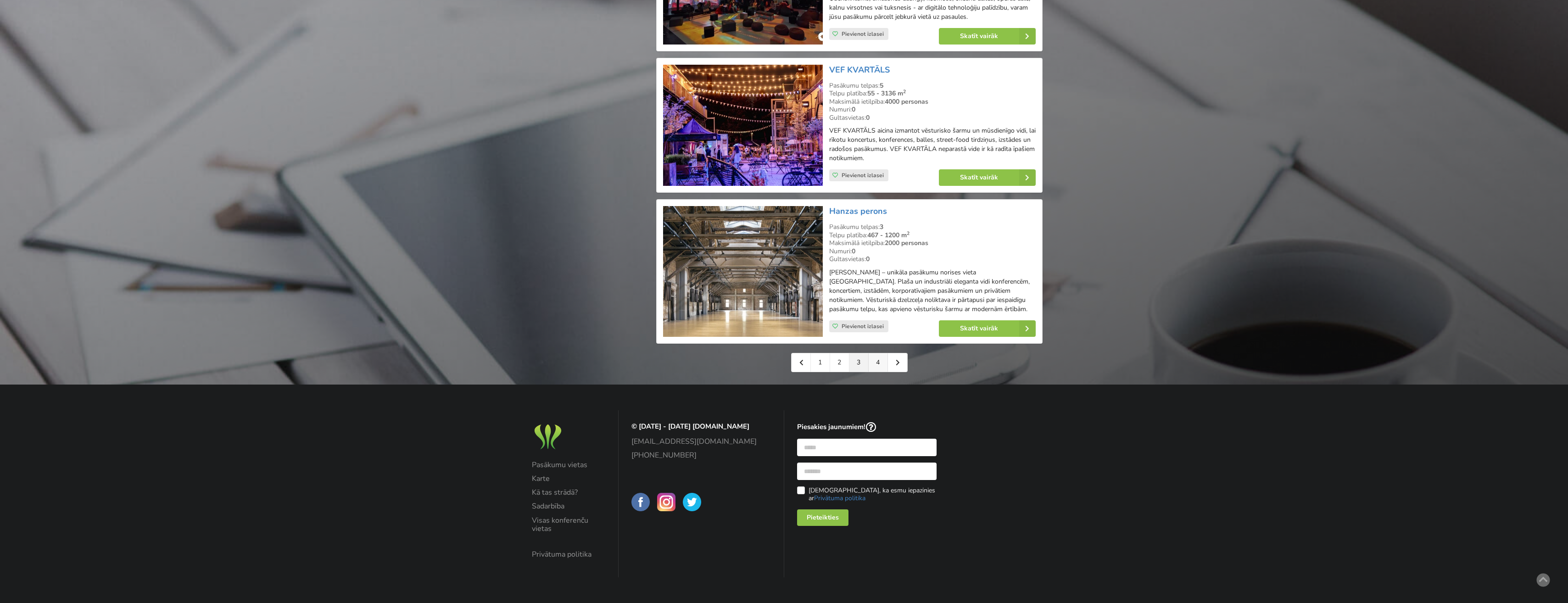
click at [877, 364] on link "4" at bounding box center [878, 363] width 20 height 18
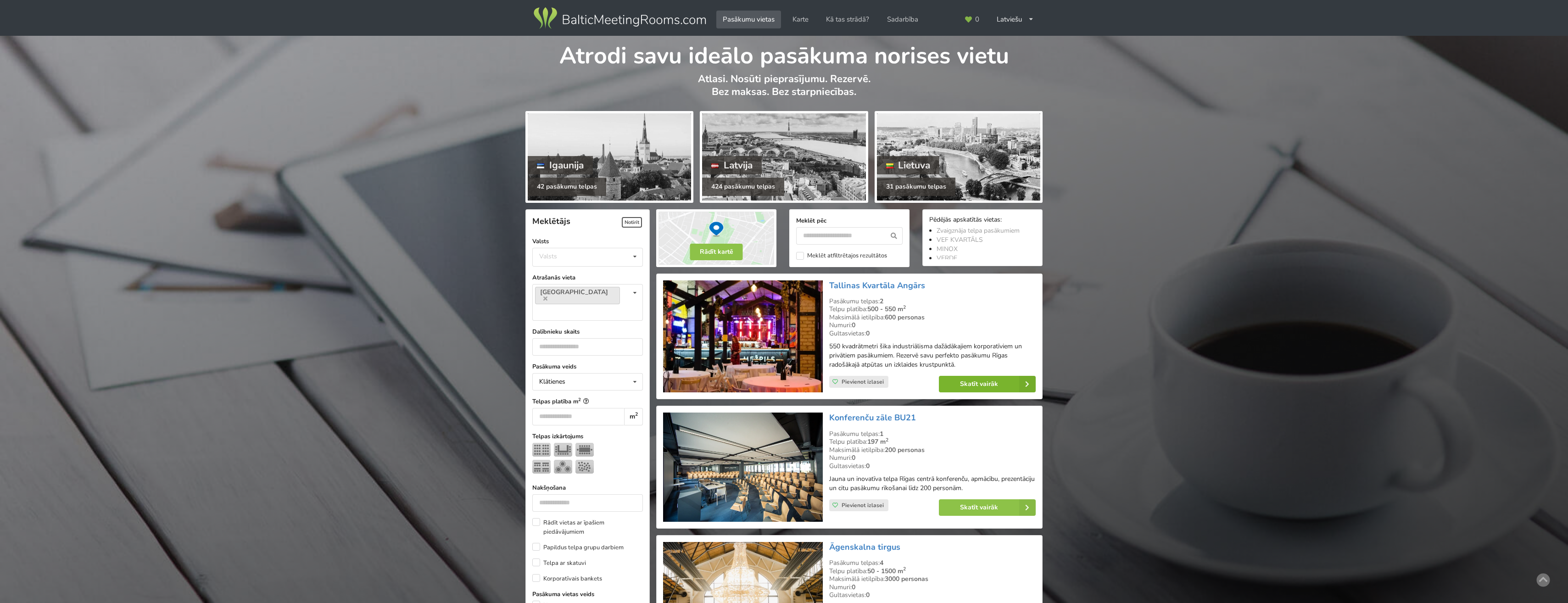
click at [995, 382] on link "Skatīt vairāk" at bounding box center [987, 384] width 97 height 17
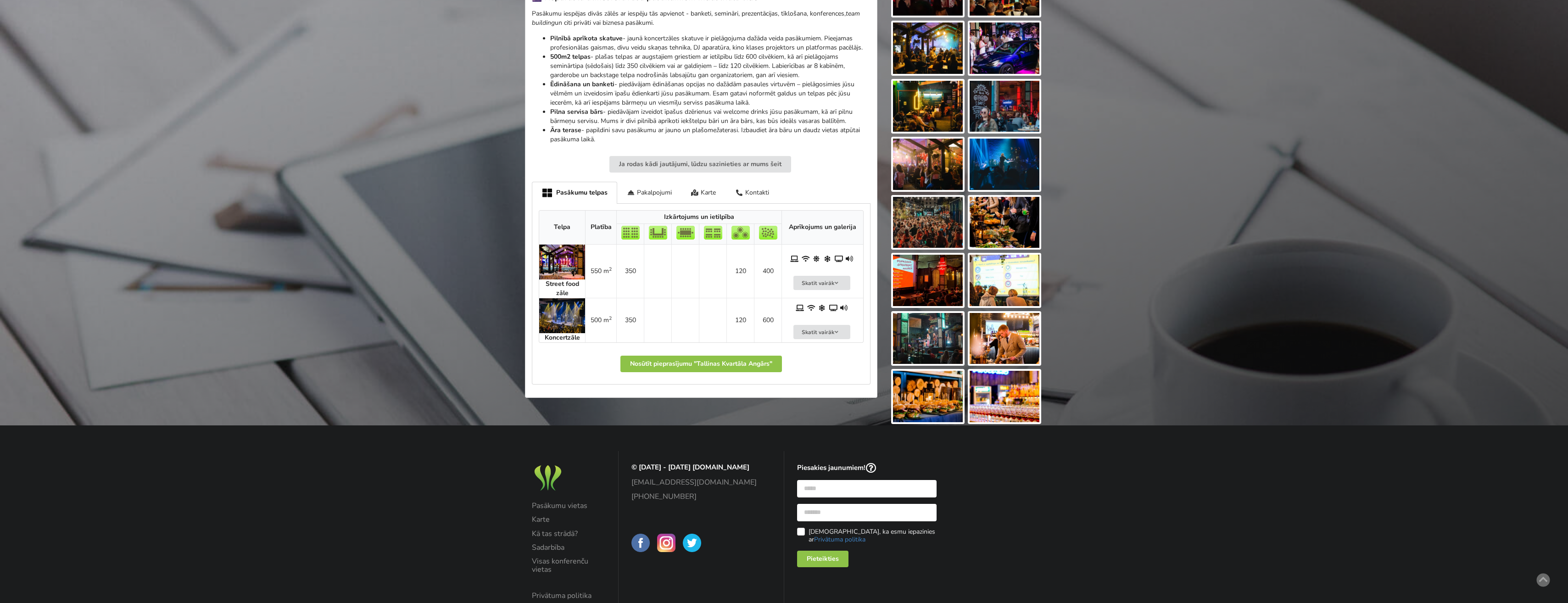
scroll to position [321, 0]
click at [554, 255] on img at bounding box center [562, 261] width 46 height 35
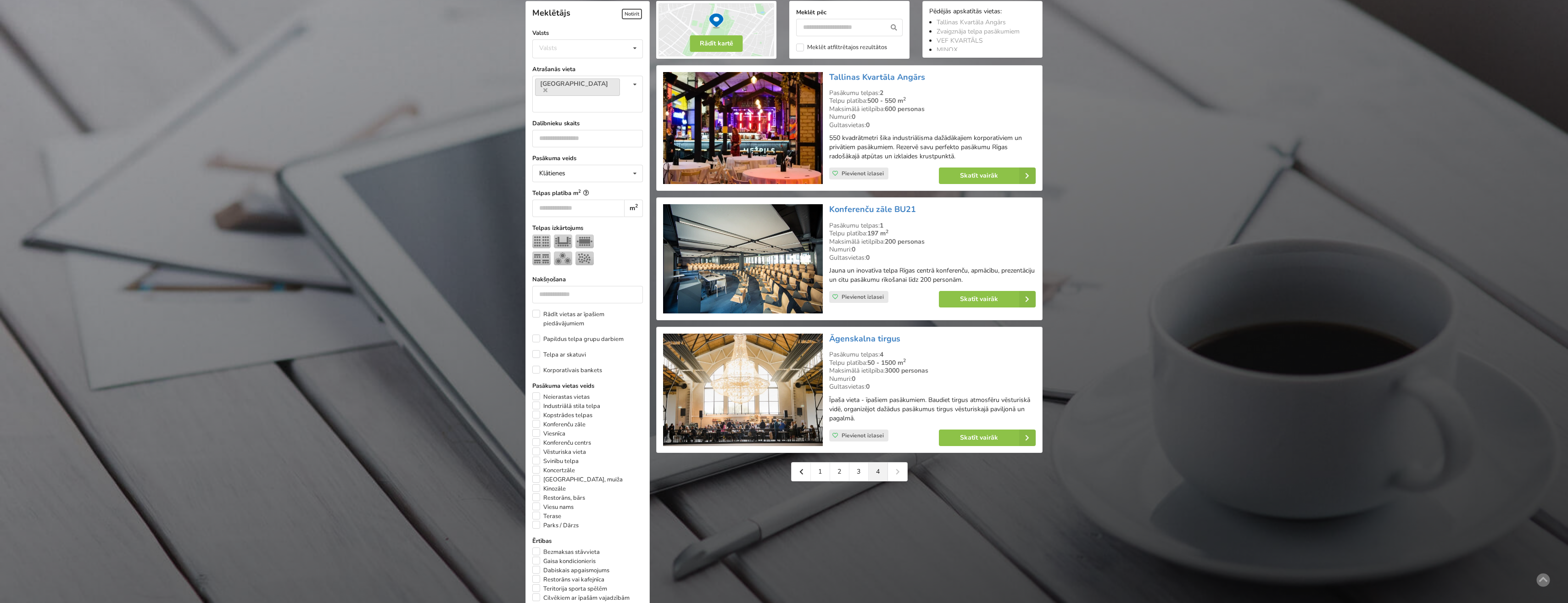
scroll to position [229, 0]
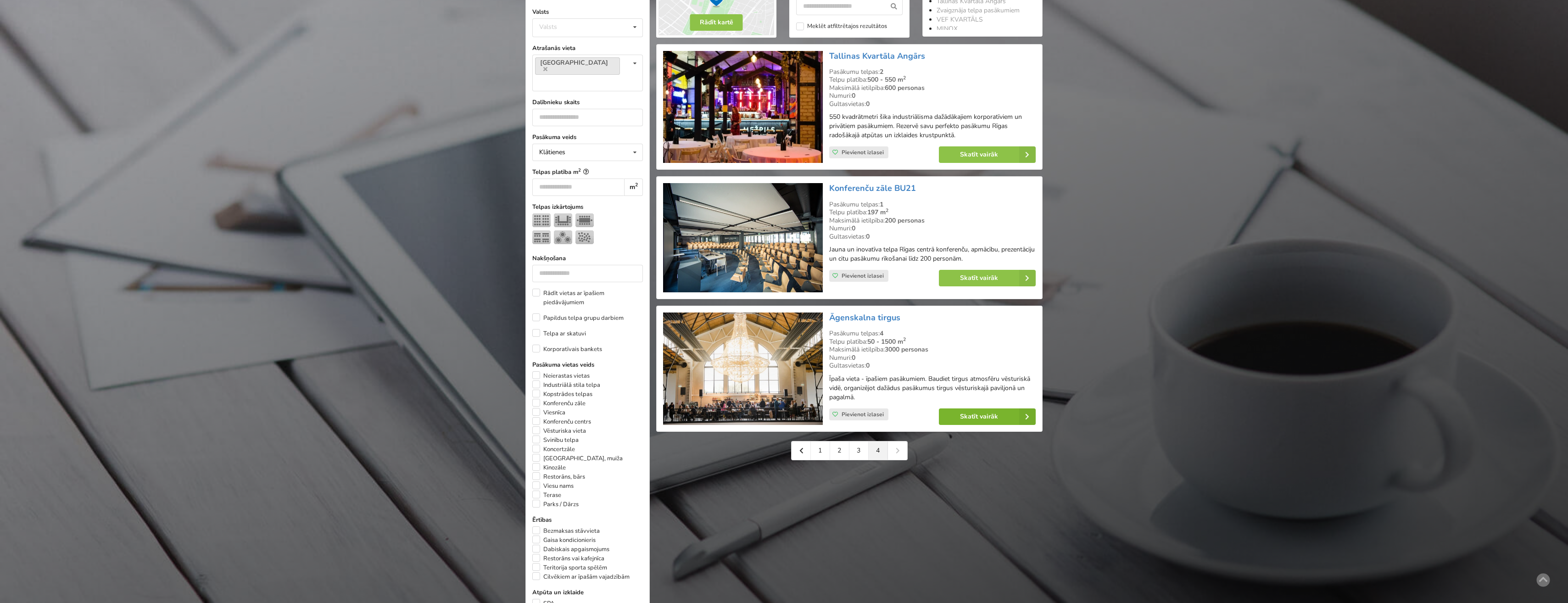
click at [977, 412] on link "Skatīt vairāk" at bounding box center [987, 416] width 97 height 17
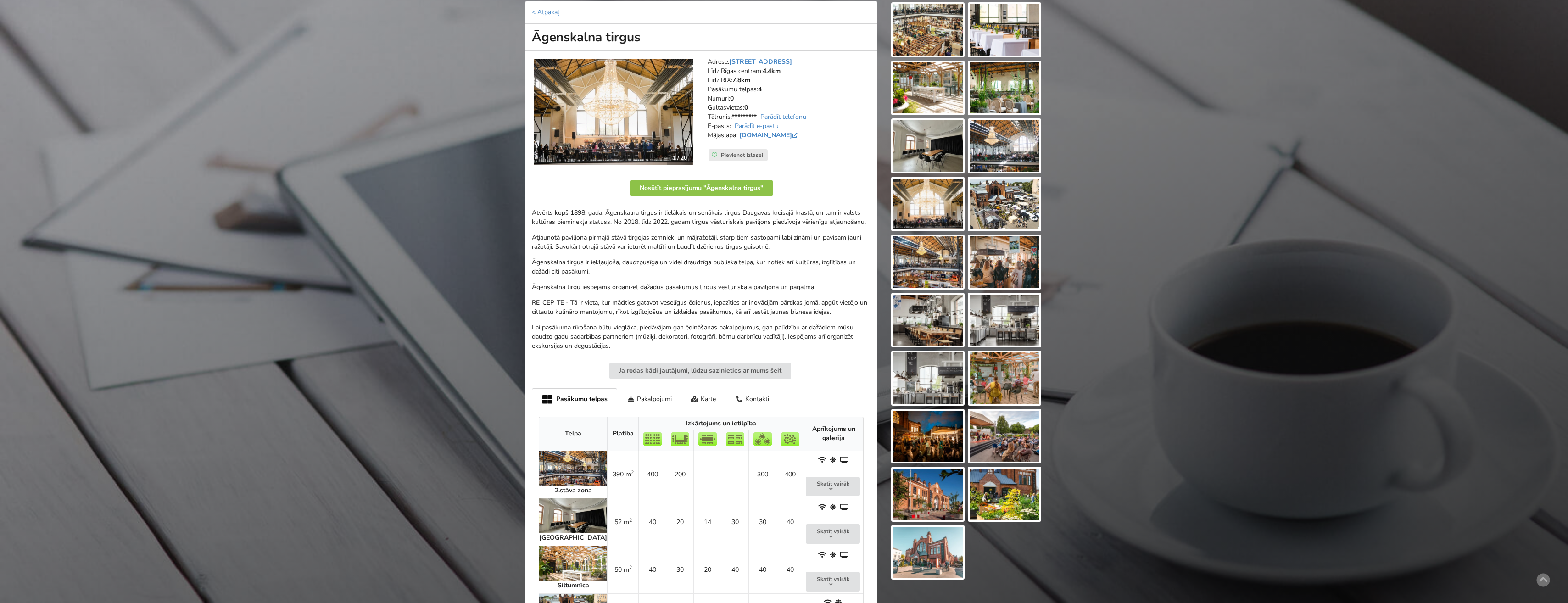
scroll to position [367, 0]
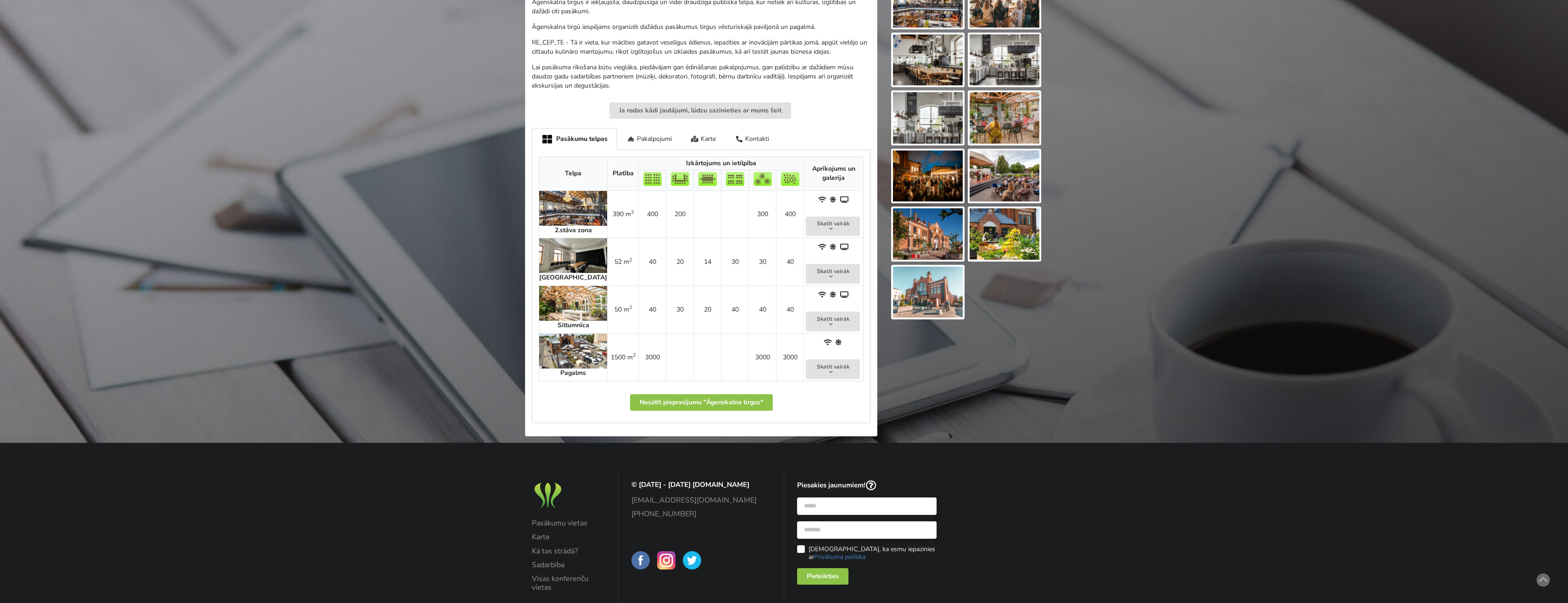
click at [560, 201] on img at bounding box center [573, 208] width 68 height 35
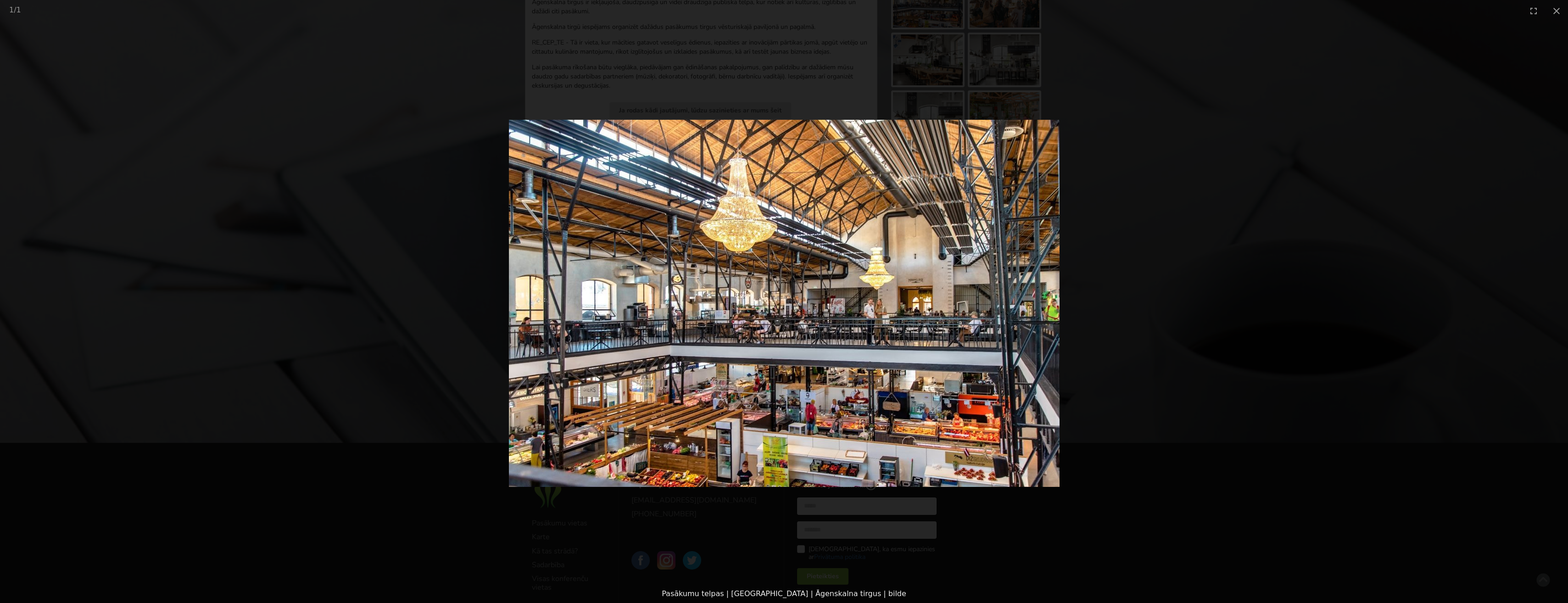
click at [1037, 316] on img at bounding box center [784, 303] width 551 height 367
click at [1204, 330] on picture at bounding box center [784, 303] width 1568 height 563
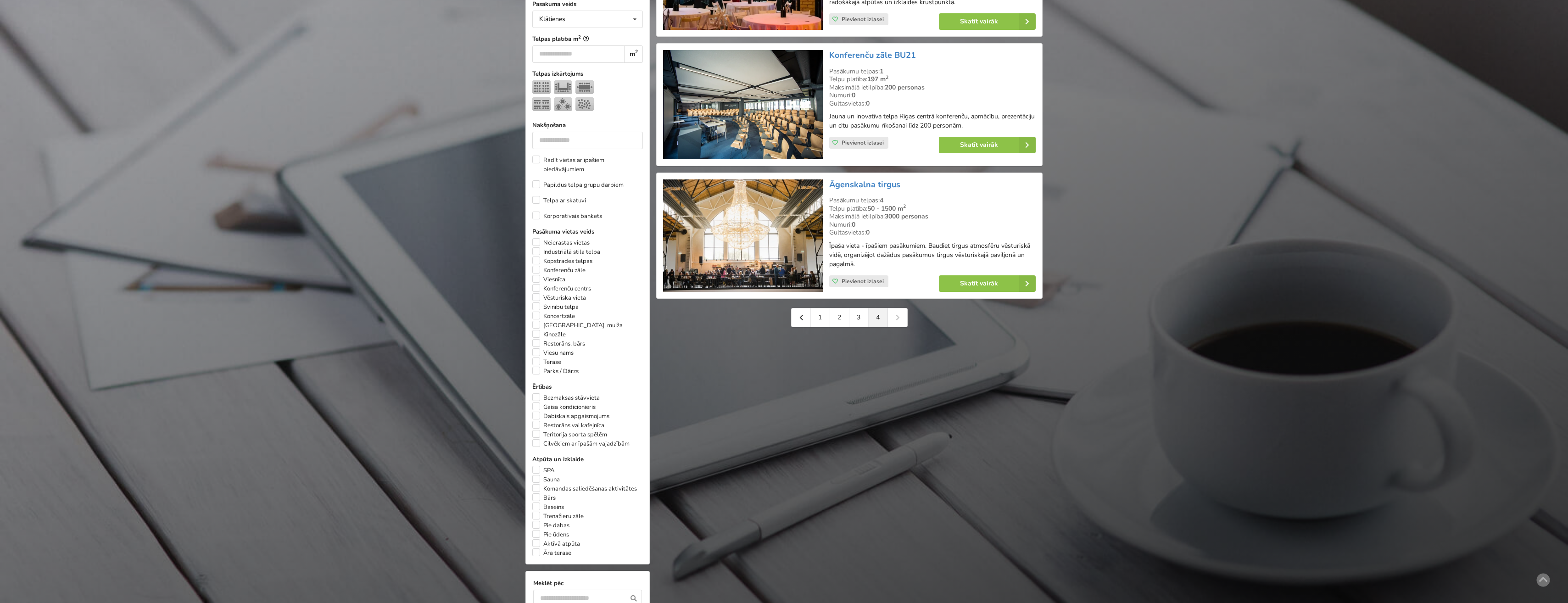
scroll to position [413, 0]
